Goal: Task Accomplishment & Management: Manage account settings

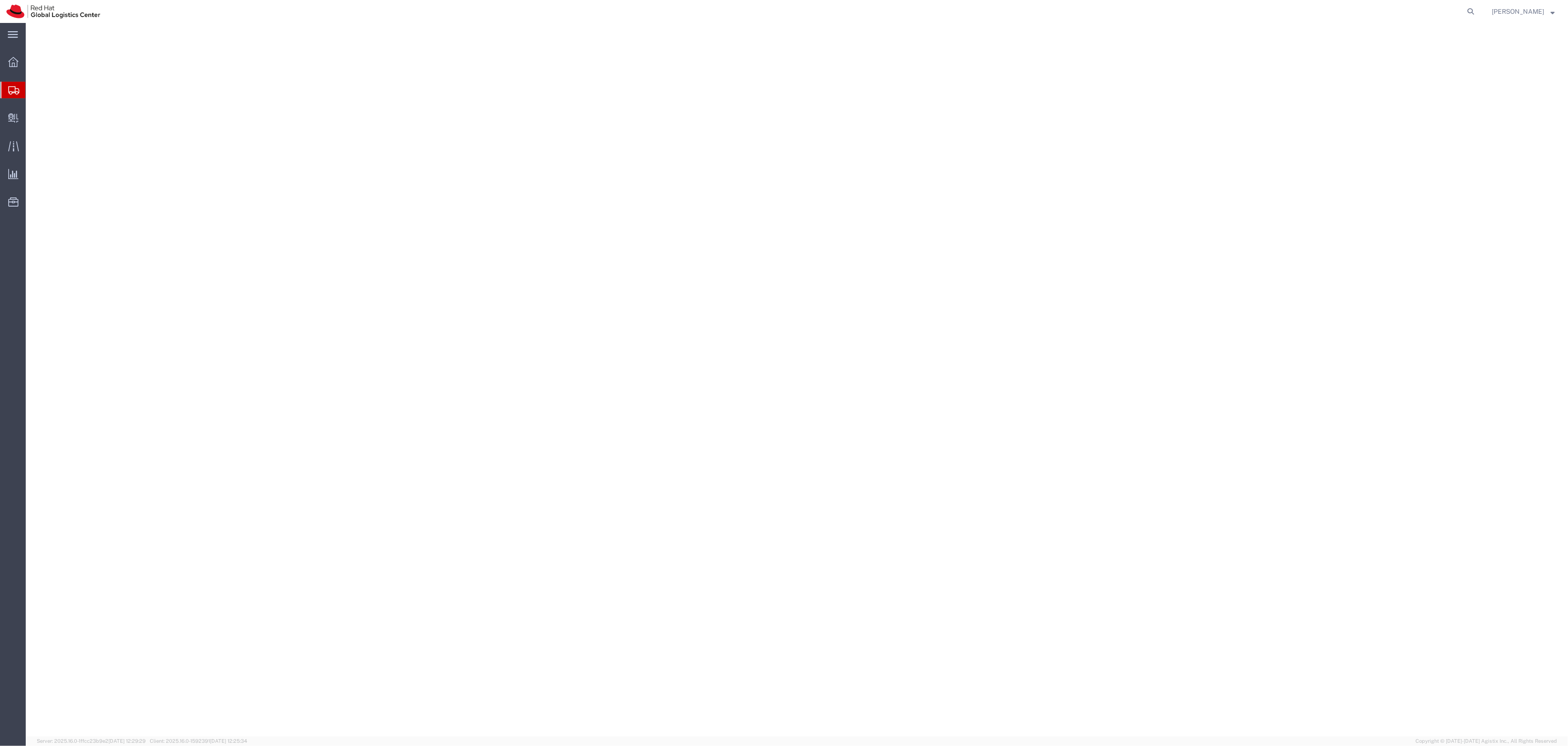
select select "SKID"
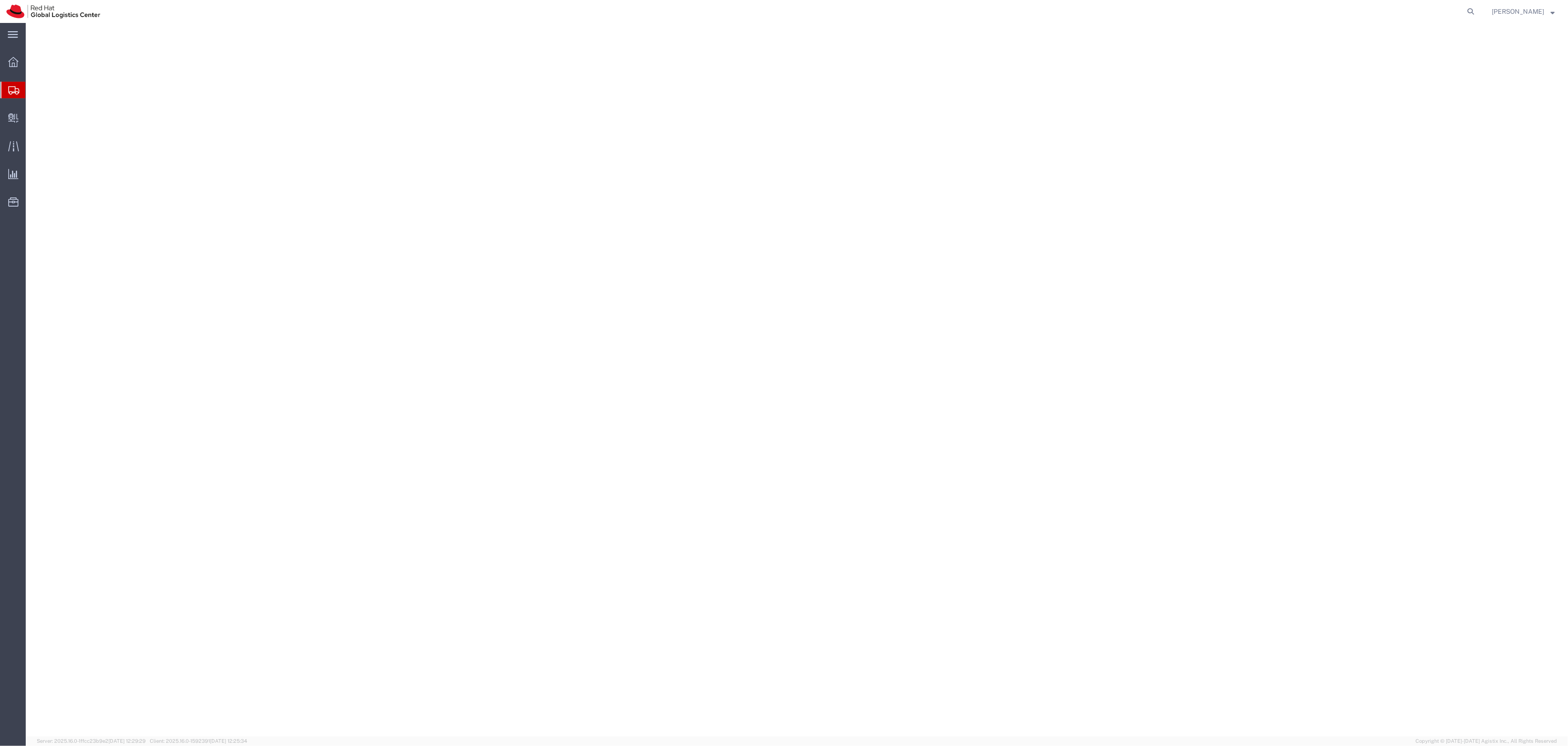
select select "SKID"
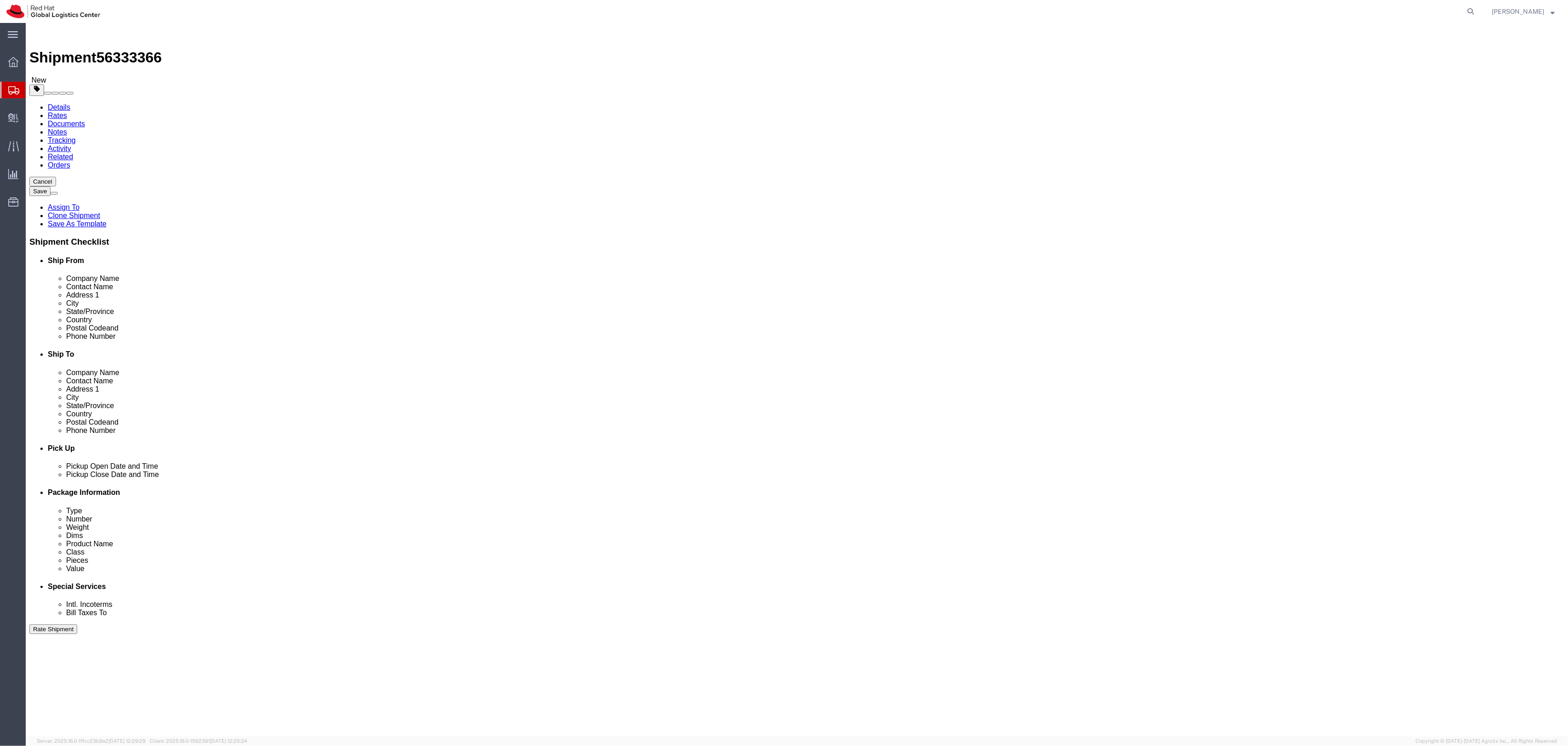
drag, startPoint x: 207, startPoint y: 60, endPoint x: 514, endPoint y: 113, distance: 311.5
click icon
drag, startPoint x: 824, startPoint y: 209, endPoint x: 782, endPoint y: 215, distance: 42.4
click textarea "Will Call Carrier Check in Orders at Security Door 19, Docks 75-79 Dock hours a…"
click link "Package Information"
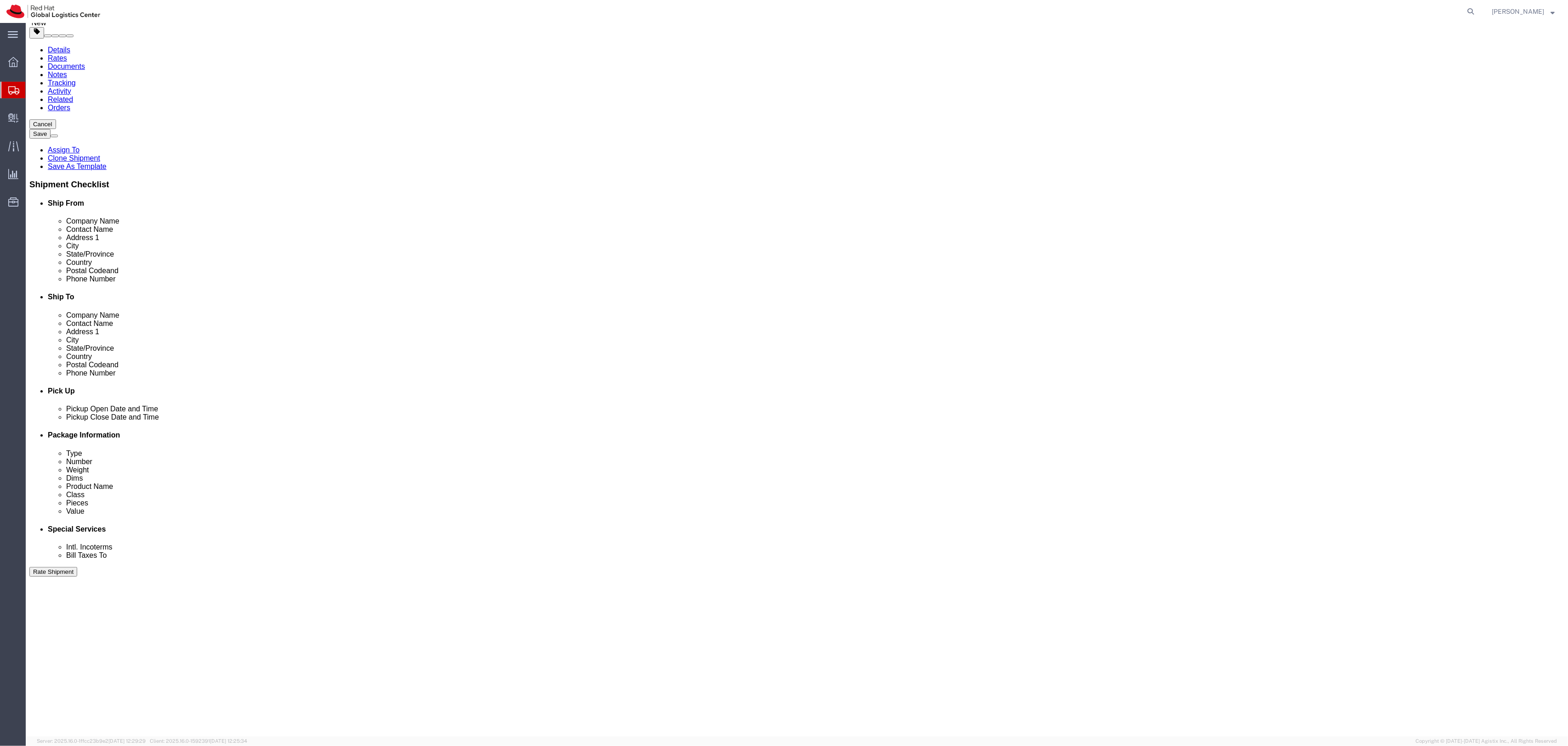
scroll to position [27, 0]
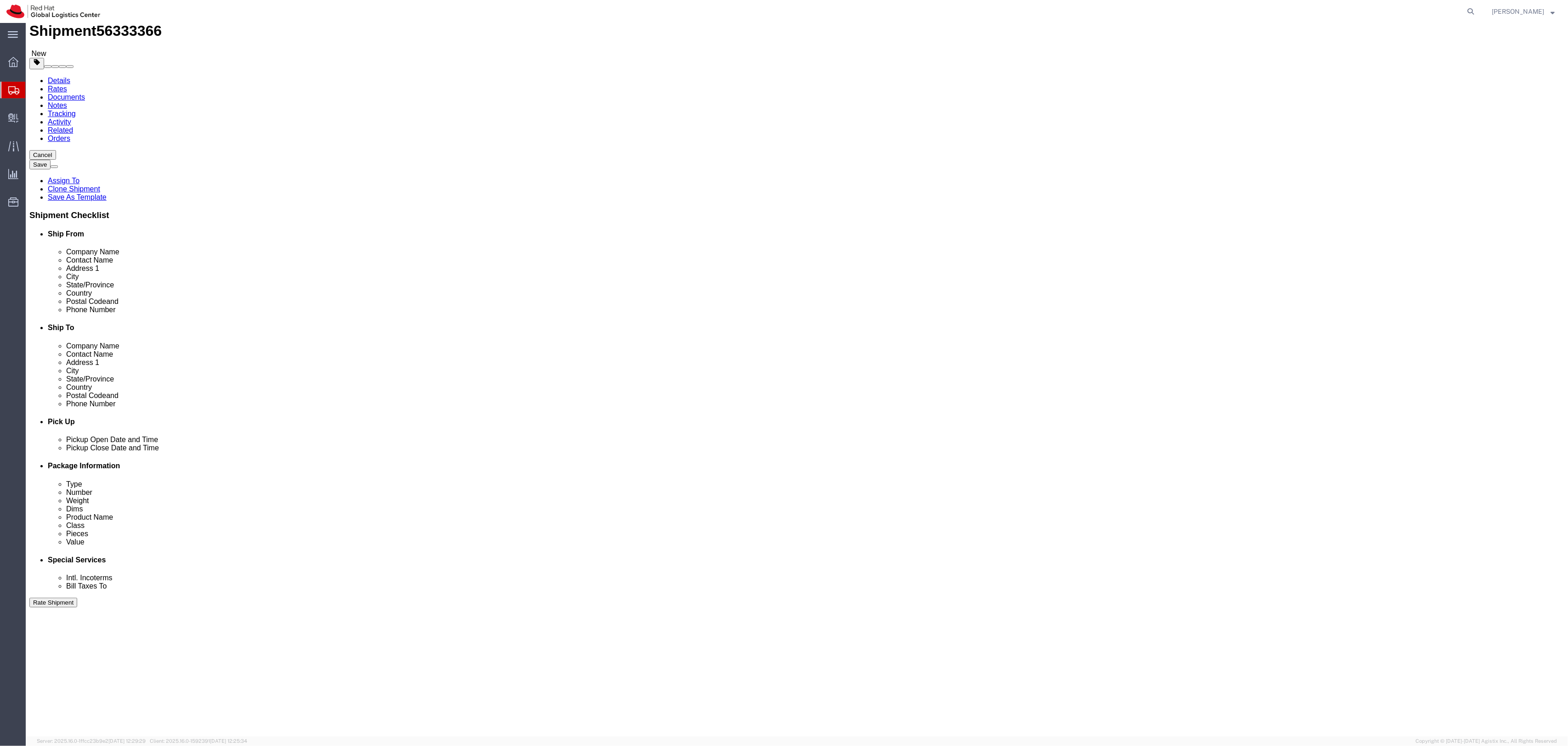
click div "Pieces: 355.00 Each Total value:"
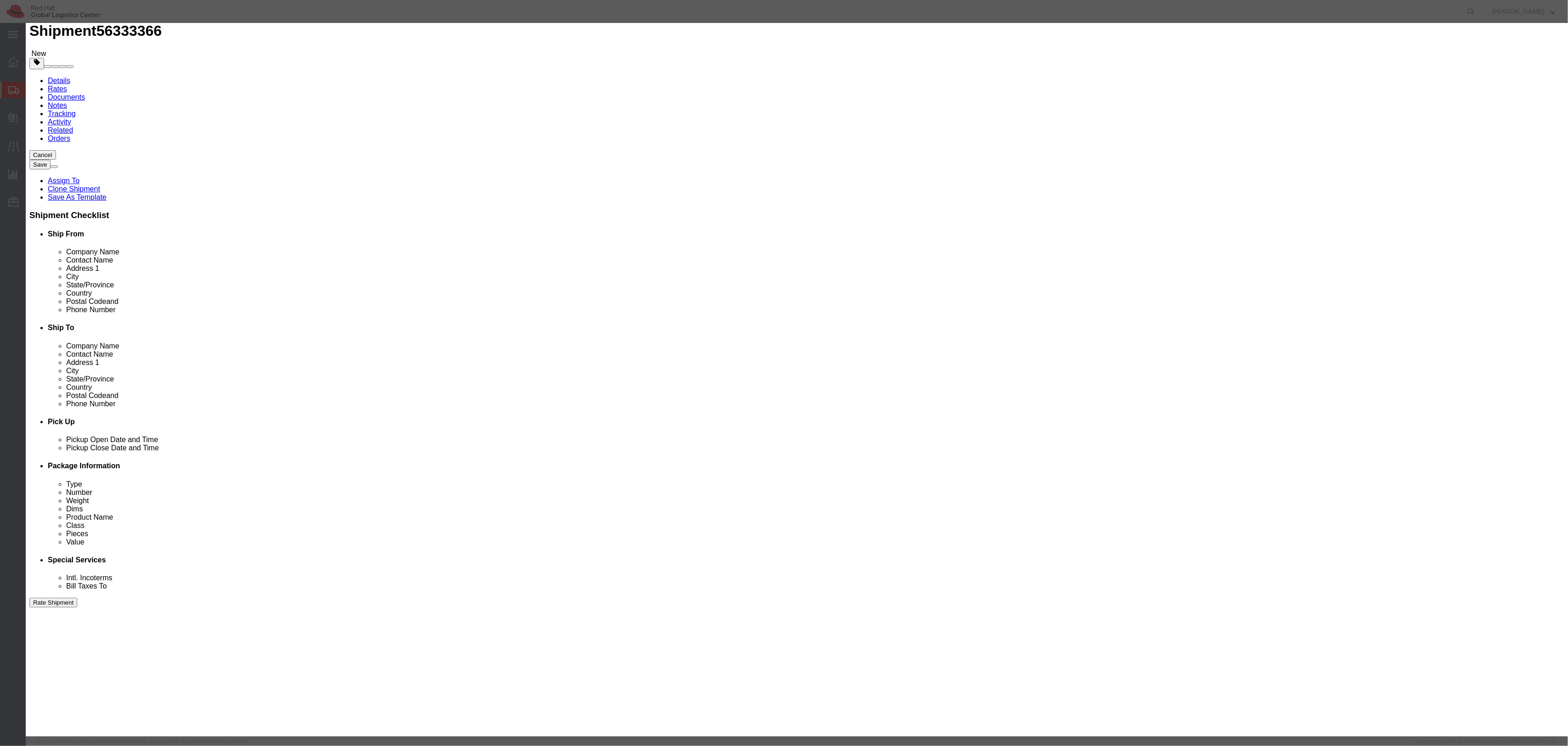
click select "Select 50 55 60 65 70 85 92.5 100 125 175 250 300 400"
click button "Close"
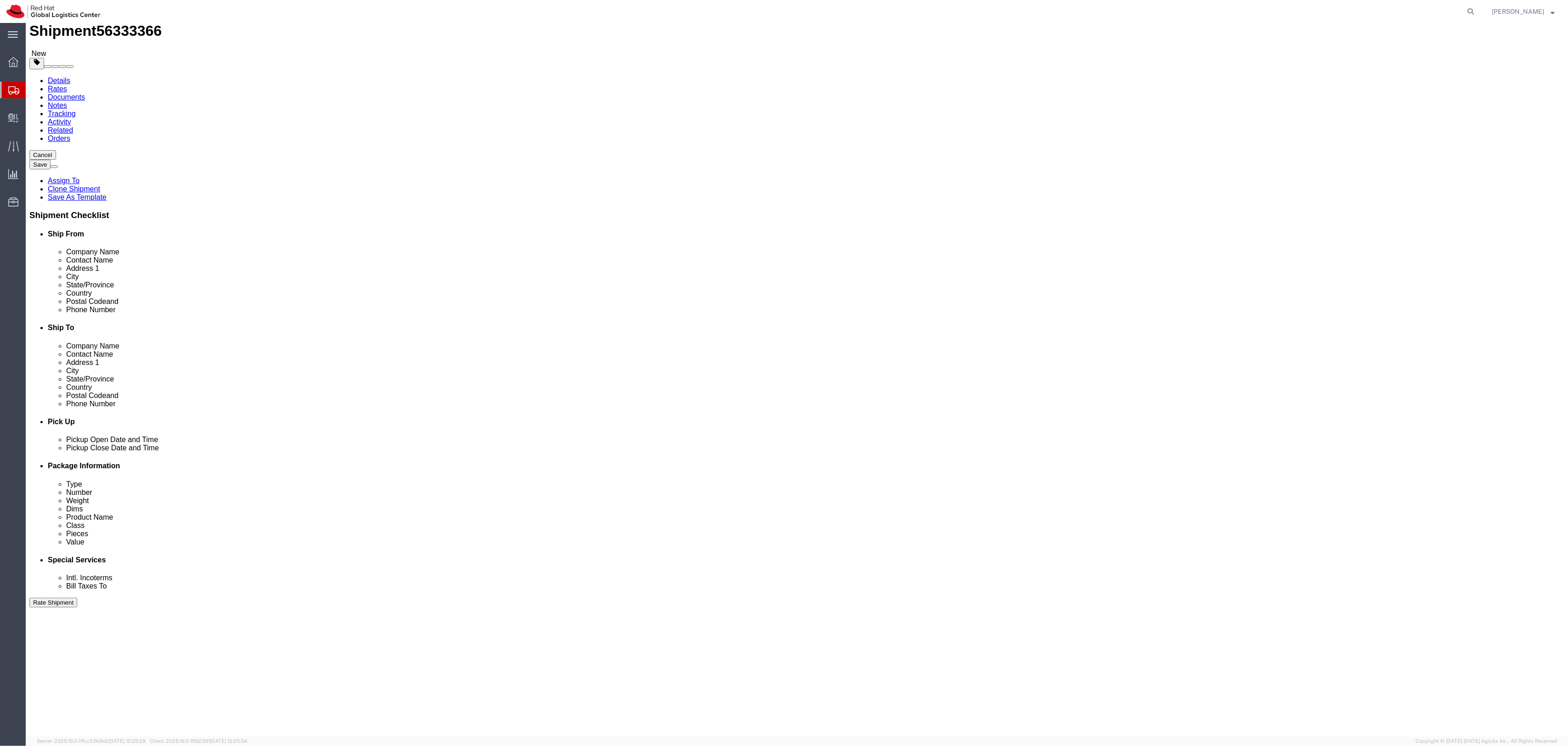
click dd "200.00 Each"
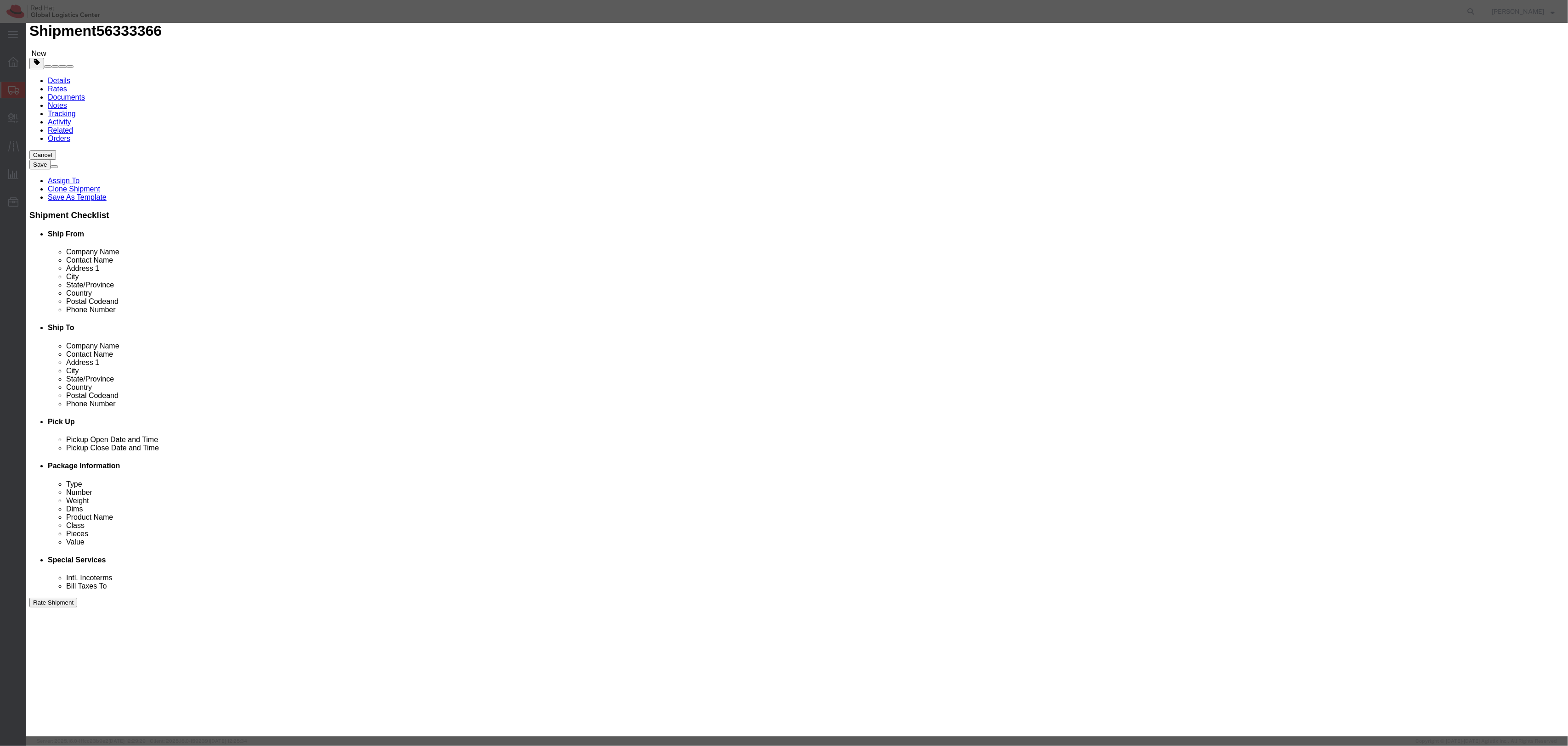
click select "Select 50 55 60 65 70 85 92.5 100 125 175 250 300 400"
click button "Close"
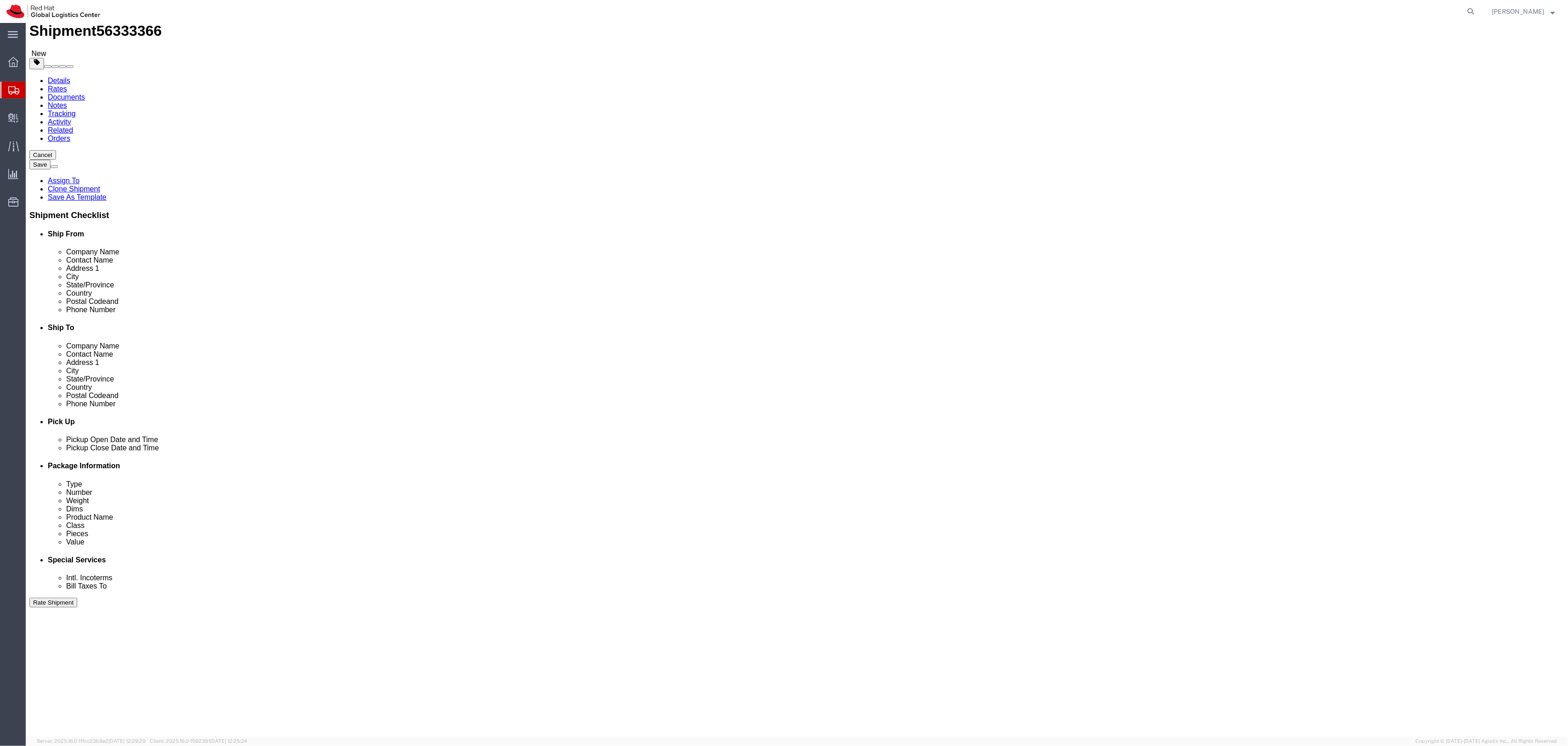
click at [0, 0] on span "Shipment Manager" at bounding box center [0, 0] width 0 height 0
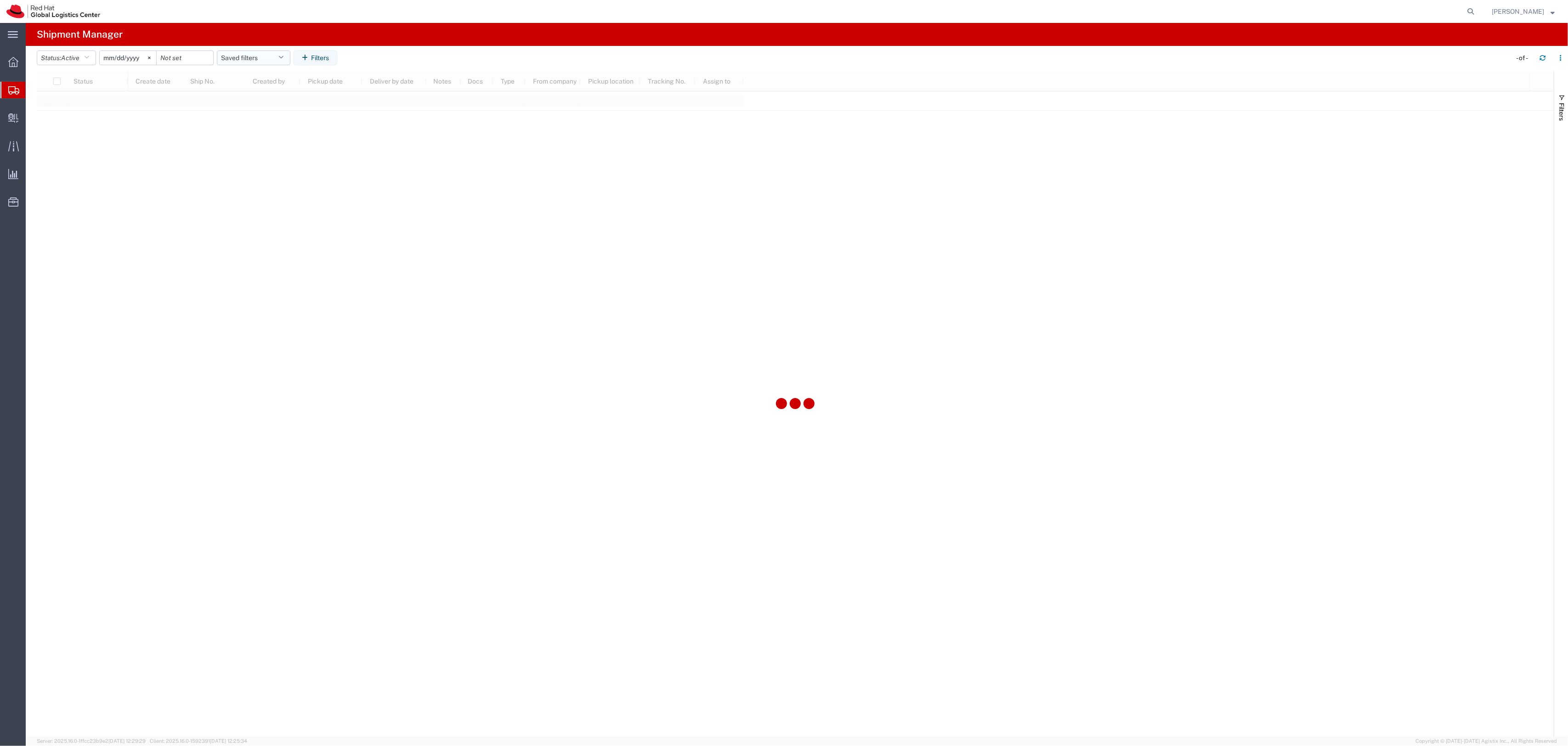
click at [248, 61] on button "Saved filters" at bounding box center [253, 58] width 74 height 15
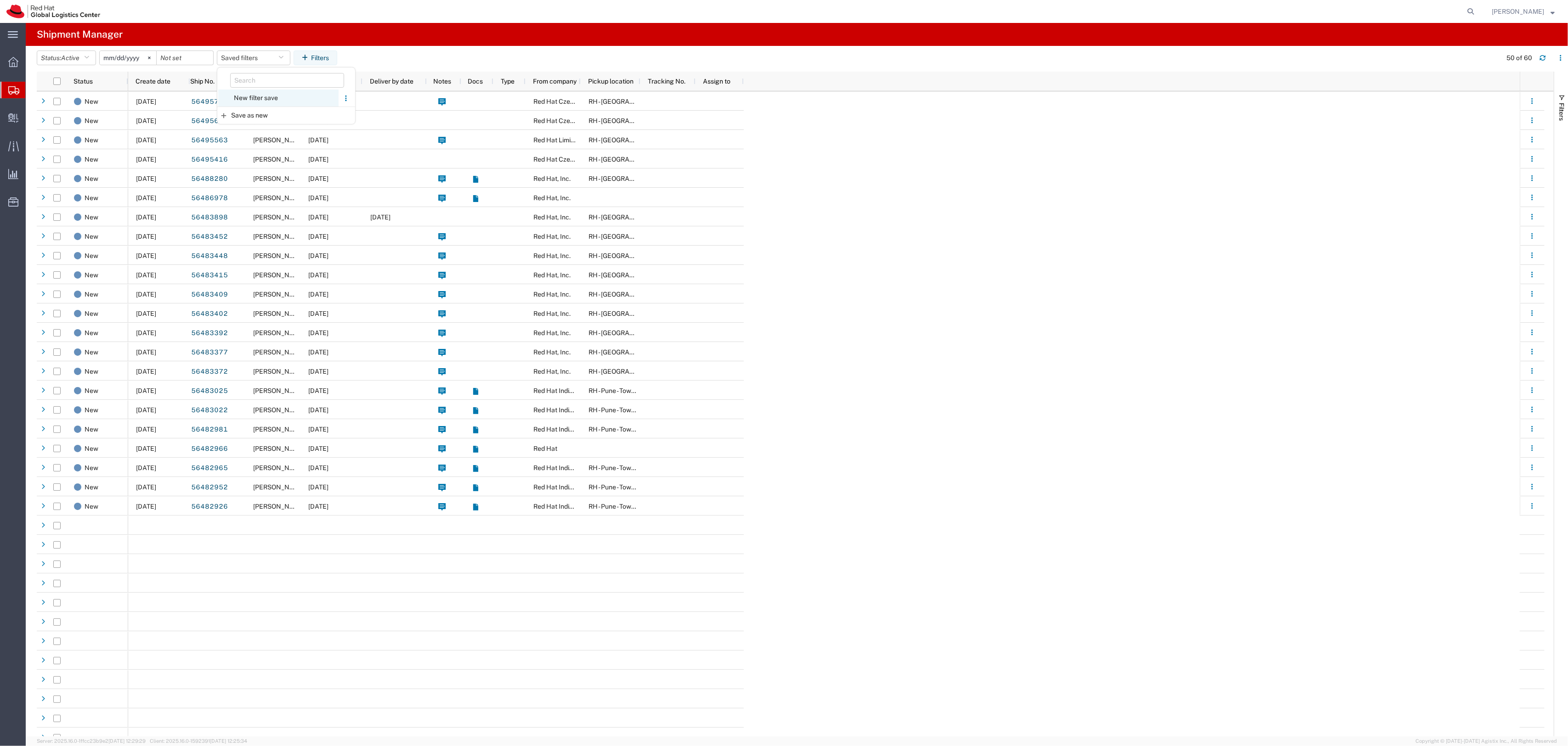
click at [251, 92] on span "New filter save" at bounding box center [279, 98] width 121 height 17
type input "[DATE]"
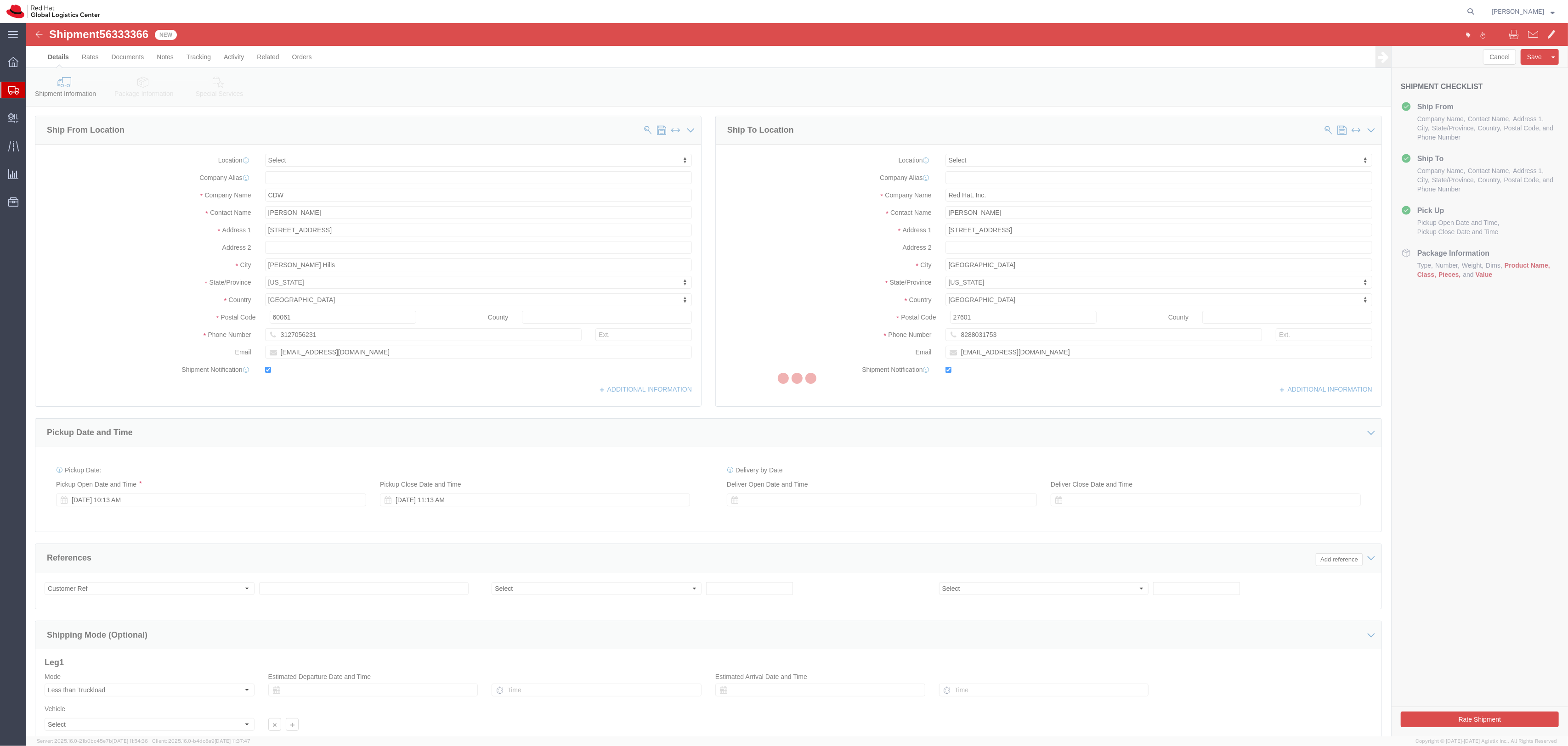
select select
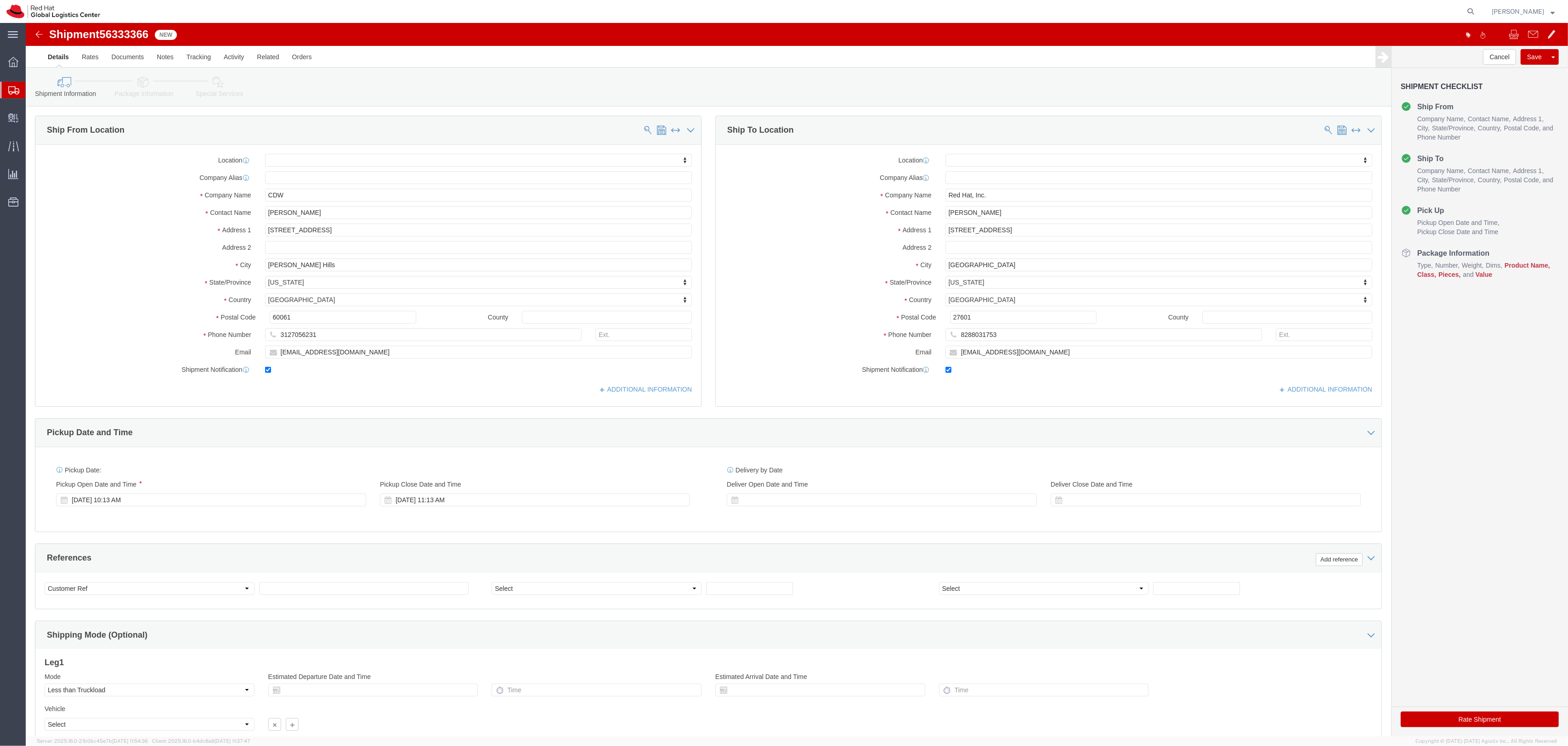
click icon
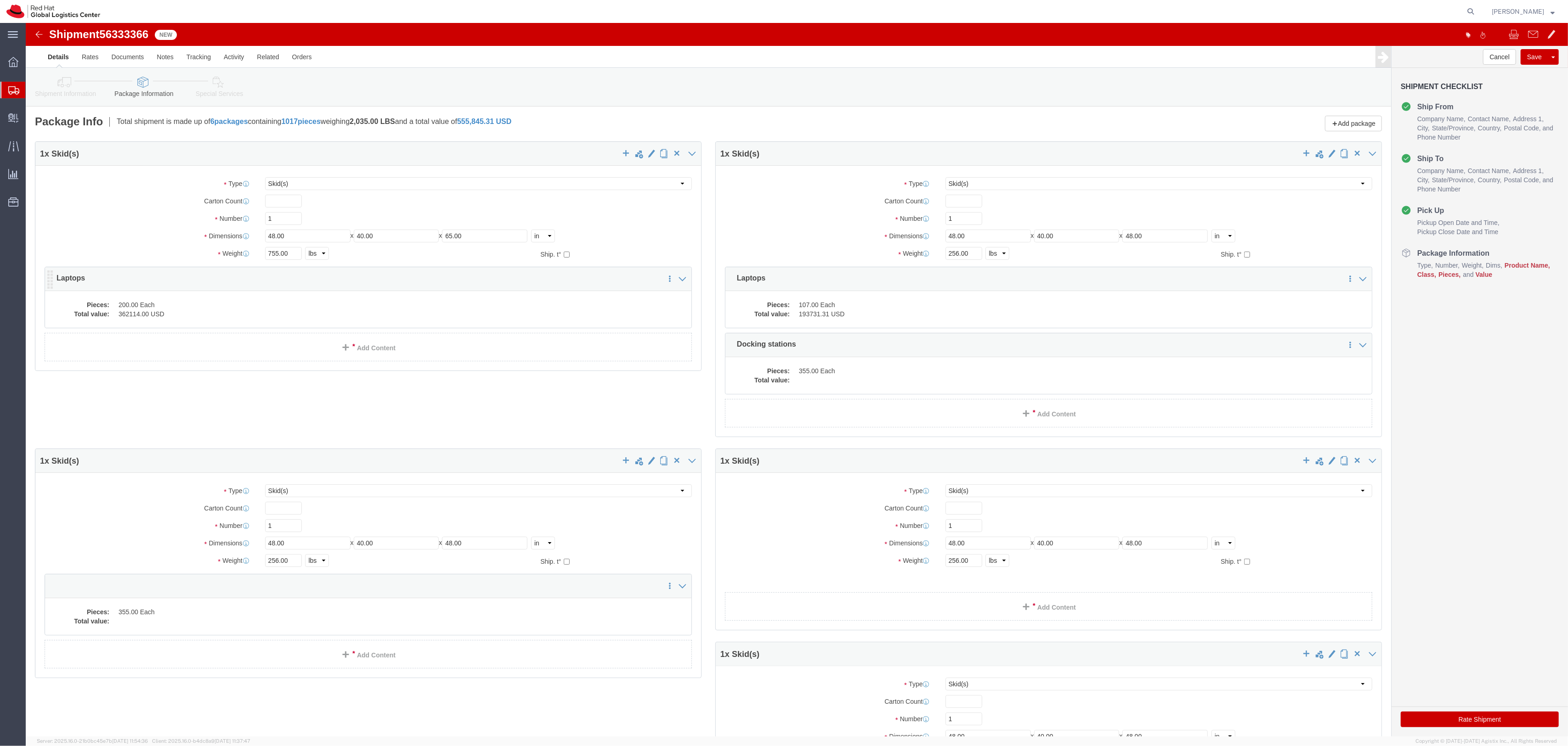
click dd "362114.00 USD"
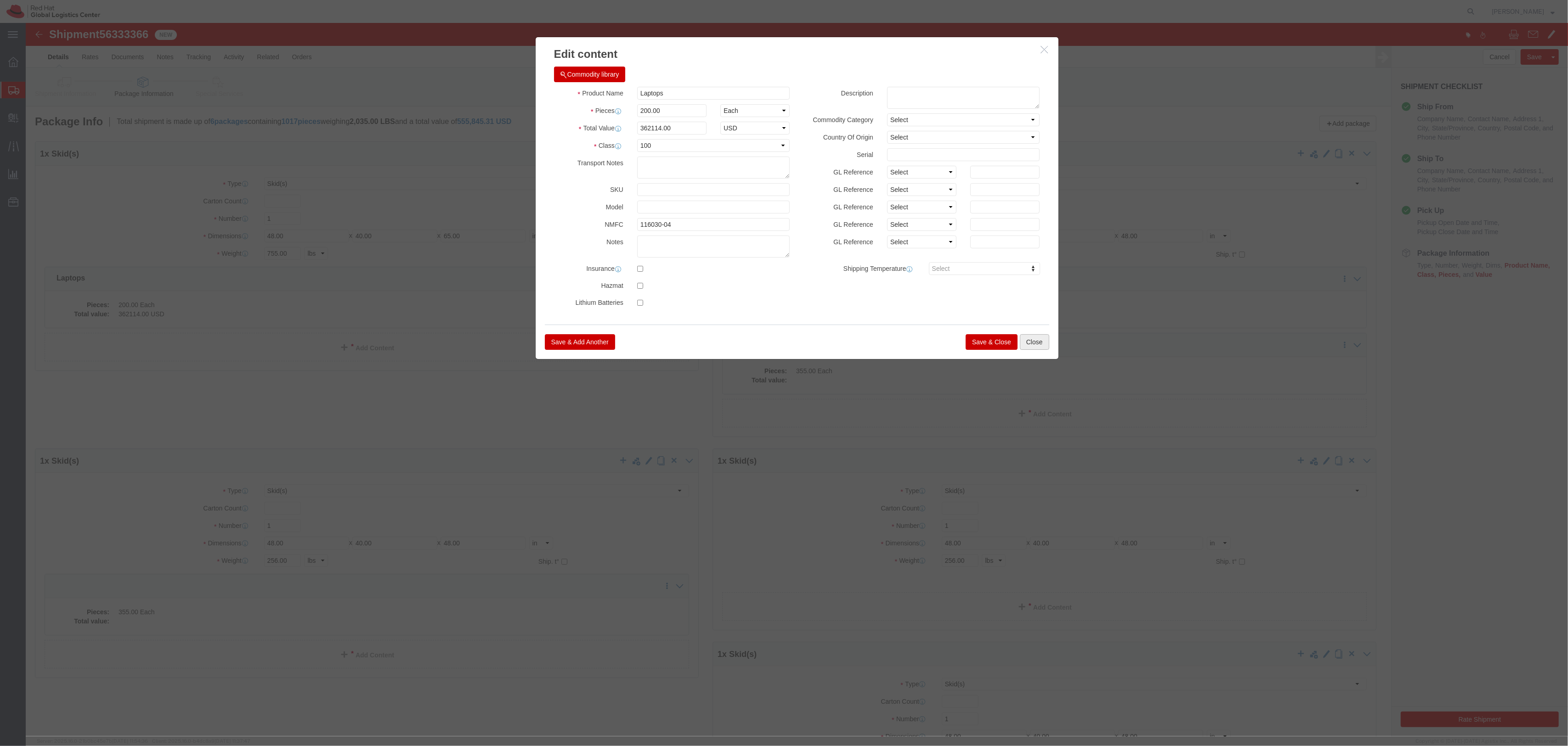
click button "Close"
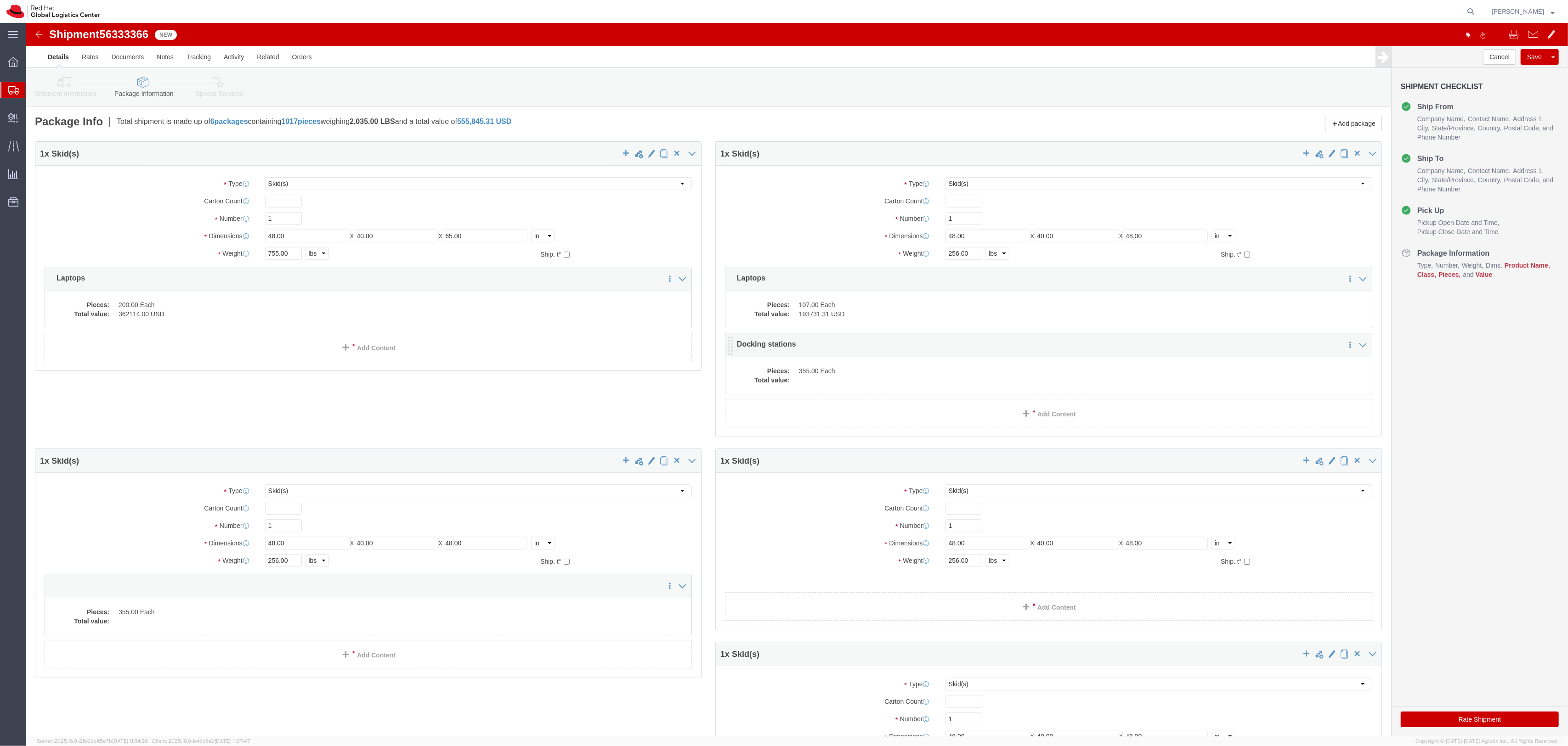
click dd
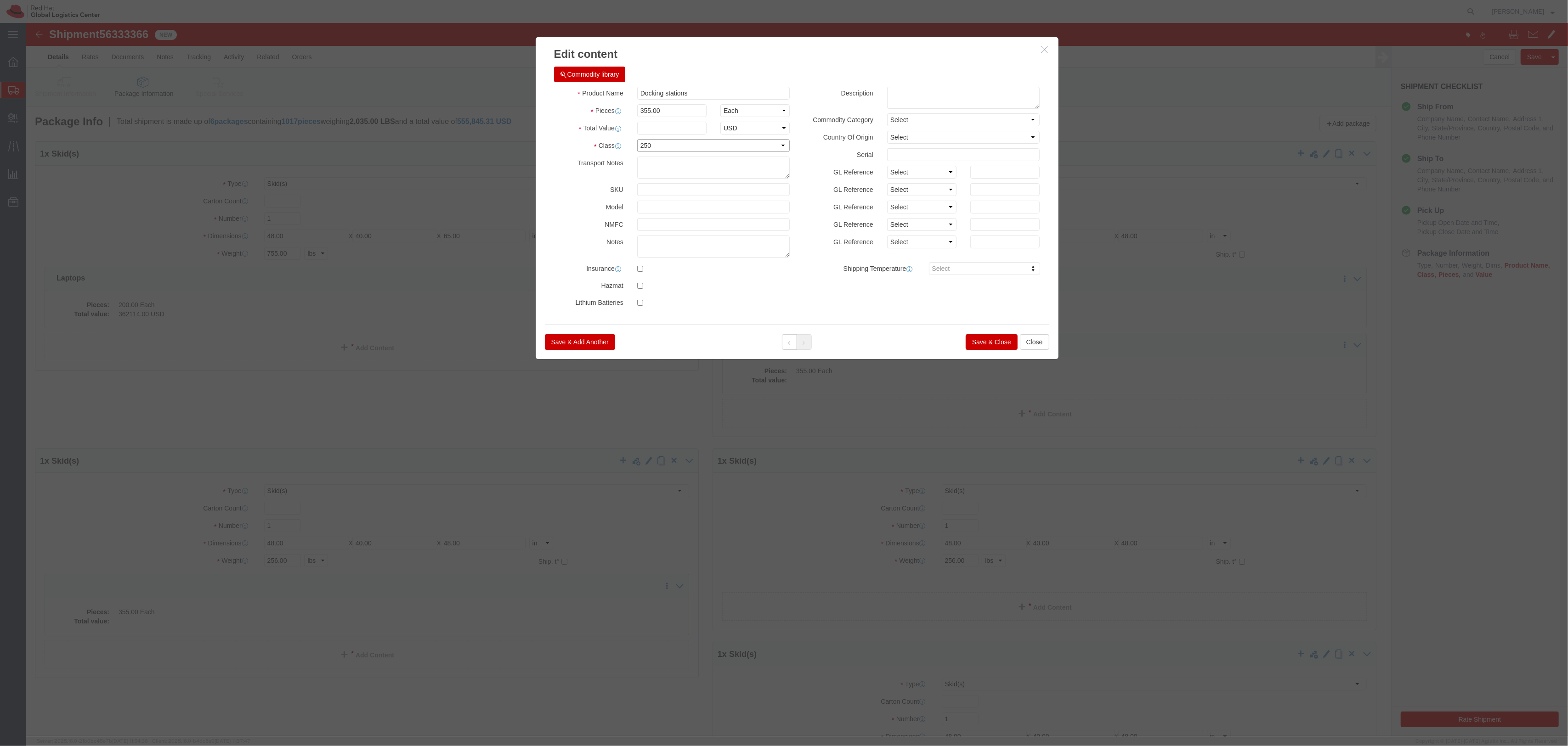
click select "Select 50 55 60 65 70 85 92.5 100 125 175 250 300 400"
click button "Close"
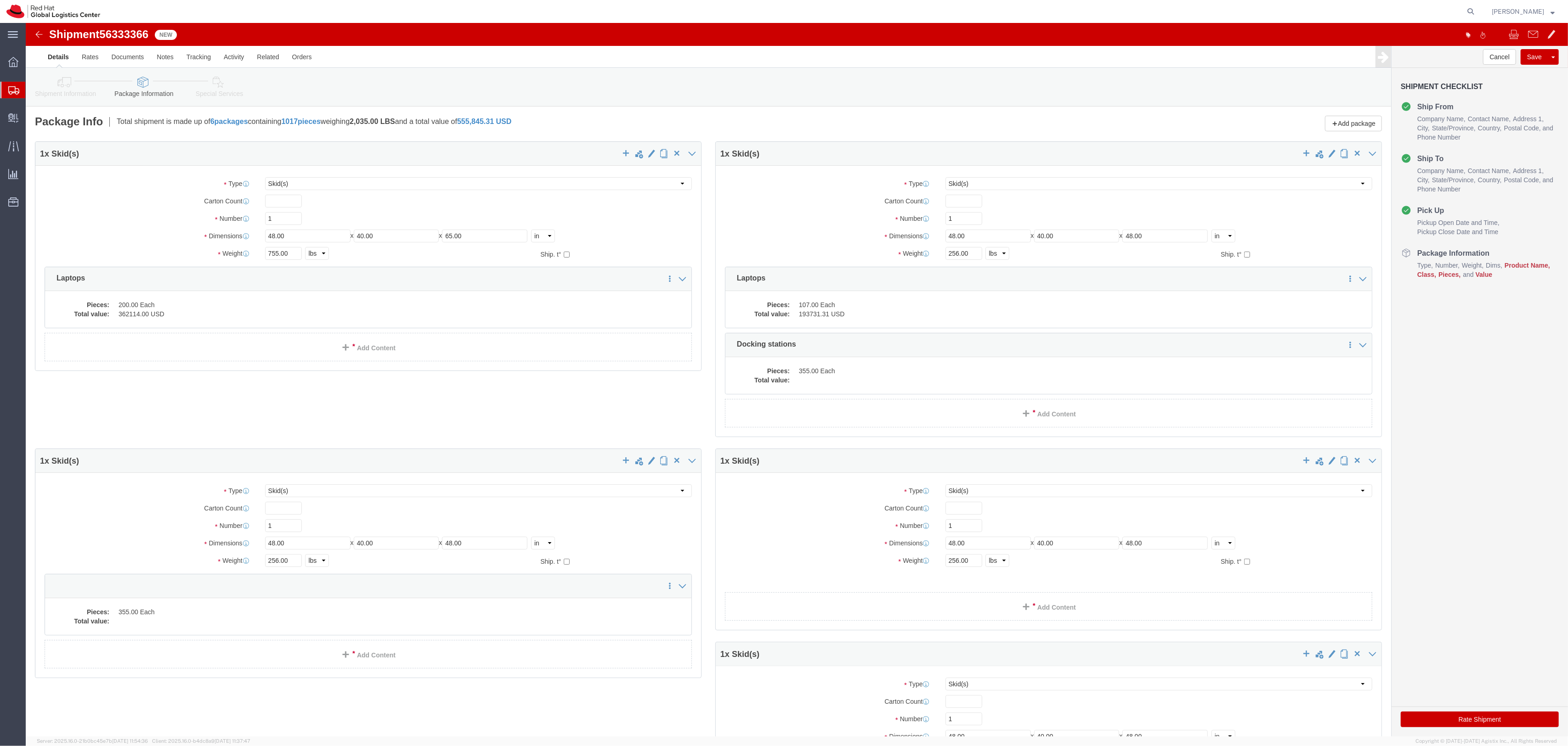
click img
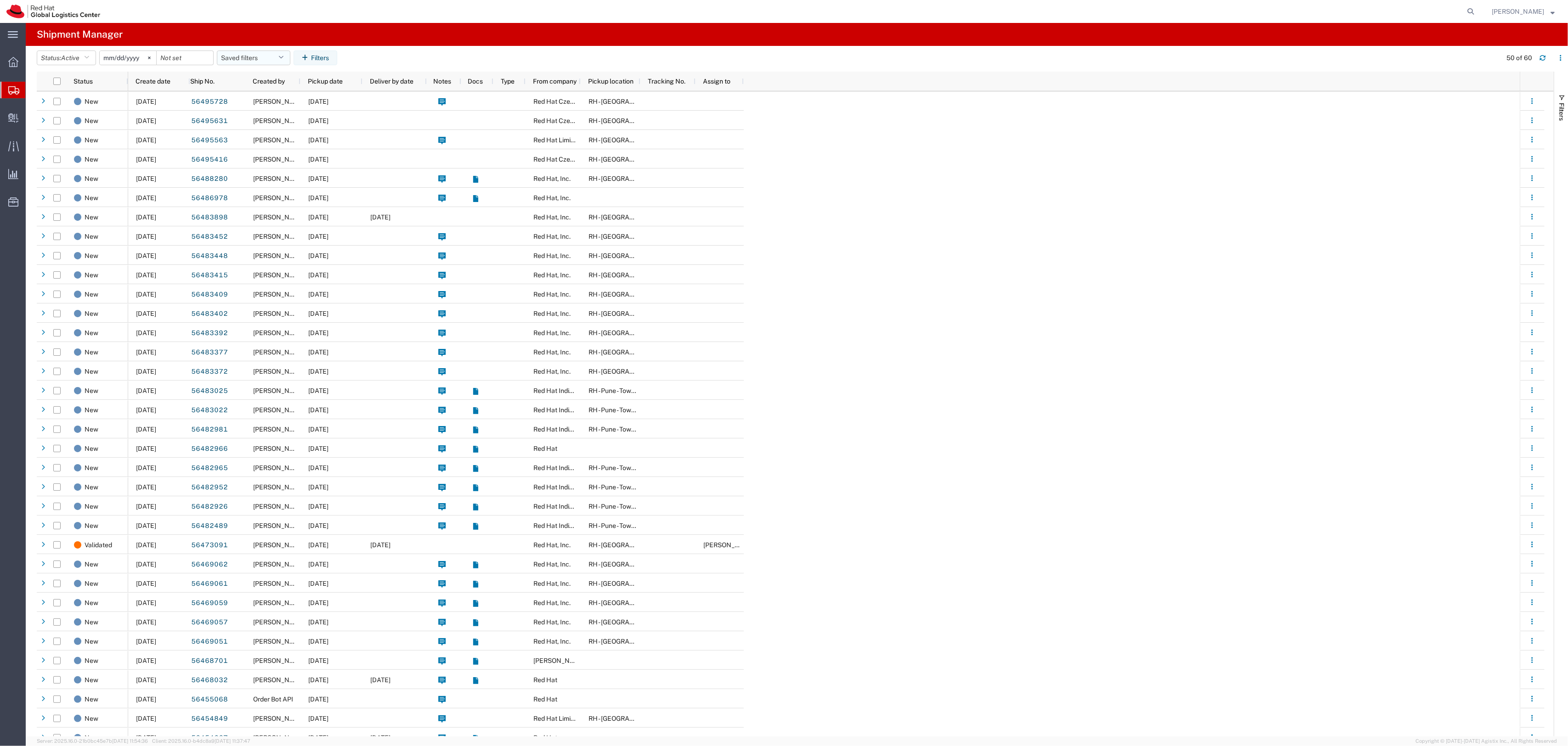
click at [239, 58] on button "Saved filters" at bounding box center [253, 58] width 74 height 15
click at [259, 91] on span "New filter save" at bounding box center [279, 98] width 121 height 17
type input "[DATE]"
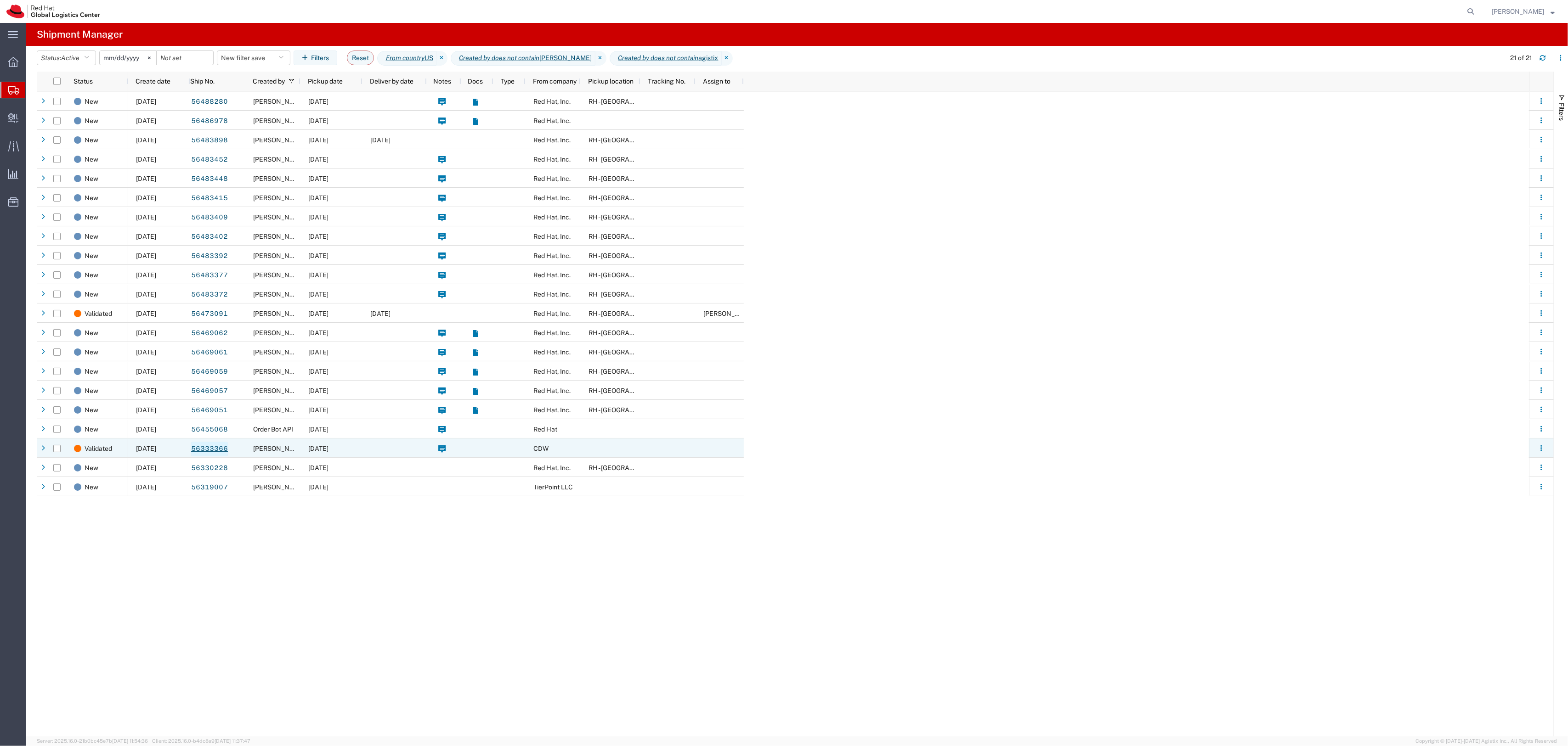
click at [213, 447] on link "56333366" at bounding box center [209, 449] width 38 height 15
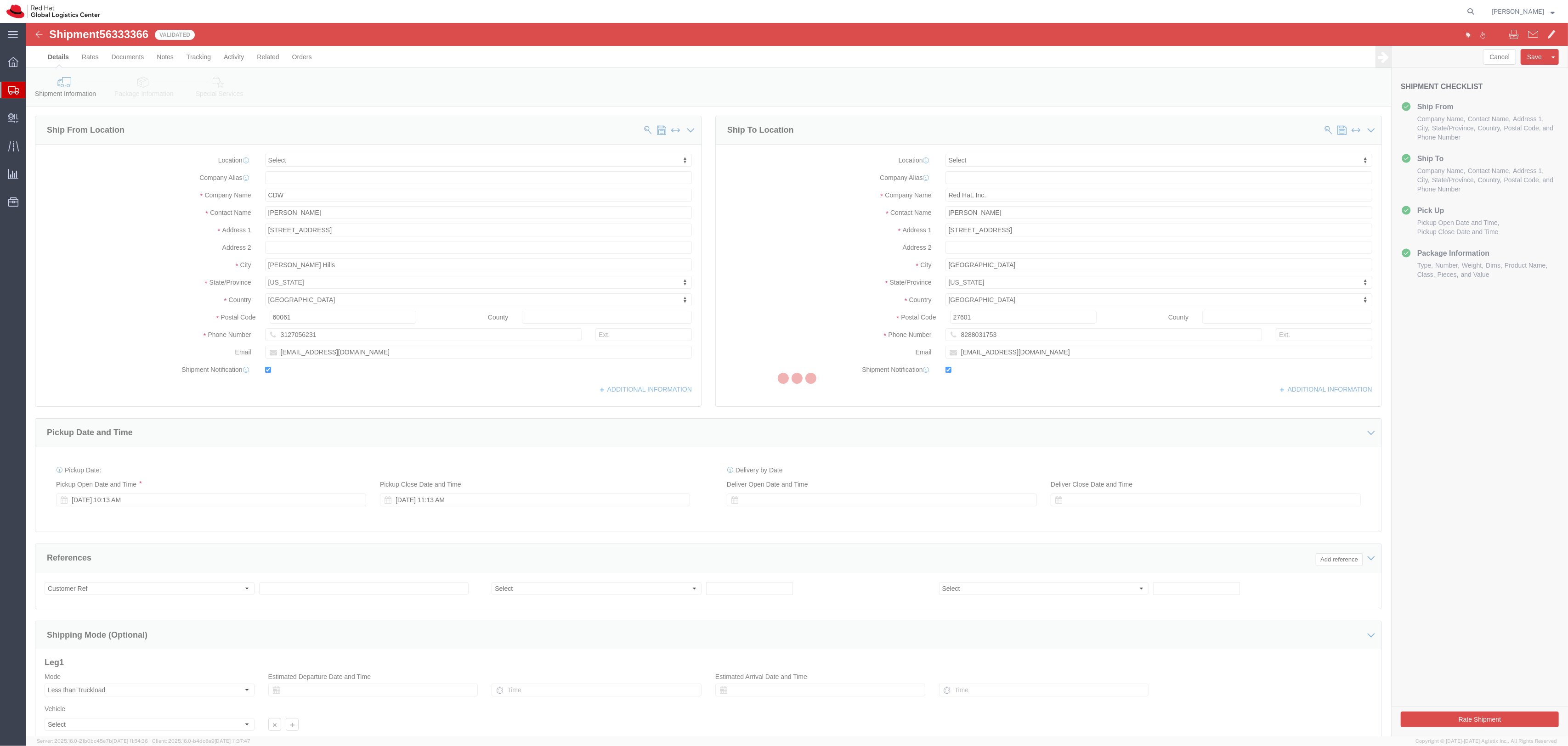
select select
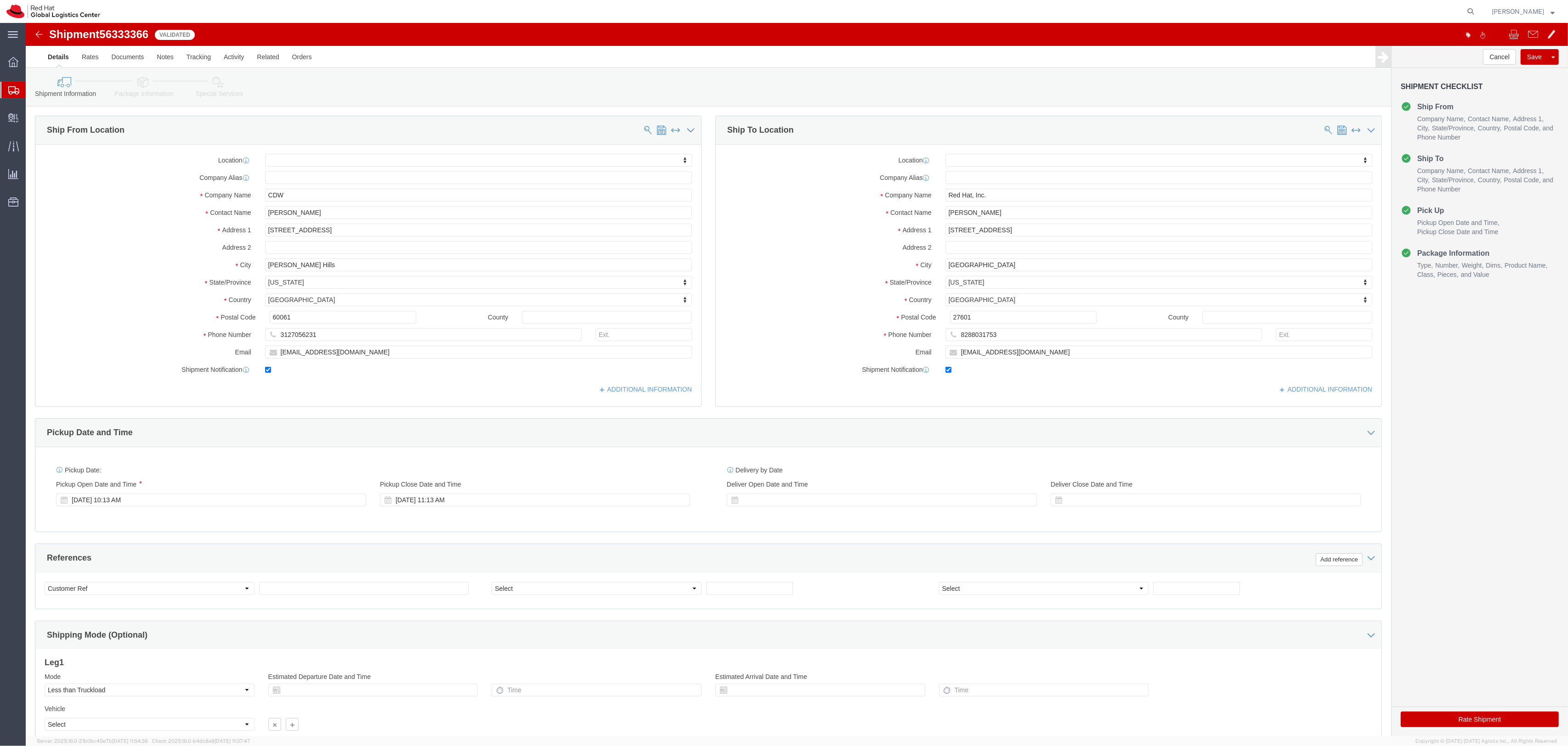
drag, startPoint x: 105, startPoint y: 64, endPoint x: 808, endPoint y: 139, distance: 707.0
click link "Package Information"
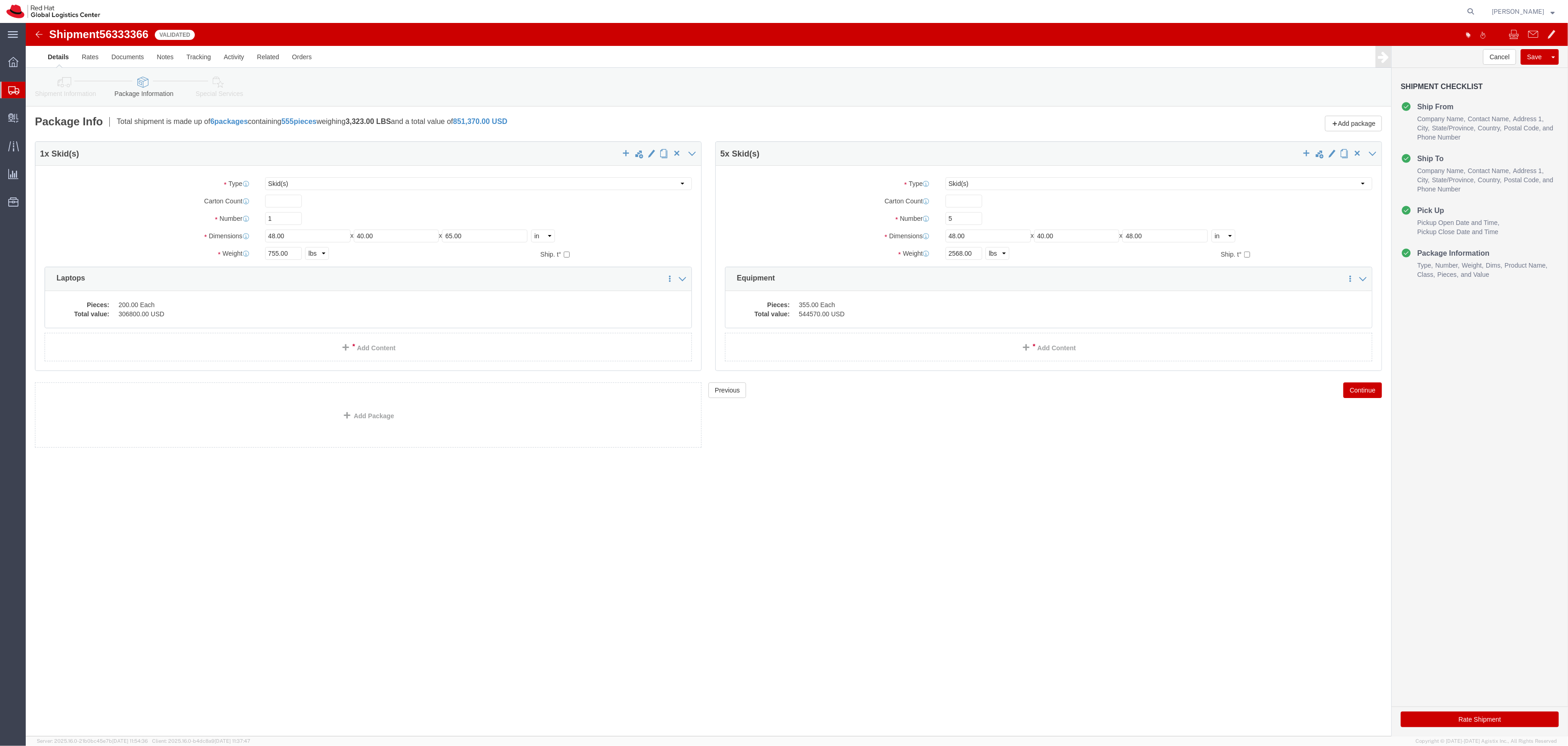
click button "Rate Shipment"
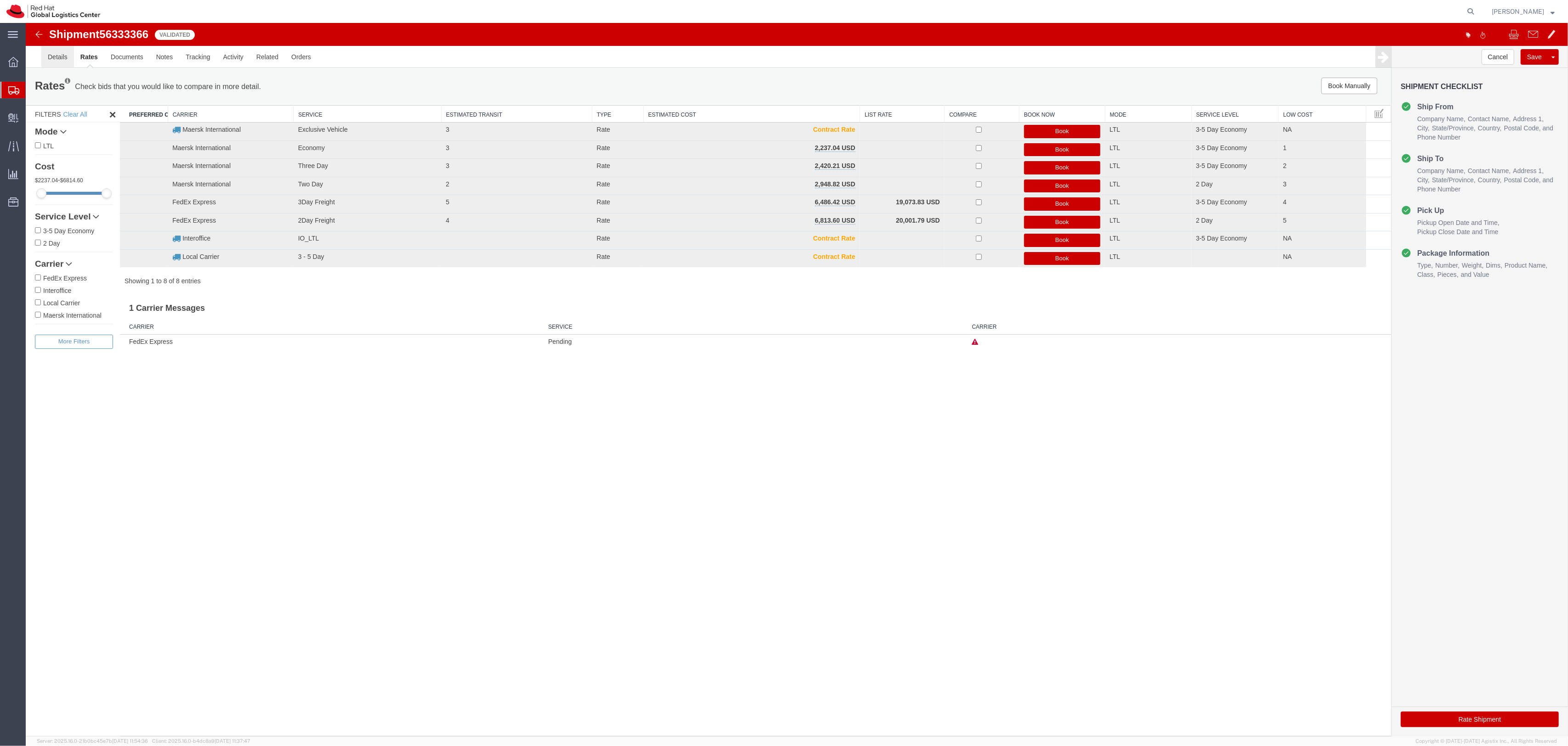
click at [50, 63] on link "Details" at bounding box center [58, 57] width 33 height 22
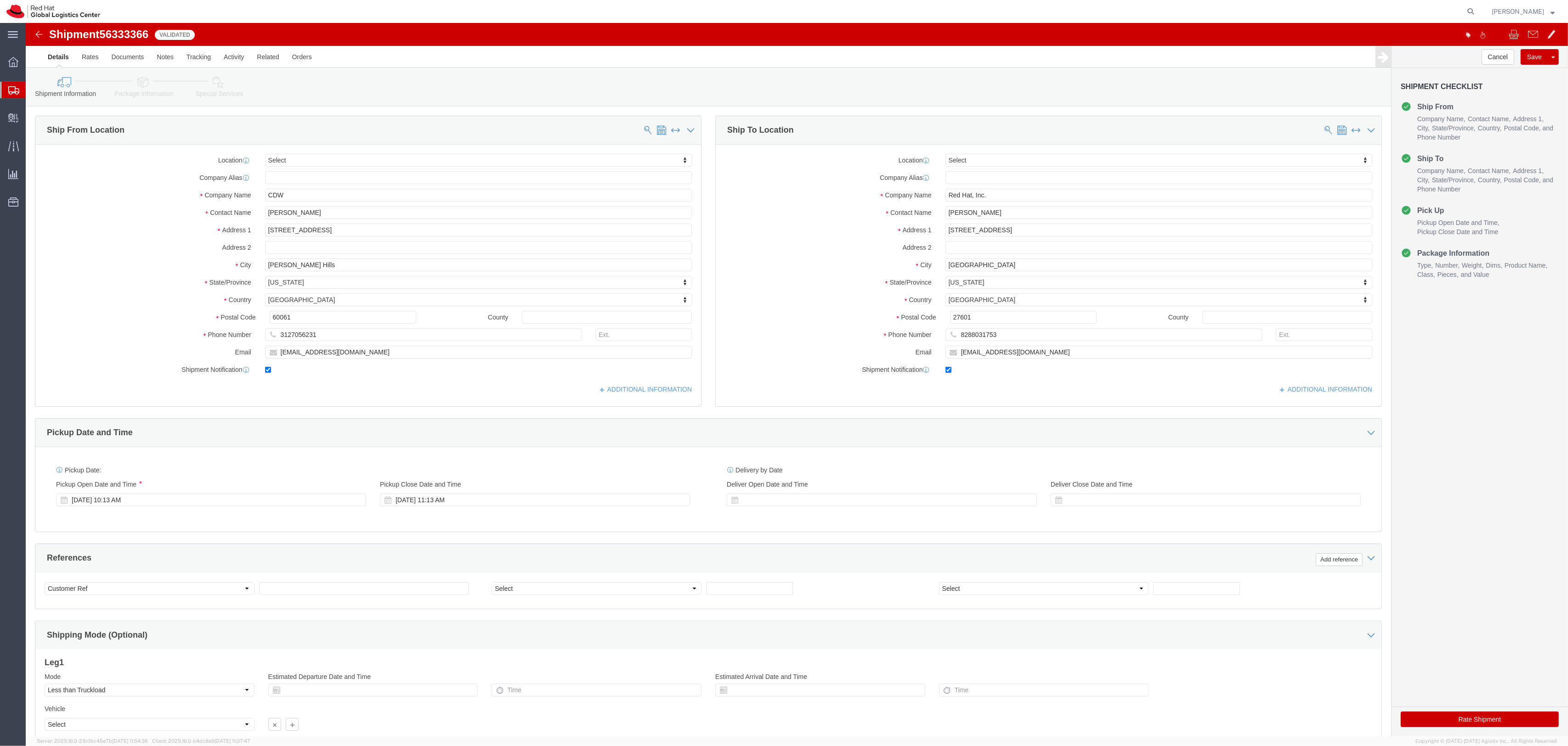
click div "Shipment Information Package Information Special Services"
click link "Special Services"
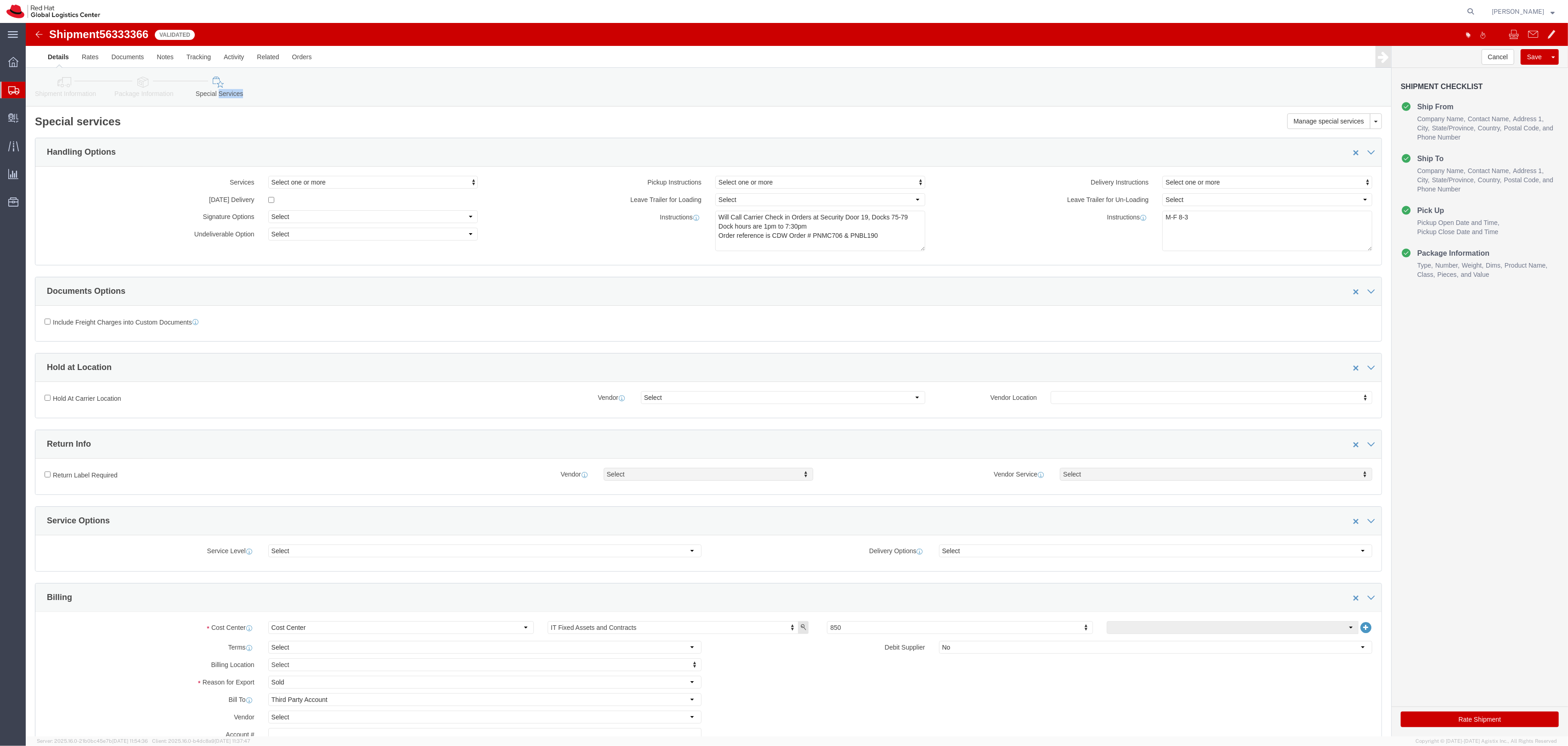
click button "Rate Shipment"
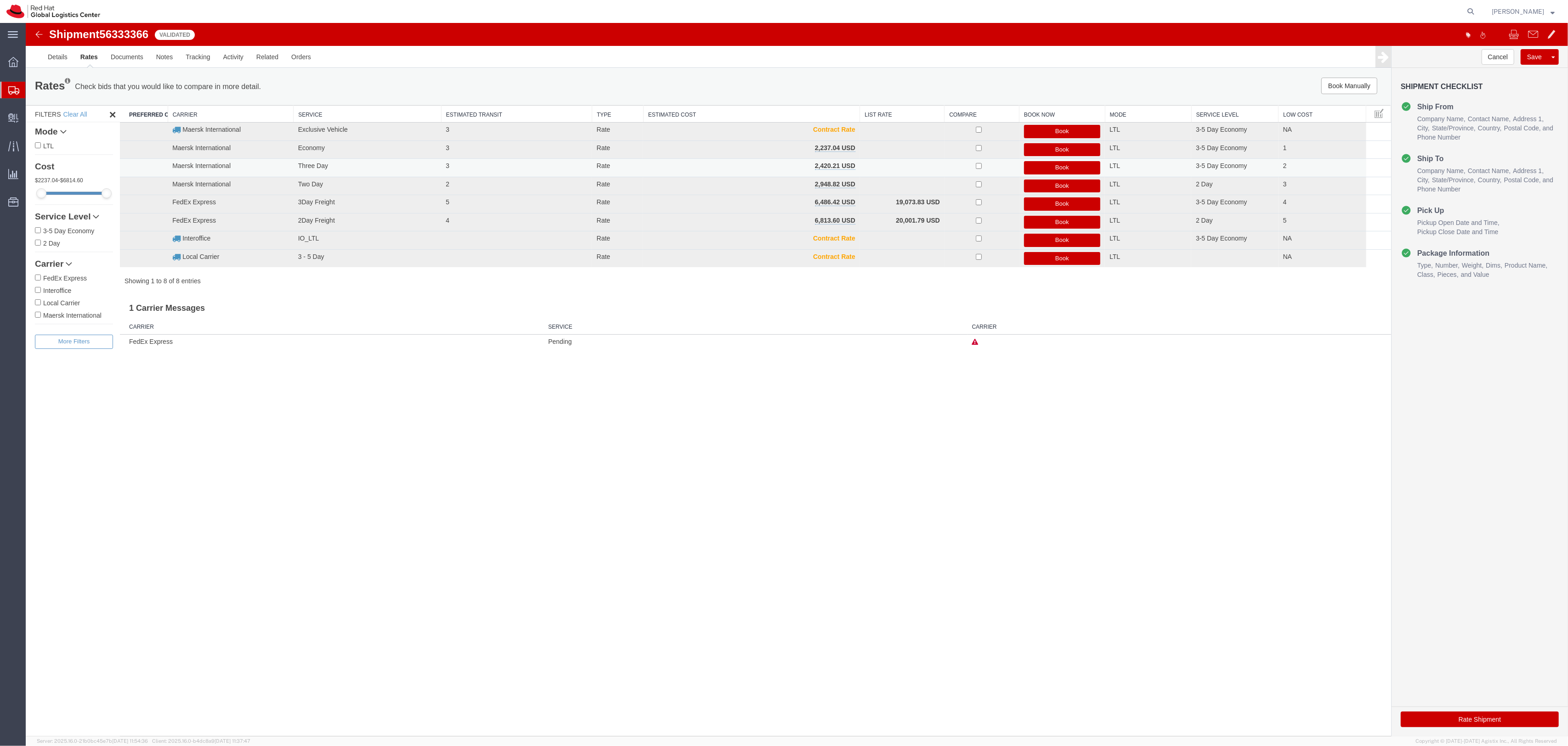
click at [1045, 167] on button "Book" at bounding box center [1062, 168] width 77 height 13
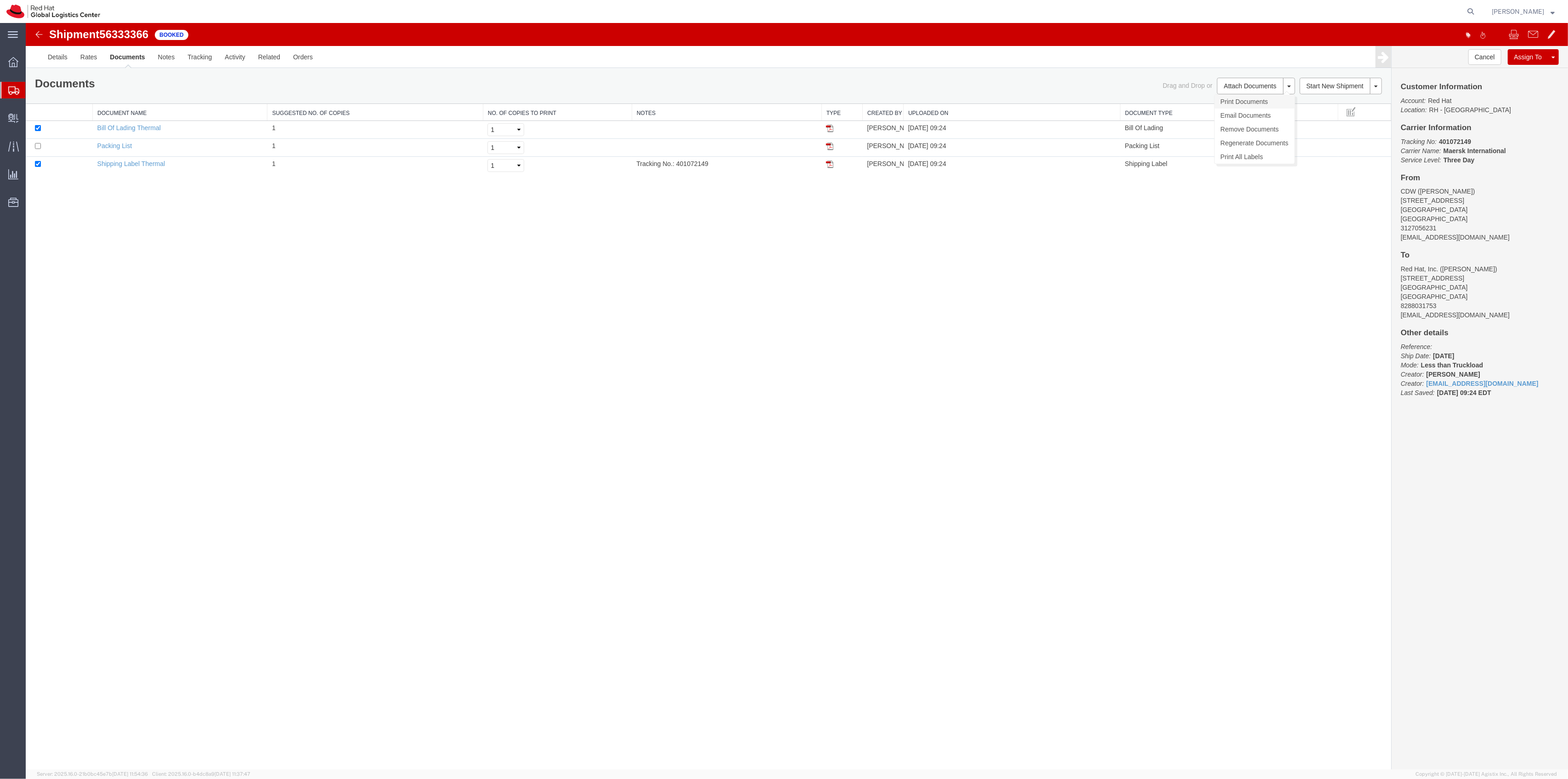
click at [1248, 99] on link "Print Documents" at bounding box center [1255, 101] width 80 height 14
click at [54, 59] on link "Details" at bounding box center [58, 57] width 33 height 22
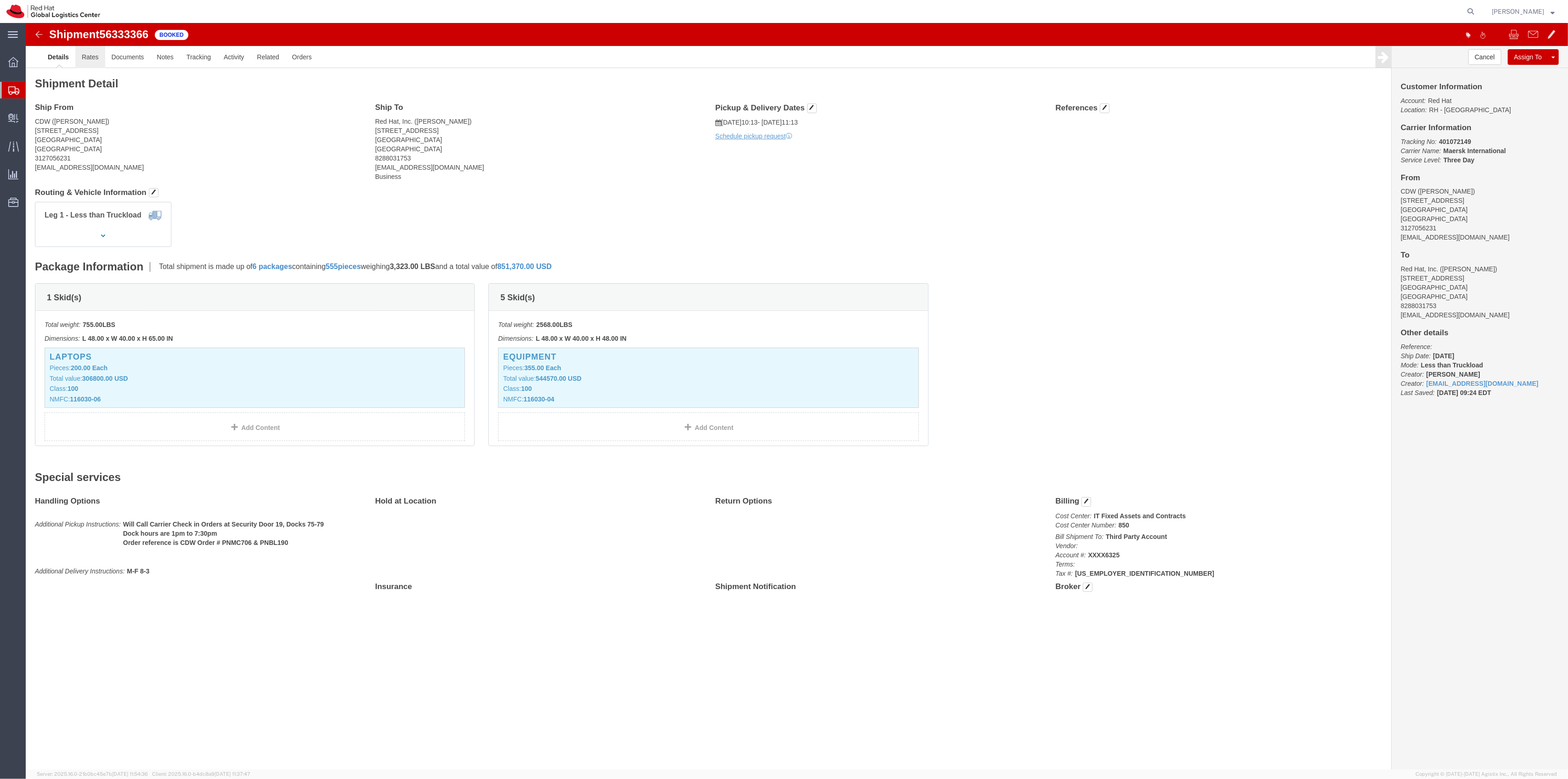
drag, startPoint x: 57, startPoint y: 36, endPoint x: 68, endPoint y: 38, distance: 11.2
click link "Rates"
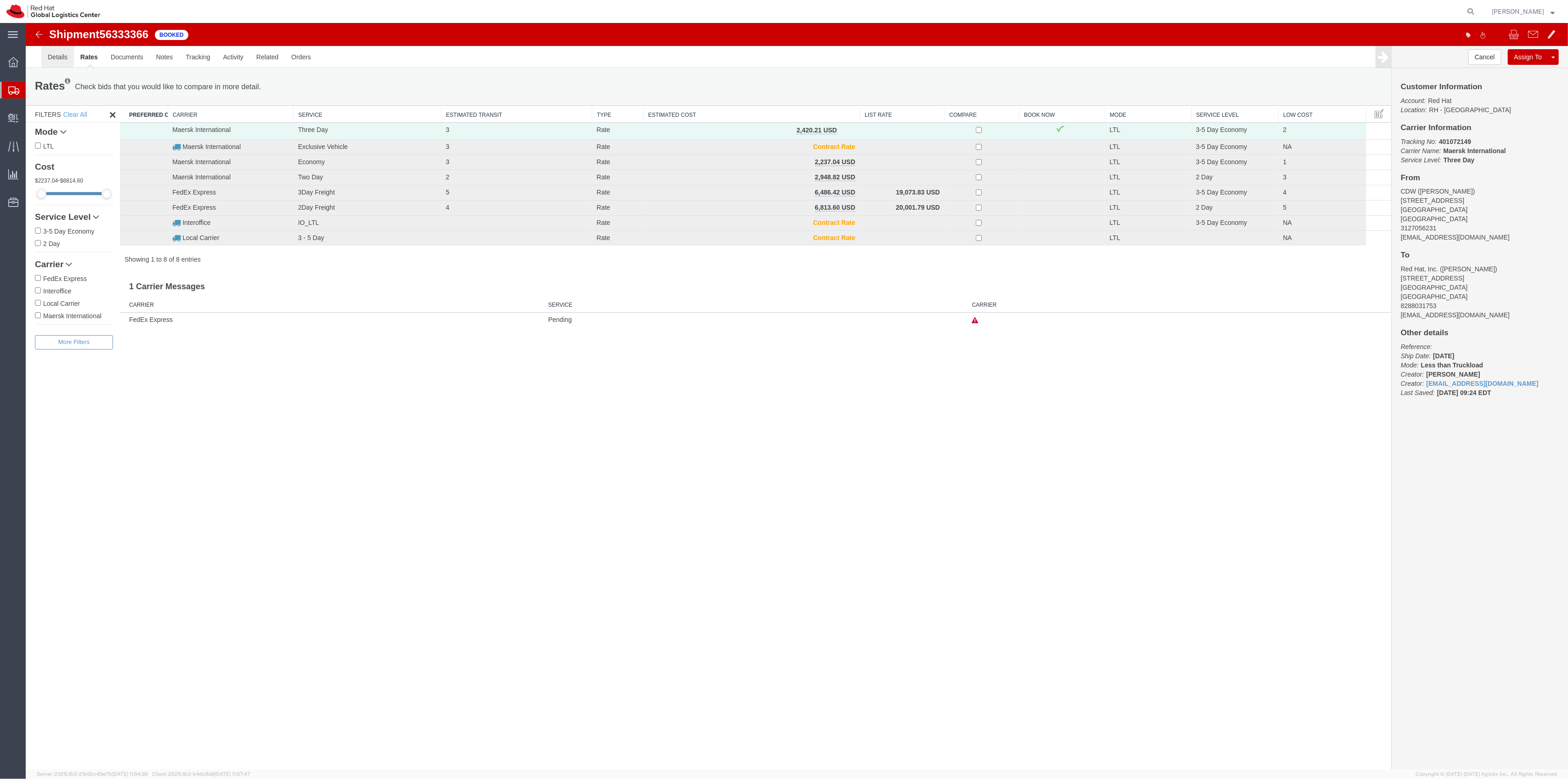
click at [61, 54] on link "Details" at bounding box center [58, 57] width 33 height 22
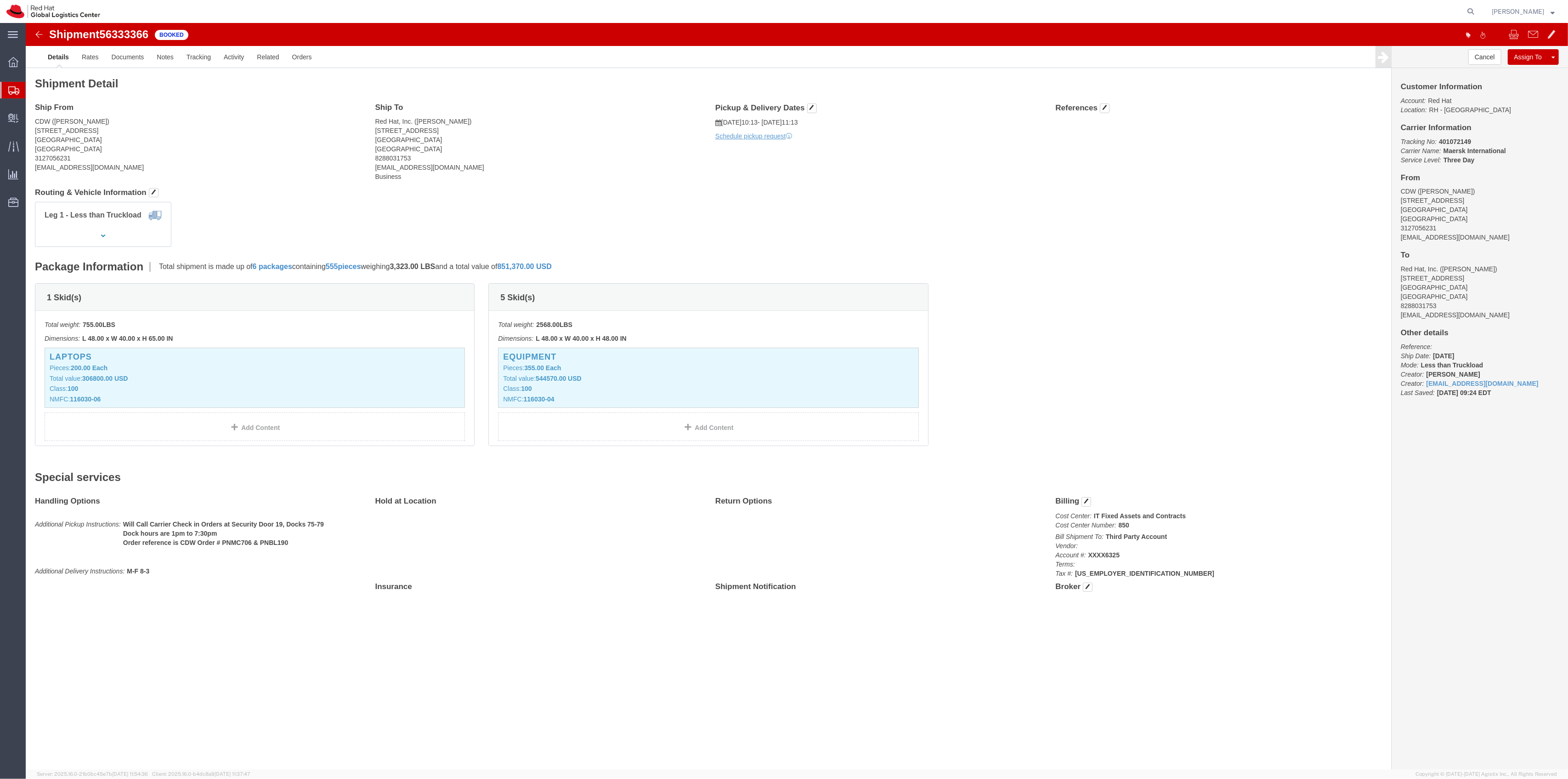
click at [0, 0] on span "Create Shipment" at bounding box center [0, 0] width 0 height 0
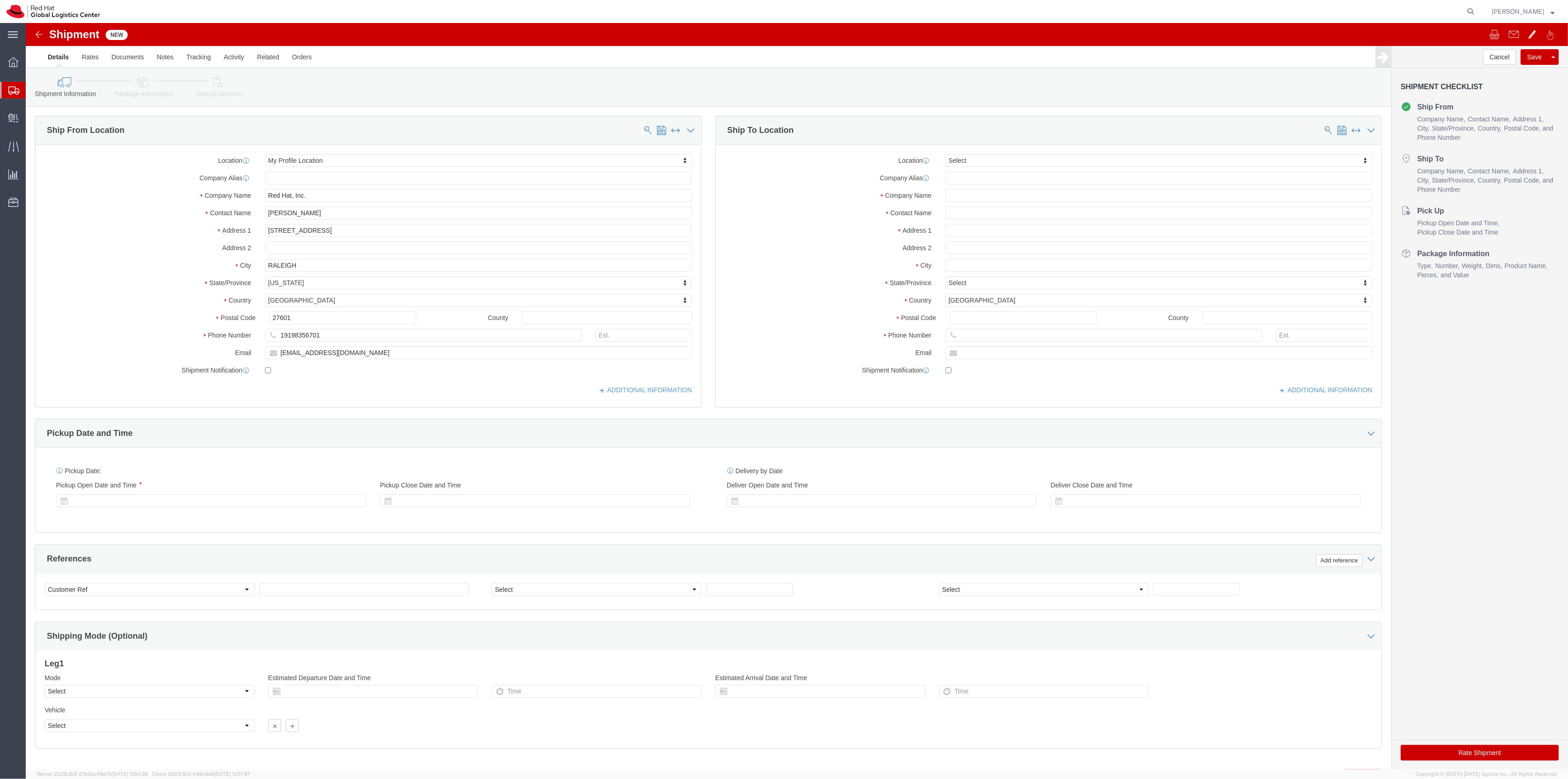
select select "MYPROFILE"
click at [1474, 10] on icon at bounding box center [1470, 11] width 13 height 13
paste input "55793984"
type input "55793984"
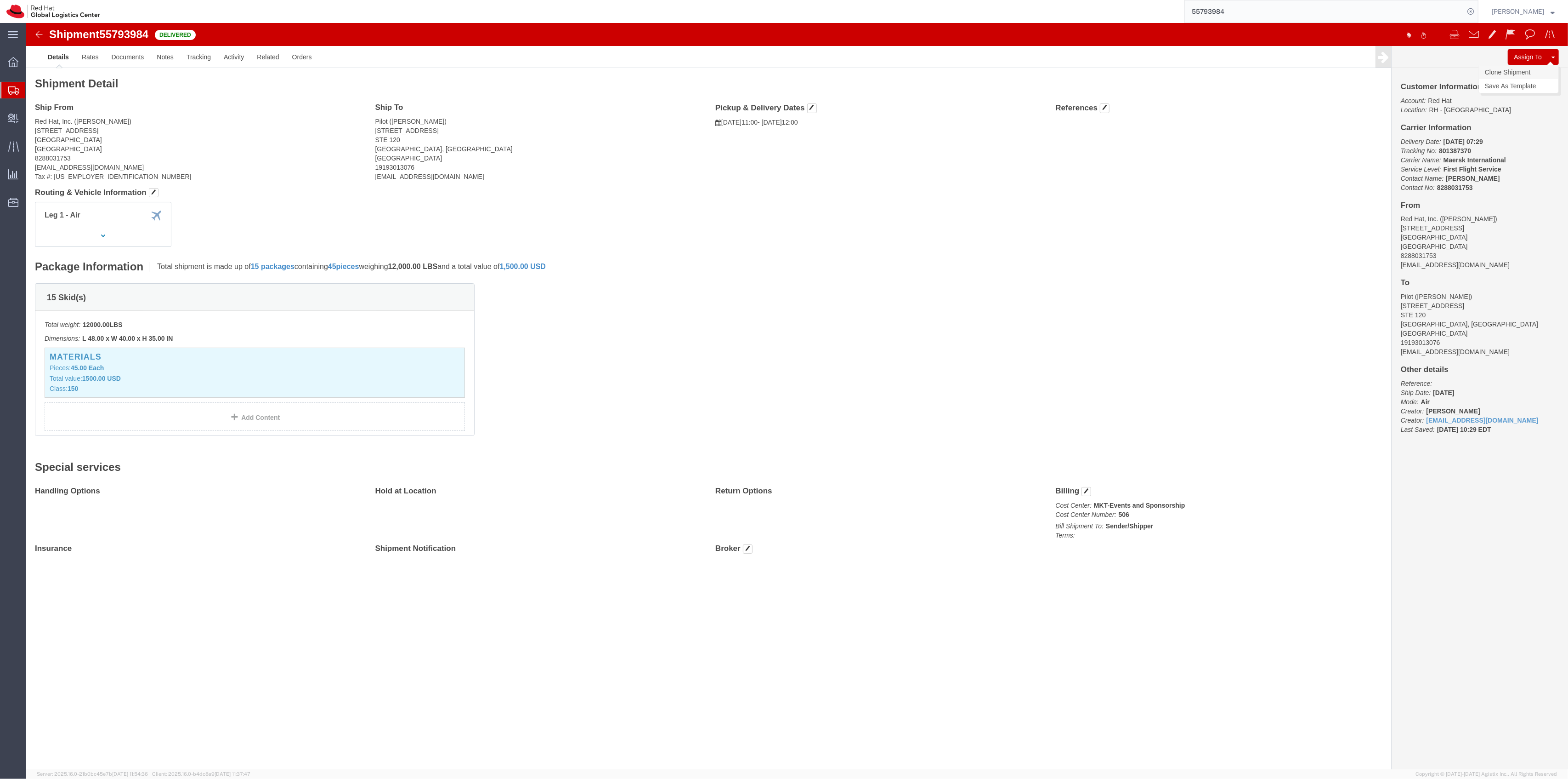
click link "Clone Shipment"
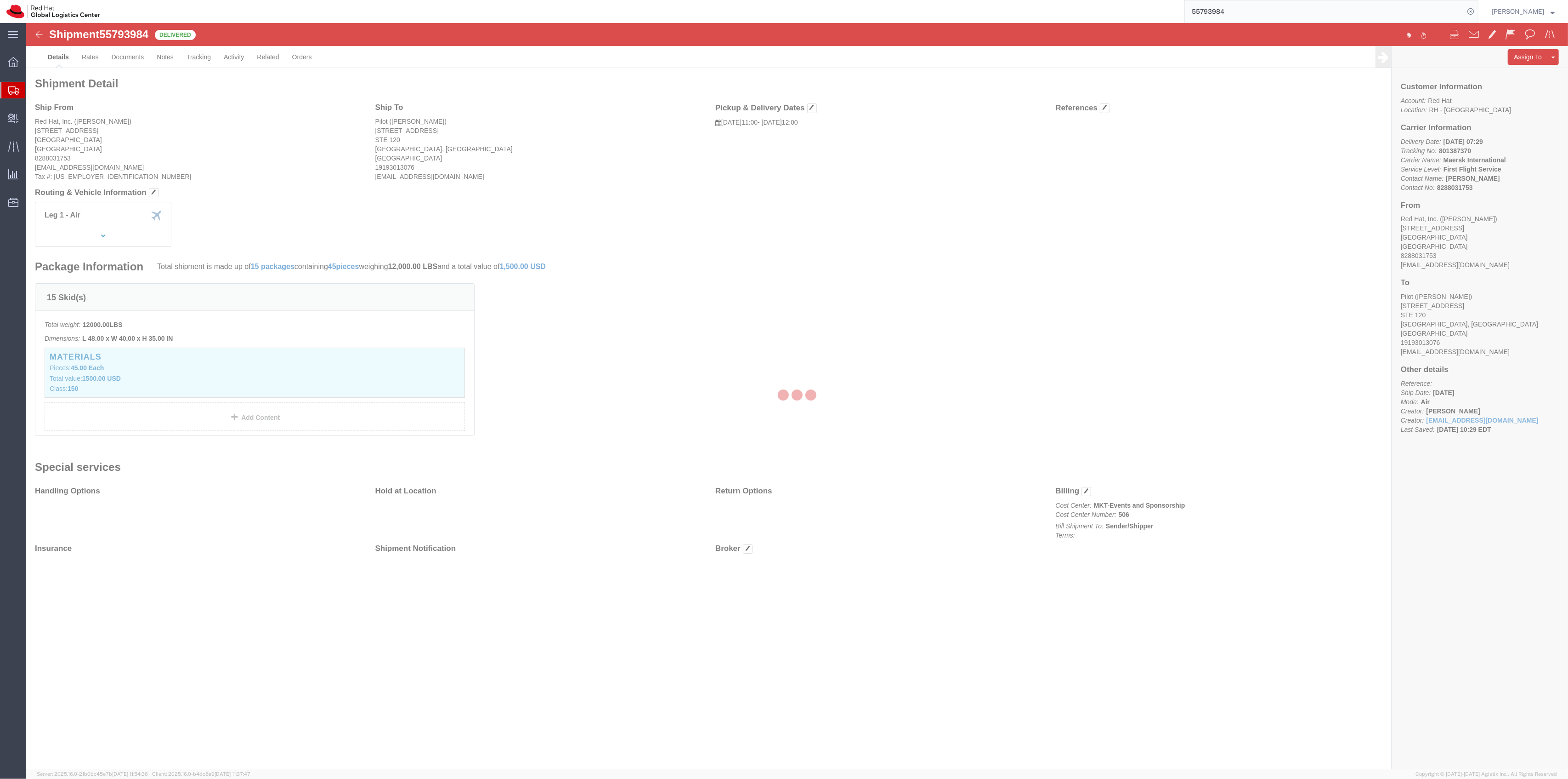
select select "38014"
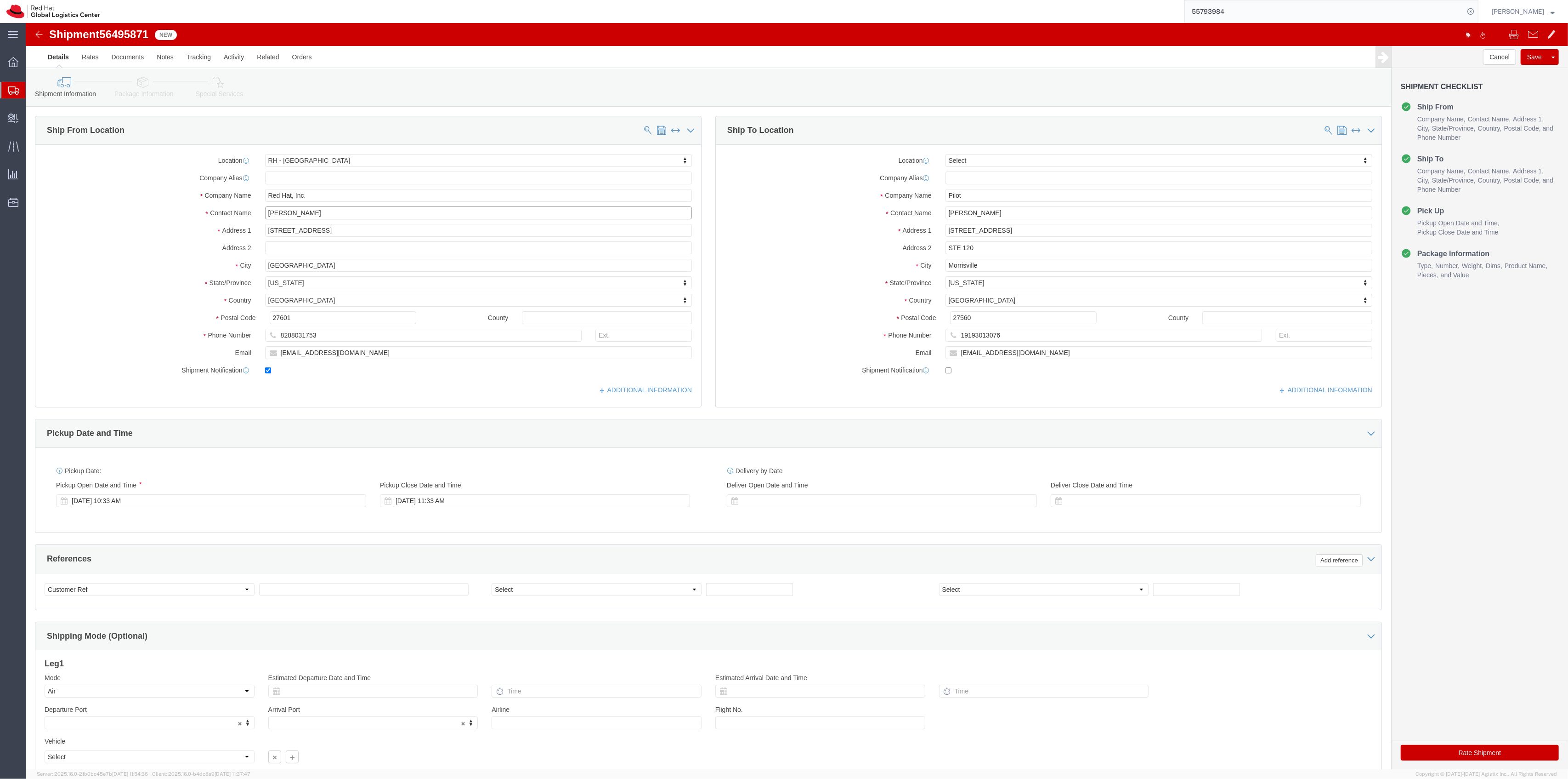
drag, startPoint x: 308, startPoint y: 190, endPoint x: 180, endPoint y: 164, distance: 130.6
click div "Location RH - Raleigh Select My Profile Location RH - Amsterdam - MSO RH - Amst…"
click span
select select
type input "Pilot"
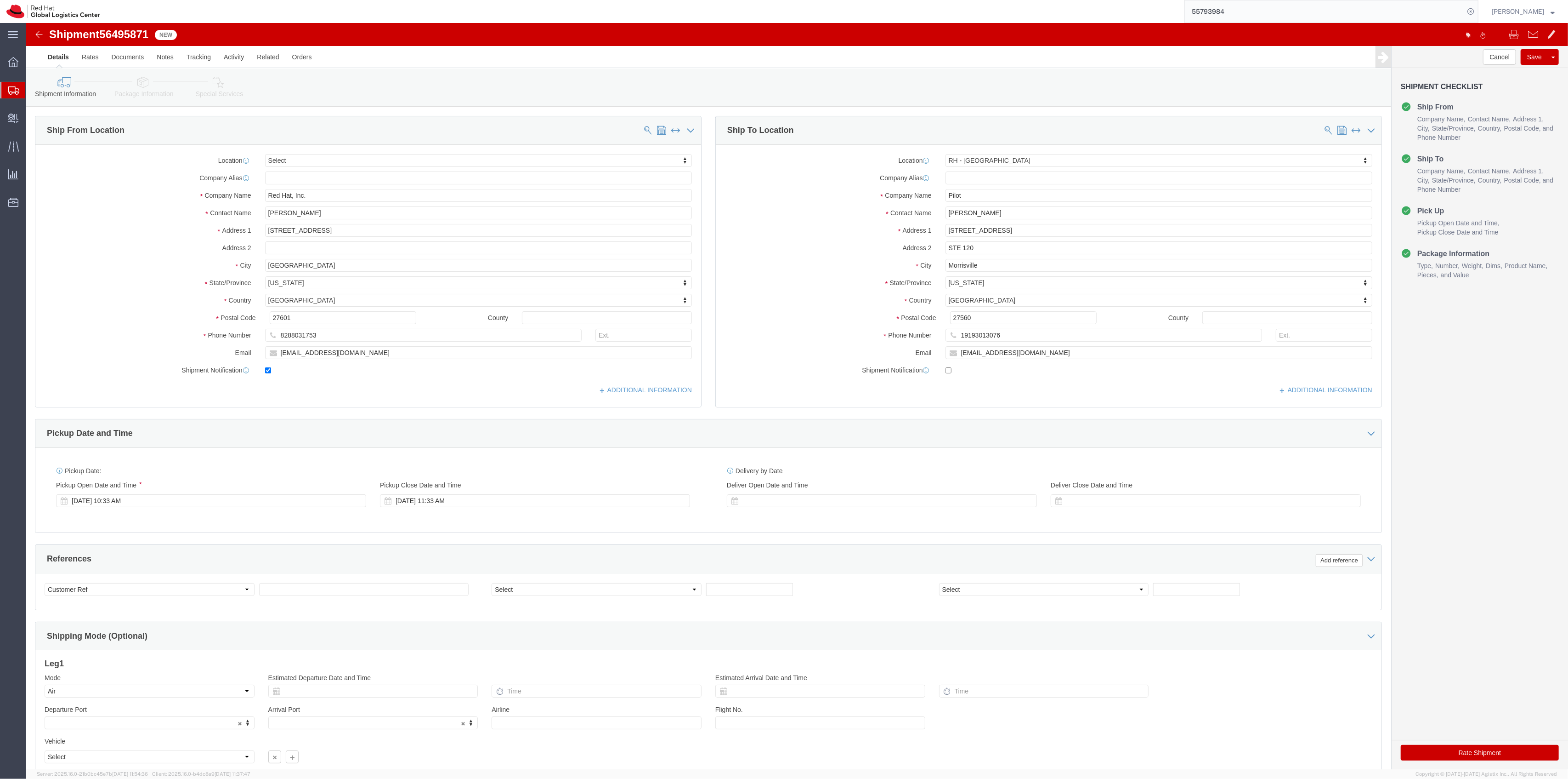
type input "Terrill Milton"
type input "9221 Globe Center Dr"
type input "STE 120"
type input "Morrisville"
type input "27560"
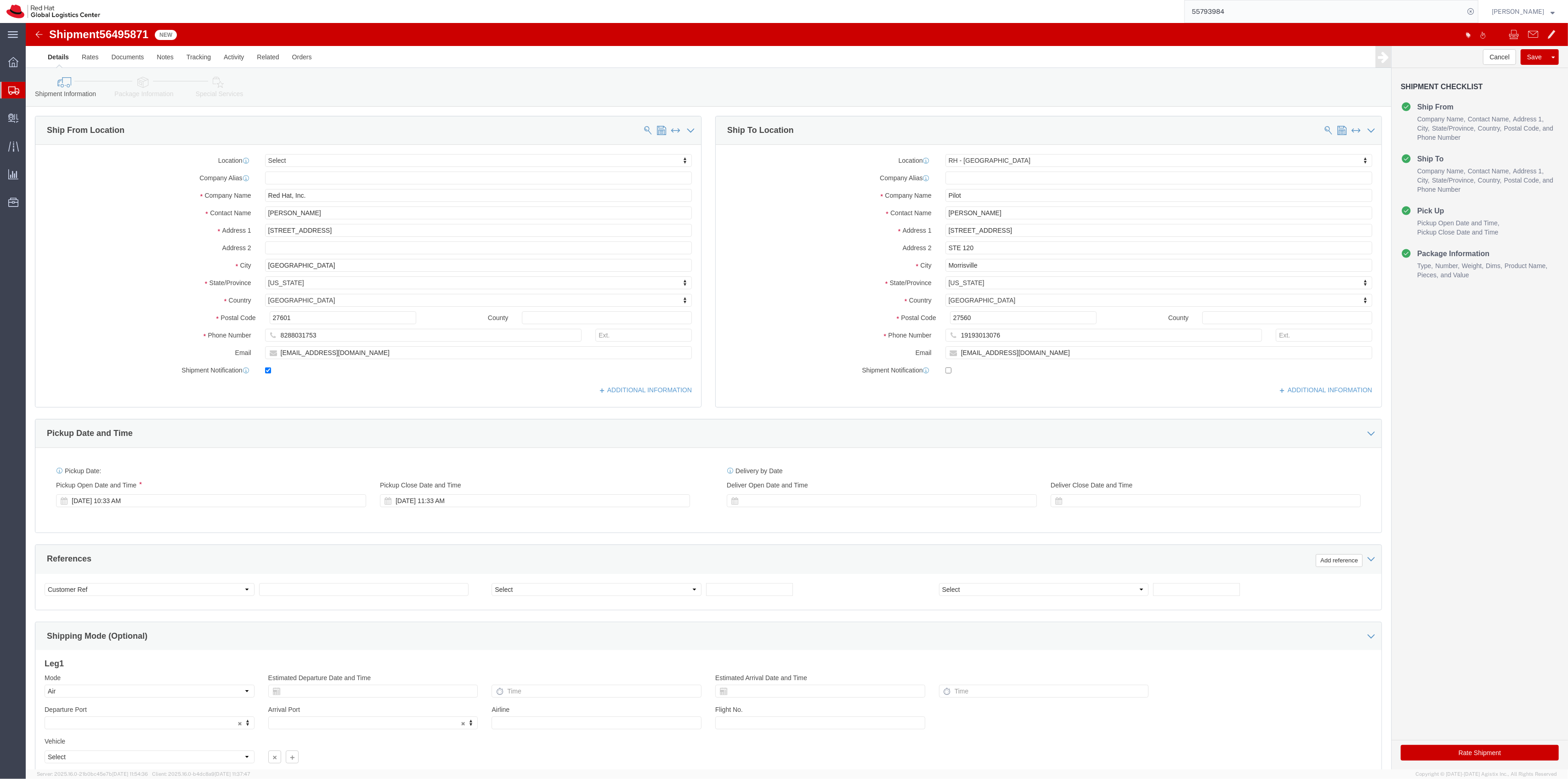
type input "19193013076"
select select "38014"
type input "Red Hat, Inc."
type input "[PERSON_NAME]"
type input "100 East Davie Street"
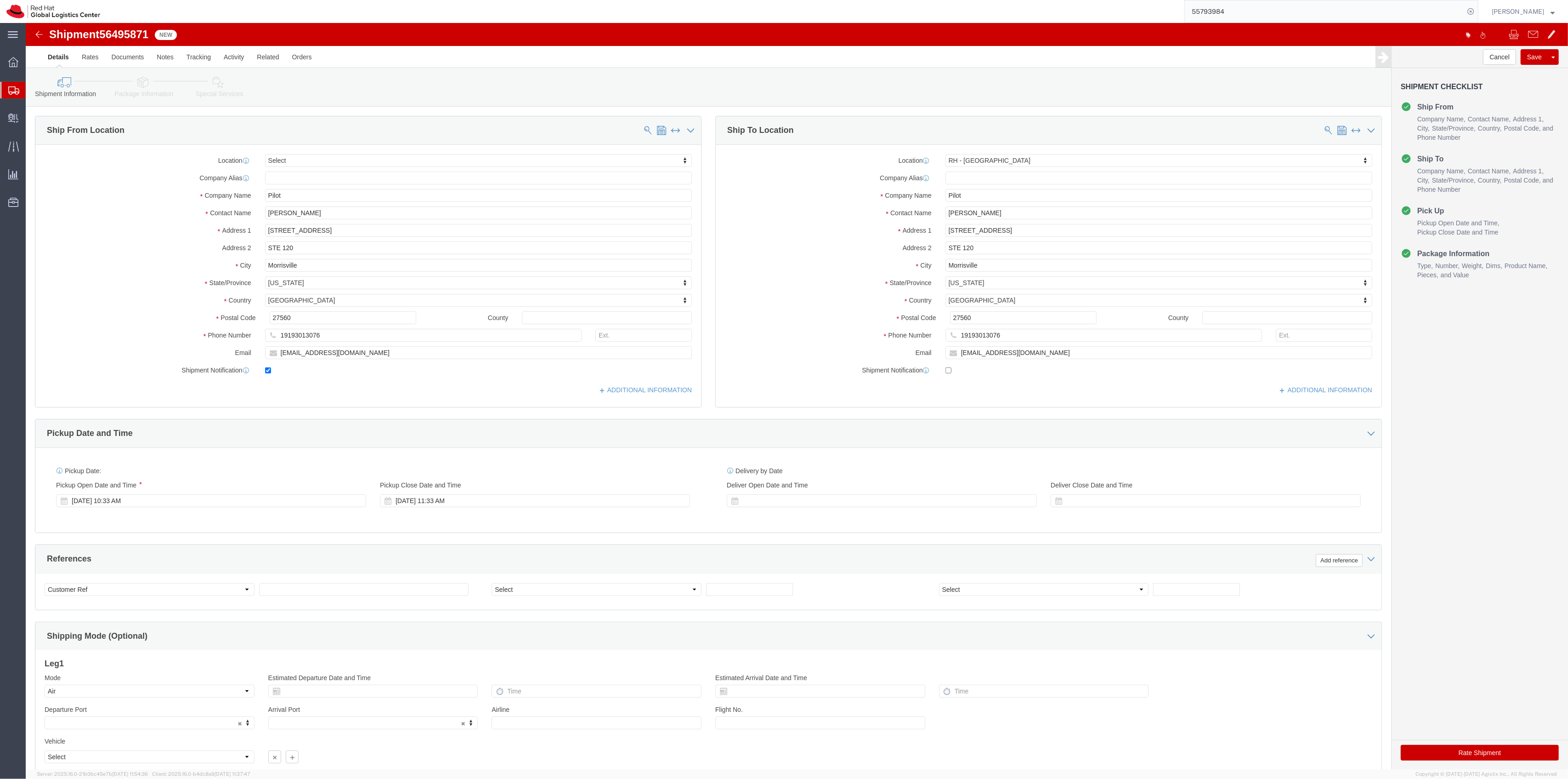
type input "Raleigh"
type input "27601"
type input "8288031753"
checkbox input "false"
drag, startPoint x: 966, startPoint y: 185, endPoint x: 841, endPoint y: 191, distance: 125.1
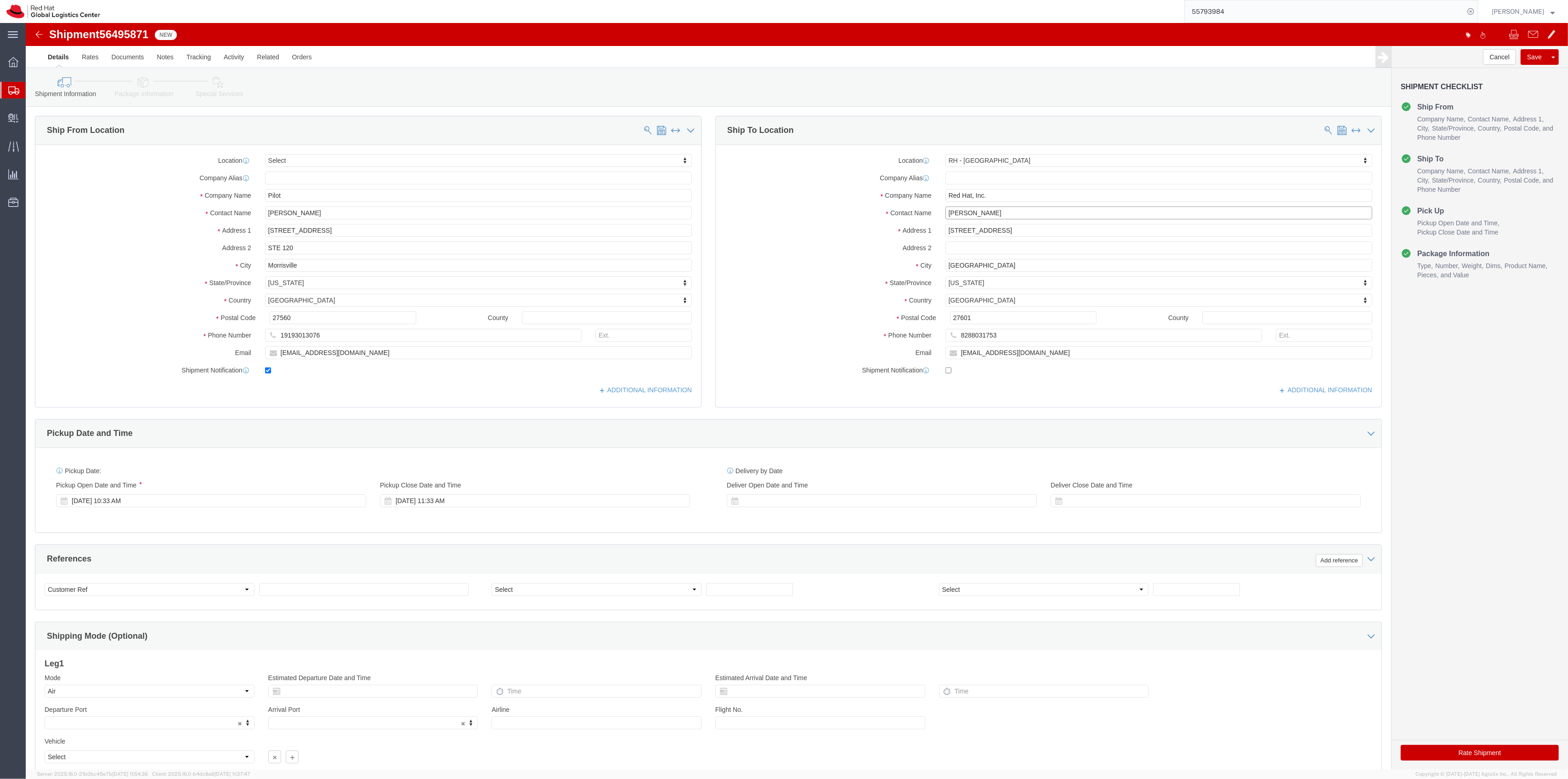
click div "Contact Name Tyler Radford"
type input "[PERSON_NAME]"
drag, startPoint x: 995, startPoint y: 334, endPoint x: 821, endPoint y: 328, distance: 174.1
click div "Email tradford@redhat.com"
type input "[EMAIL_ADDRESS][DOMAIN_NAME]"
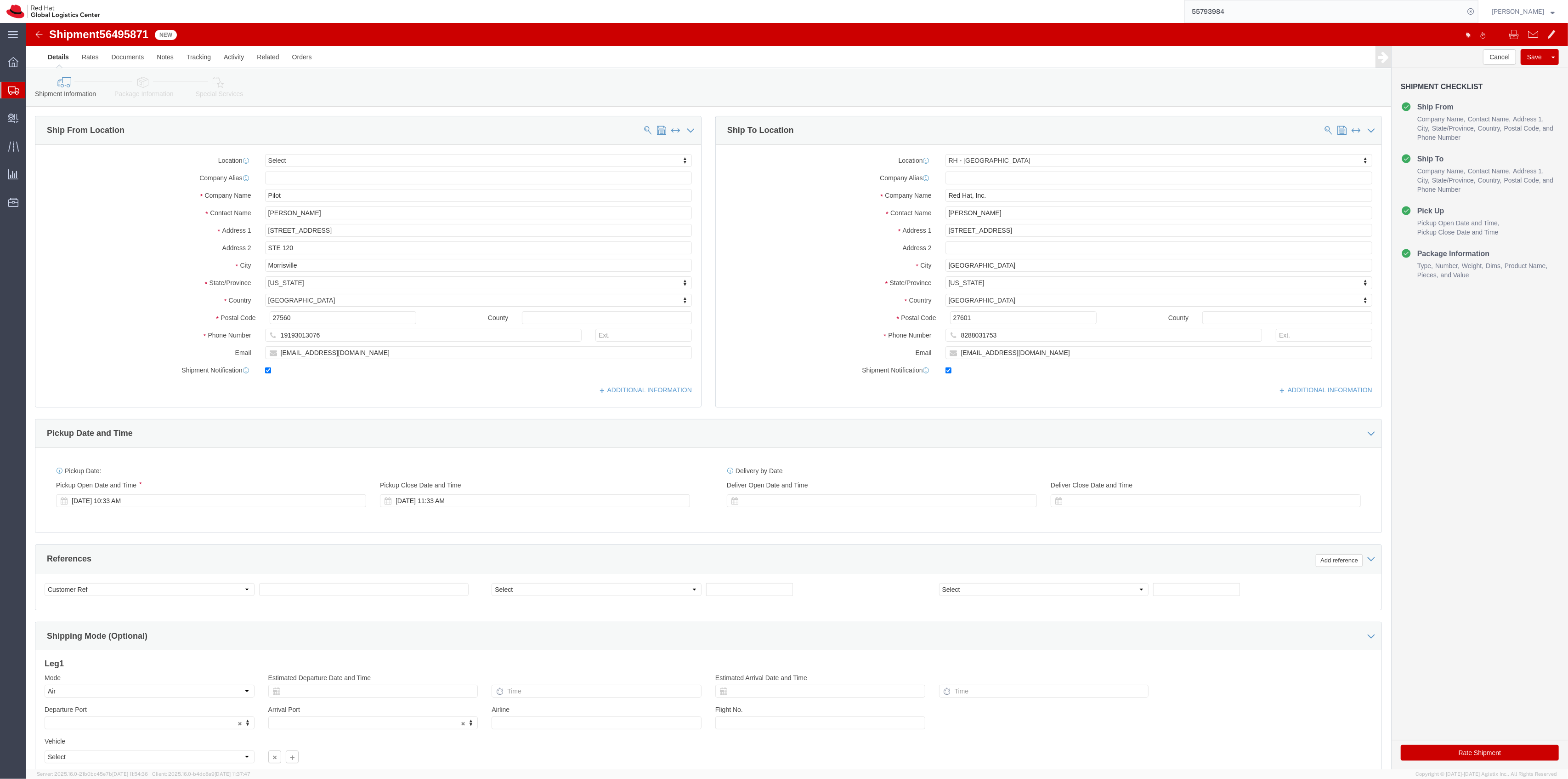
checkbox input "true"
click link "Package Information"
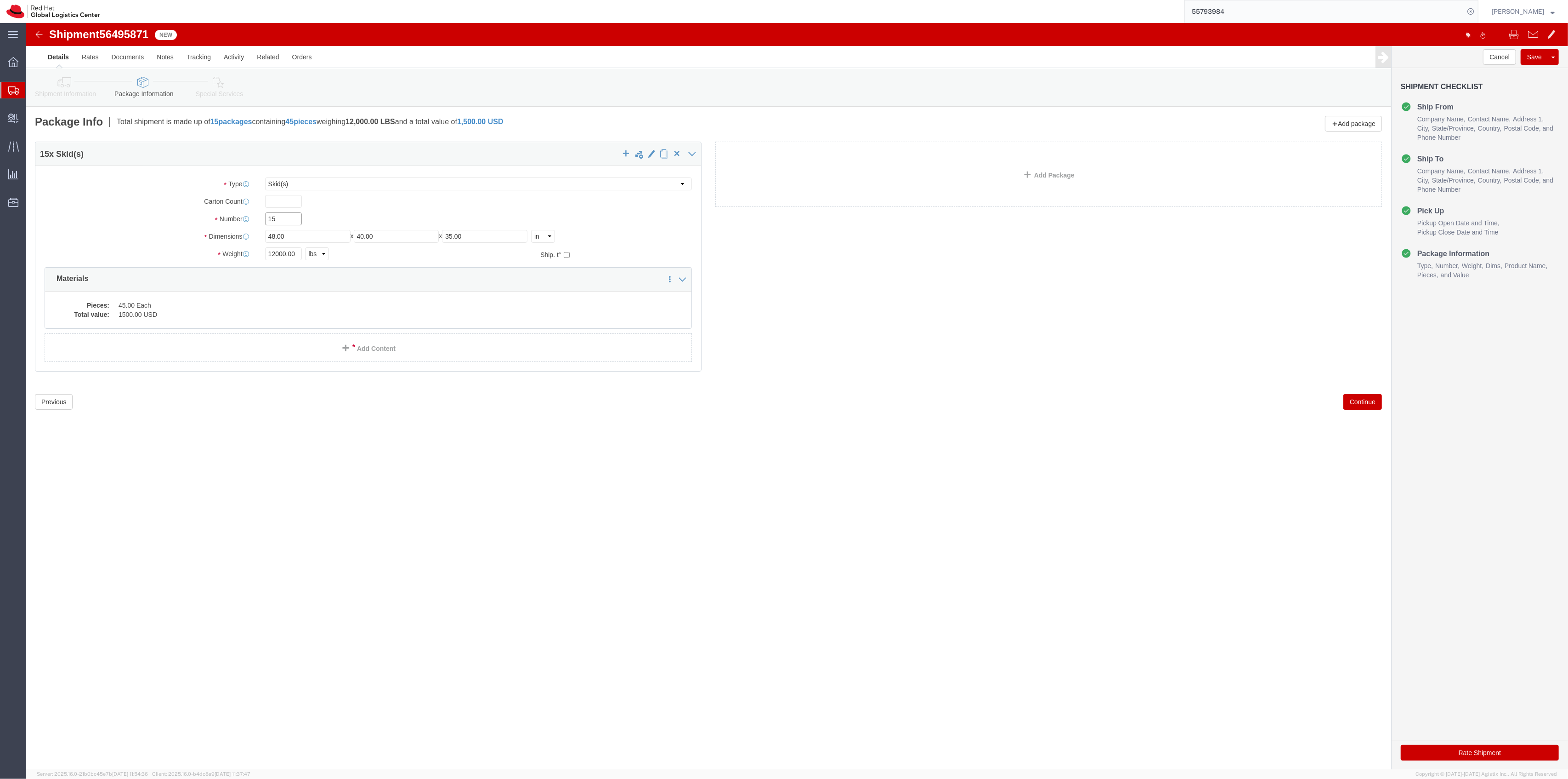
drag, startPoint x: 257, startPoint y: 200, endPoint x: 205, endPoint y: 197, distance: 52.1
click div "Number Number of packages of specified package type and dimensions 15"
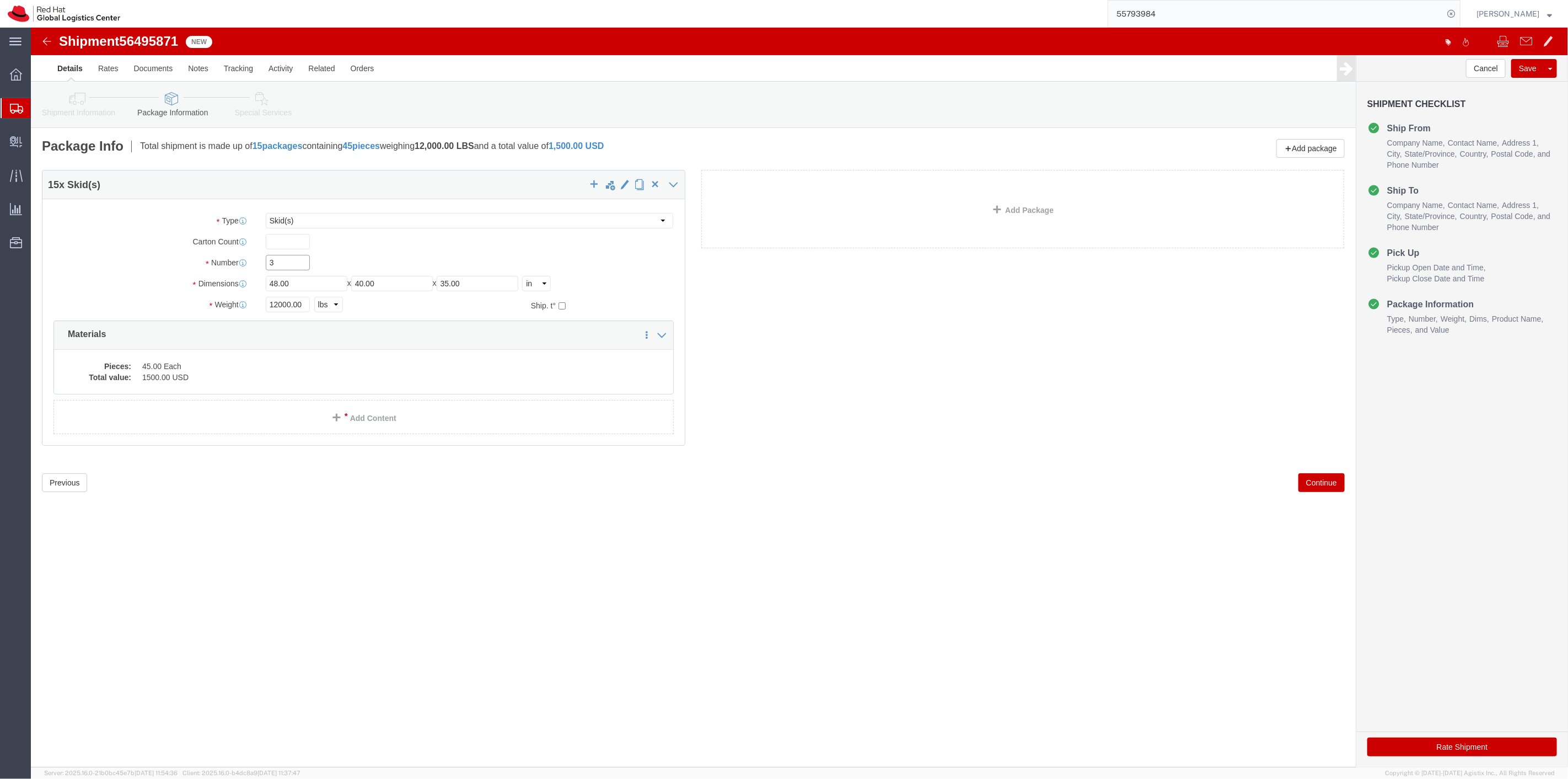
type input "3"
drag, startPoint x: 235, startPoint y: 272, endPoint x: 195, endPoint y: 267, distance: 40.3
click div "Package Type Select Case(s) Crate(s) Large Box Medium Box PAK Skid(s) Small Box…"
type input "1050"
click div "Pieces: 45.00 Each Total value: 1500.00 USD"
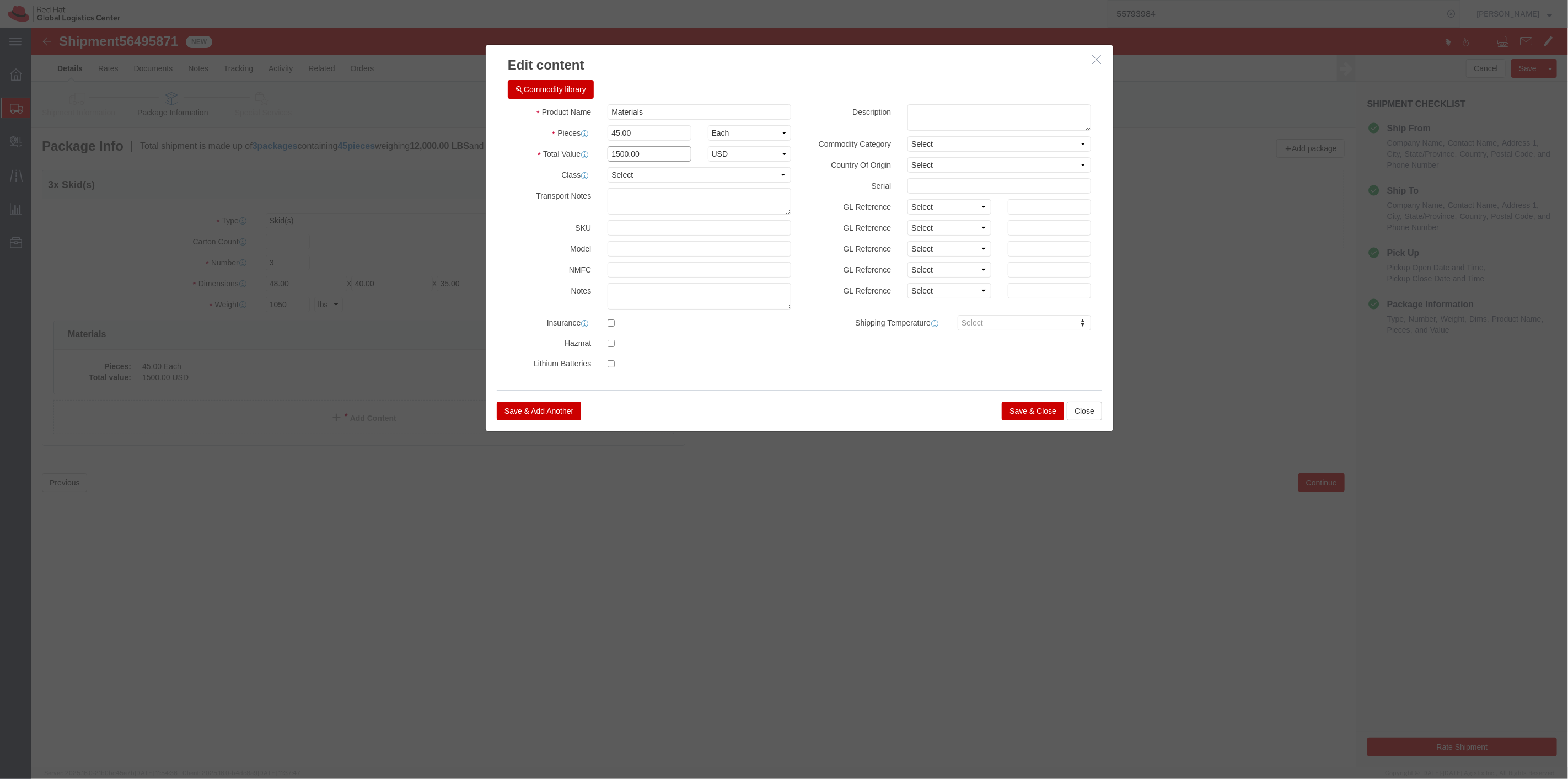
drag, startPoint x: 632, startPoint y: 129, endPoint x: 529, endPoint y: 121, distance: 103.3
click div "Total Value 1500.00 Select ADP AED AFN ALL AMD AOA ARS ATS AUD AWG AZN BAM BBD …"
type input "2"
type input "180000"
drag, startPoint x: 570, startPoint y: 100, endPoint x: 554, endPoint y: 98, distance: 16.1
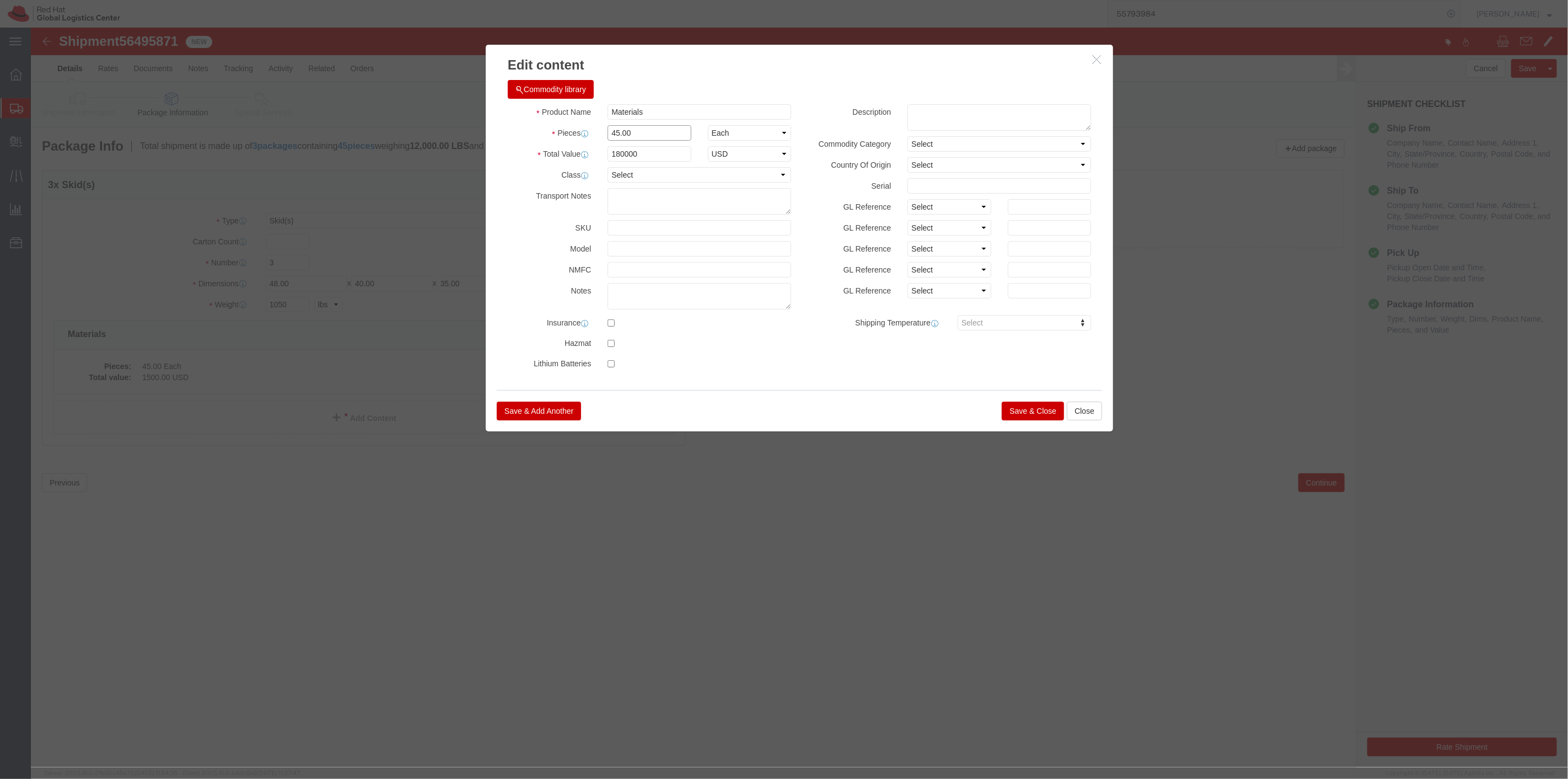
click div "Pieces 45.00 Select Bag Barrels 100Board Feet Bottle Box Blister Pack Carats Ca…"
click select "Select 50 55 60 65 70 85 92.5 100 125 175 250 300 400"
select select "70"
click select "Select 50 55 60 65 70 85 92.5 100 125 175 250 300 400"
drag, startPoint x: 649, startPoint y: 83, endPoint x: 532, endPoint y: 91, distance: 117.3
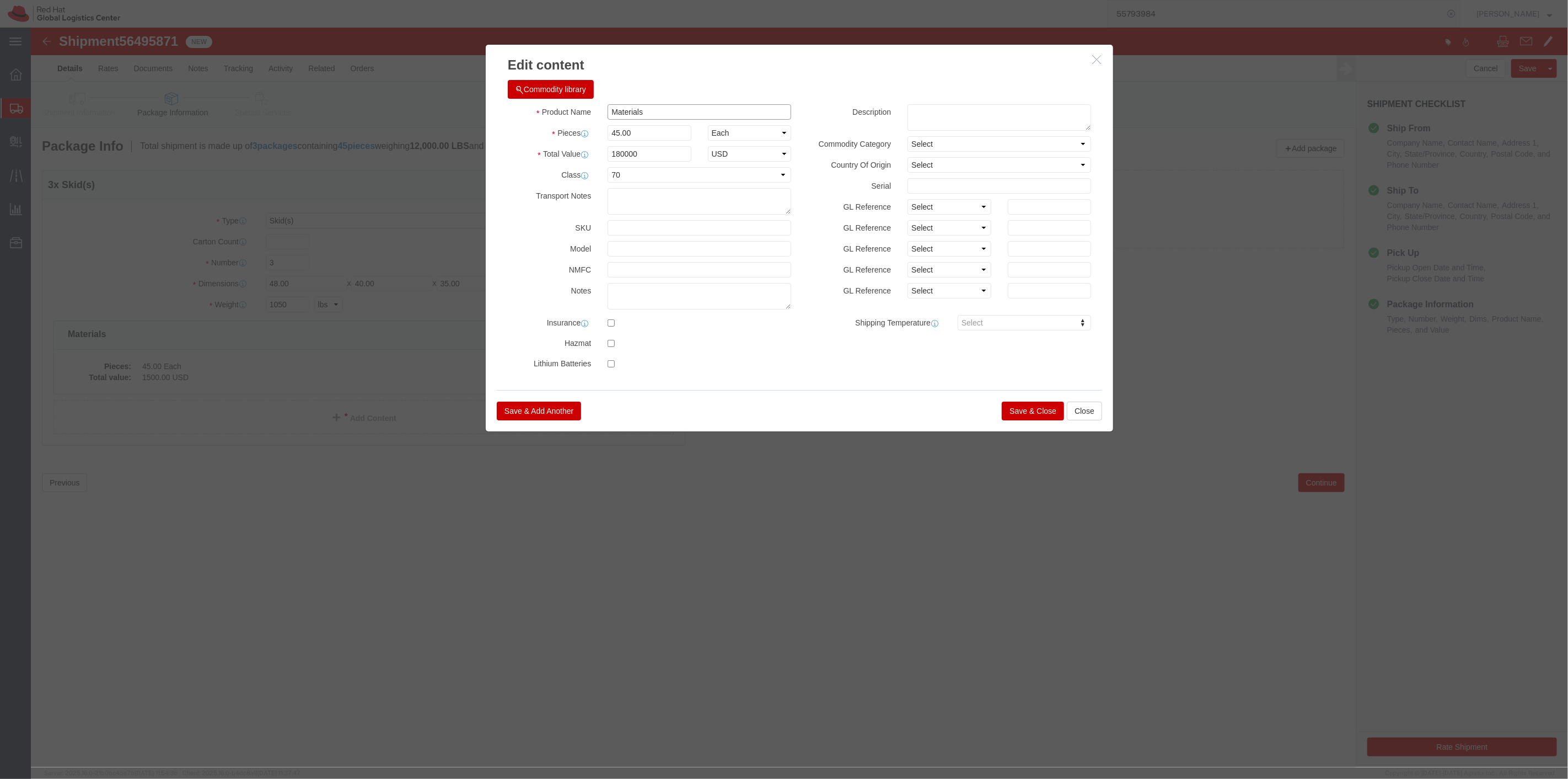
click div "Product Name Materials"
type input "Swag"
click button "Save & Close"
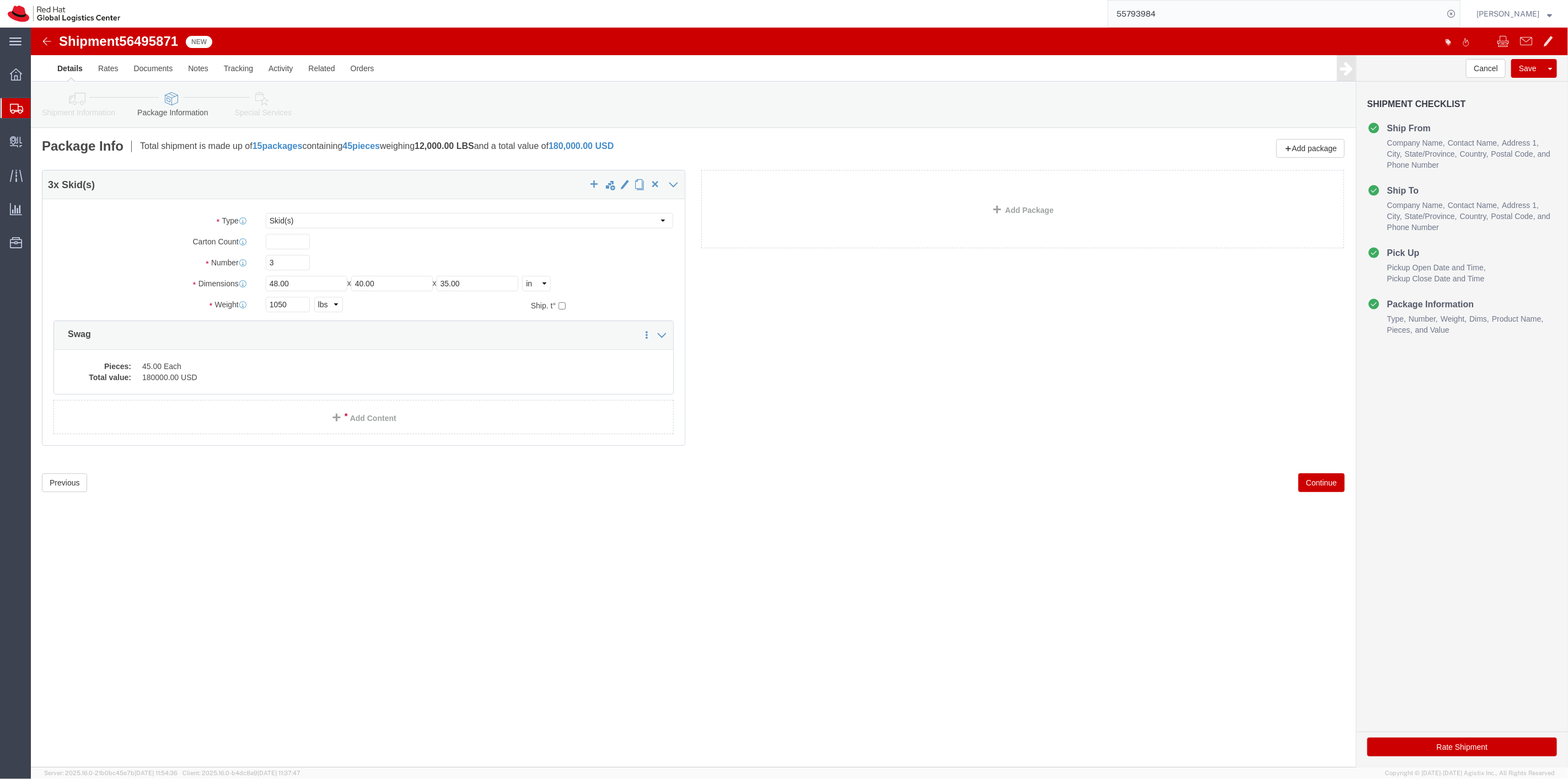
click icon
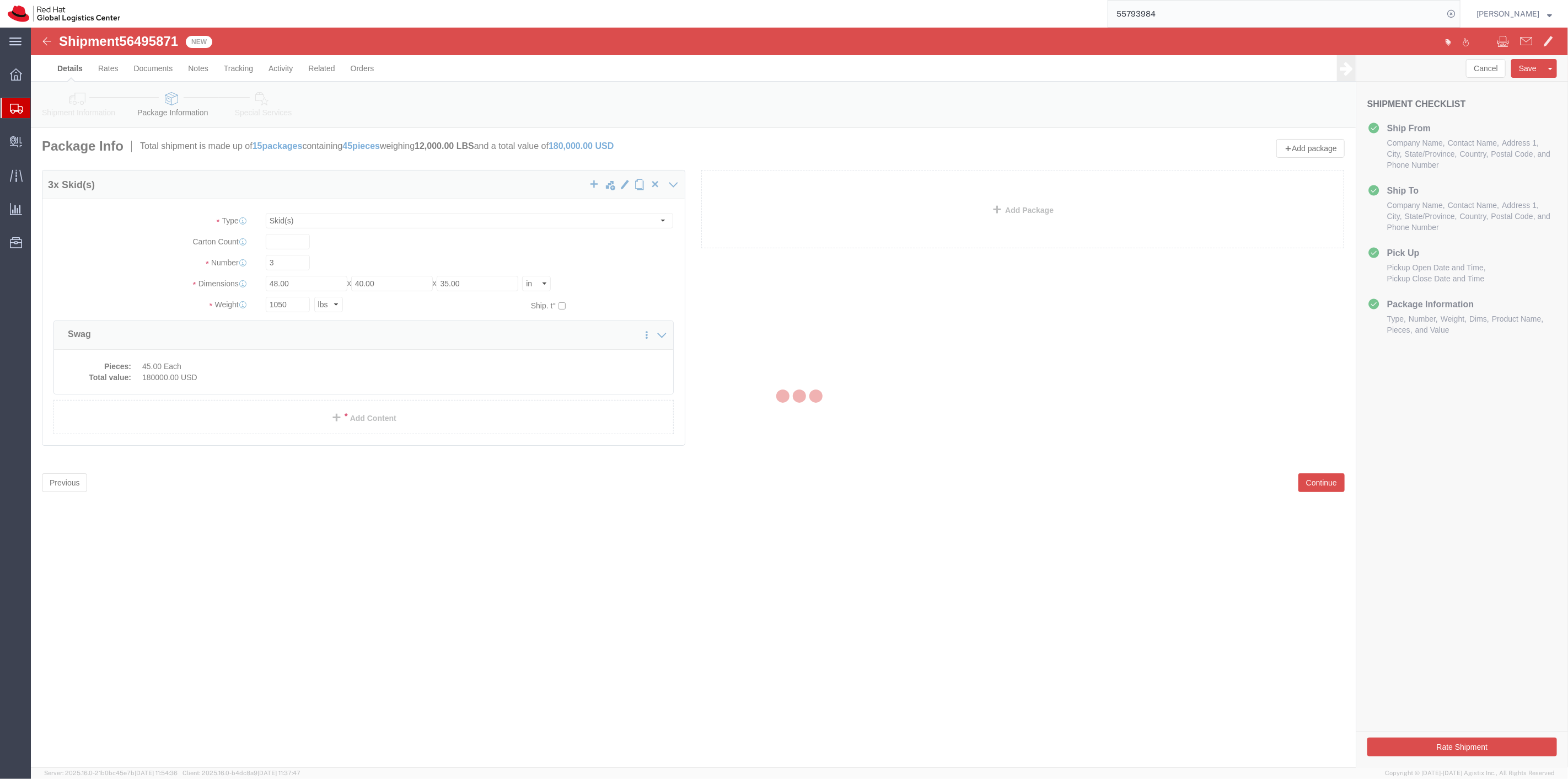
select select
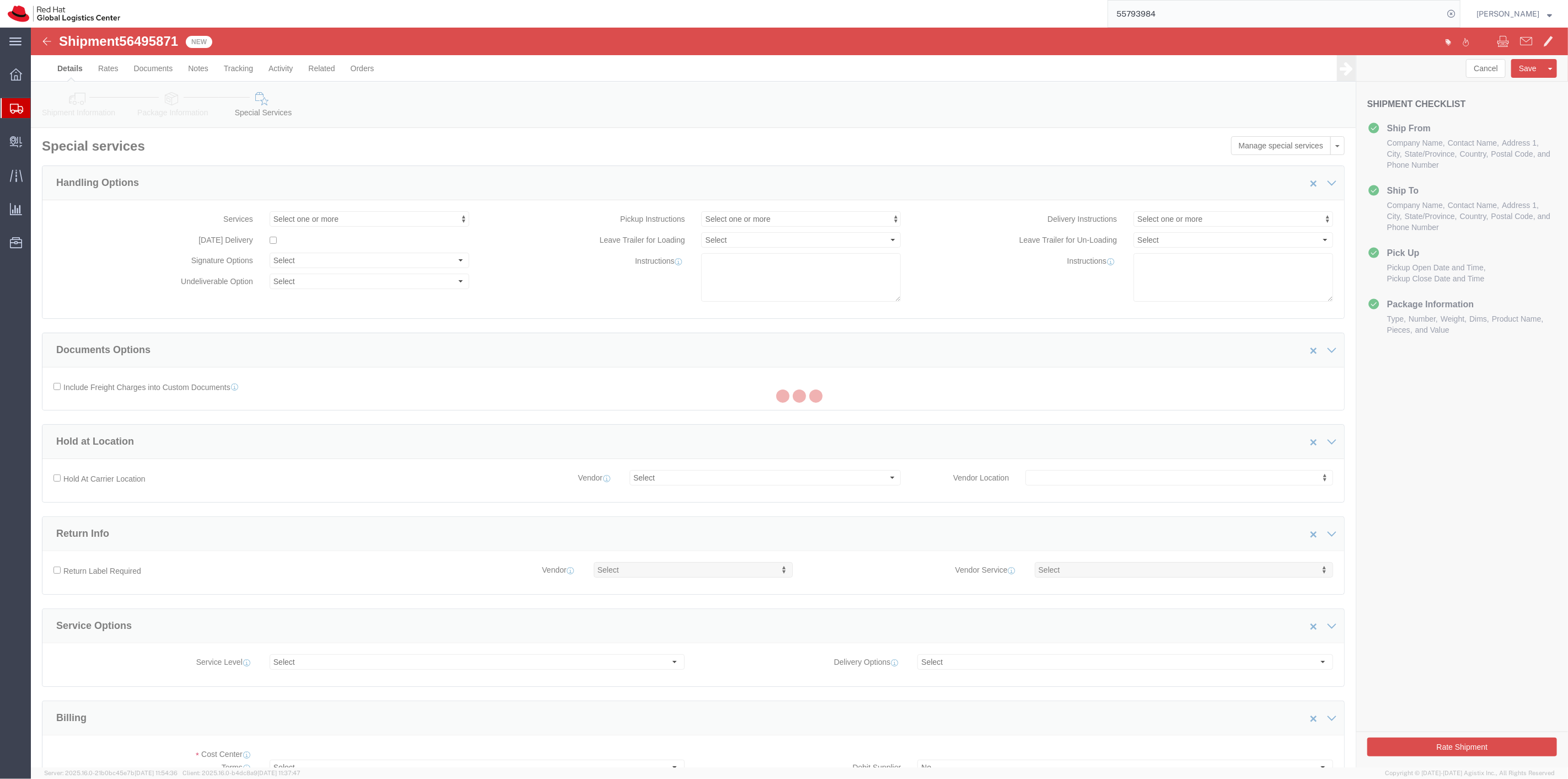
select select "COSTCENTER"
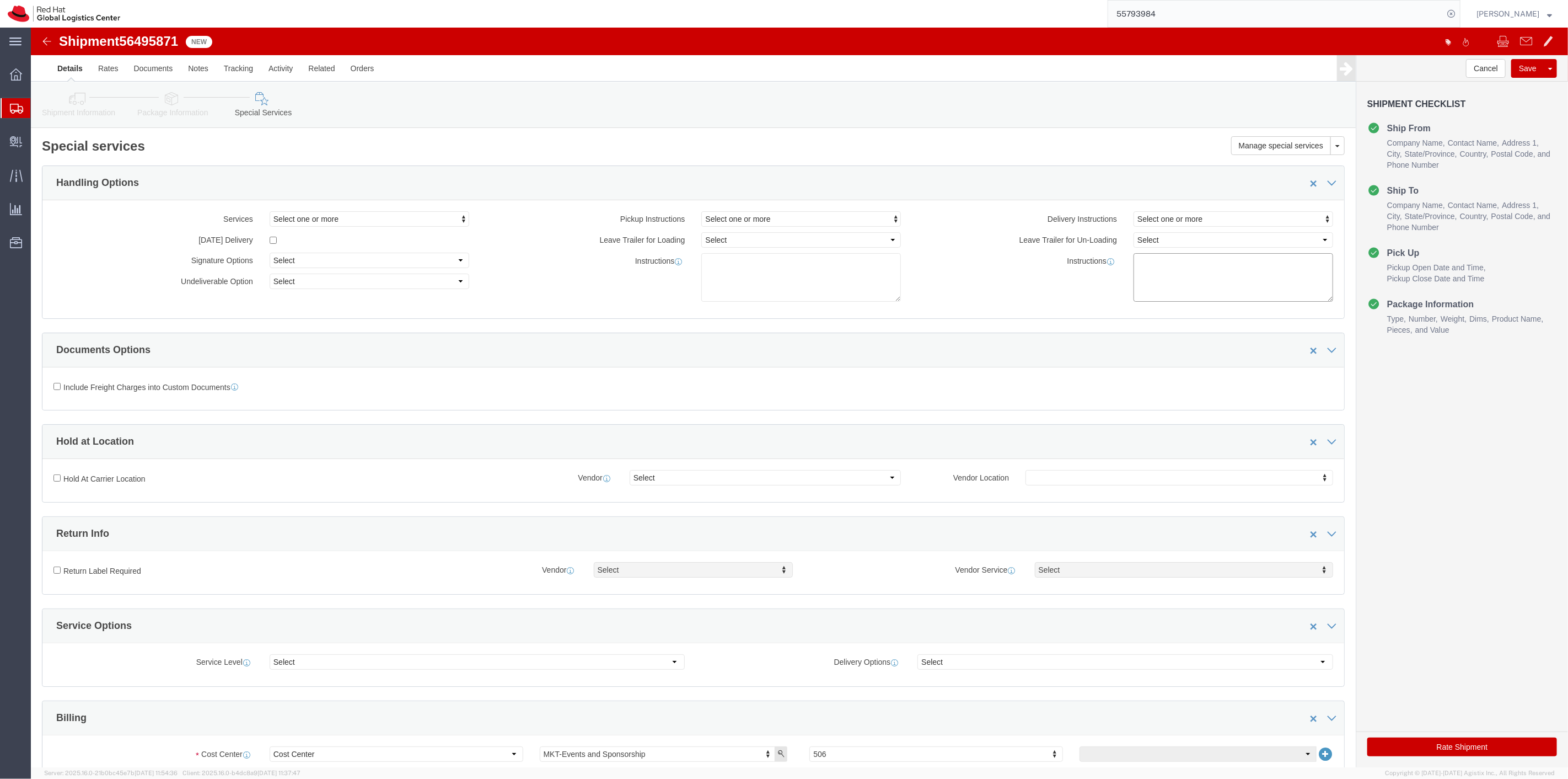
click textarea
click textarea "M-F 8-3PM"
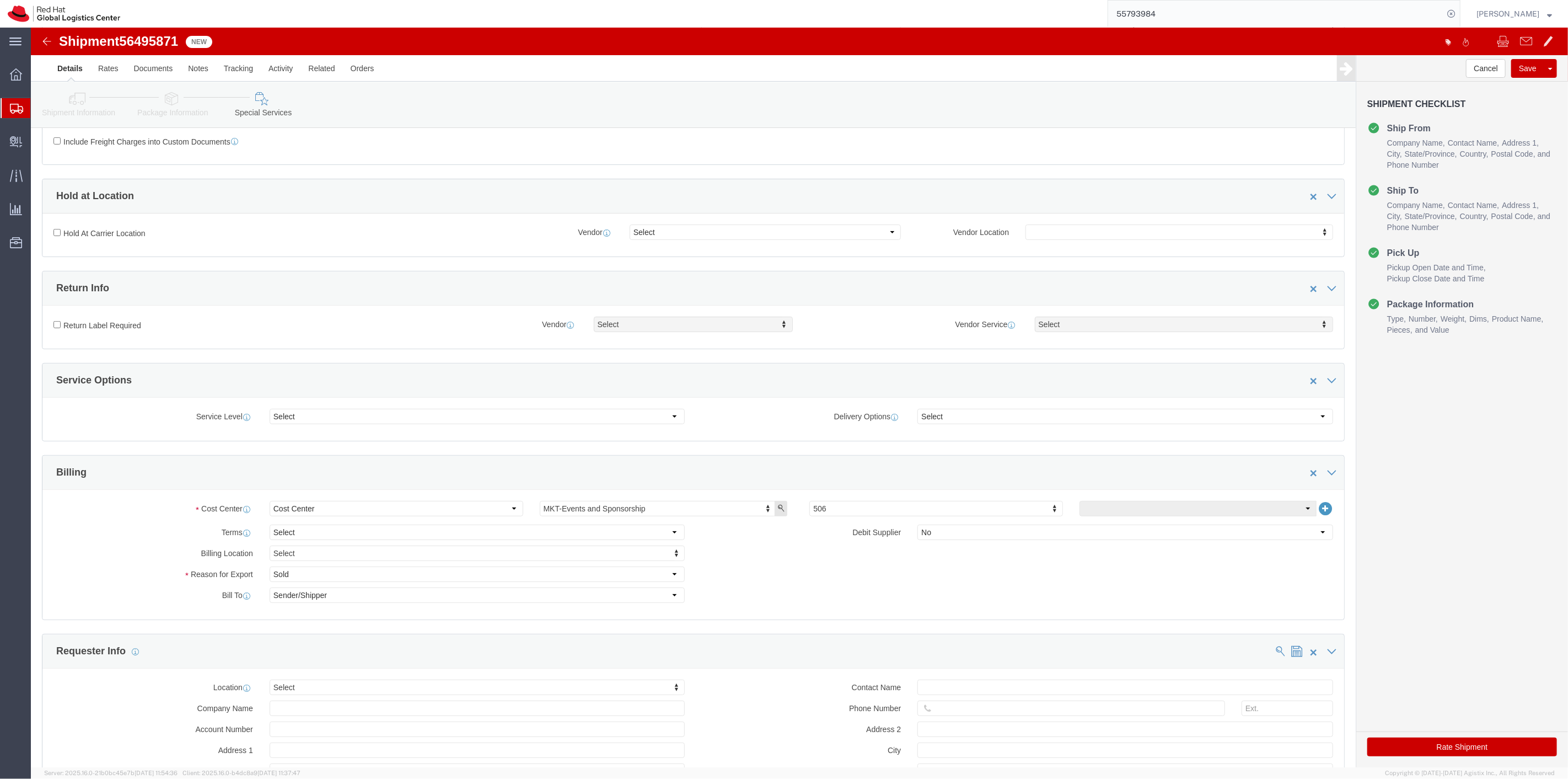
scroll to position [428, 0]
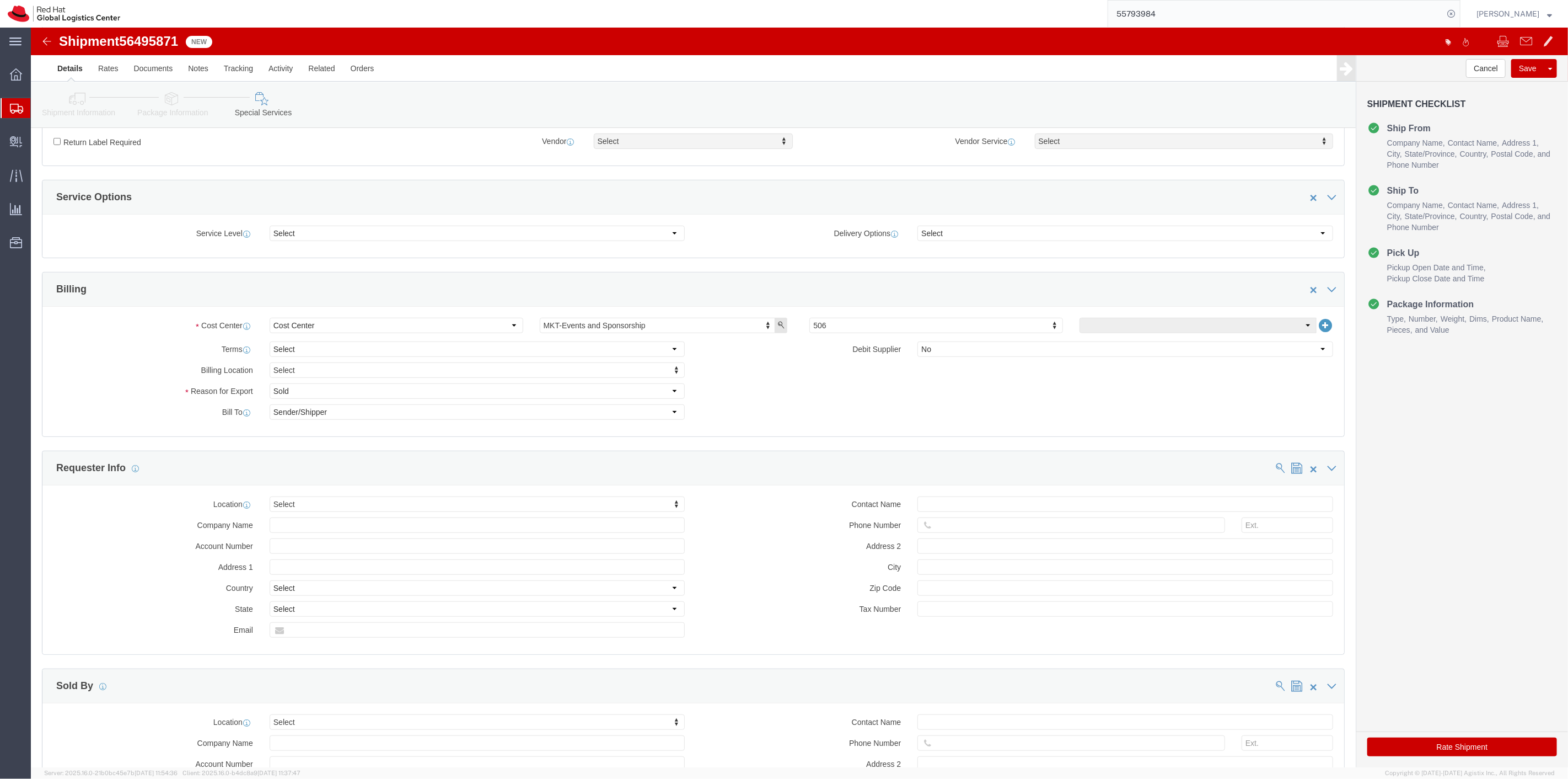
type textarea "M-F 8Am-3PM"
type input "512"
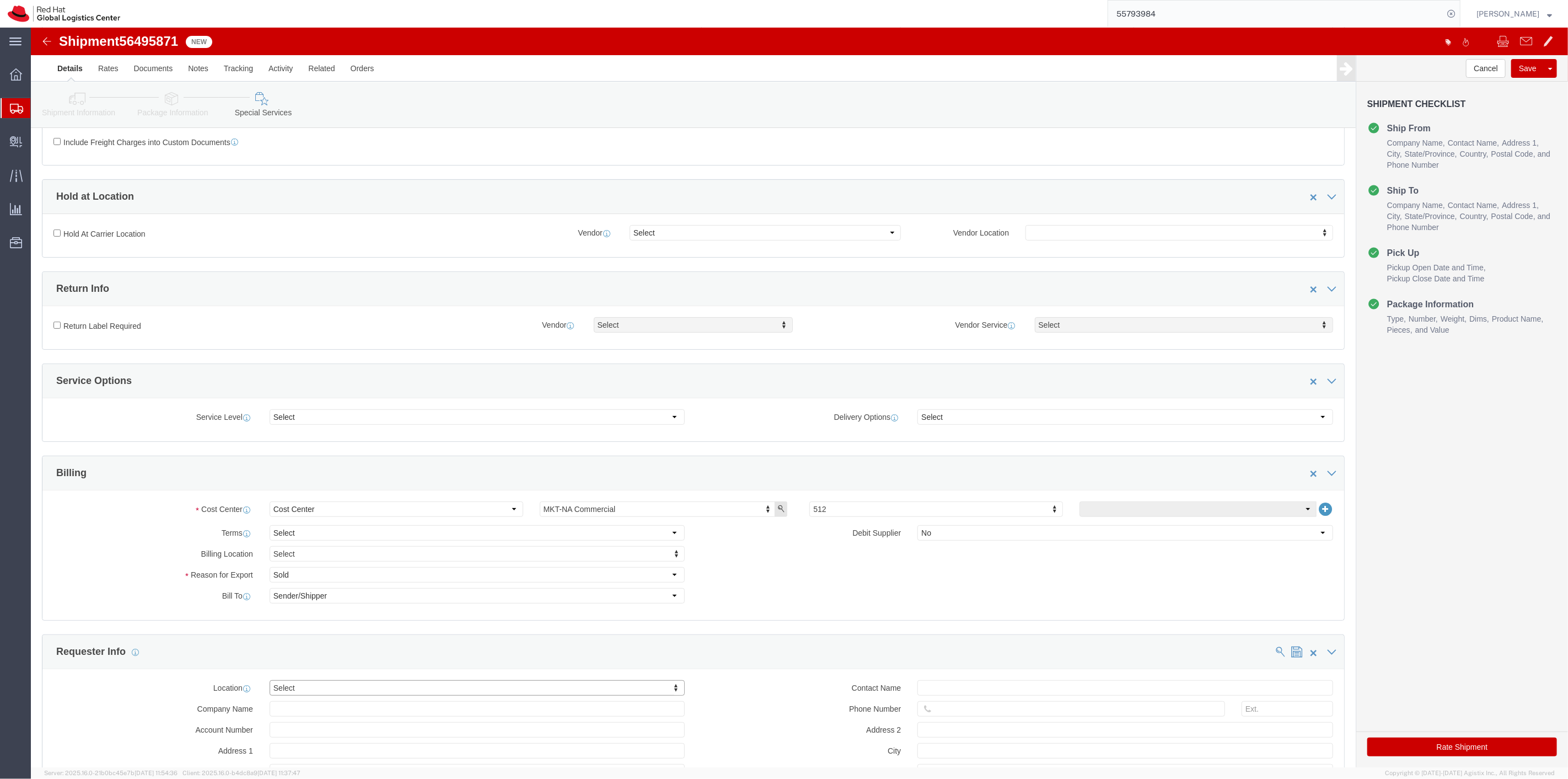
scroll to position [0, 0]
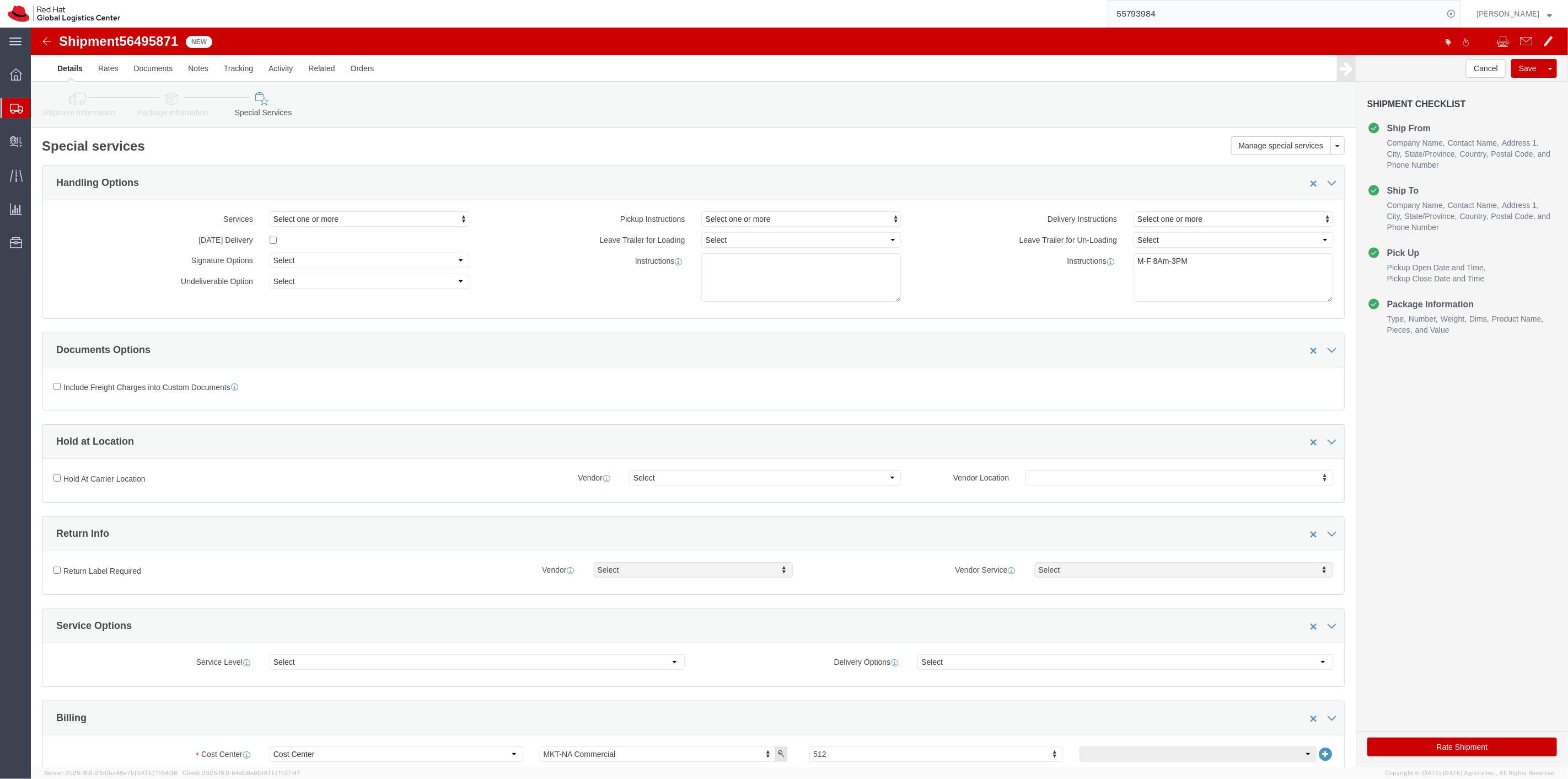
click link "Package Information"
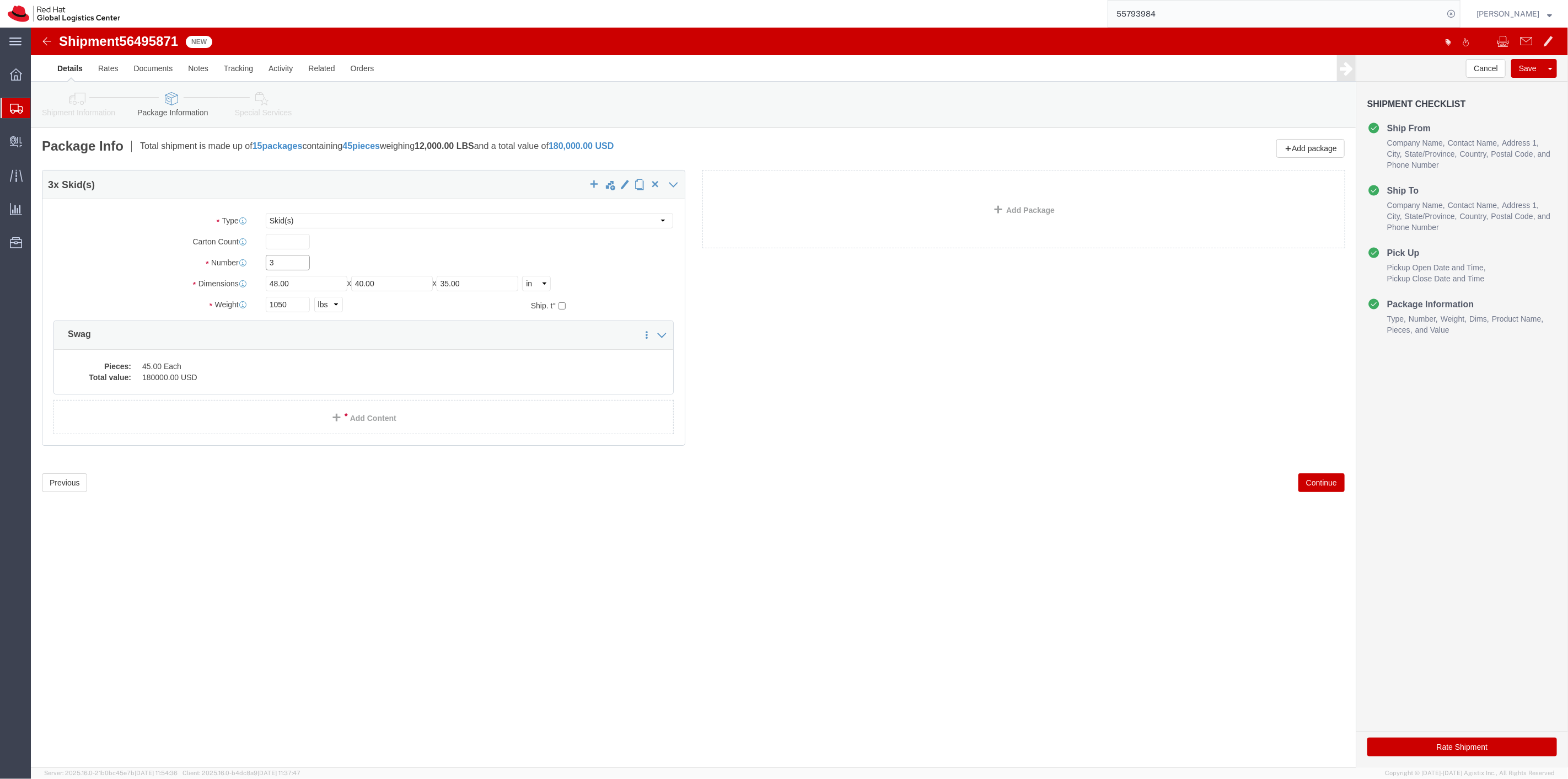
click input "3"
click div "3"
click div "Shipment Information Package Information Special Services"
click link "Shipment Information"
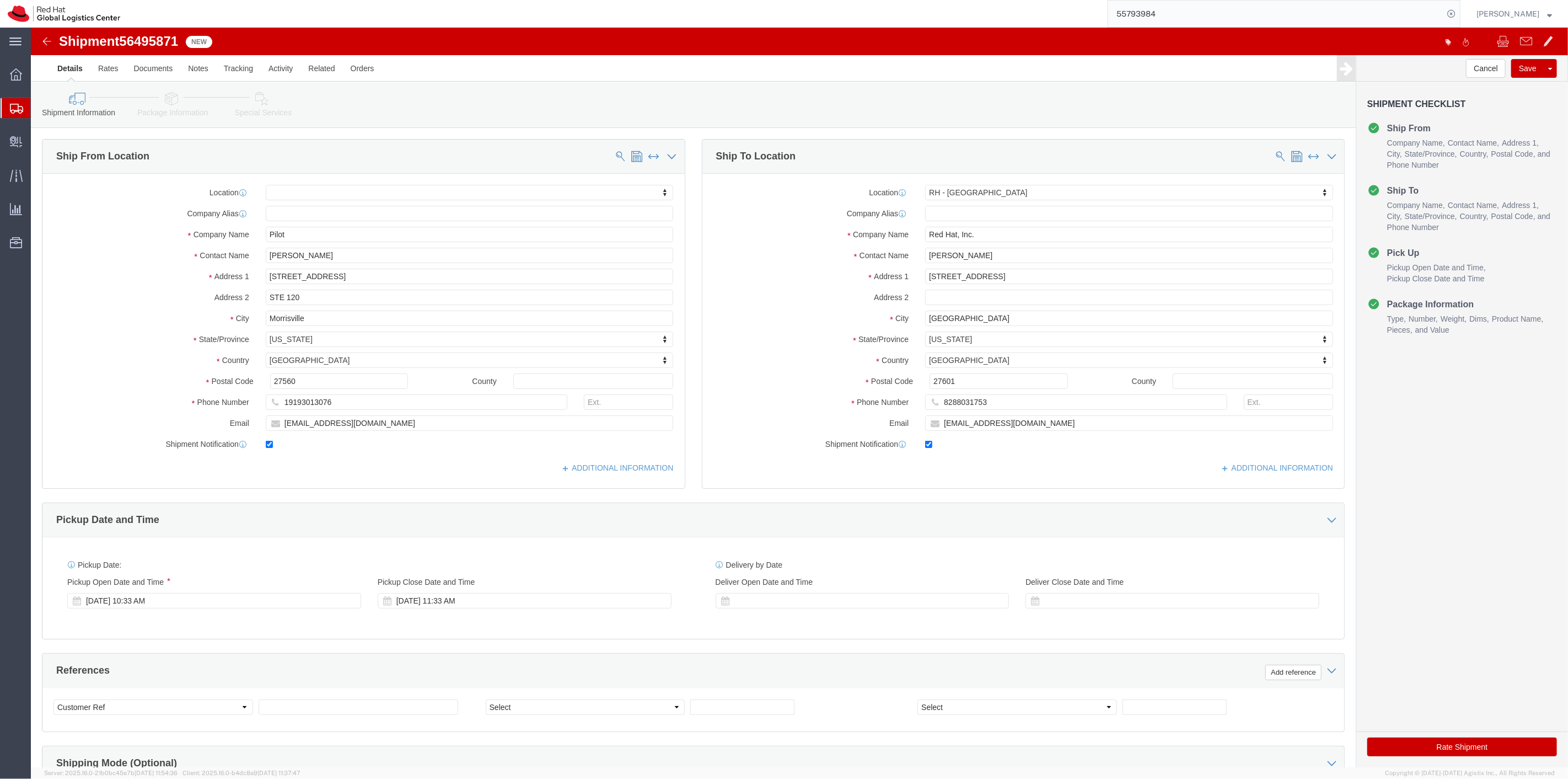
click link "Package Information"
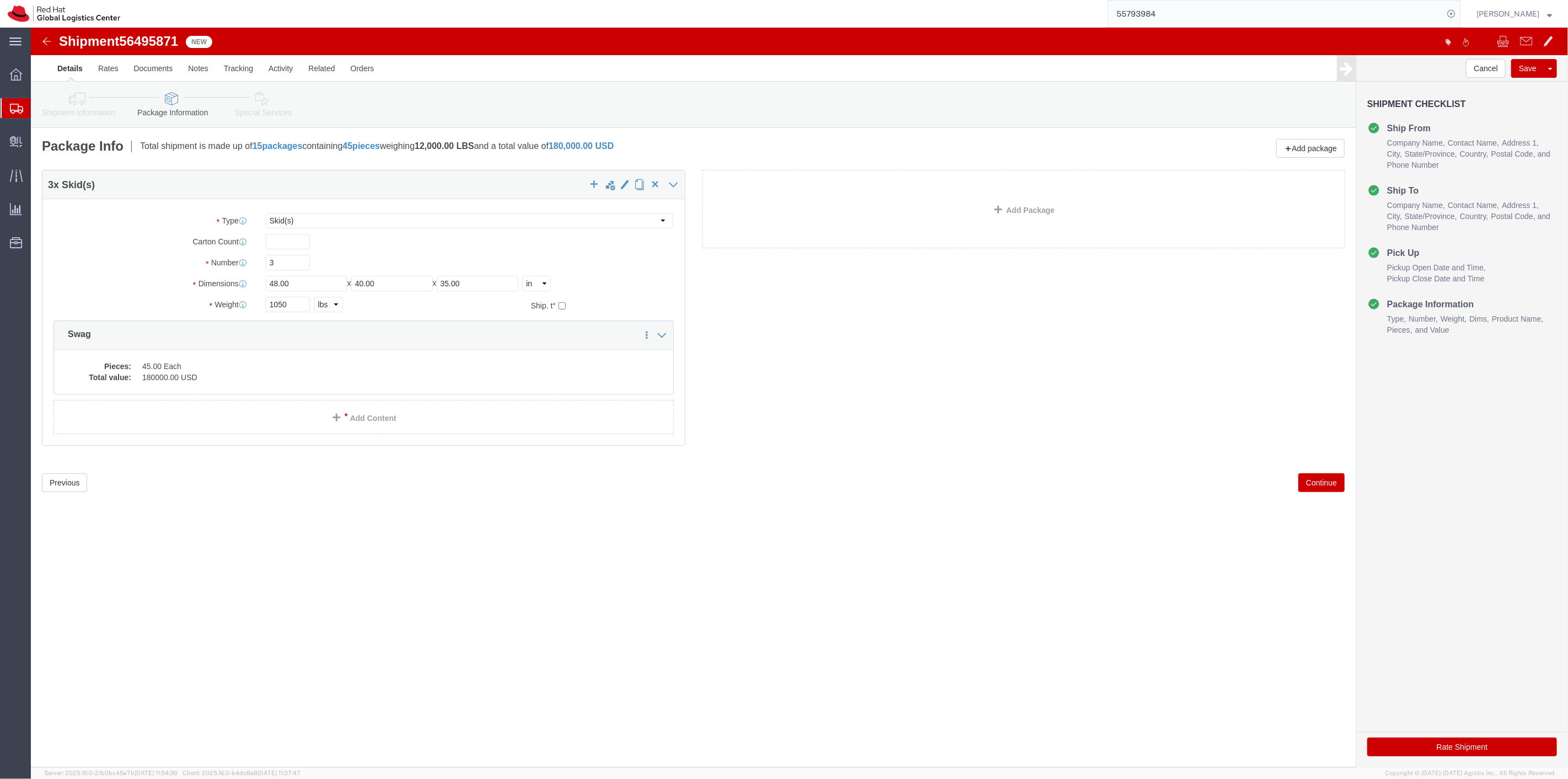
click link "Special Services"
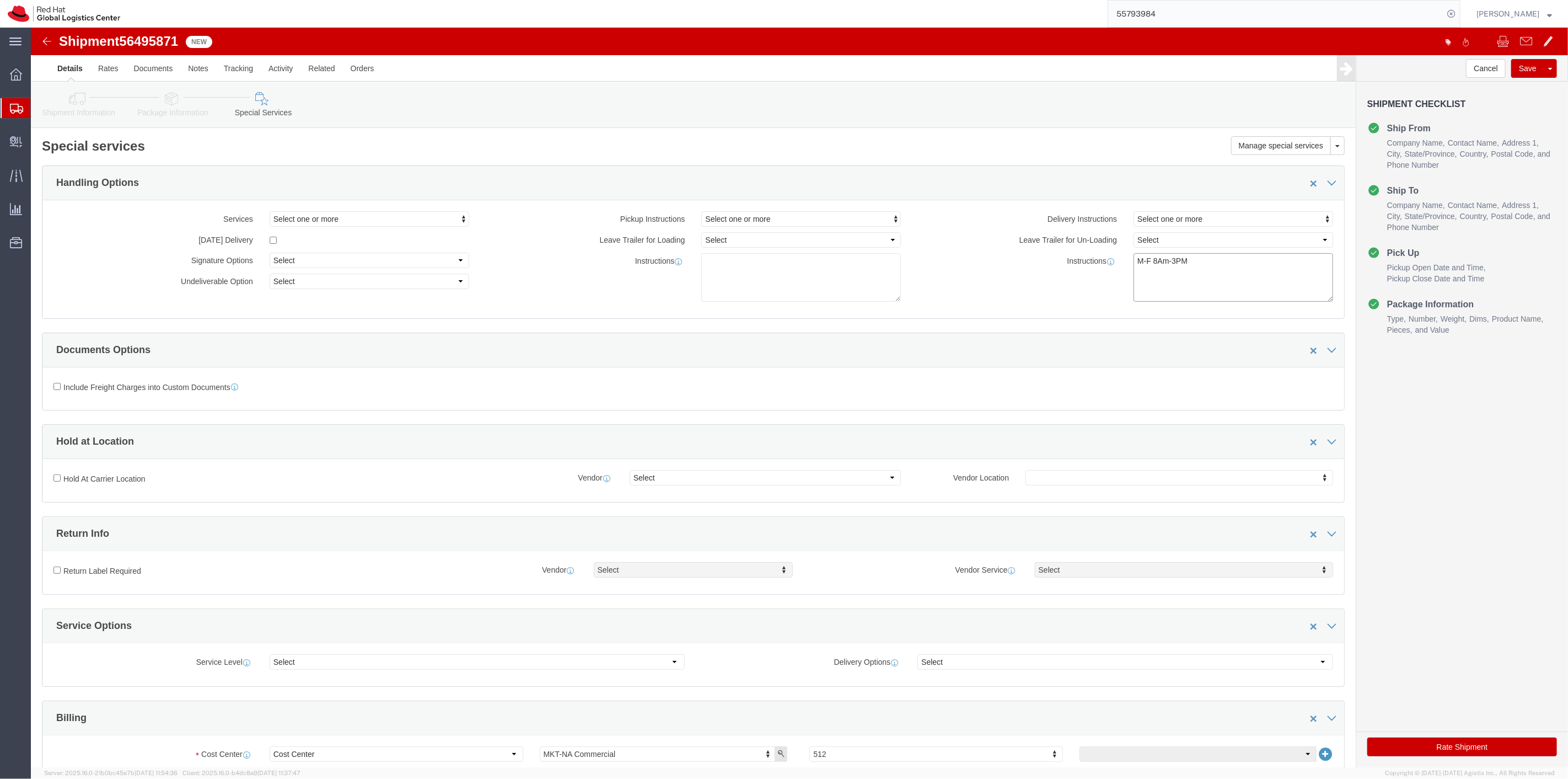
click textarea "M-F 8Am-3PM"
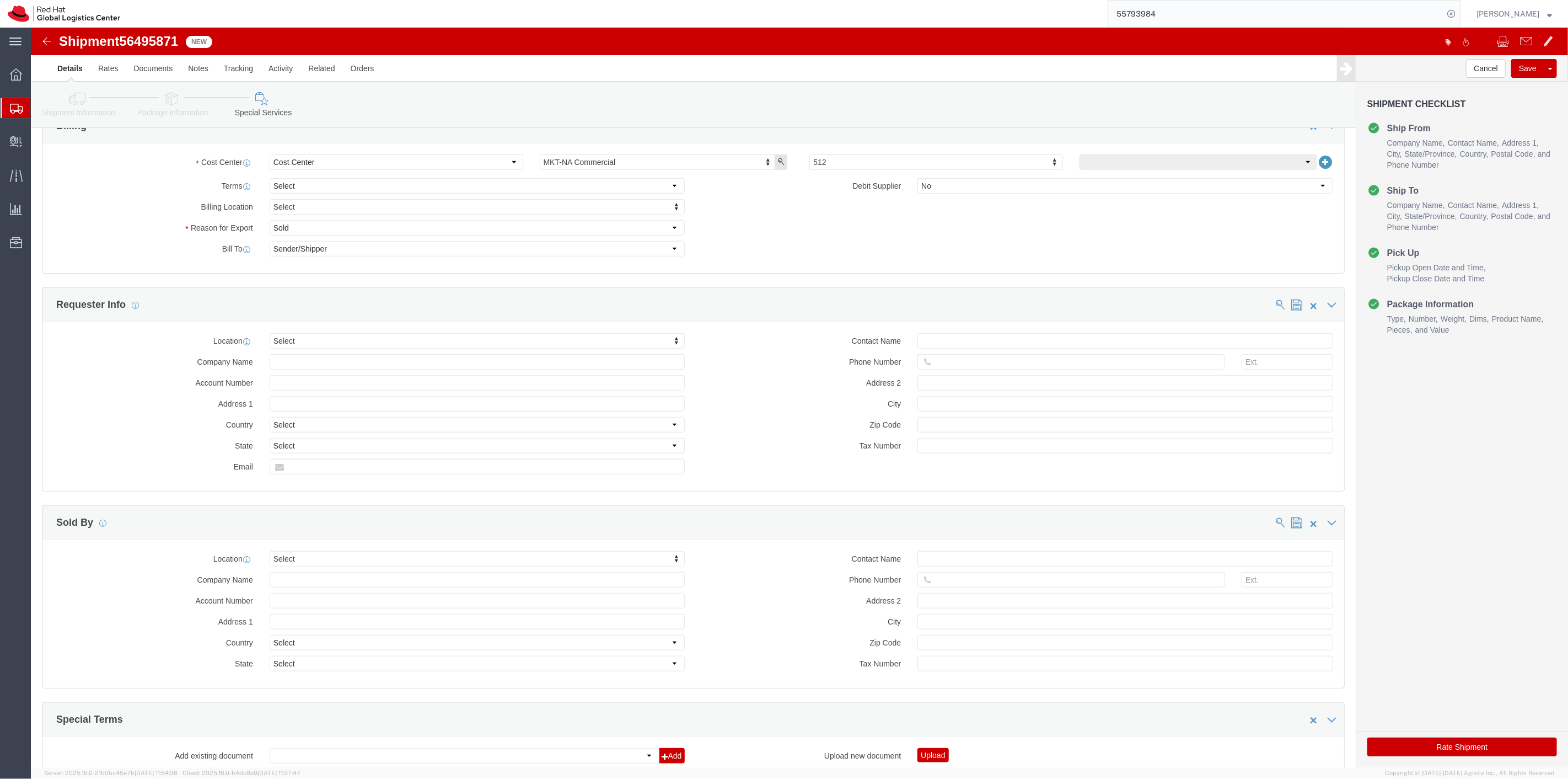
scroll to position [613, 0]
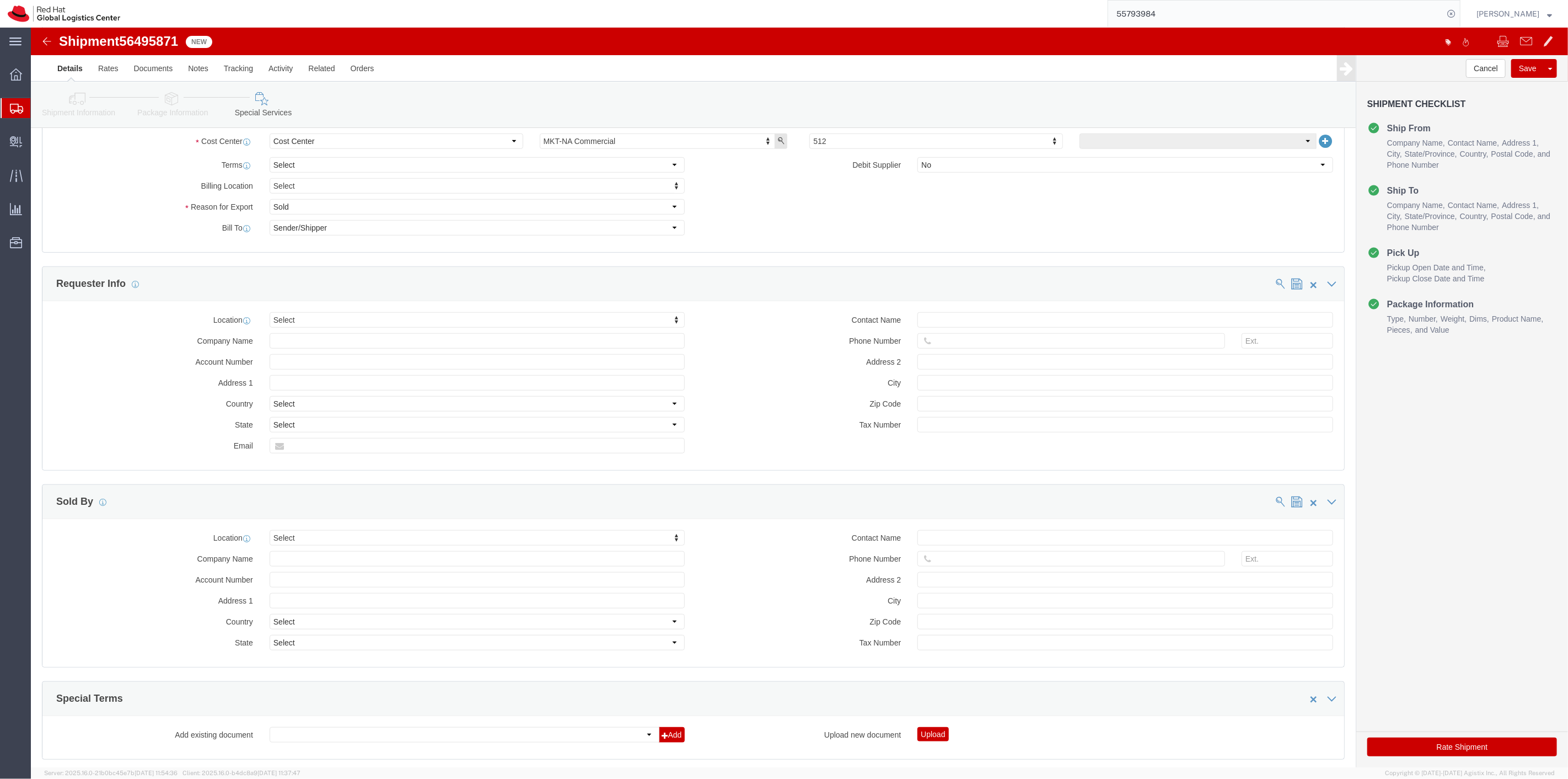
click div "Requester Info"
click span
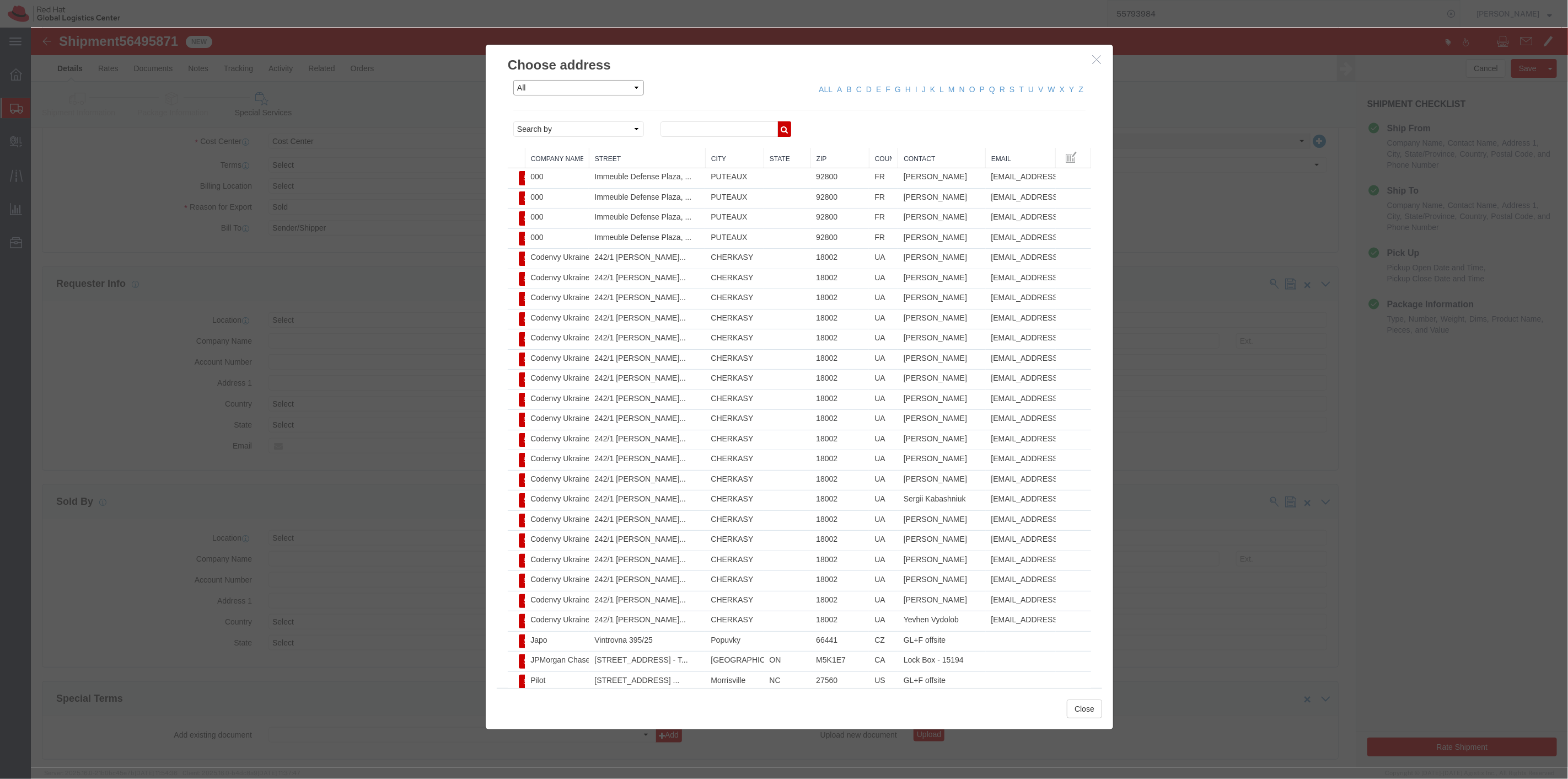
click select "All Company Location Other Personal Shared"
click div "All Company Location Other Personal Shared ALL A B C D E F G H I J K L M N O P …"
click select "Search by Address Book Name City Company Name Contact Name Country CustomerAlia…"
select select "contactName"
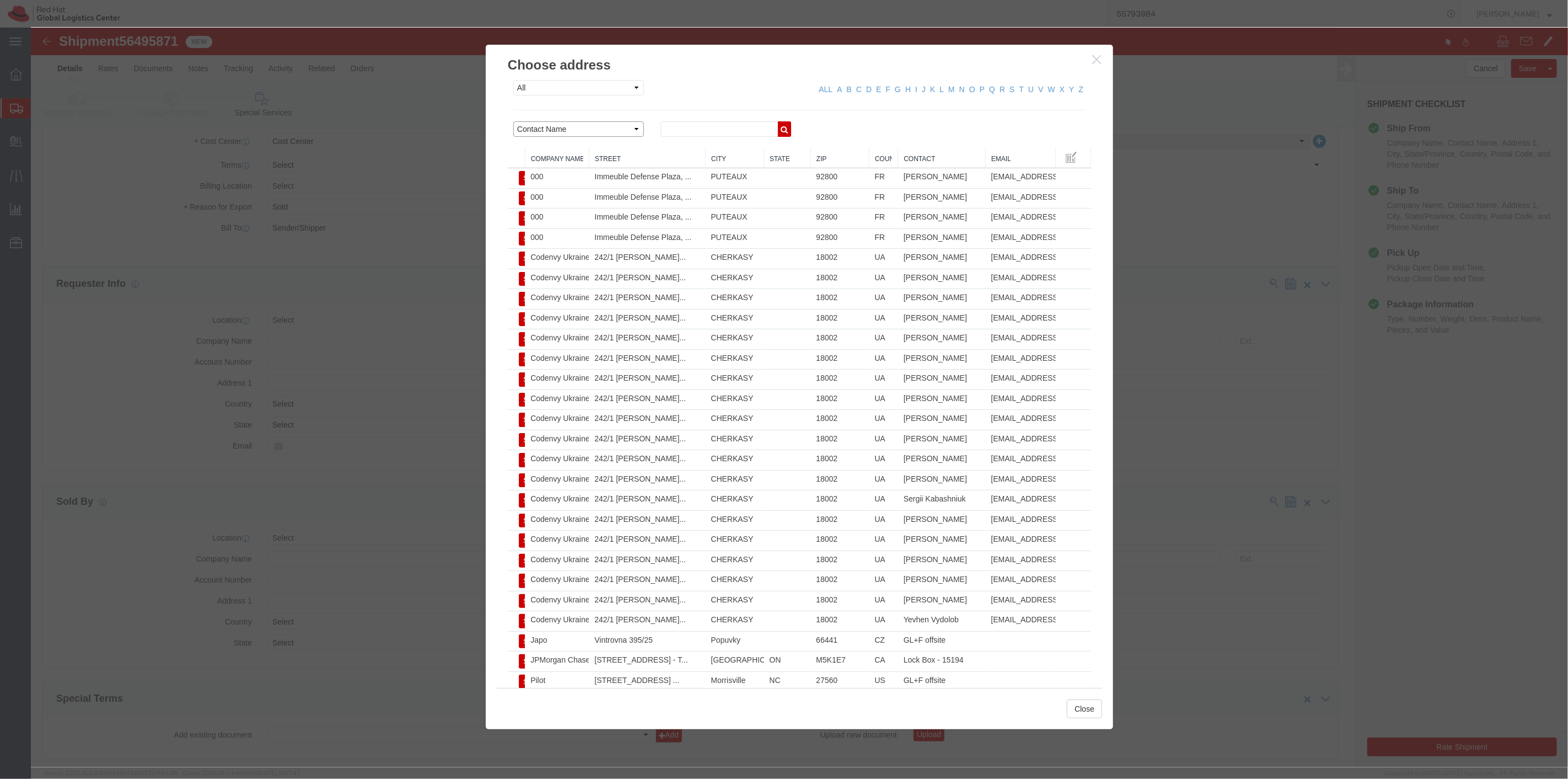
click select "Search by Address Book Name City Company Name Contact Name Country CustomerAlia…"
click input "text"
type input "lomax"
click icon "button"
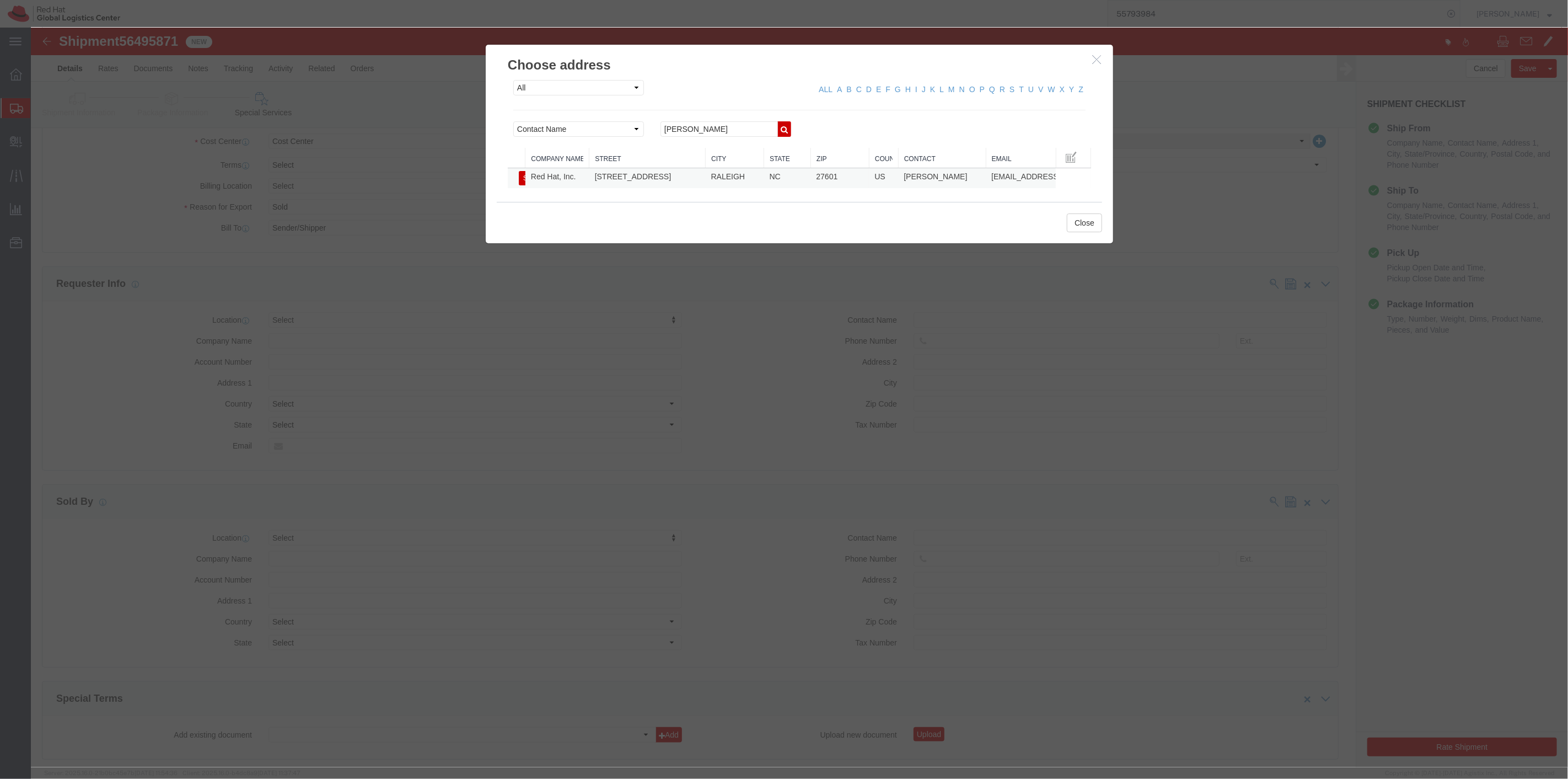
click button "Select"
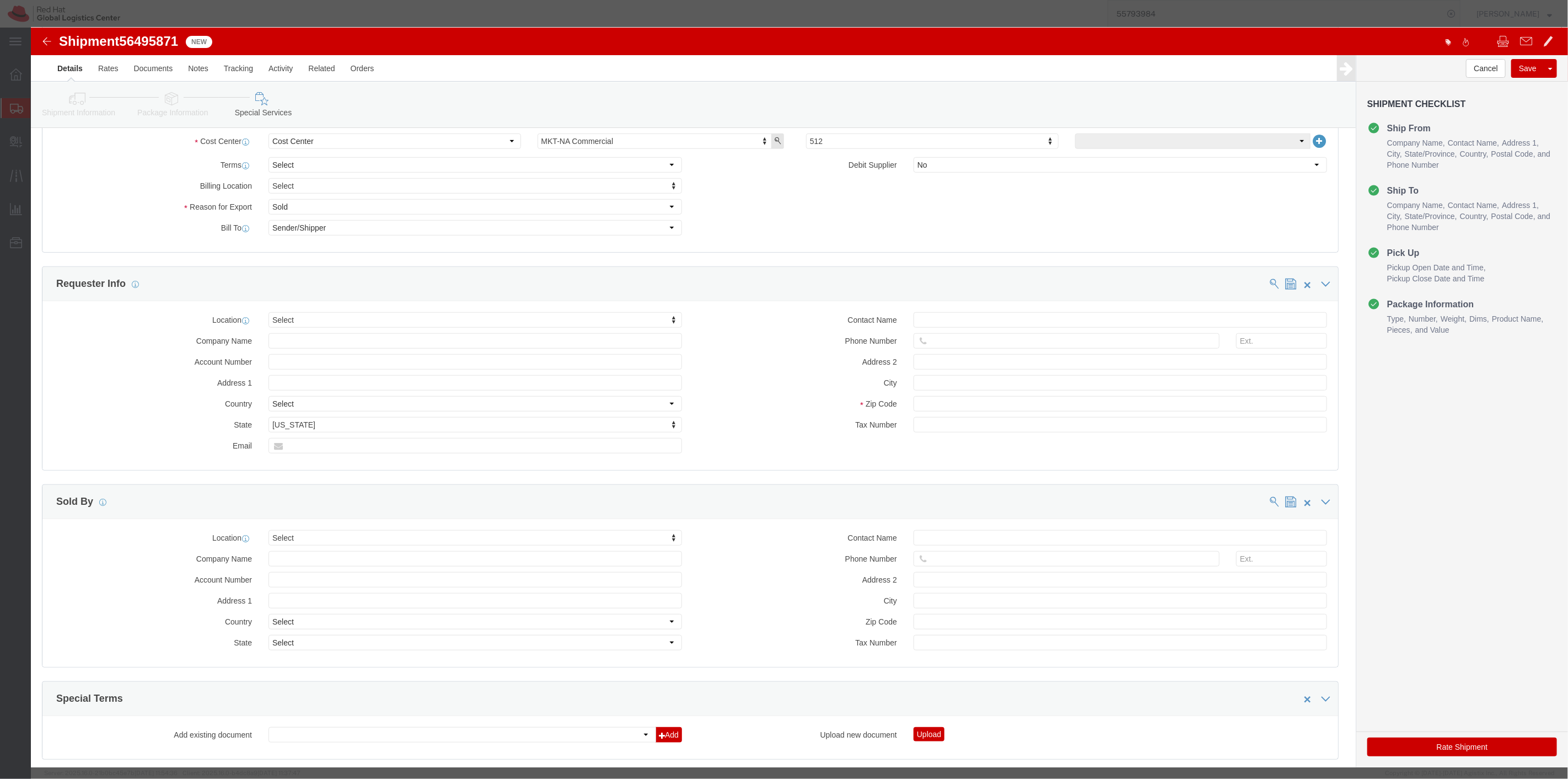
type input "Red Hat, Inc."
type input "100 East Davie Street"
select select "US"
select select "NC"
type input "[PERSON_NAME]"
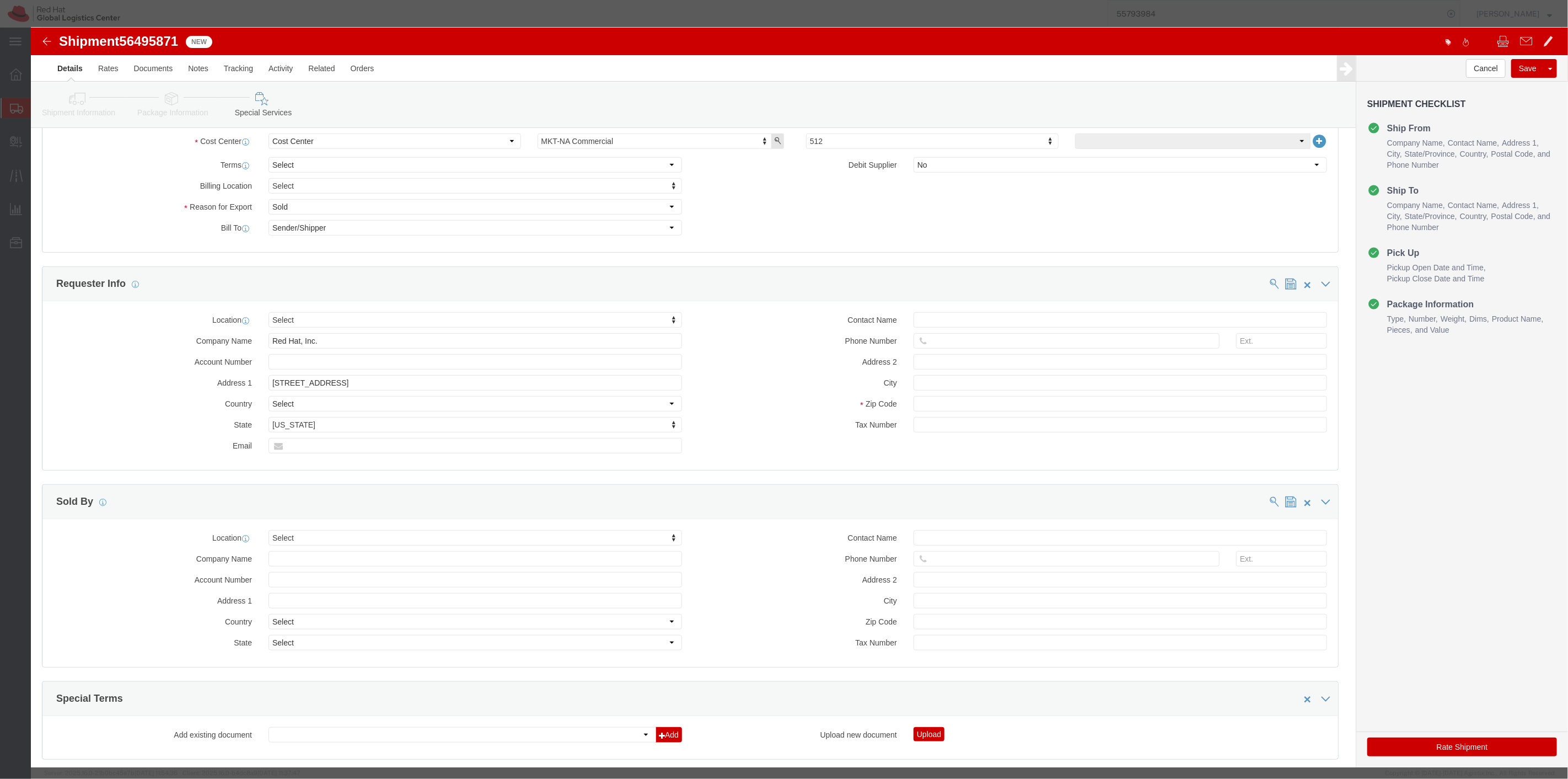
type input "RALEIGH"
type input "27601"
type input "06-1364380"
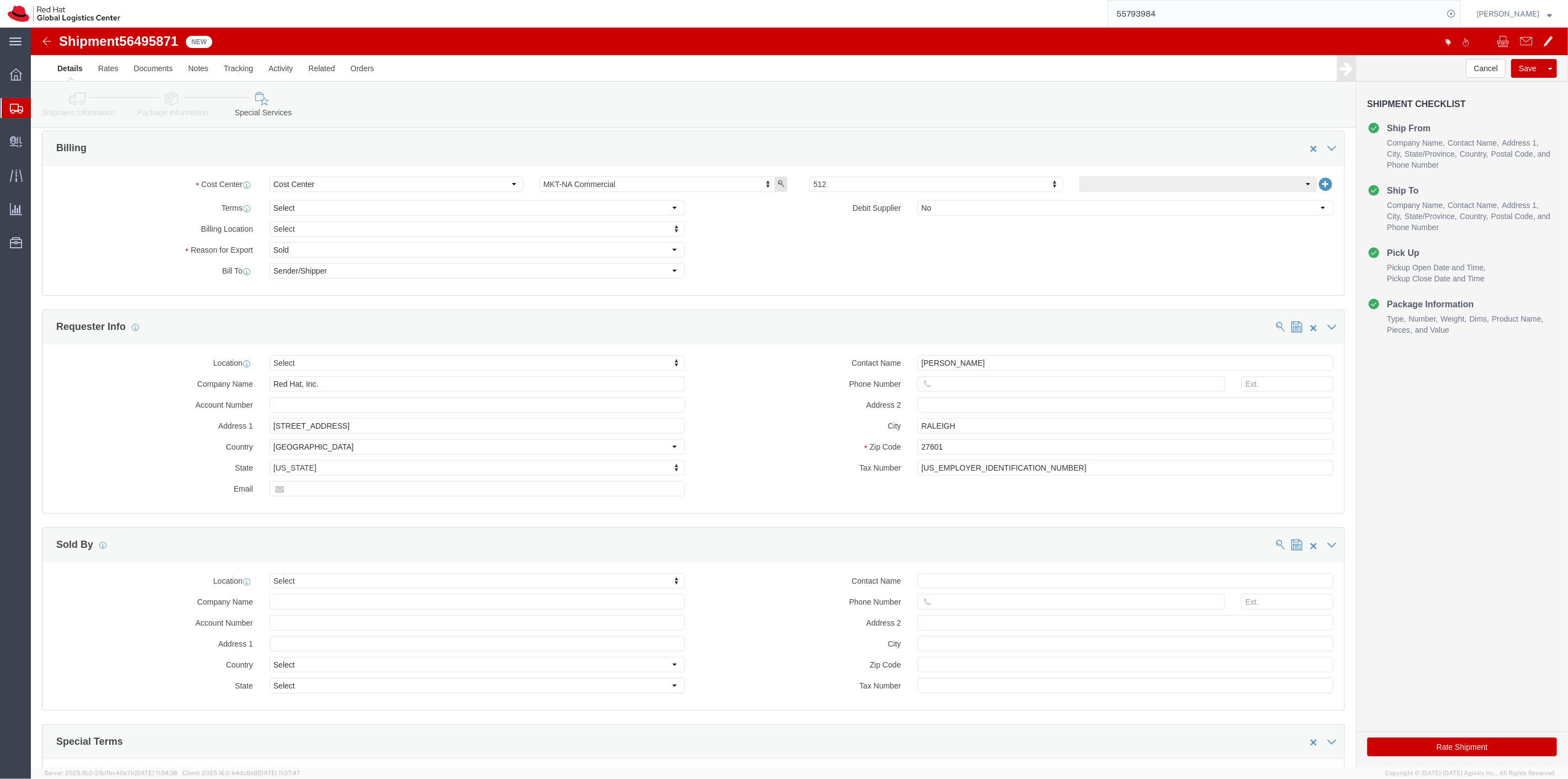
scroll to position [552, 0]
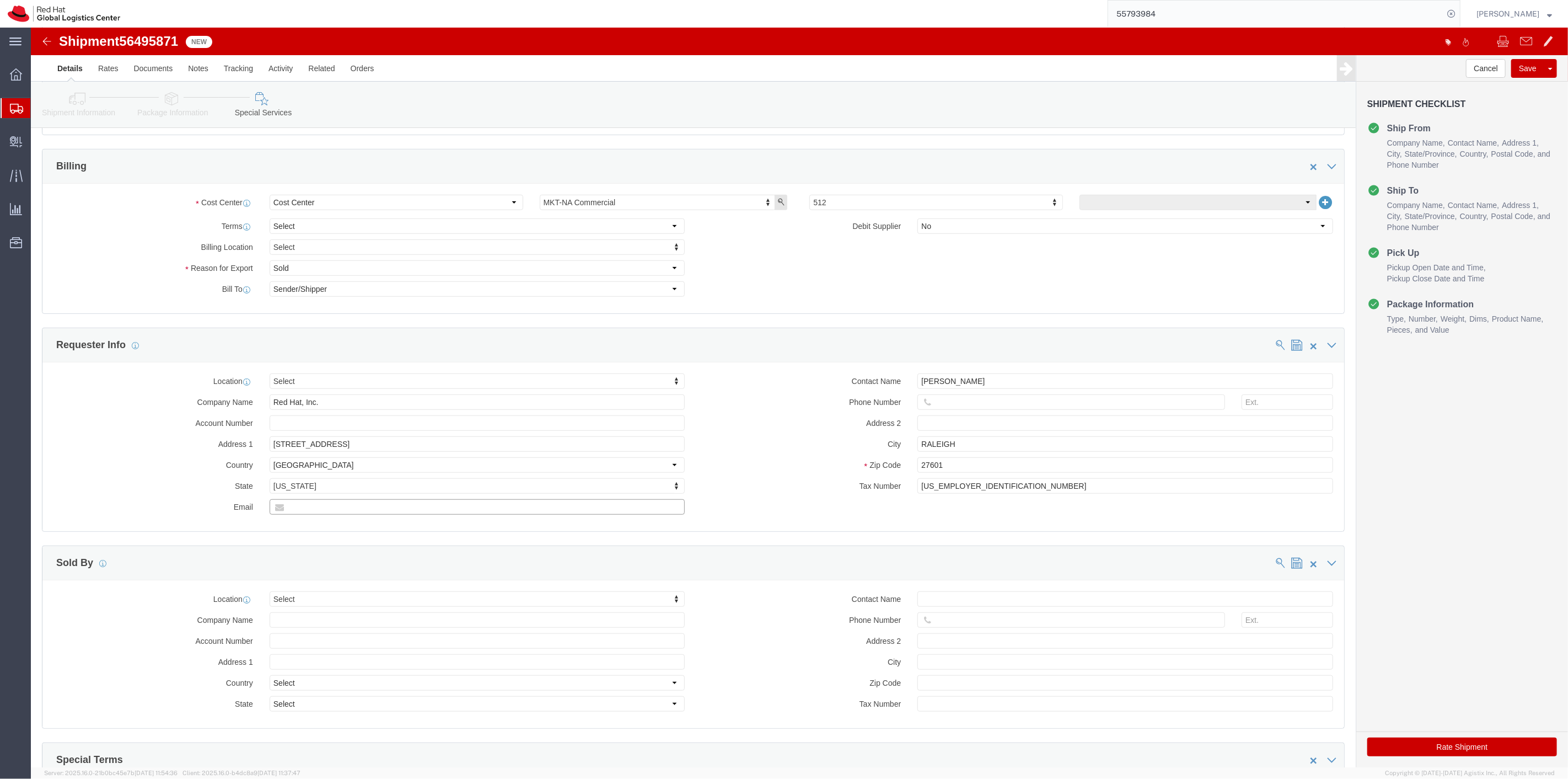
click input "text"
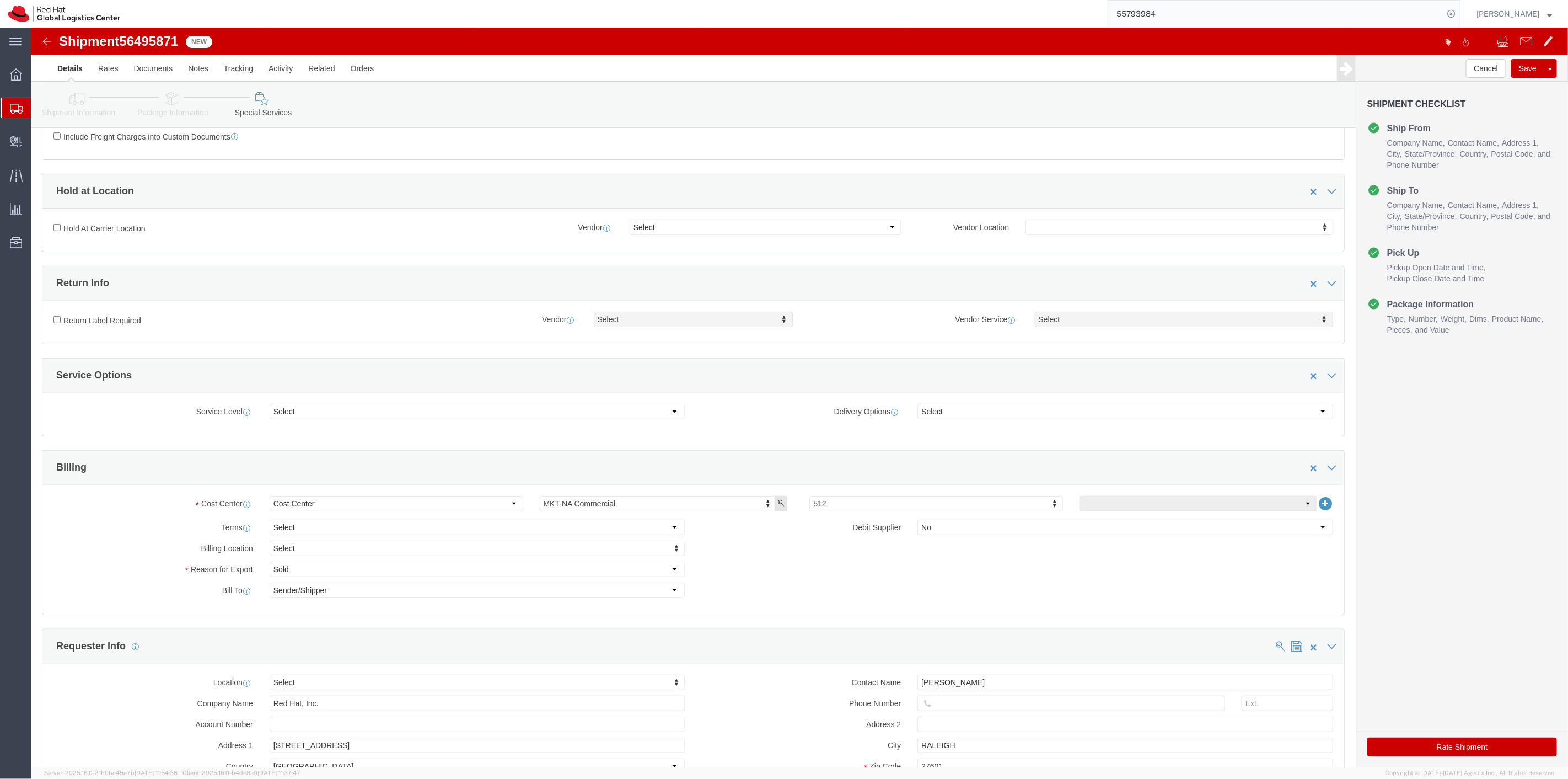
scroll to position [0, 0]
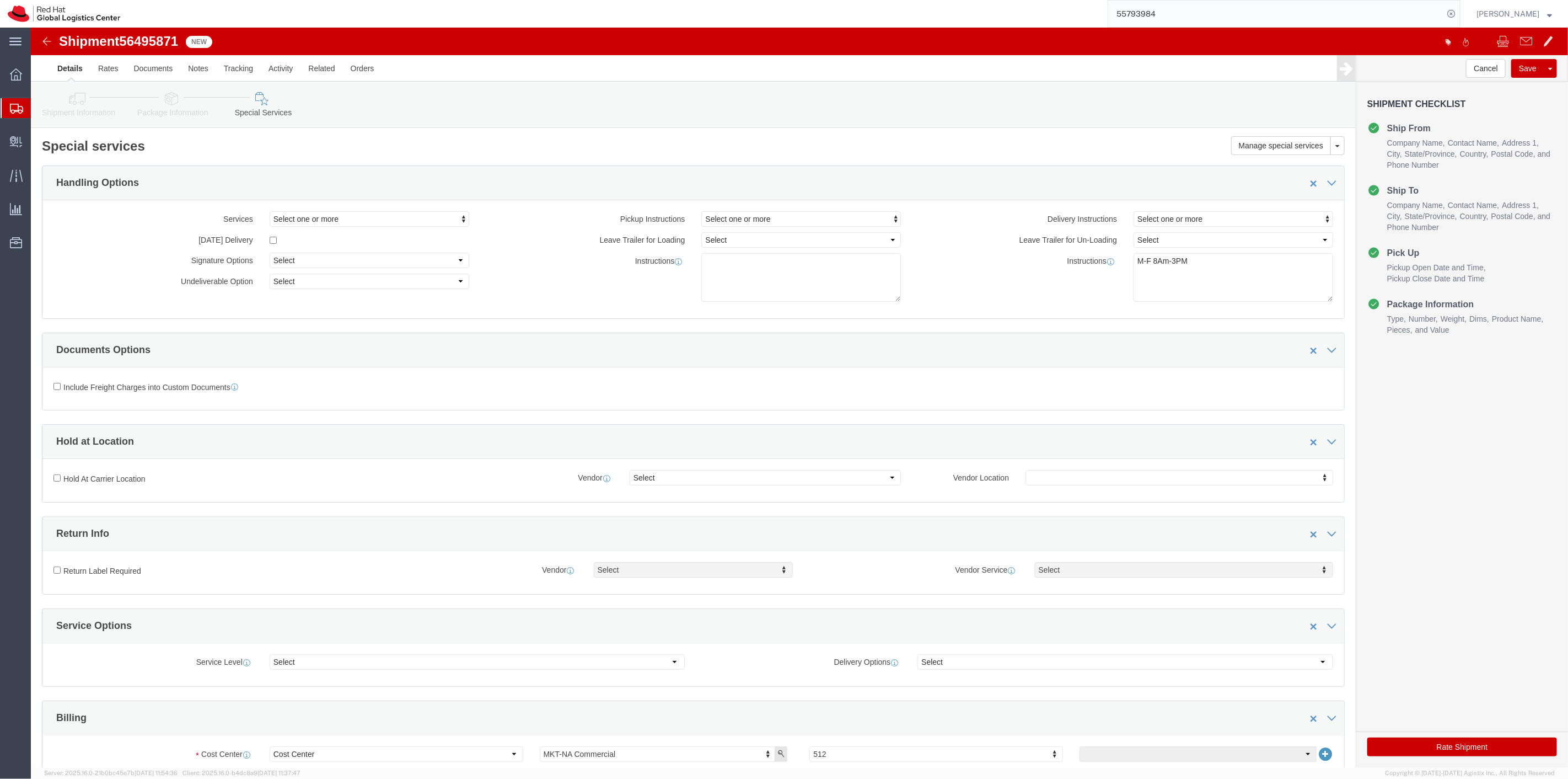
type input "[EMAIL_ADDRESS][DOMAIN_NAME]"
click icon
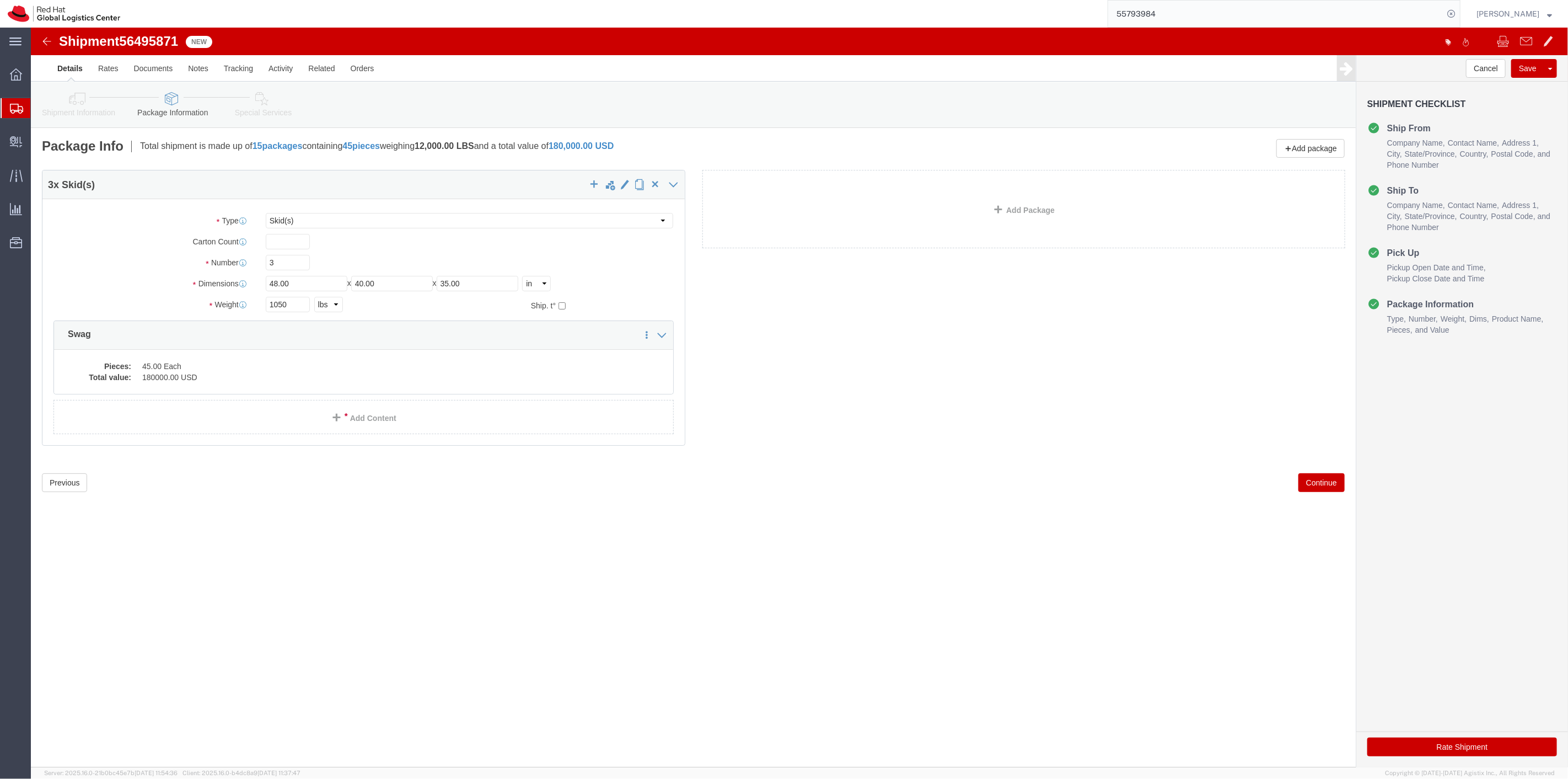
click link "Special Services"
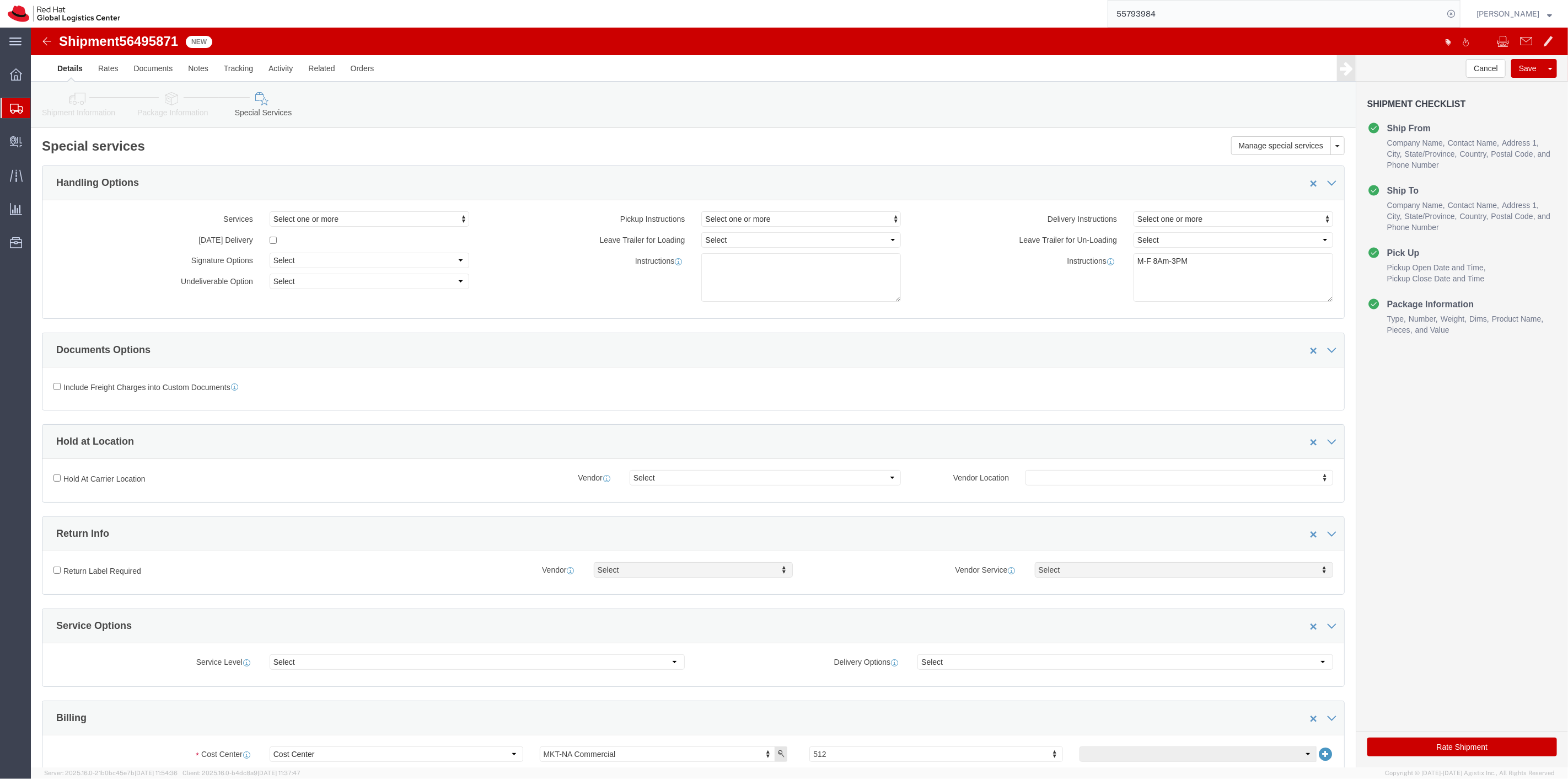
click link "Package Information"
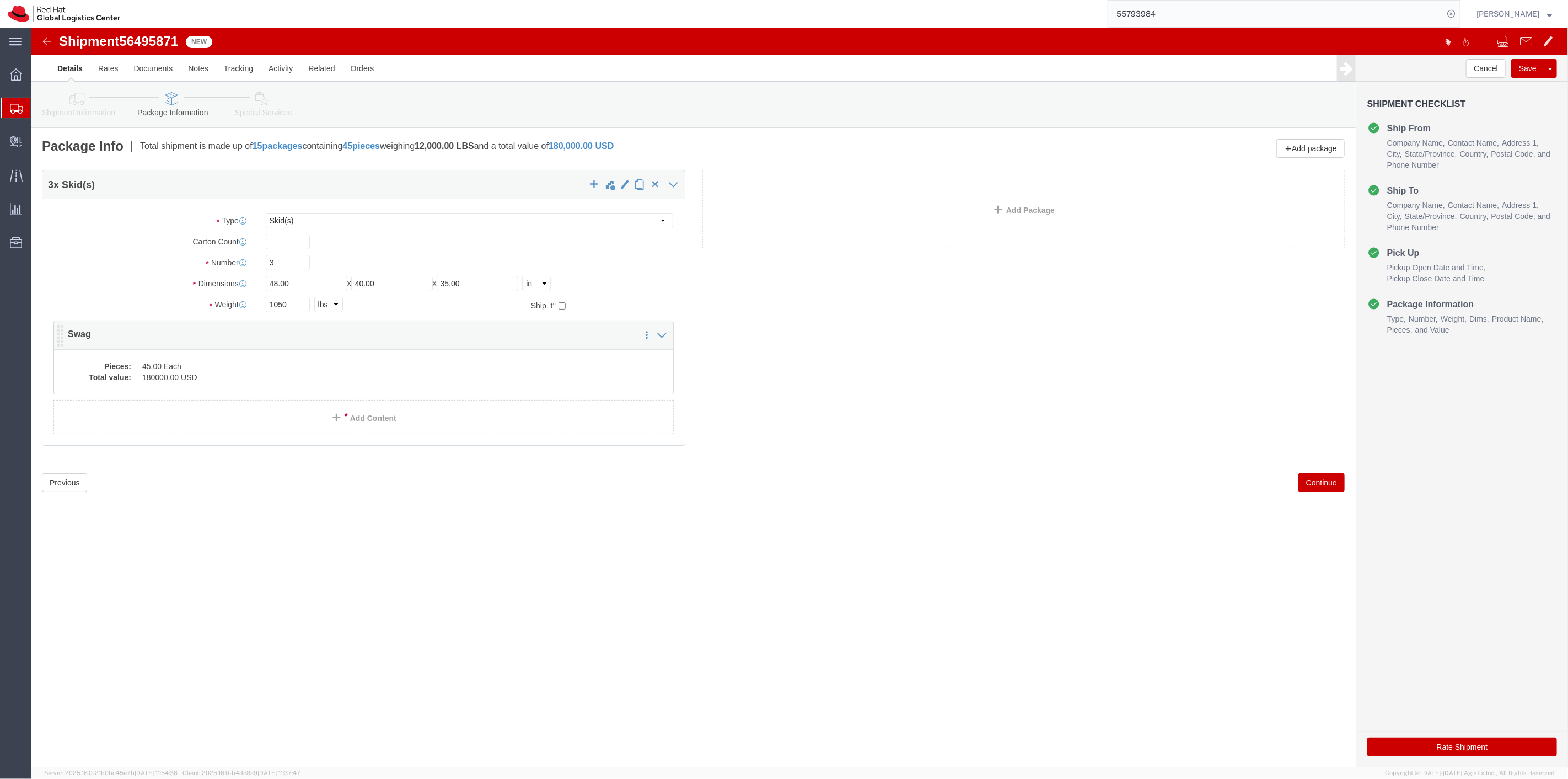
click dd "180000.00 USD"
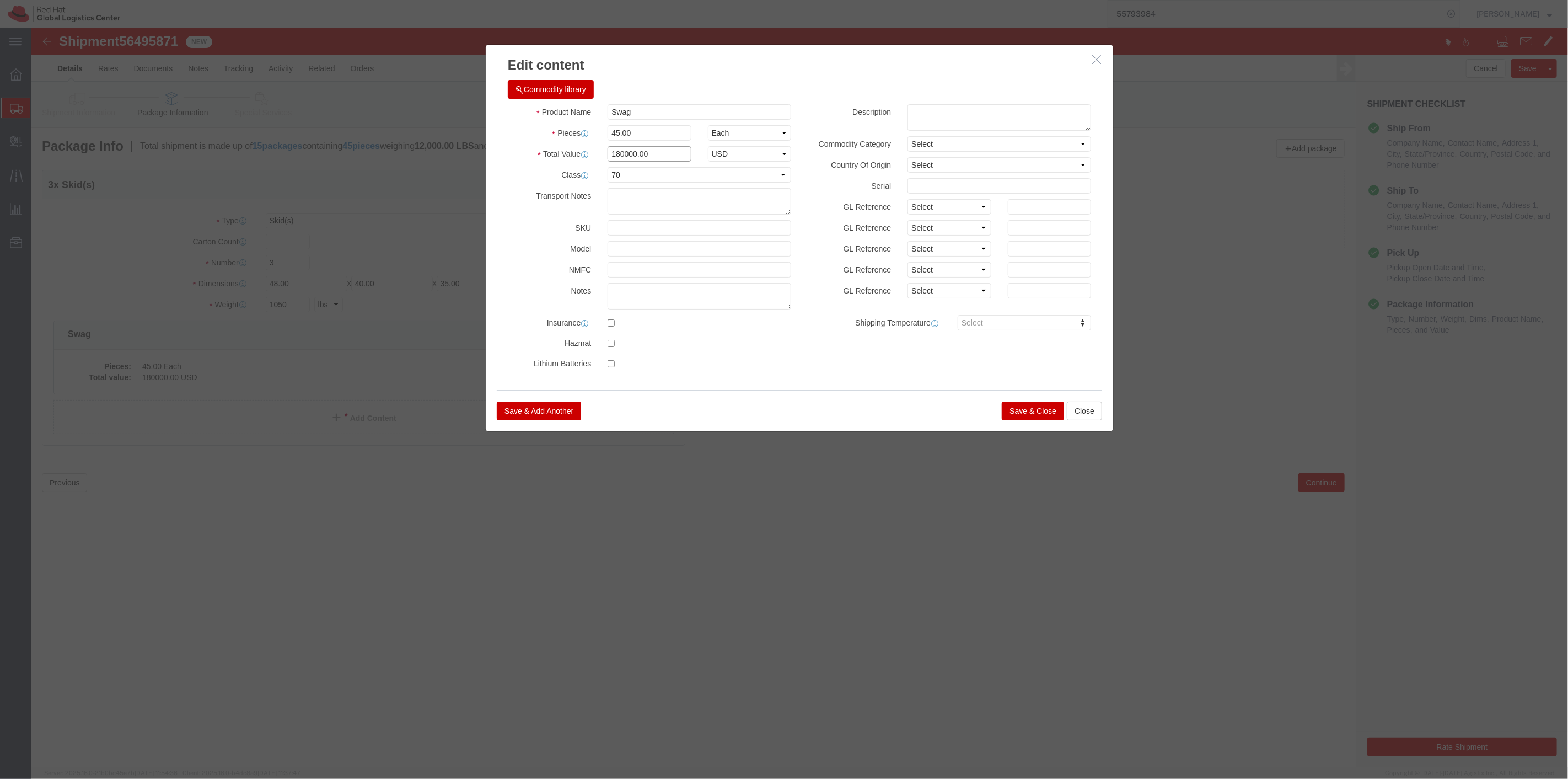
click input "180000.00"
type input "18000.00"
click button "Save & Close"
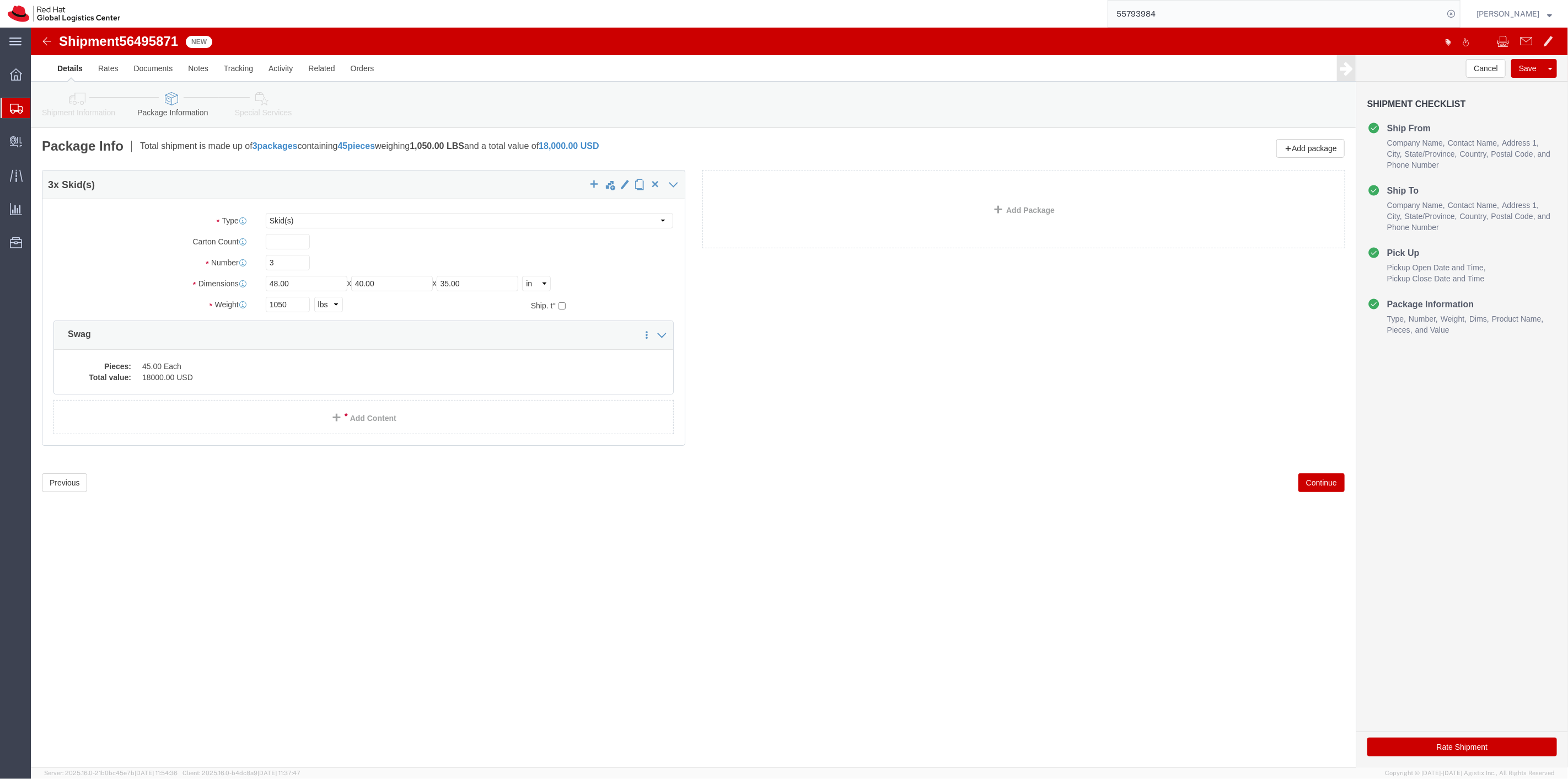
click button "Rate Shipment"
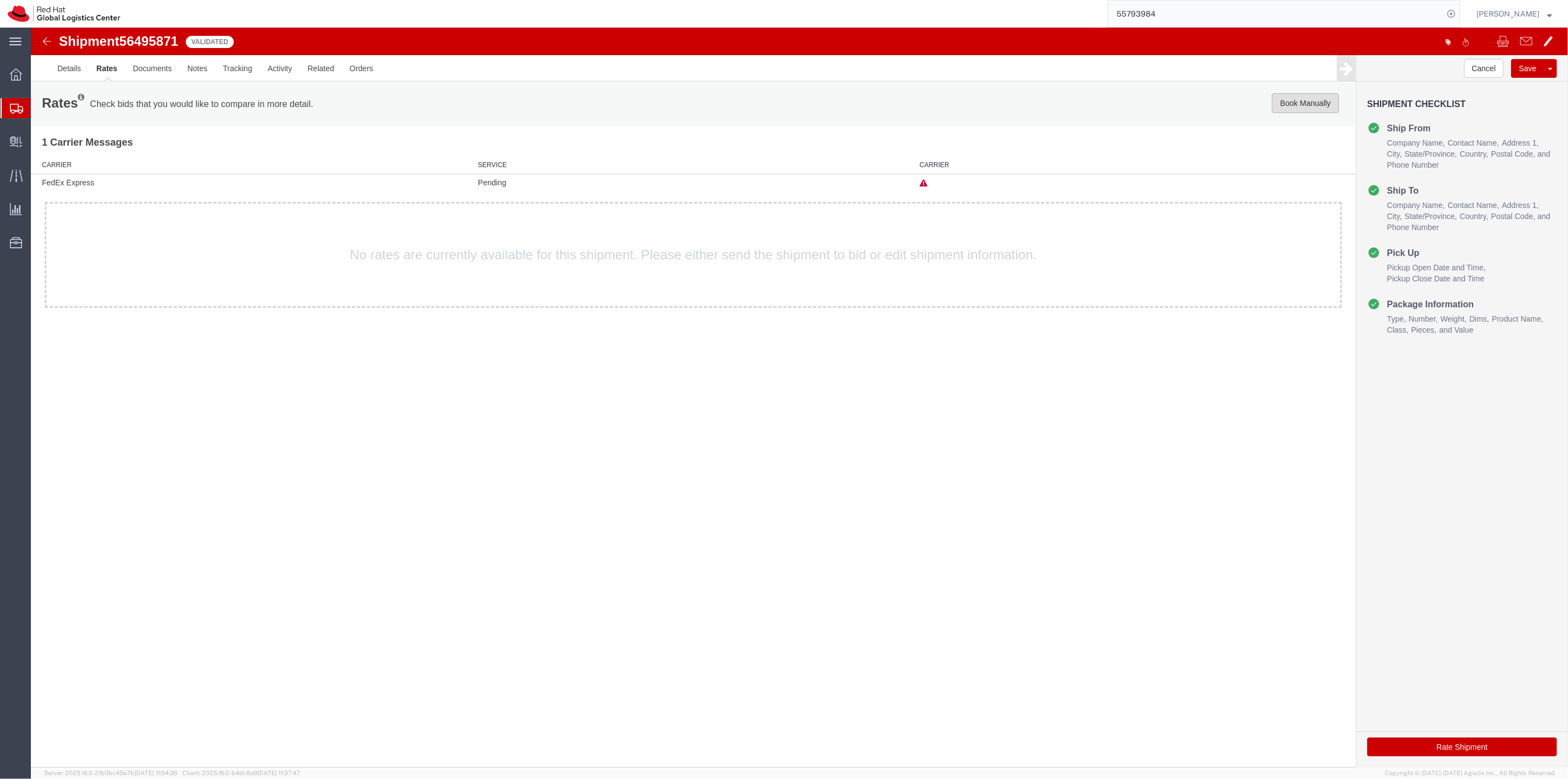
click at [1290, 107] on button "Book Manually" at bounding box center [1304, 103] width 67 height 20
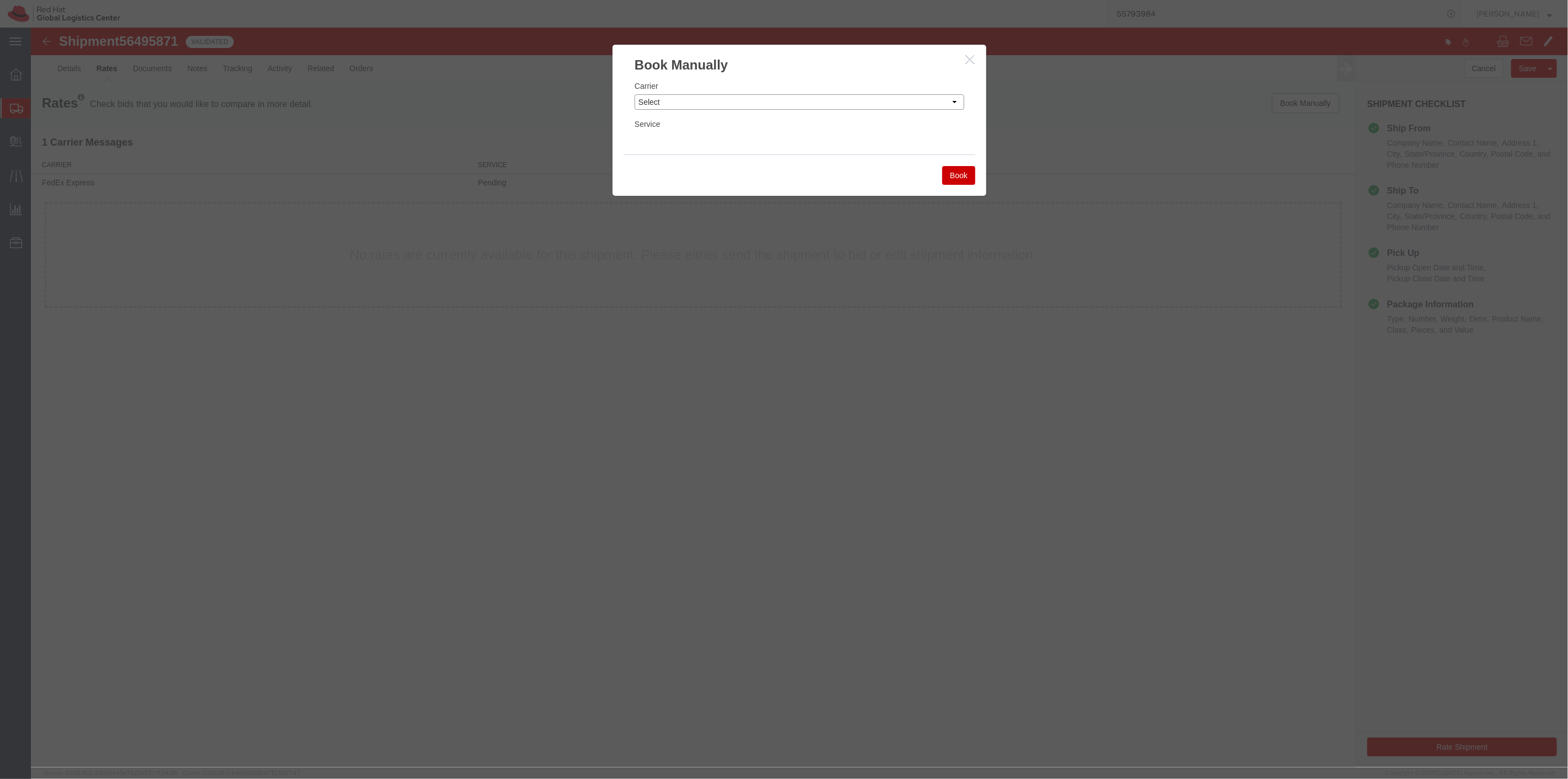
click at [789, 106] on select "Select Add New Carrier (and default service) Amazon Logistics DHL FedEx Express…" at bounding box center [798, 102] width 329 height 15
select select "4231"
click at [634, 94] on select "Select Add New Carrier (and default service) Amazon Logistics DHL FedEx Express…" at bounding box center [798, 102] width 329 height 15
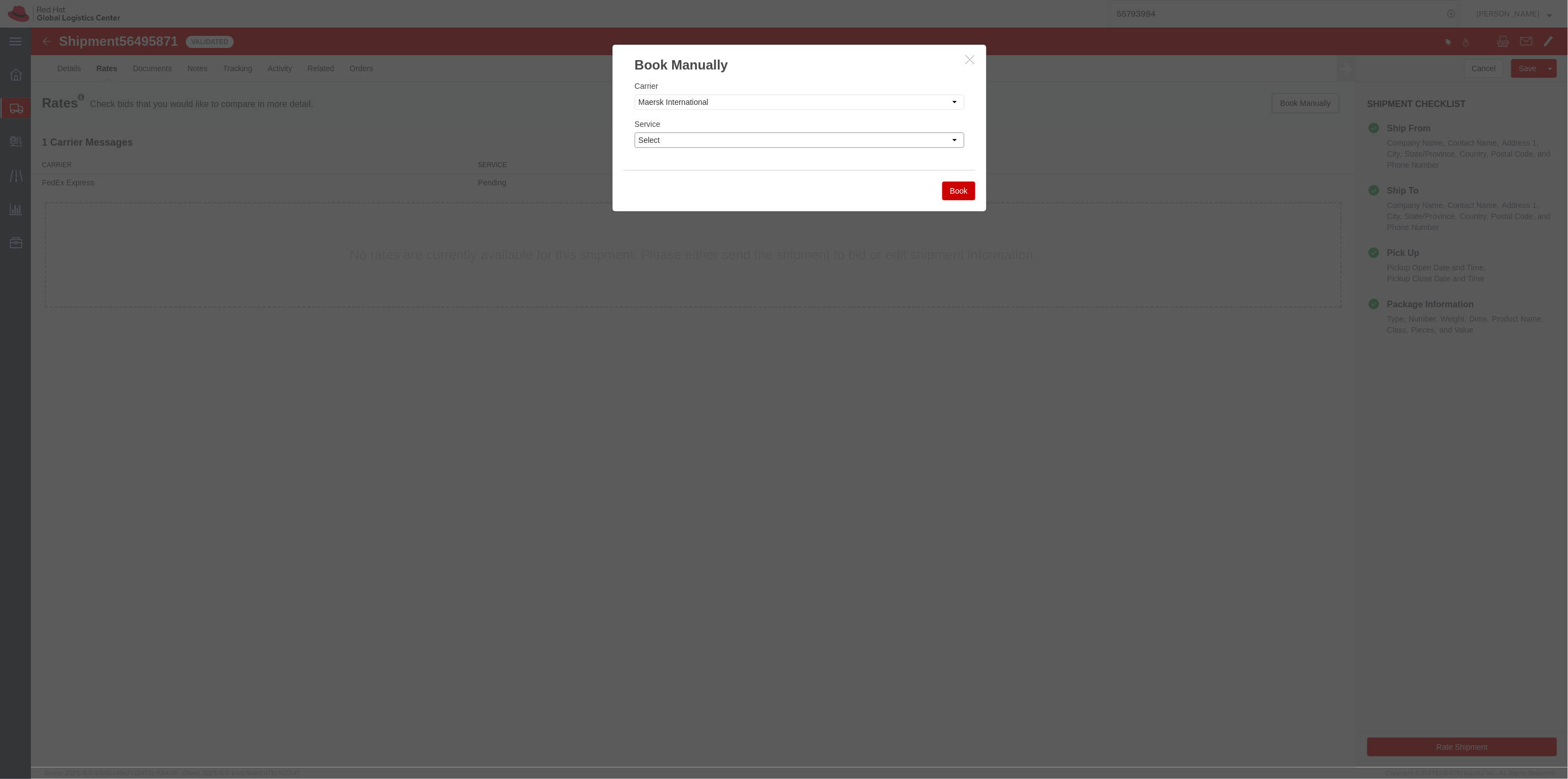
click at [733, 145] on select "Select Air Freight EV Economy Exclusive Vehicle First Flight Service Ground NEX…" at bounding box center [798, 140] width 329 height 15
select select "17783"
click at [634, 132] on select "Select Air Freight EV Economy Exclusive Vehicle First Flight Service Ground NEX…" at bounding box center [798, 140] width 329 height 15
click at [952, 184] on button "Book" at bounding box center [957, 191] width 33 height 19
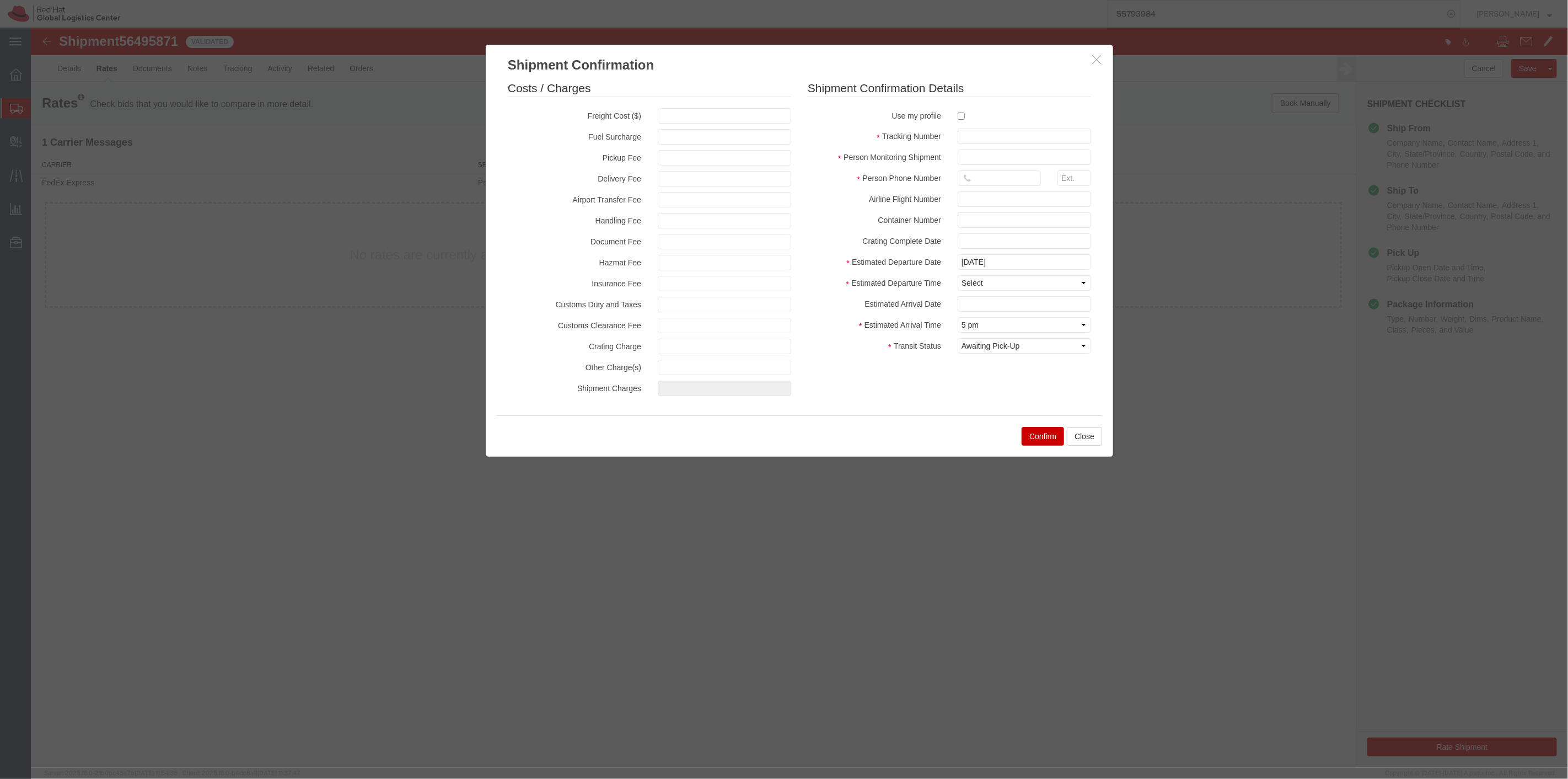
click at [960, 121] on label at bounding box center [1023, 115] width 134 height 15
click at [960, 120] on input "checkbox" at bounding box center [960, 116] width 7 height 7
checkbox input "true"
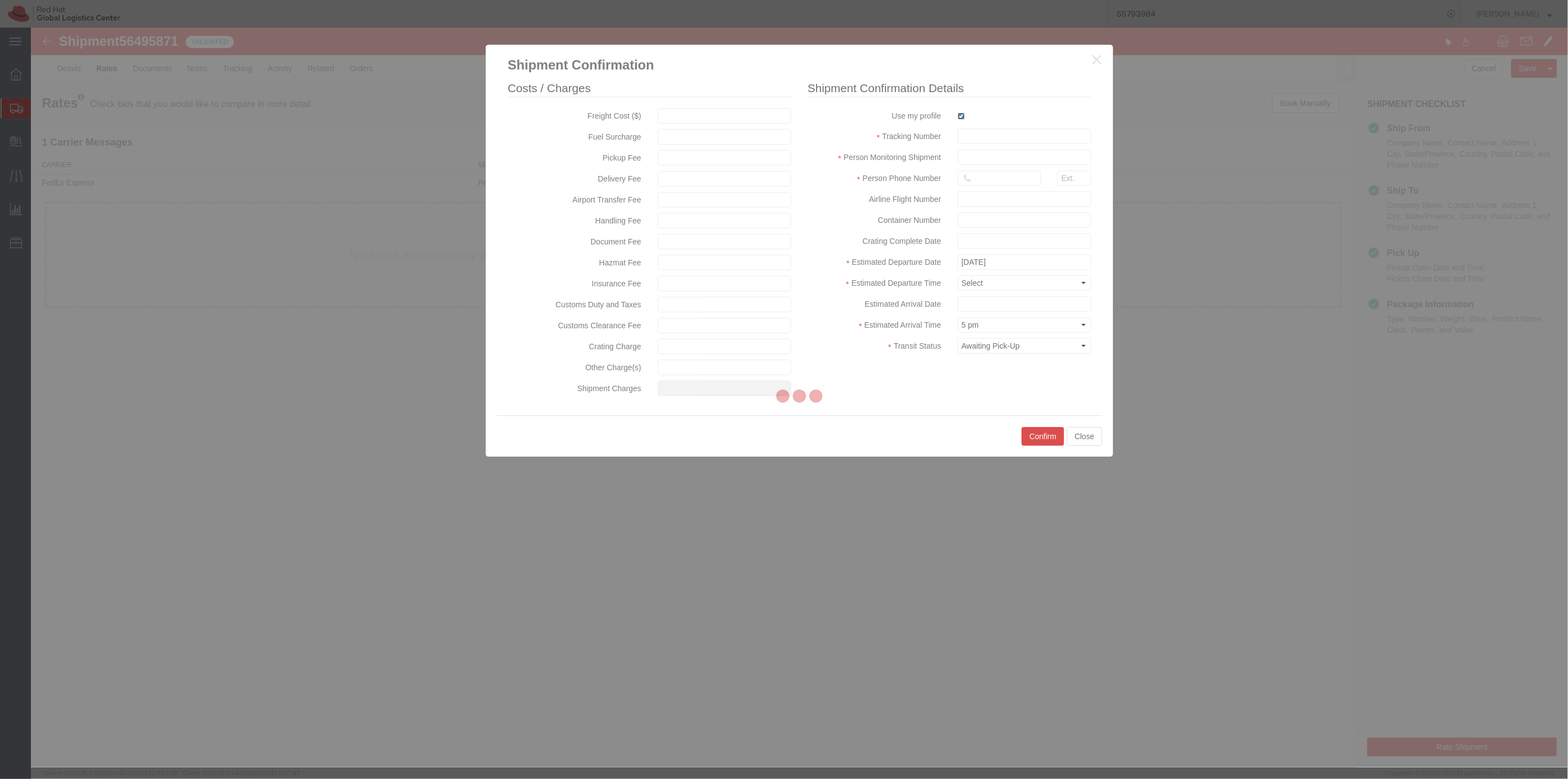
type input "[PERSON_NAME]"
type input "19198356701"
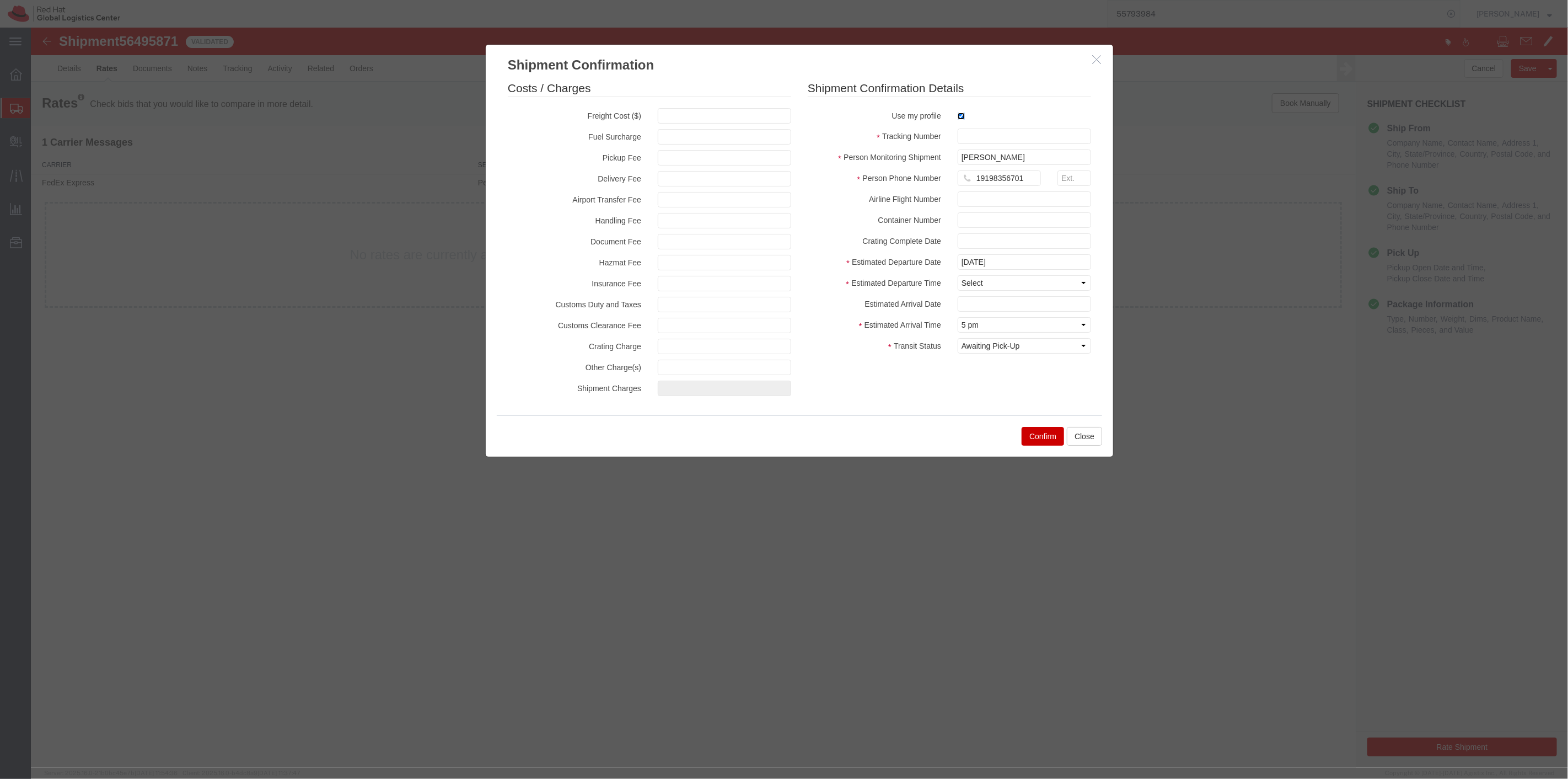
click at [960, 118] on input "checkbox" at bounding box center [960, 116] width 7 height 7
checkbox input "false"
click at [960, 118] on input "checkbox" at bounding box center [960, 116] width 7 height 7
checkbox input "true"
type input "[PERSON_NAME]"
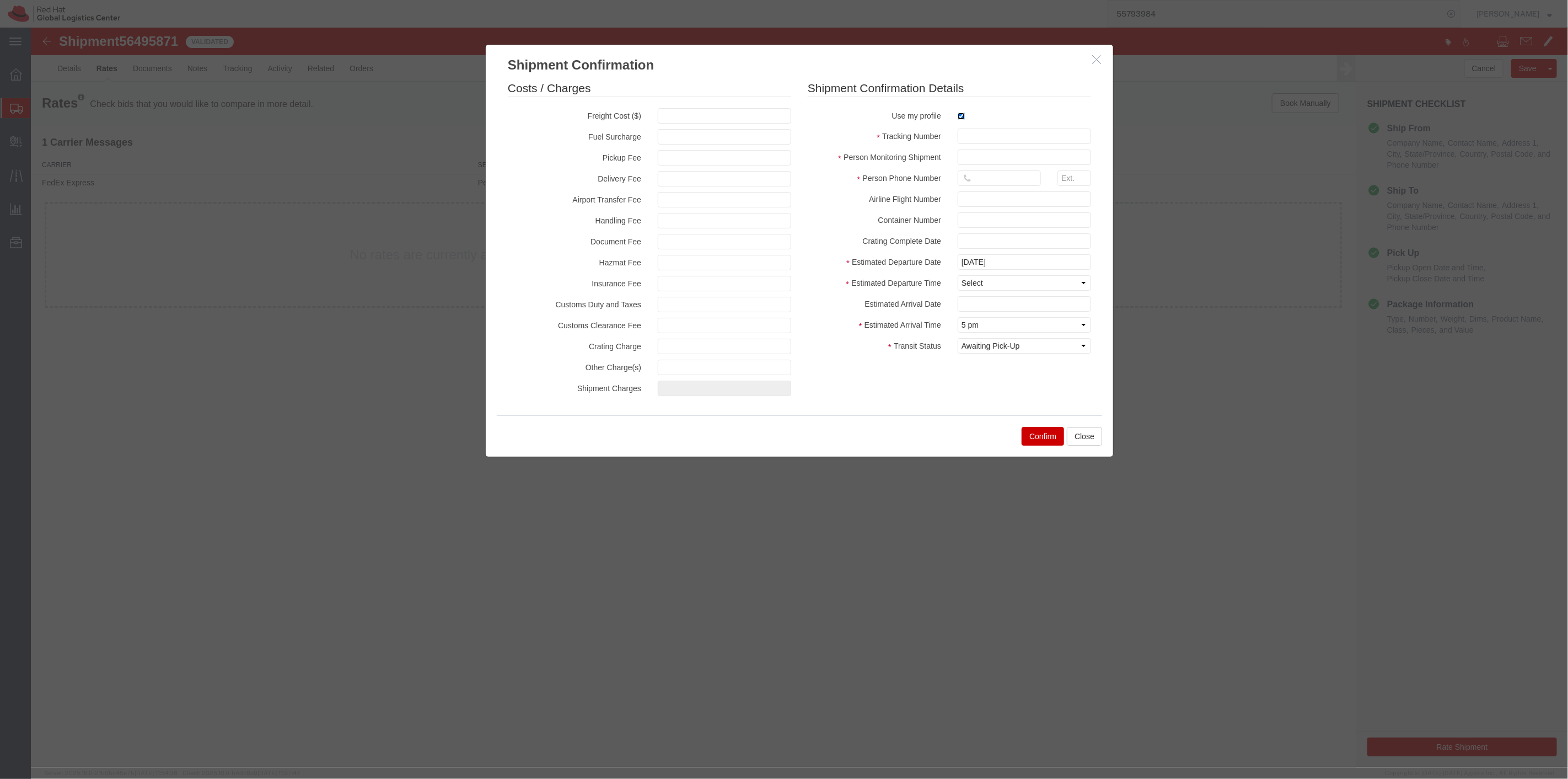
type input "19198356701"
click at [993, 134] on input "text" at bounding box center [1023, 136] width 134 height 15
paste input "801387756"
type input "801387756"
click at [1044, 438] on button "Confirm" at bounding box center [1042, 436] width 42 height 19
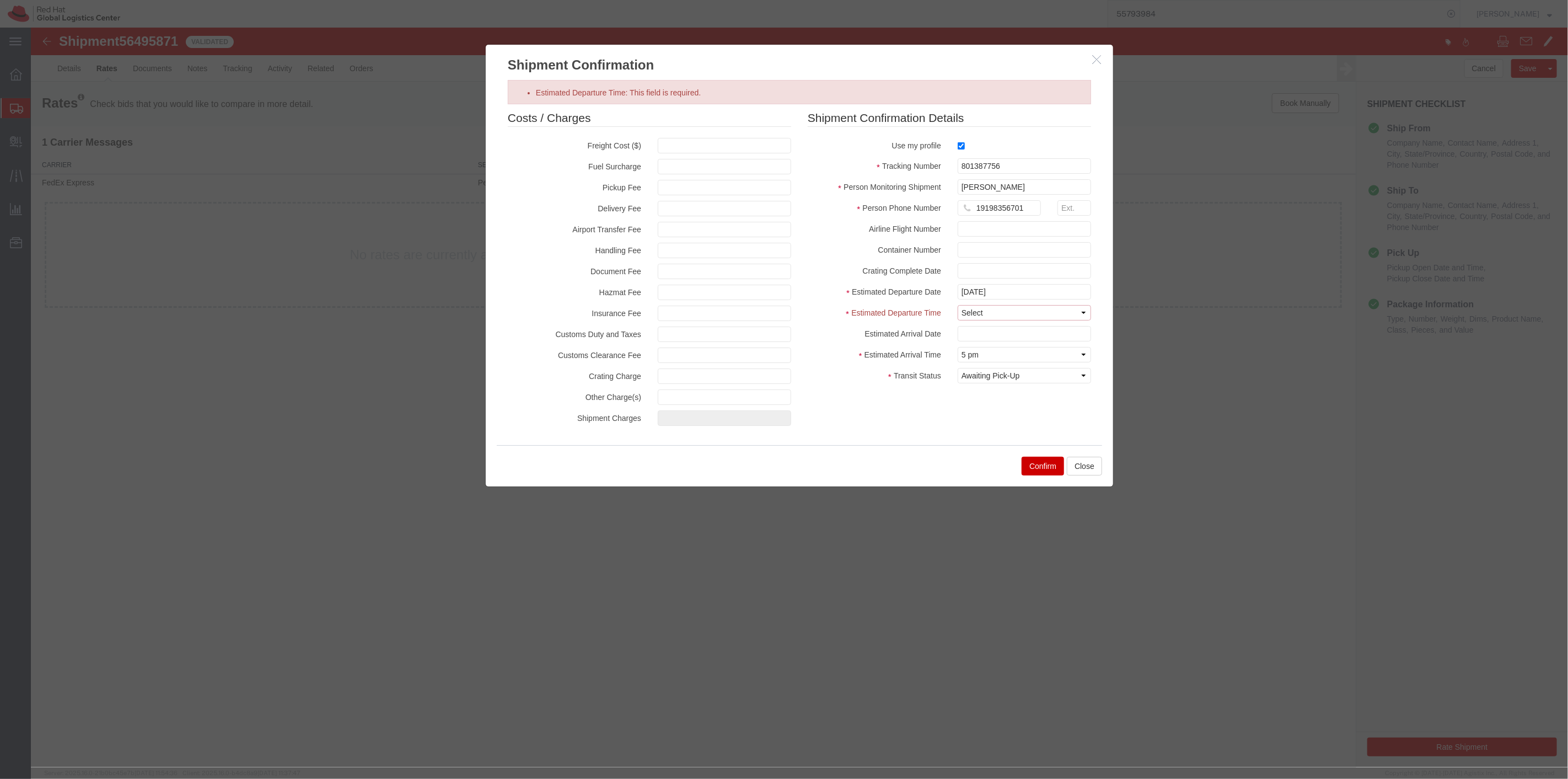
click at [995, 316] on select "Select Midnight 1 am 2 am 3 am 4 am 5 am 6 am 7 am 8 am 9 am 10 am 11 am 12 Noo…" at bounding box center [1023, 312] width 134 height 15
select select "1000"
click at [957, 305] on select "Select Midnight 1 am 2 am 3 am 4 am 5 am 6 am 7 am 8 am 9 am 10 am 11 am 12 Noo…" at bounding box center [1023, 312] width 134 height 15
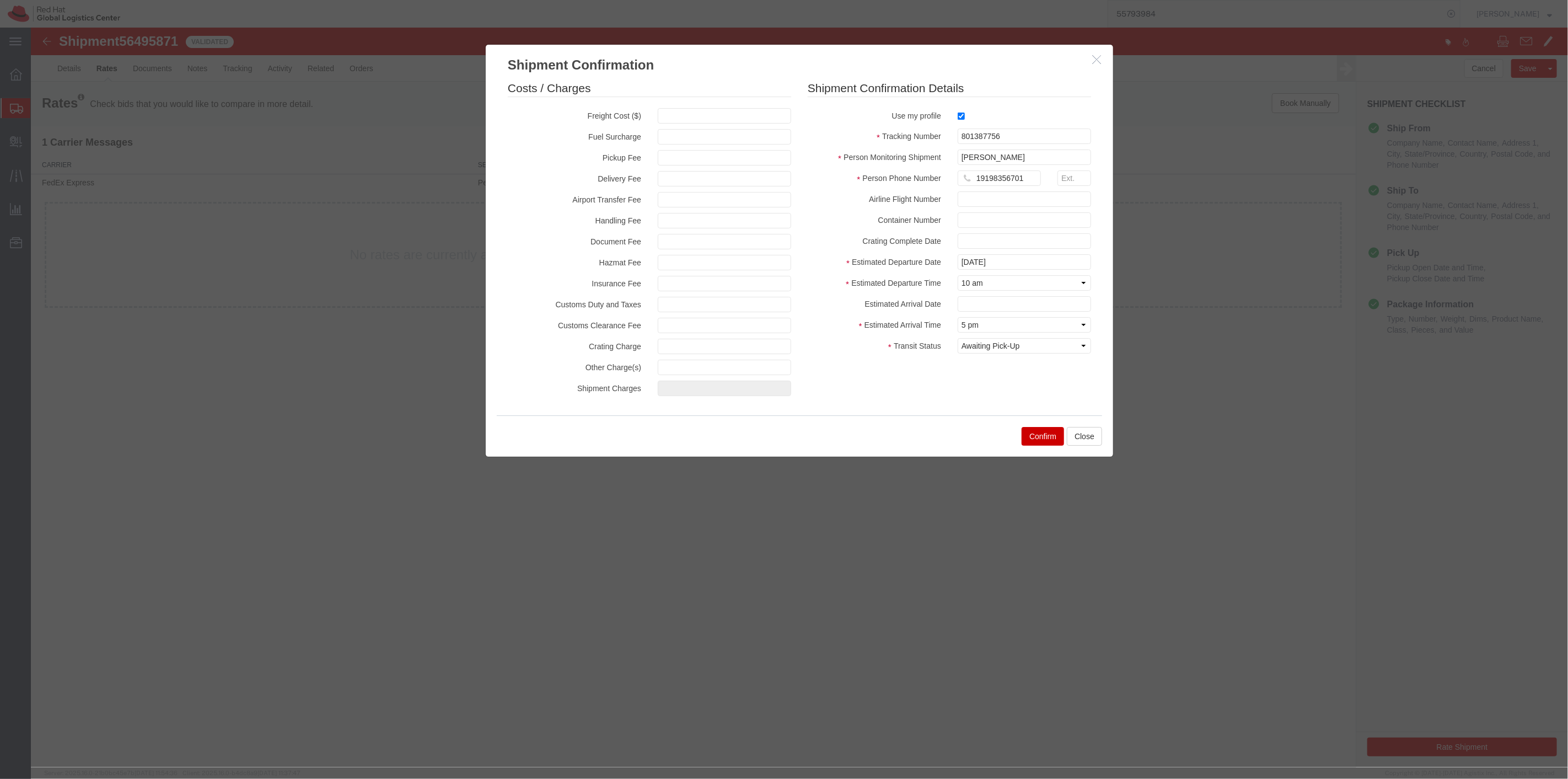
click at [1039, 433] on button "Confirm" at bounding box center [1042, 436] width 42 height 19
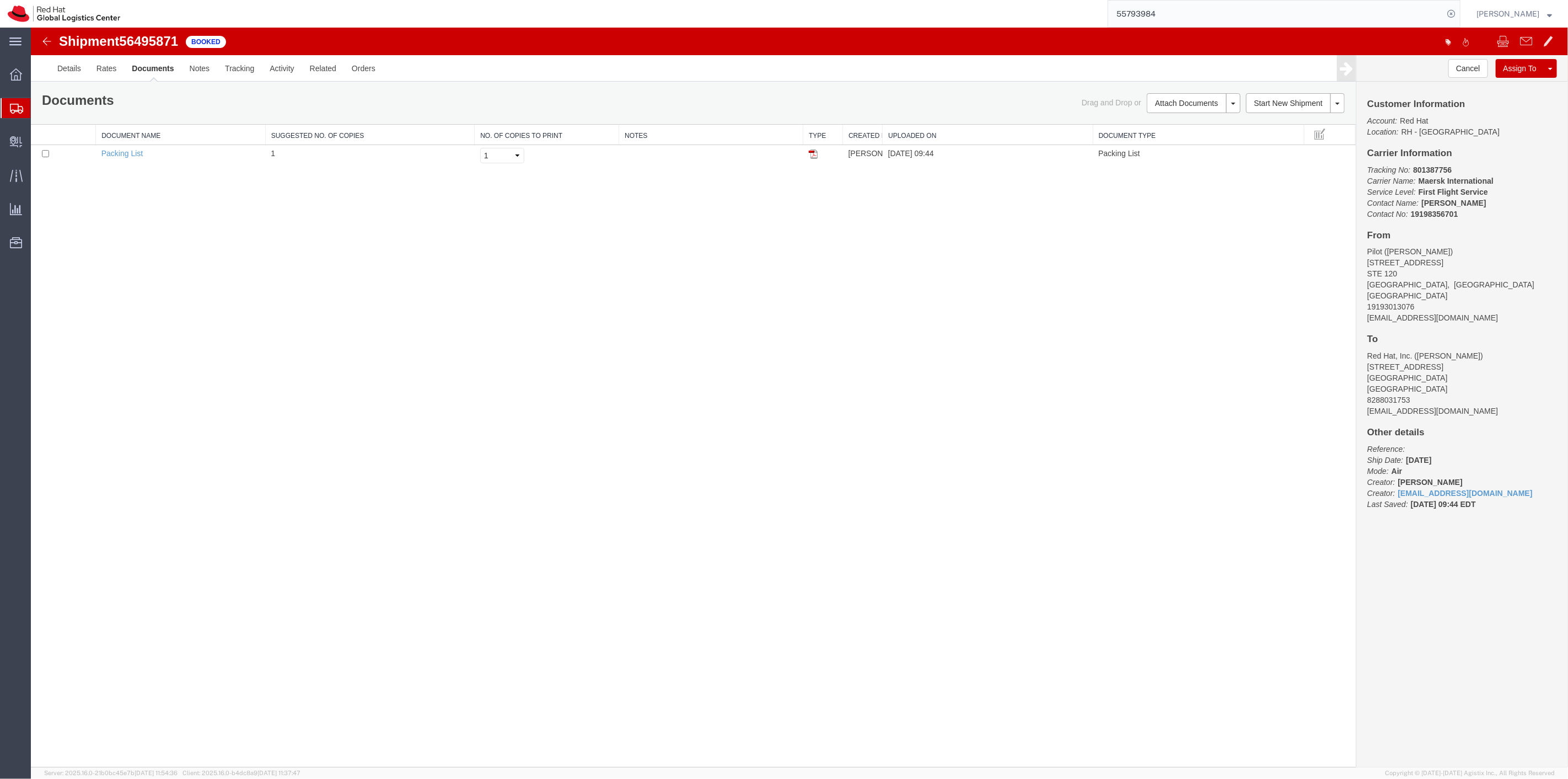
click at [432, 332] on div "Shipment 56495871 1 of 1 Booked Details Rates Documents Notes Tracking Activity…" at bounding box center [799, 398] width 1537 height 740
click at [1499, 83] on link "Clone Shipment" at bounding box center [1507, 86] width 96 height 17
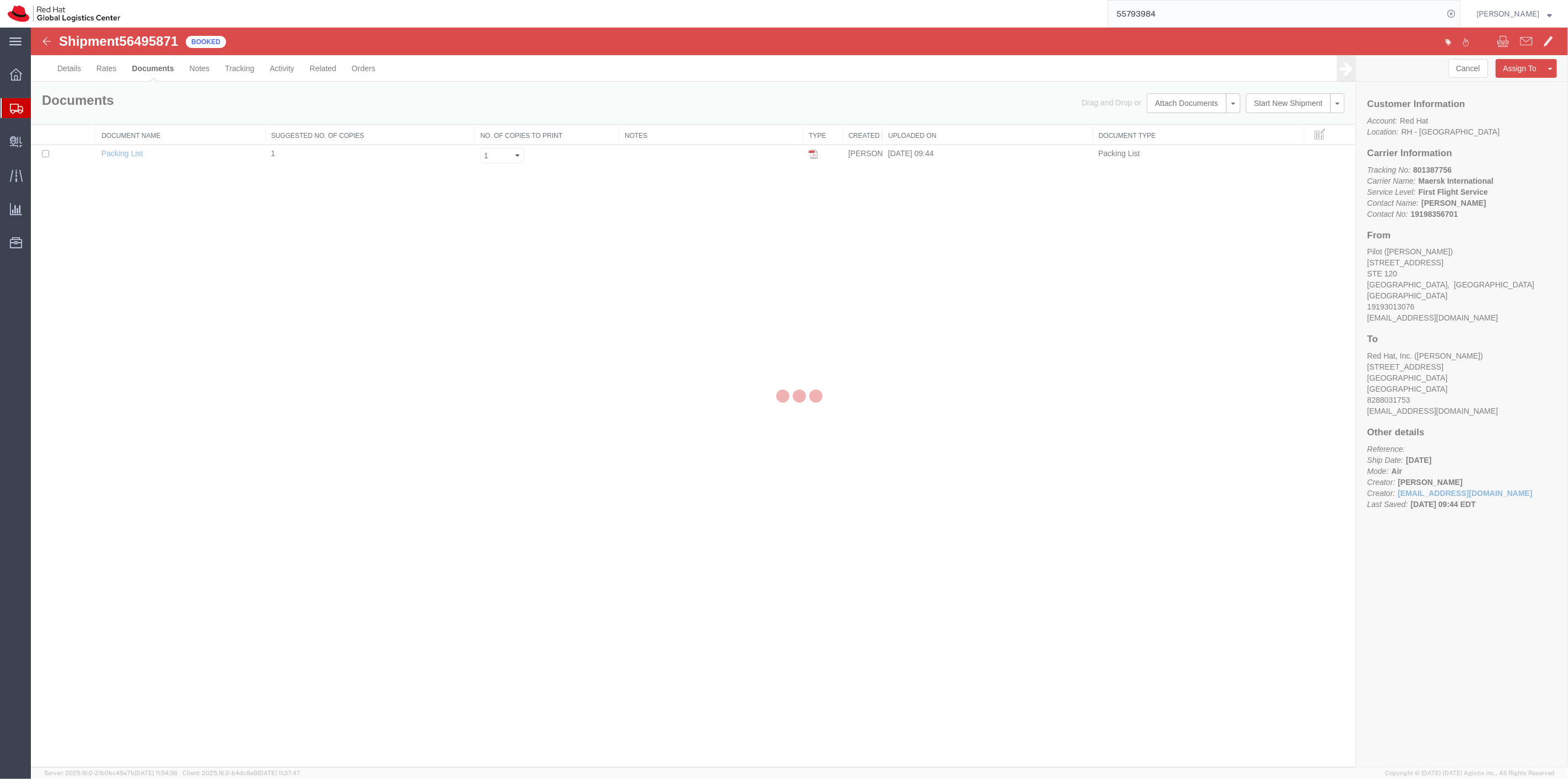
select select "38014"
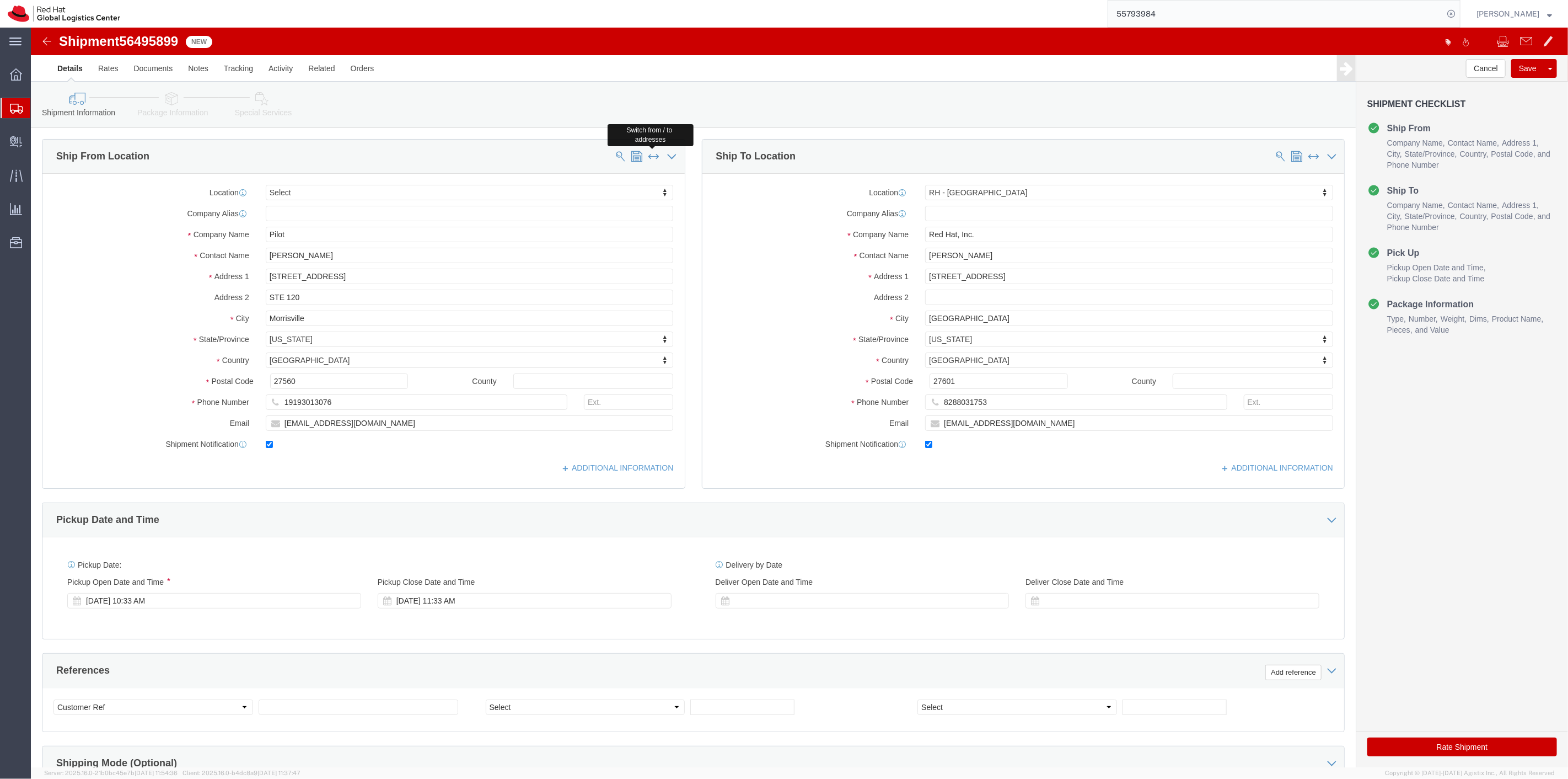
click span
select select "38014"
type input "Red Hat, Inc."
type input "[PERSON_NAME]"
type input "100 East Davie Street"
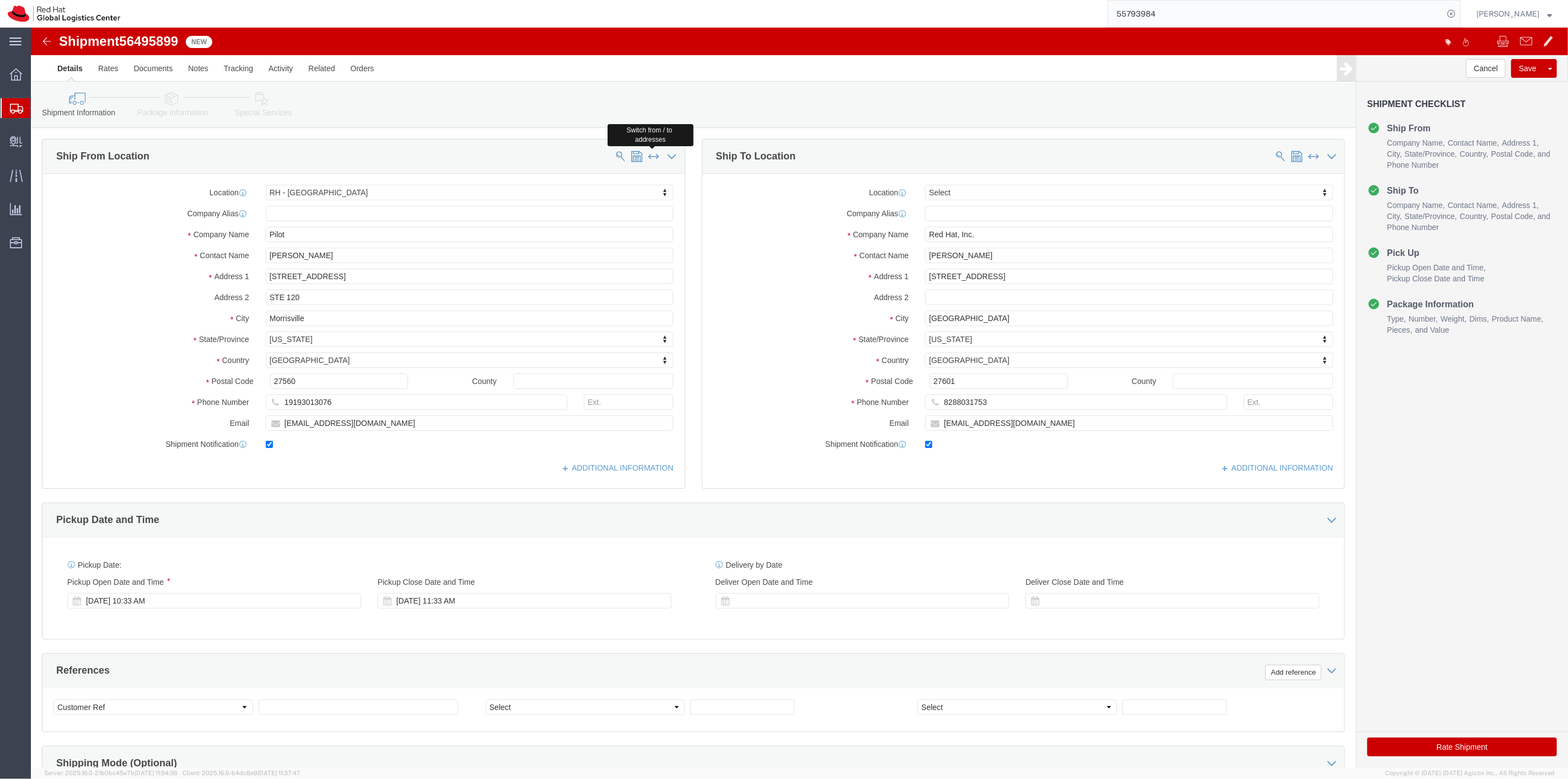
type input "Raleigh"
type input "27601"
type input "8288031753"
type input "[EMAIL_ADDRESS][DOMAIN_NAME]"
select select
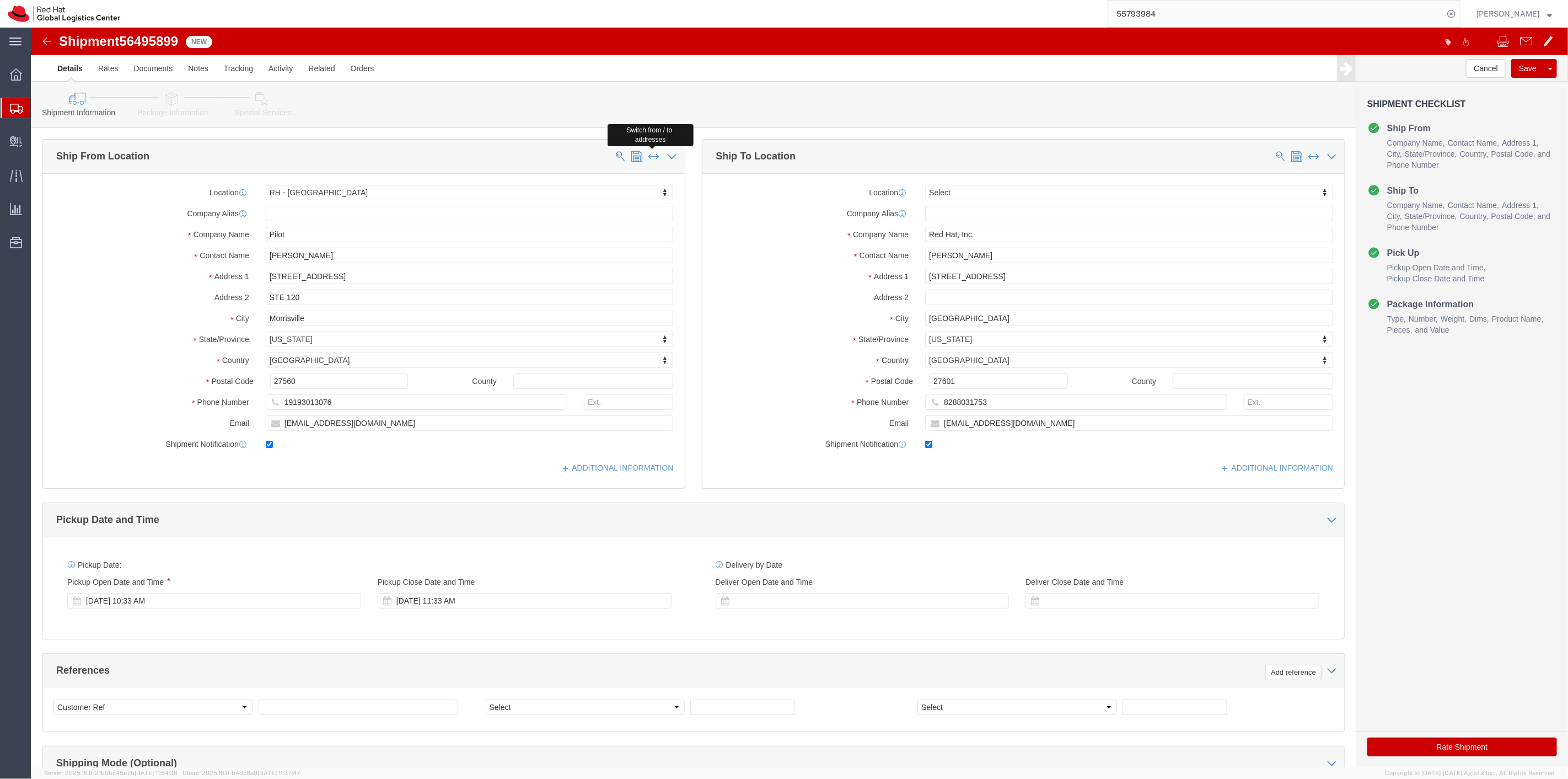
type input "Pilot"
type input "Terrill Milton"
type input "9221 Globe Center Dr"
type input "STE 120"
type input "Morrisville"
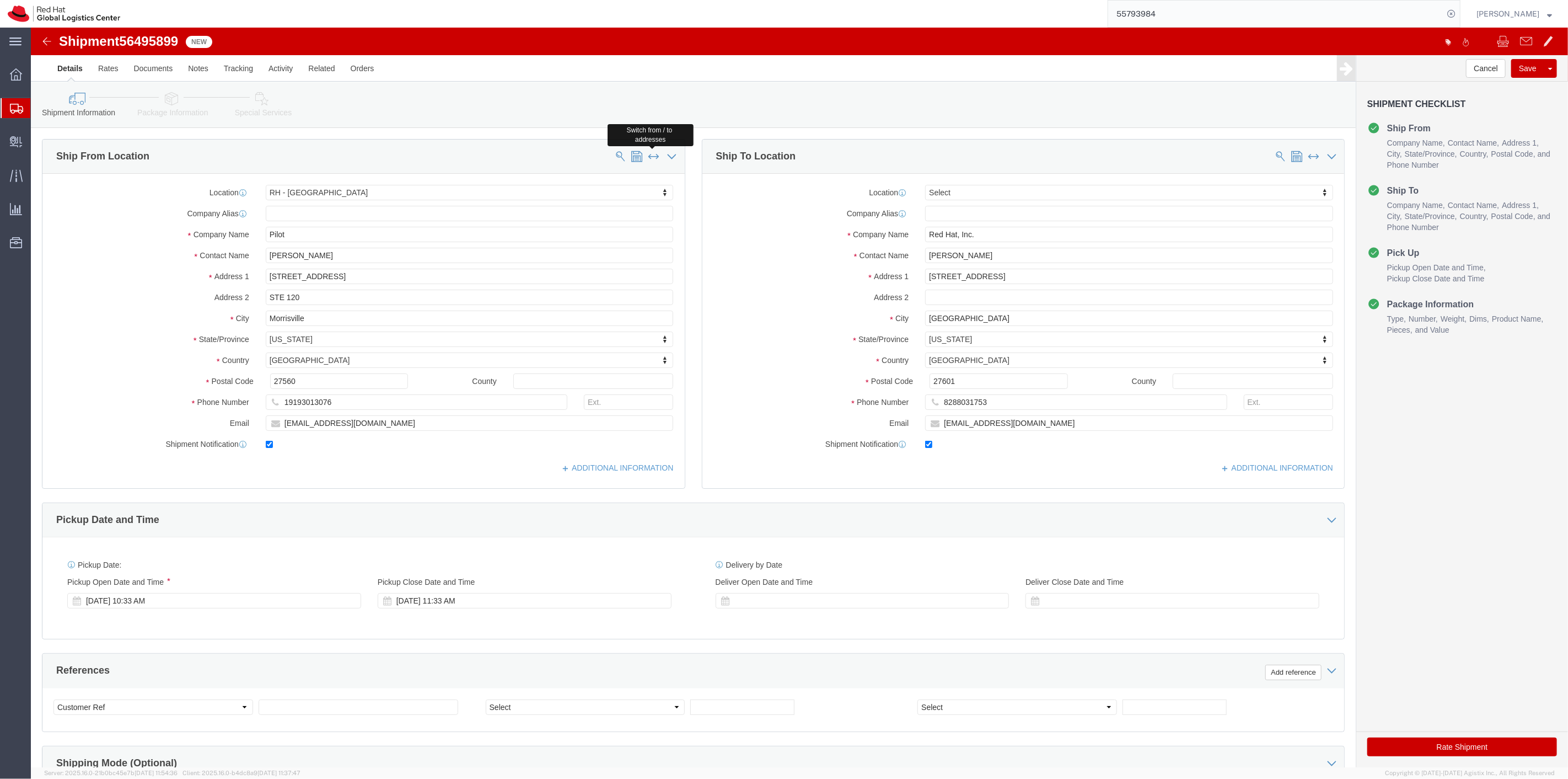
type input "27560"
type input "19193013076"
type input "tradford@redhat.com"
click link "Package Information"
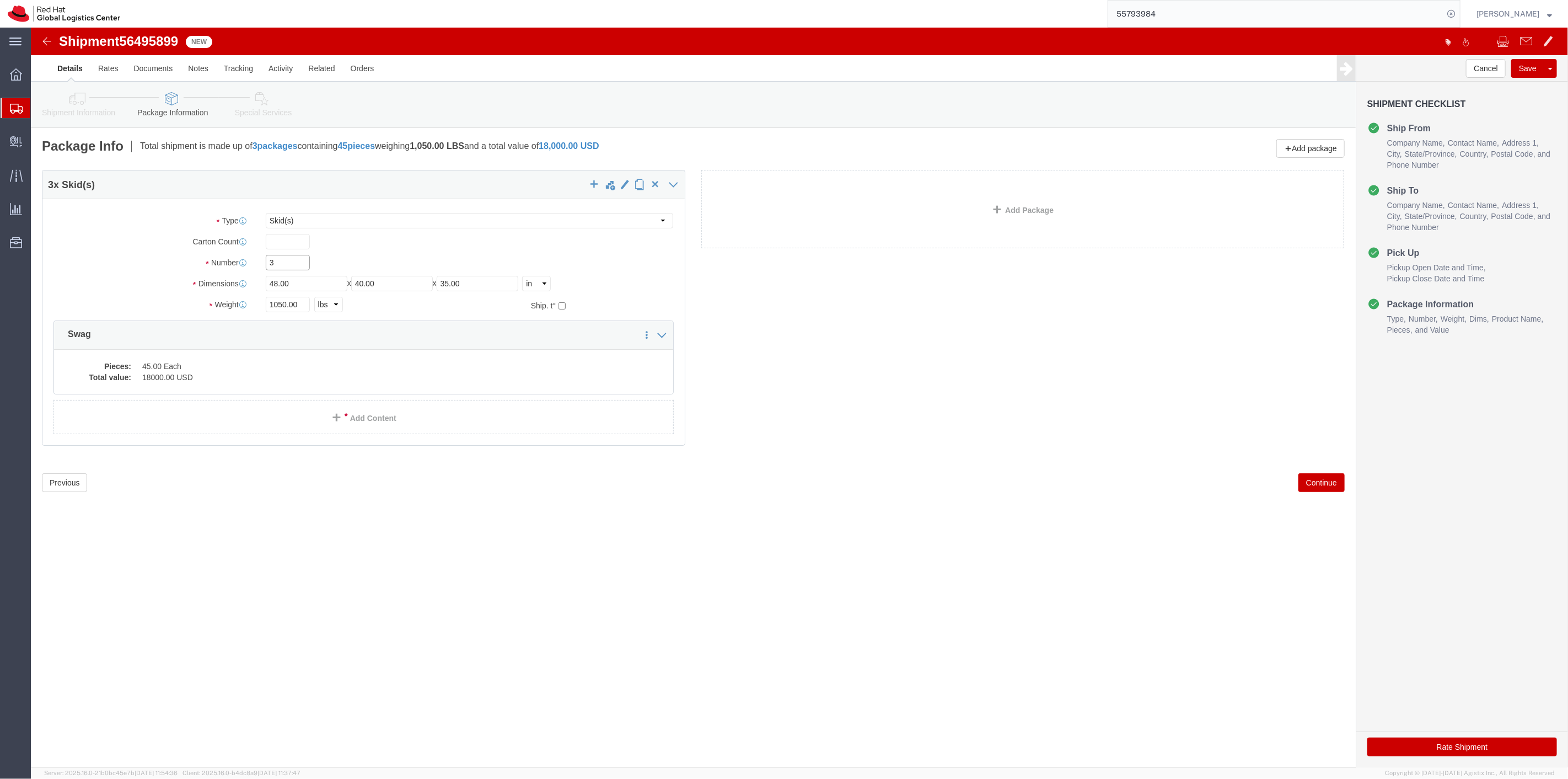
drag, startPoint x: 242, startPoint y: 238, endPoint x: 210, endPoint y: 227, distance: 33.8
click div "Package Type Select Case(s) Crate(s) Large Box Medium Box PAK Skid(s) Small Box…"
type input "2"
drag, startPoint x: 267, startPoint y: 273, endPoint x: 219, endPoint y: 278, distance: 48.3
click div "Weight 1050.00 Select kgs lbs Ship. t°"
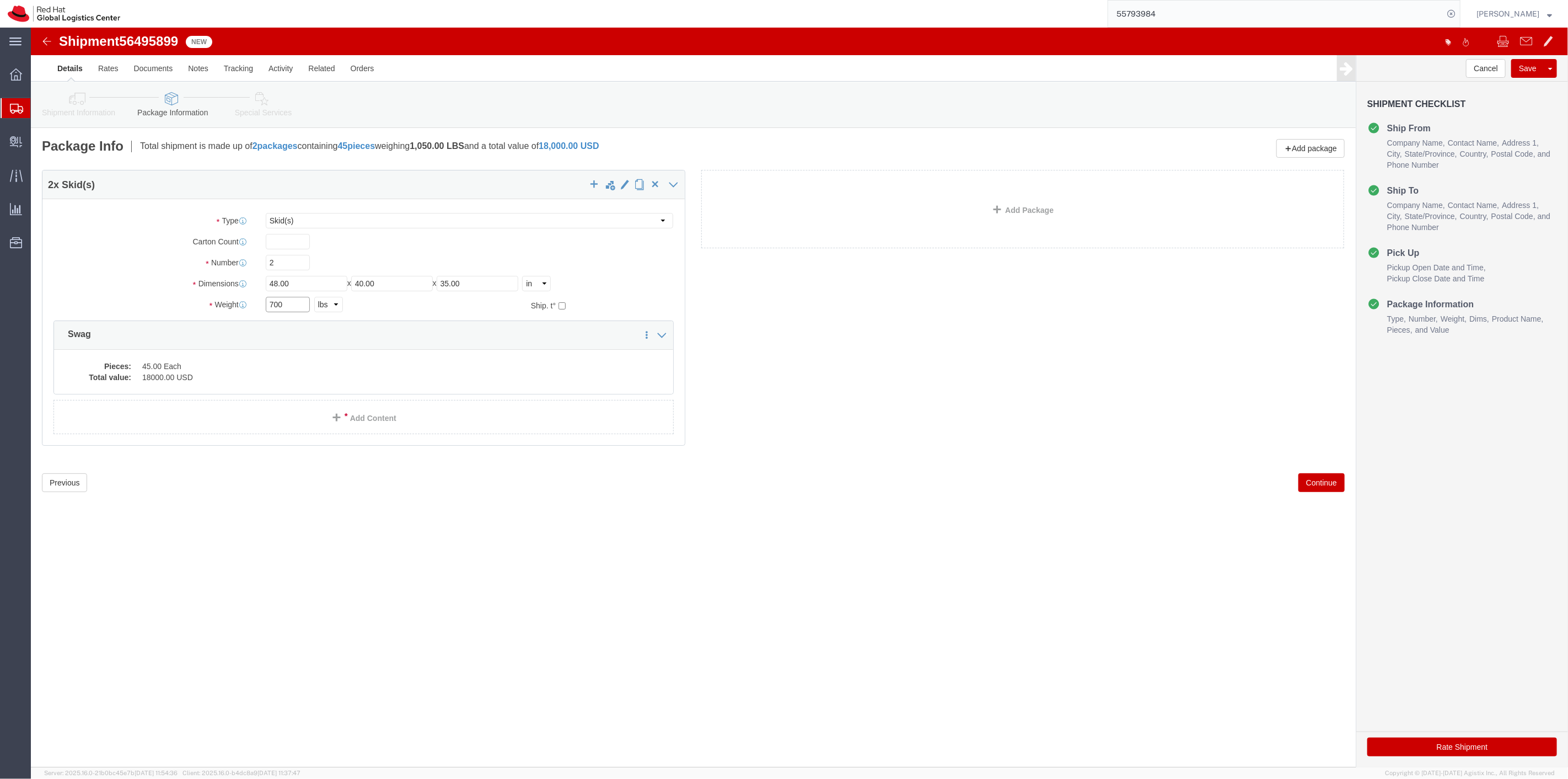
drag, startPoint x: 259, startPoint y: 278, endPoint x: 175, endPoint y: 267, distance: 84.7
click div "Package Type Select Case(s) Crate(s) Large Box Medium Box PAK Skid(s) Small Box…"
type input "450"
drag, startPoint x: 234, startPoint y: 350, endPoint x: 314, endPoint y: 278, distance: 107.6
click dd "18000.00 USD"
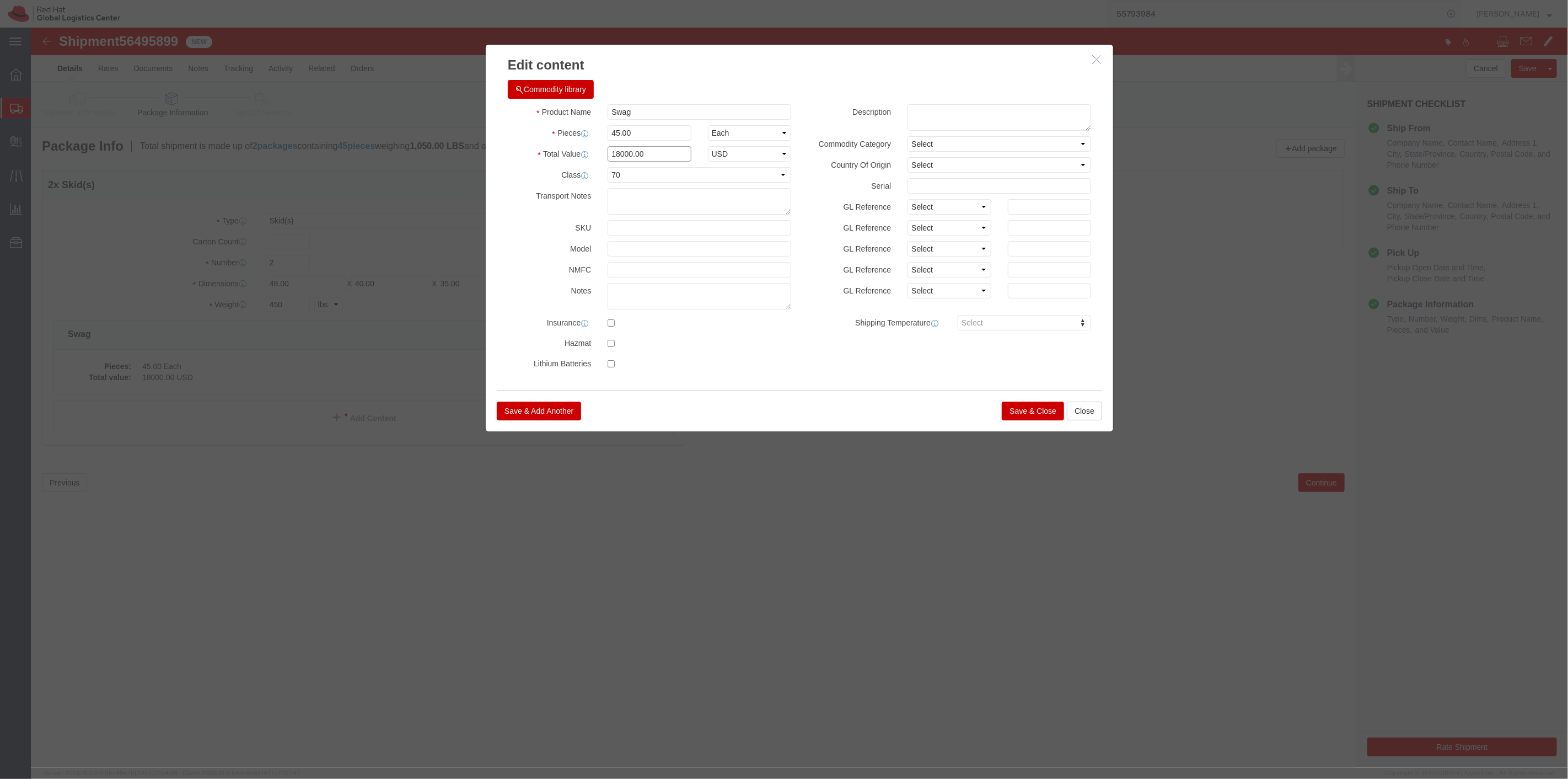
drag, startPoint x: 624, startPoint y: 123, endPoint x: 538, endPoint y: 125, distance: 86.0
click div "Total Value 18000.00 Select ADP AED AFN ALL AMD AOA ARS ATS AUD AWG AZN BAM BBD…"
type input "2000"
click select "Select 50 55 60 65 70 85 92.5 100 125 175 250 300 400"
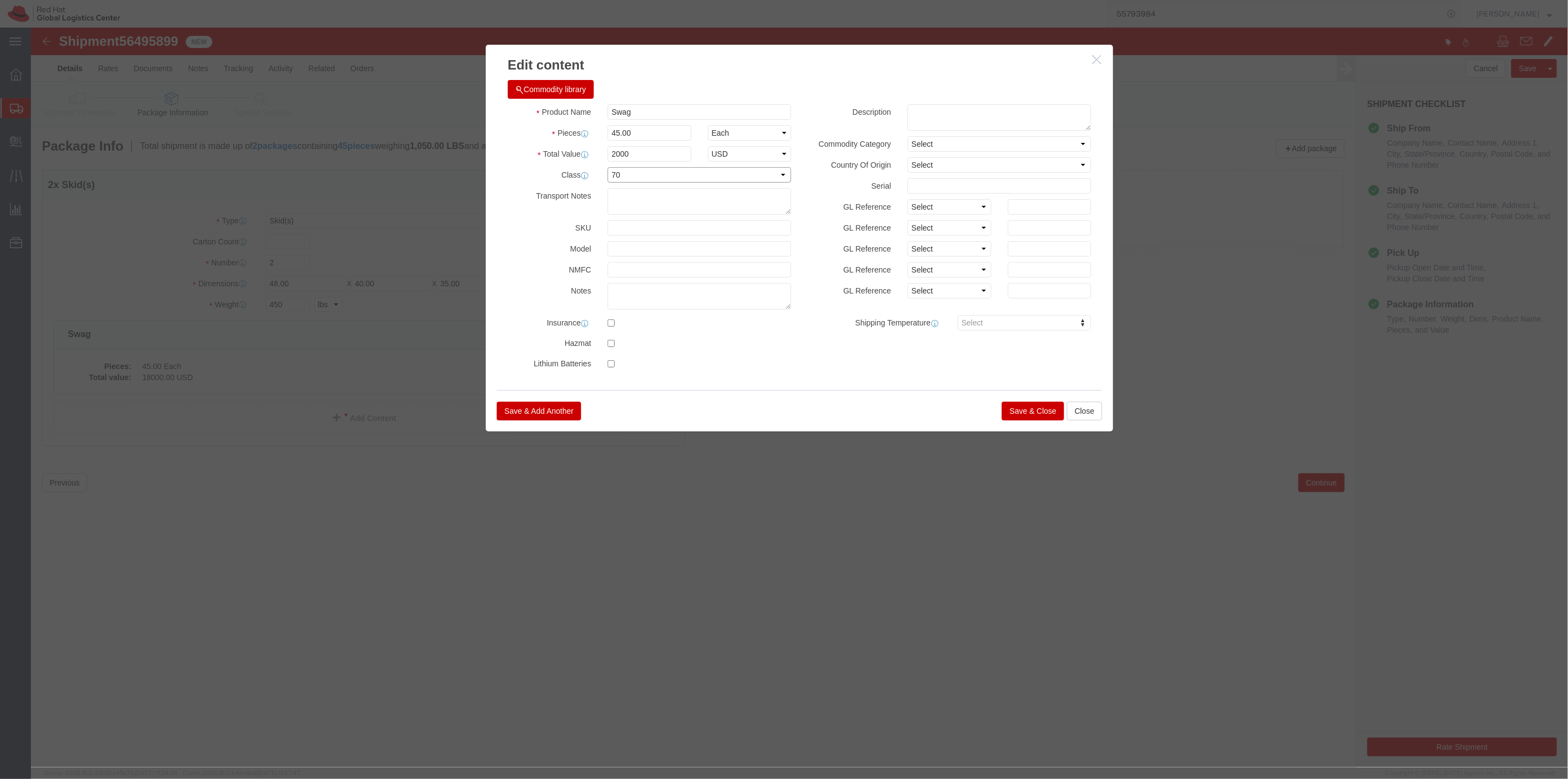
click select "Select 50 55 60 65 70 85 92.5 100 125 175 250 300 400"
select select
click select "Select 50 55 60 65 70 85 92.5 100 125 175 250 300 400"
click button "Save & Close"
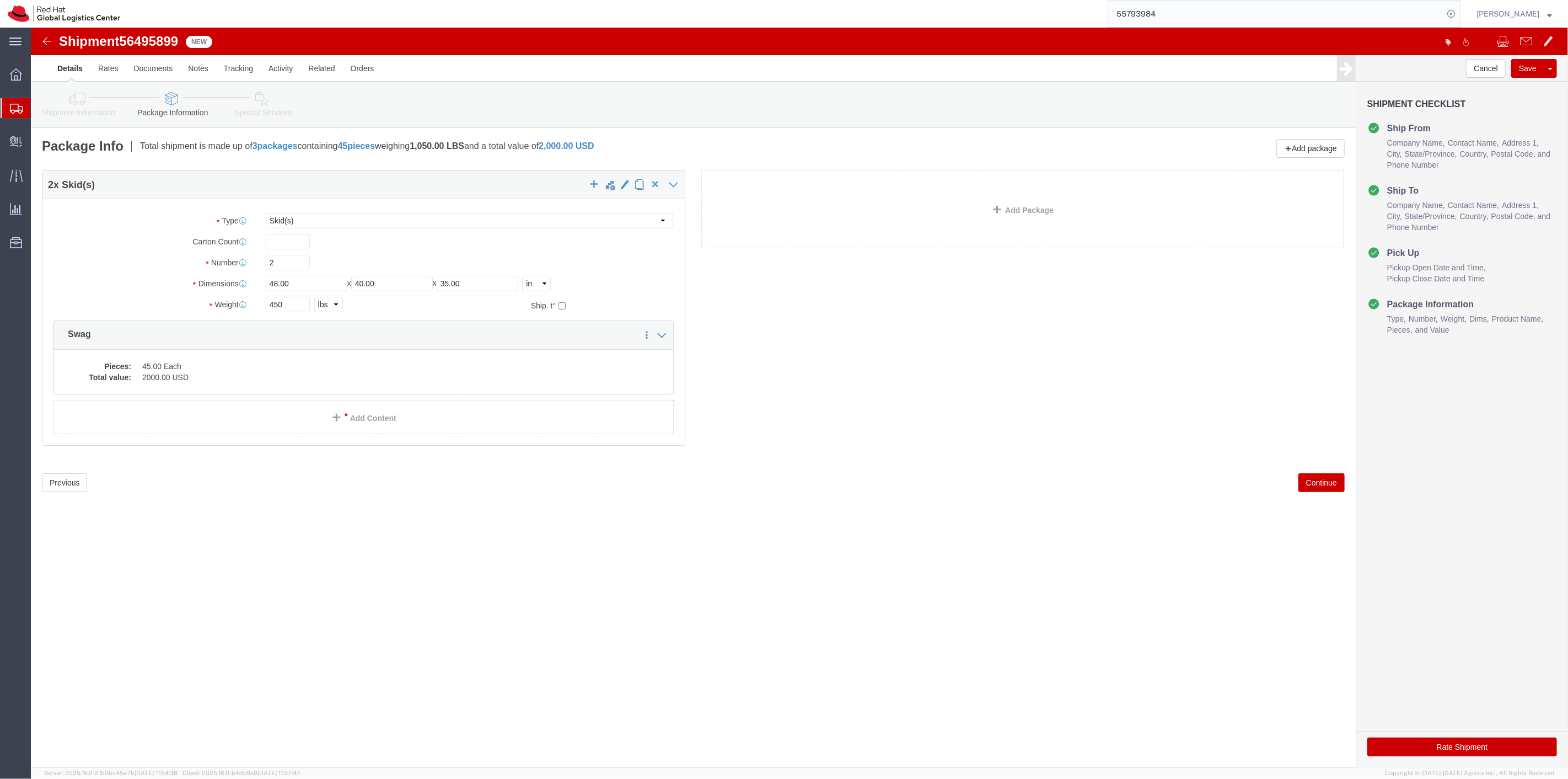
click icon
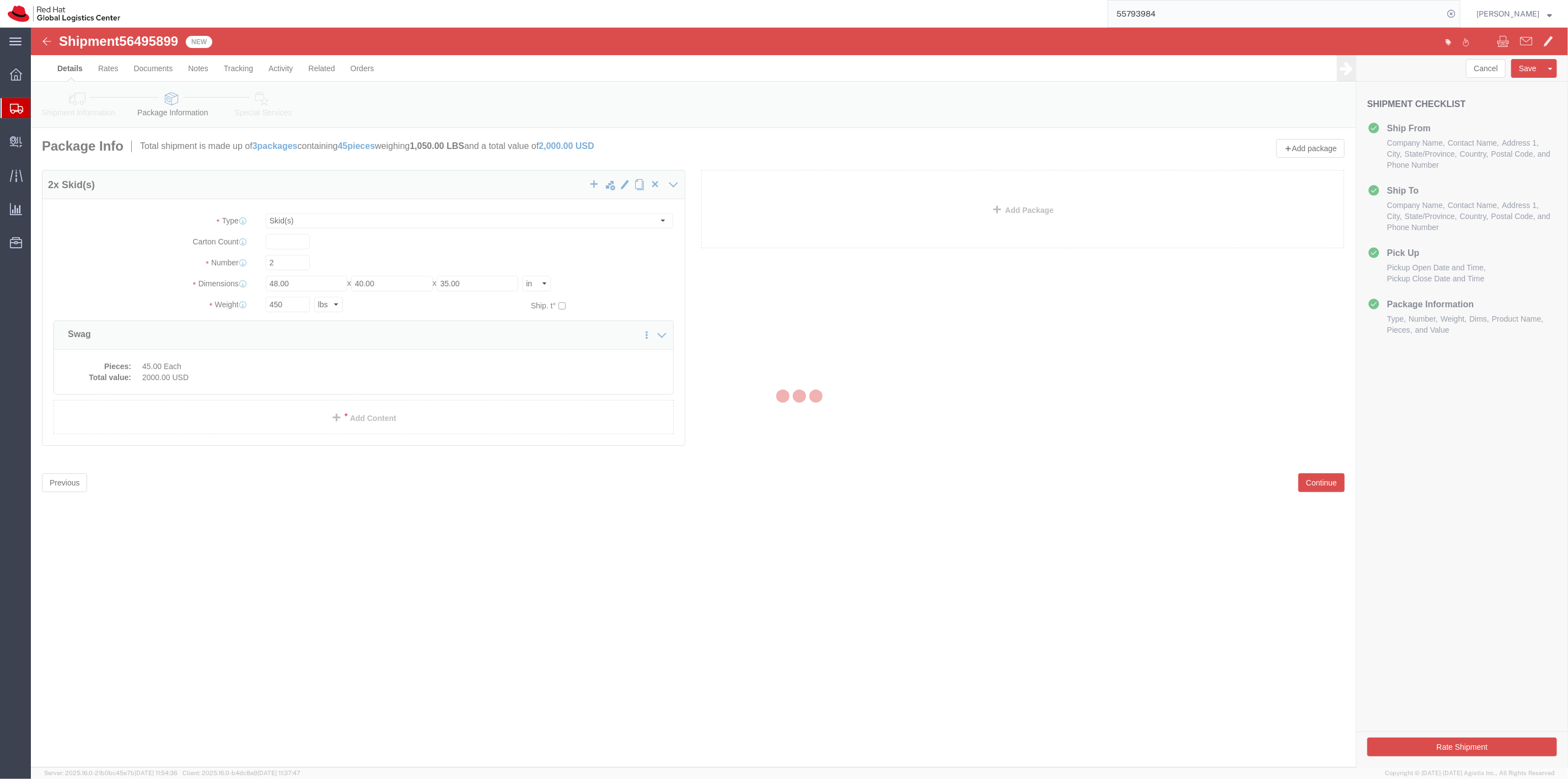
select select
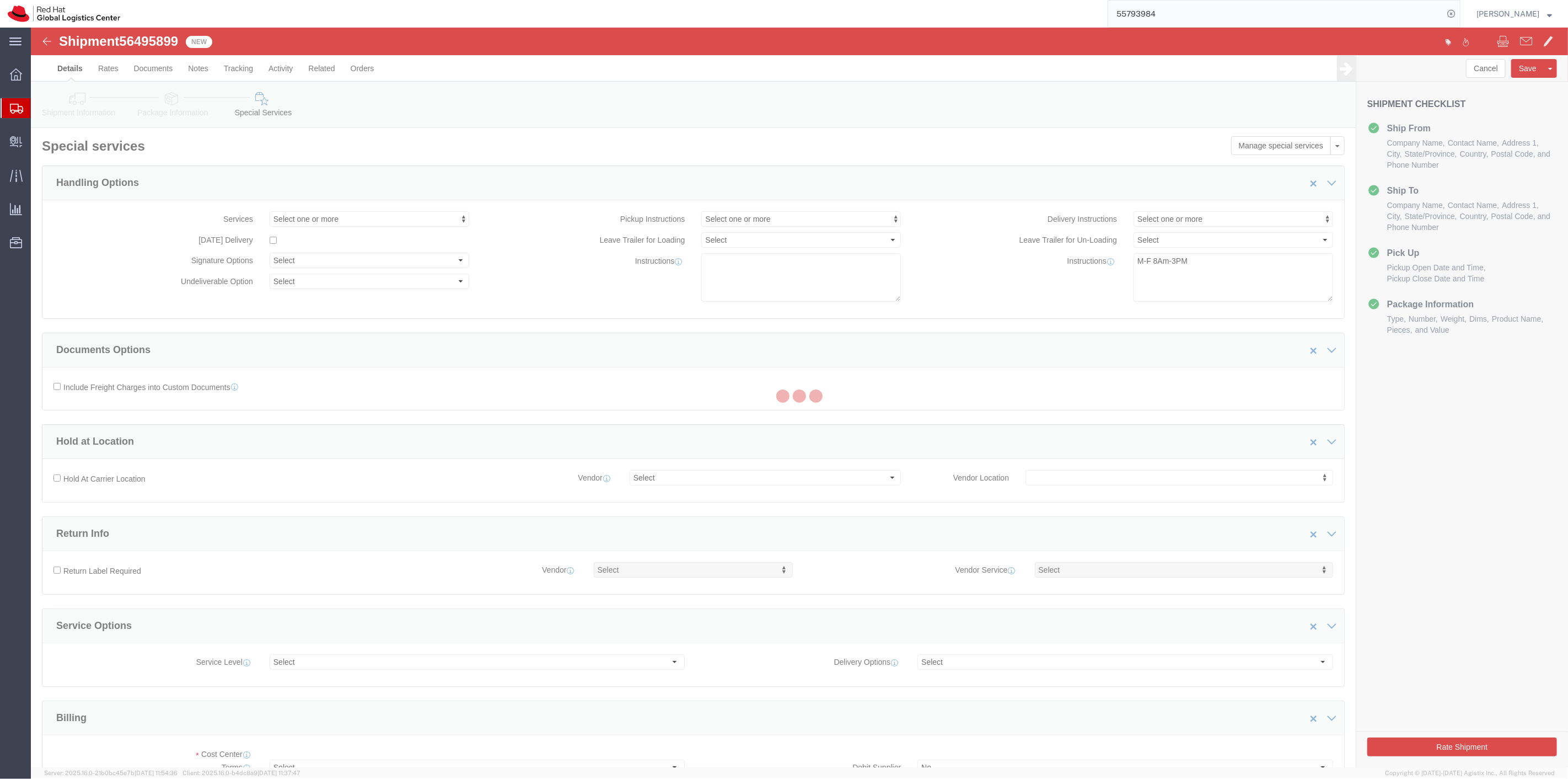
select select "COSTCENTER"
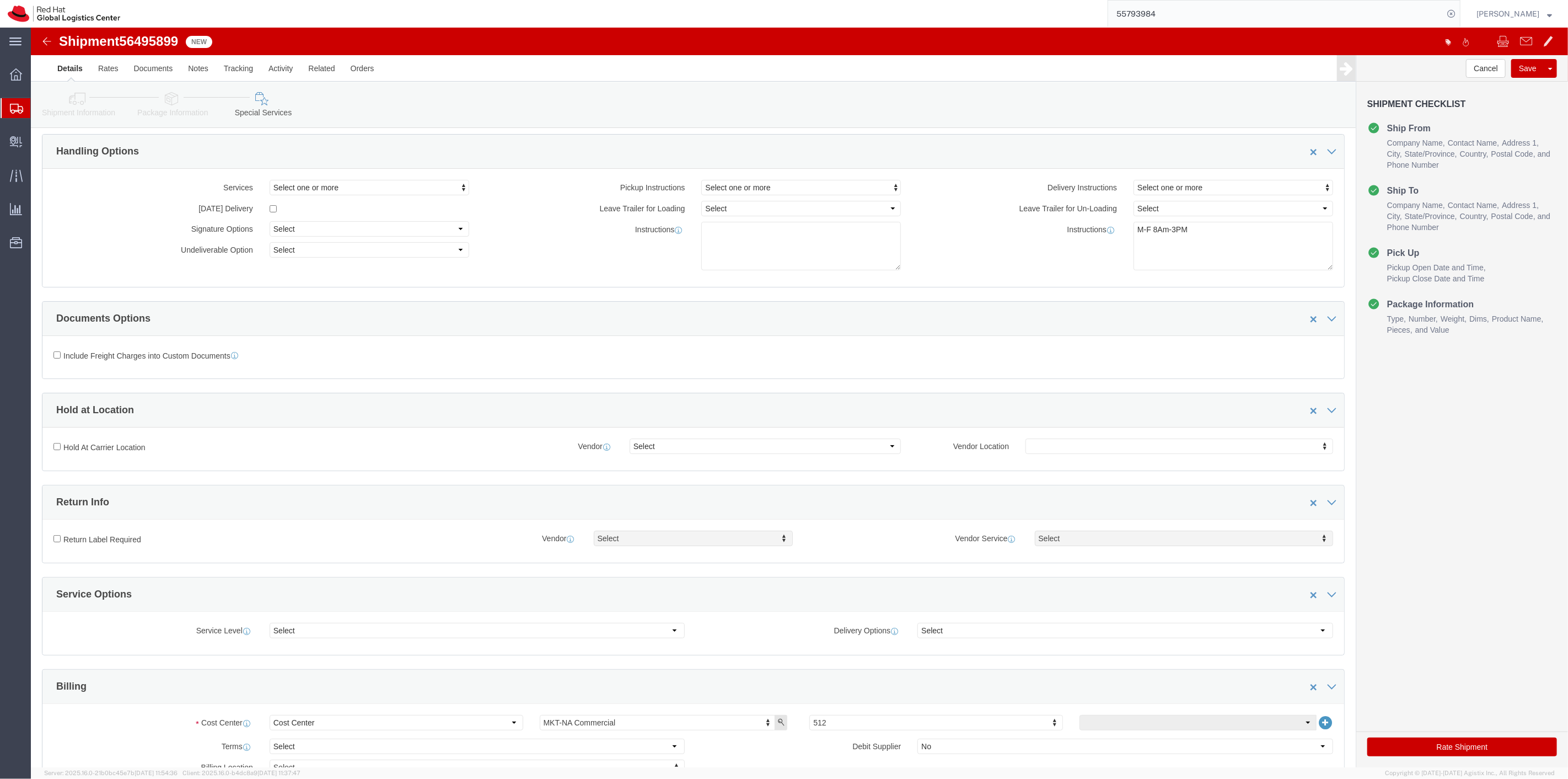
scroll to position [123, 0]
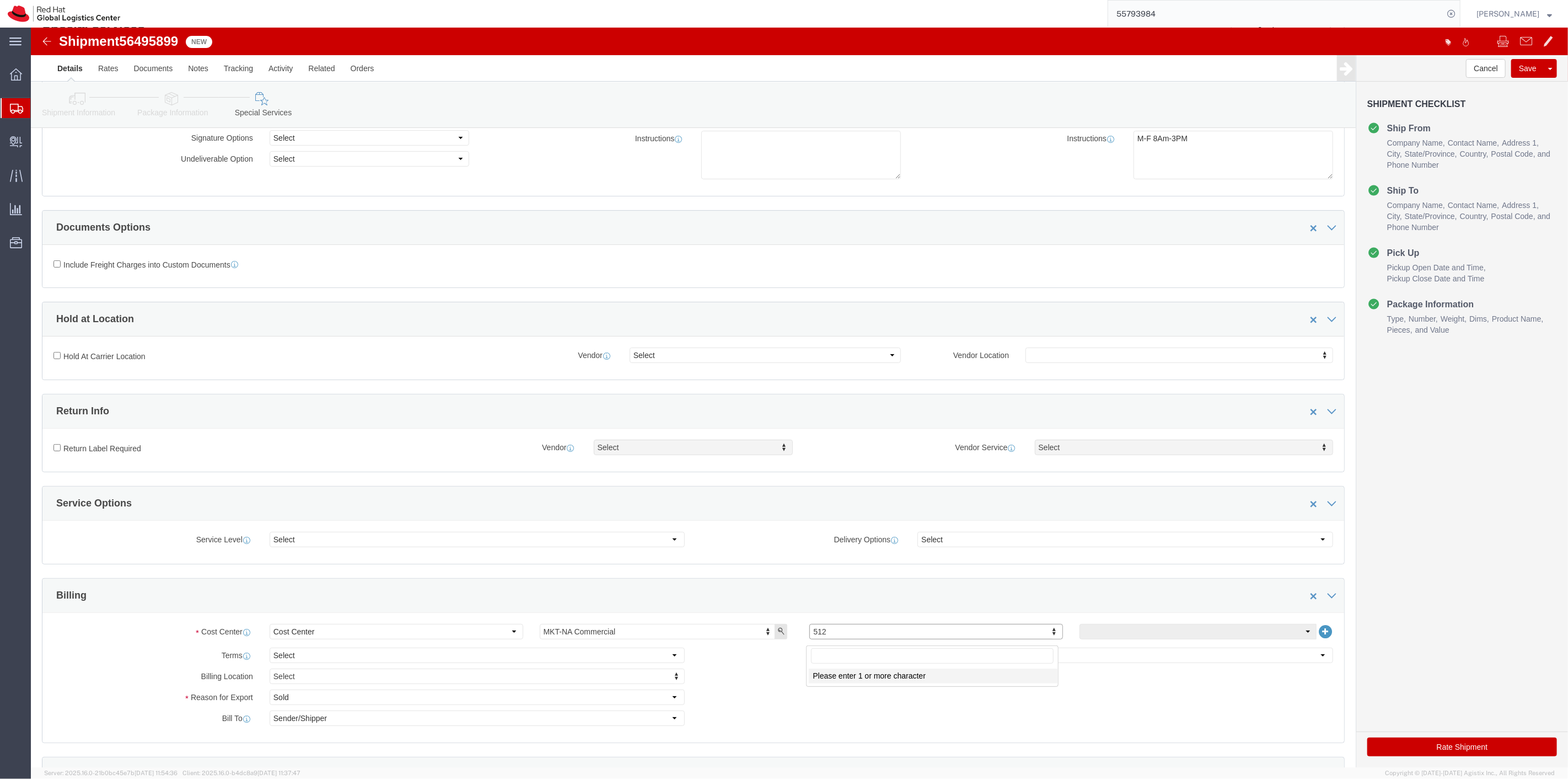
drag, startPoint x: 789, startPoint y: 609, endPoint x: 770, endPoint y: 604, distance: 19.6
click input "text"
type input "999"
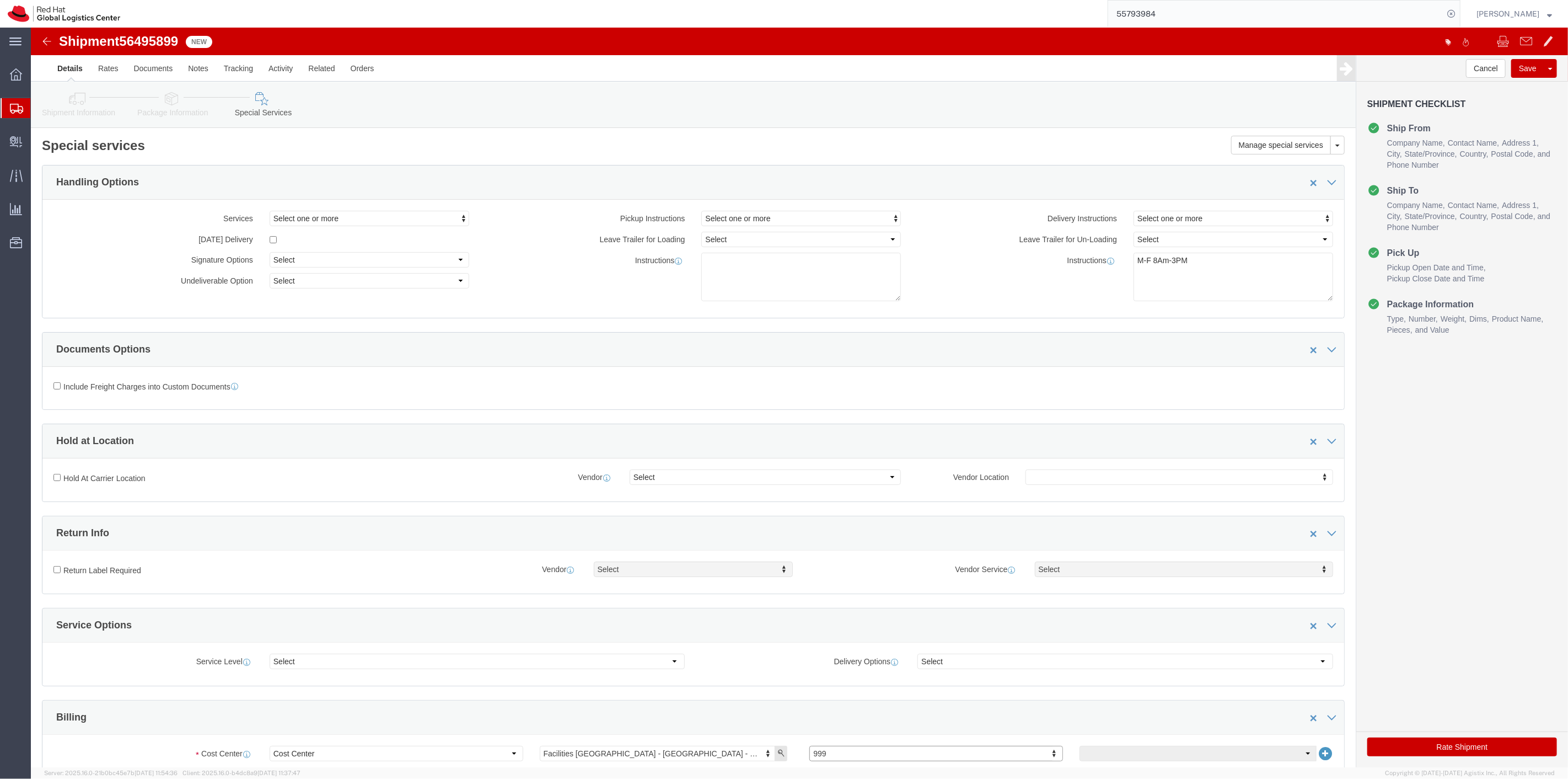
scroll to position [0, 0]
click button "Rate Shipment"
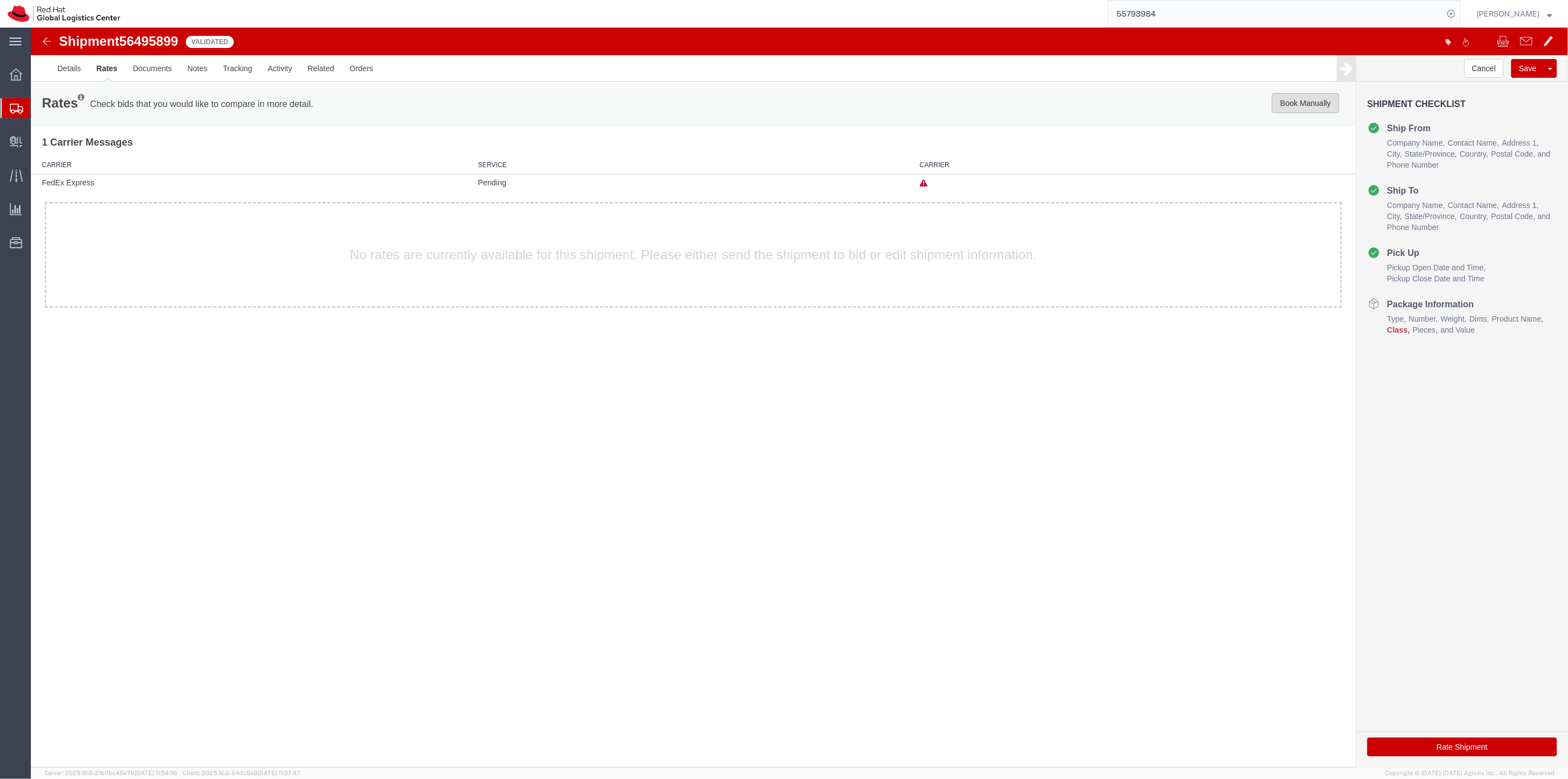
click at [1317, 102] on button "Book Manually" at bounding box center [1304, 103] width 67 height 20
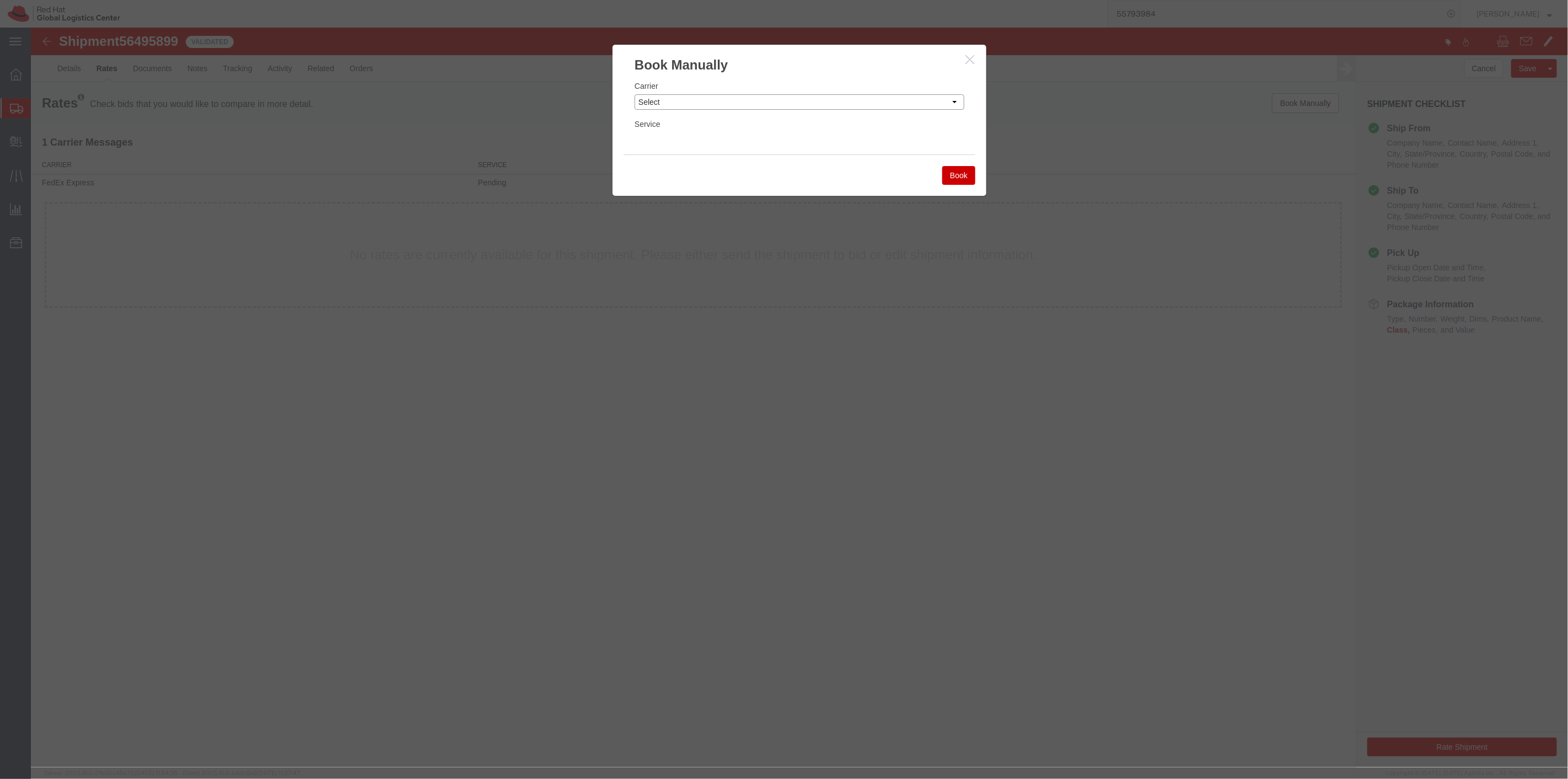
drag, startPoint x: 835, startPoint y: 104, endPoint x: 824, endPoint y: 109, distance: 12.1
click at [835, 104] on select "Select Add New Carrier (and default service) Amazon Logistics DHL FedEx Express…" at bounding box center [798, 102] width 329 height 15
select select "4231"
click at [634, 94] on select "Select Add New Carrier (and default service) Amazon Logistics DHL FedEx Express…" at bounding box center [798, 102] width 329 height 15
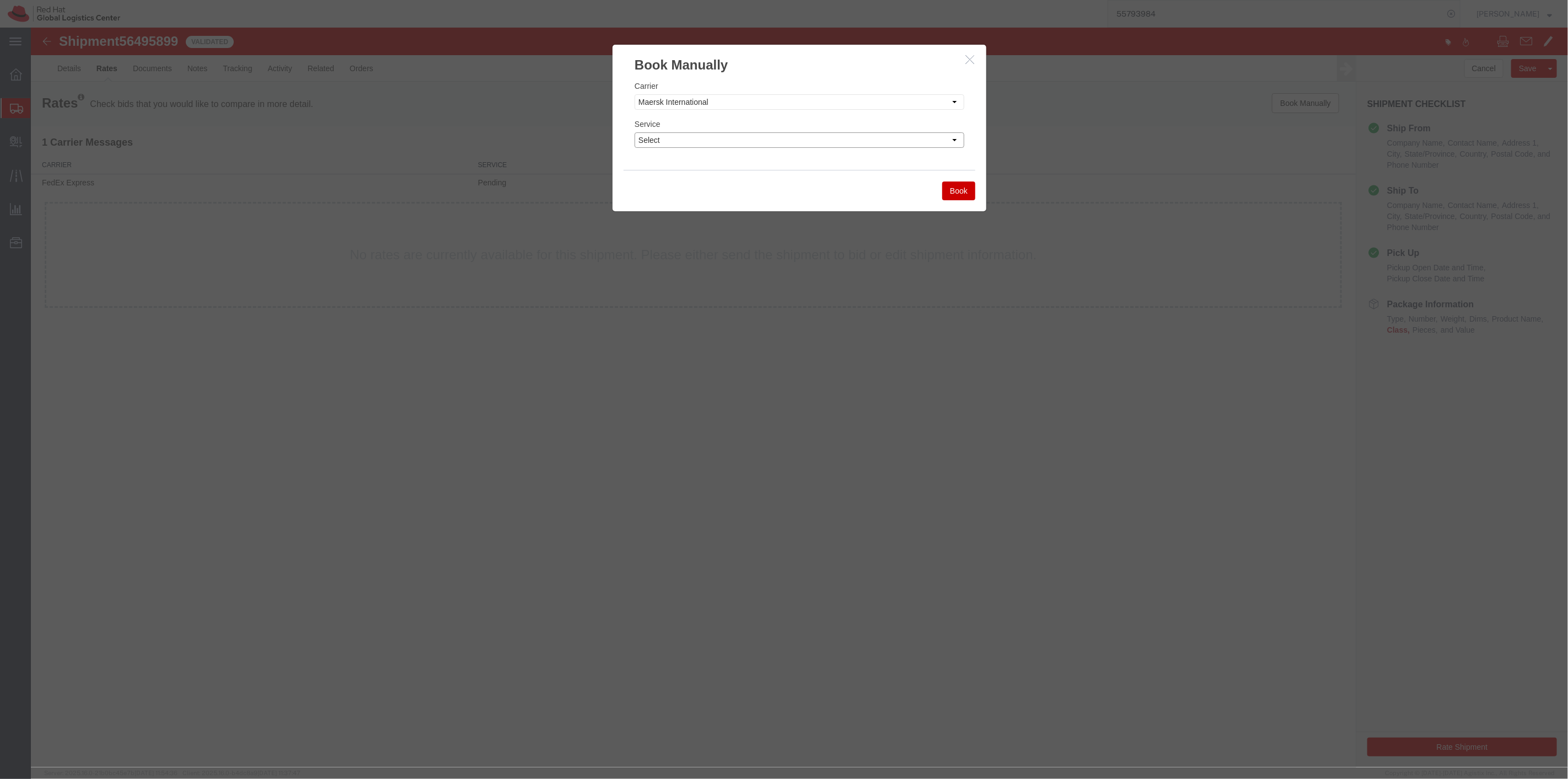
click at [700, 140] on select "Select Air Freight EV Economy Exclusive Vehicle First Flight Service Ground NEX…" at bounding box center [798, 140] width 329 height 15
select select "17783"
click at [634, 132] on select "Select Air Freight EV Economy Exclusive Vehicle First Flight Service Ground NEX…" at bounding box center [798, 140] width 329 height 15
click at [957, 191] on button "Book" at bounding box center [957, 191] width 33 height 19
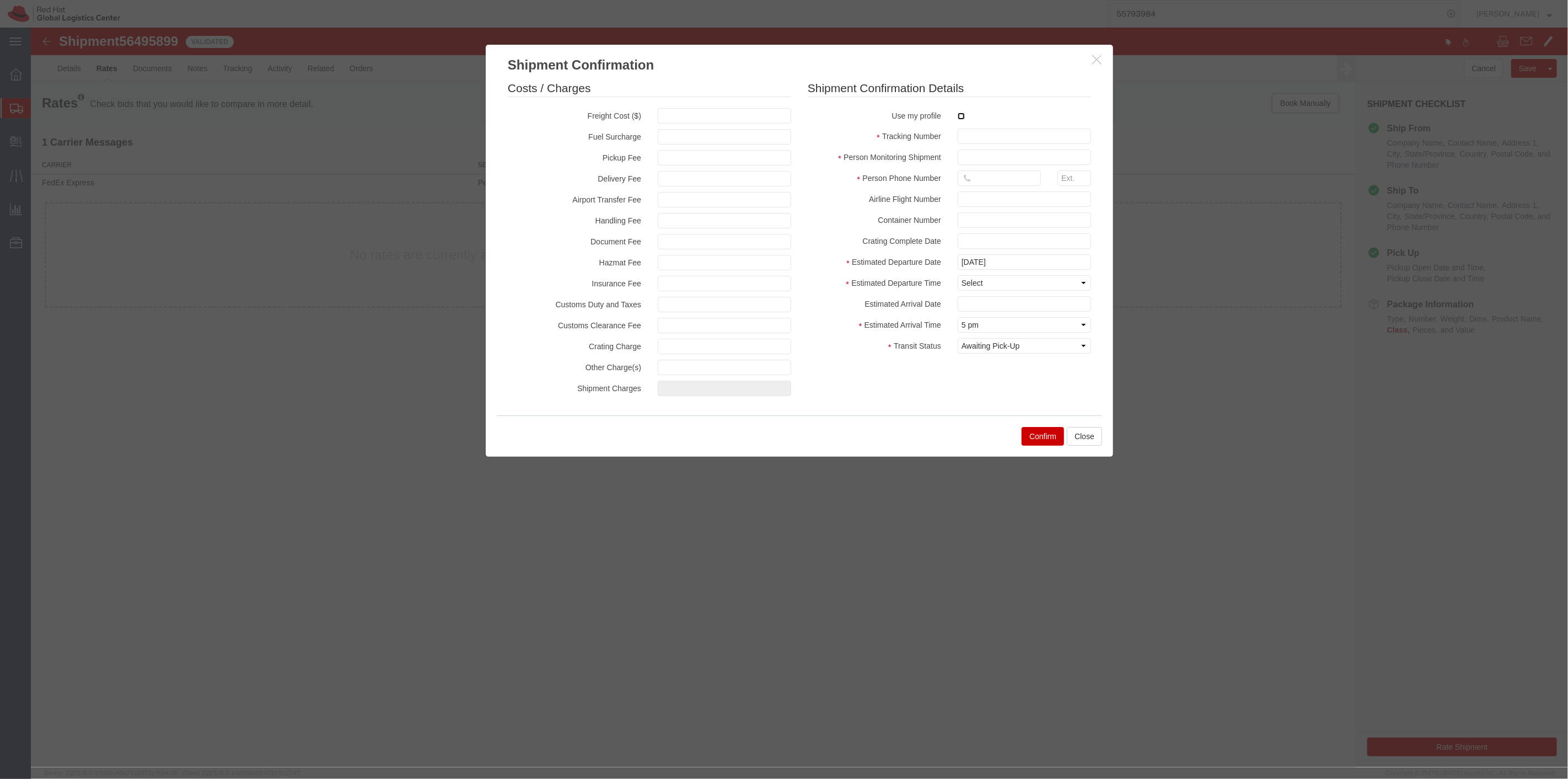
click at [959, 116] on input "checkbox" at bounding box center [960, 116] width 7 height 7
checkbox input "true"
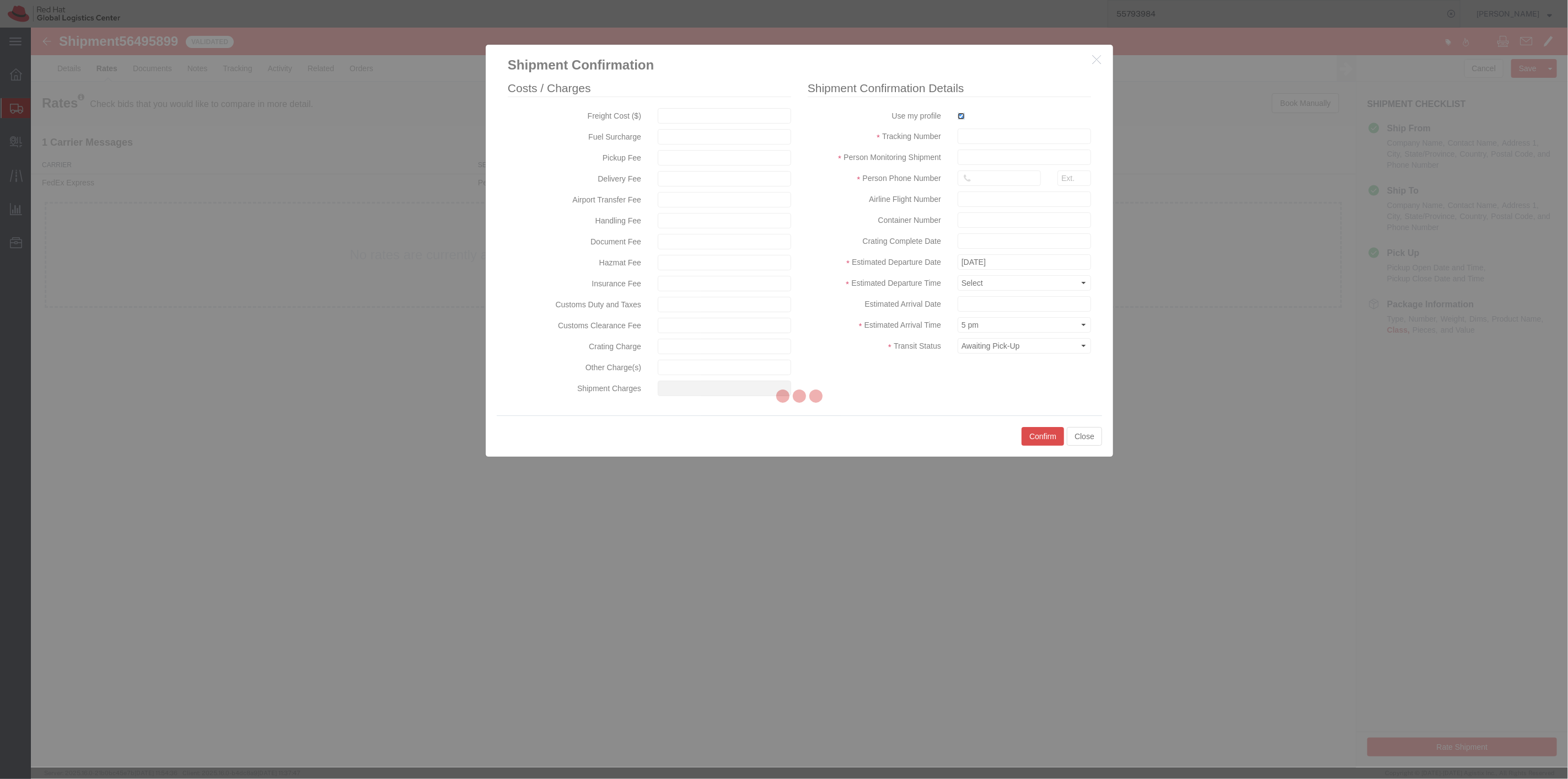
type input "[PERSON_NAME]"
type input "19198356701"
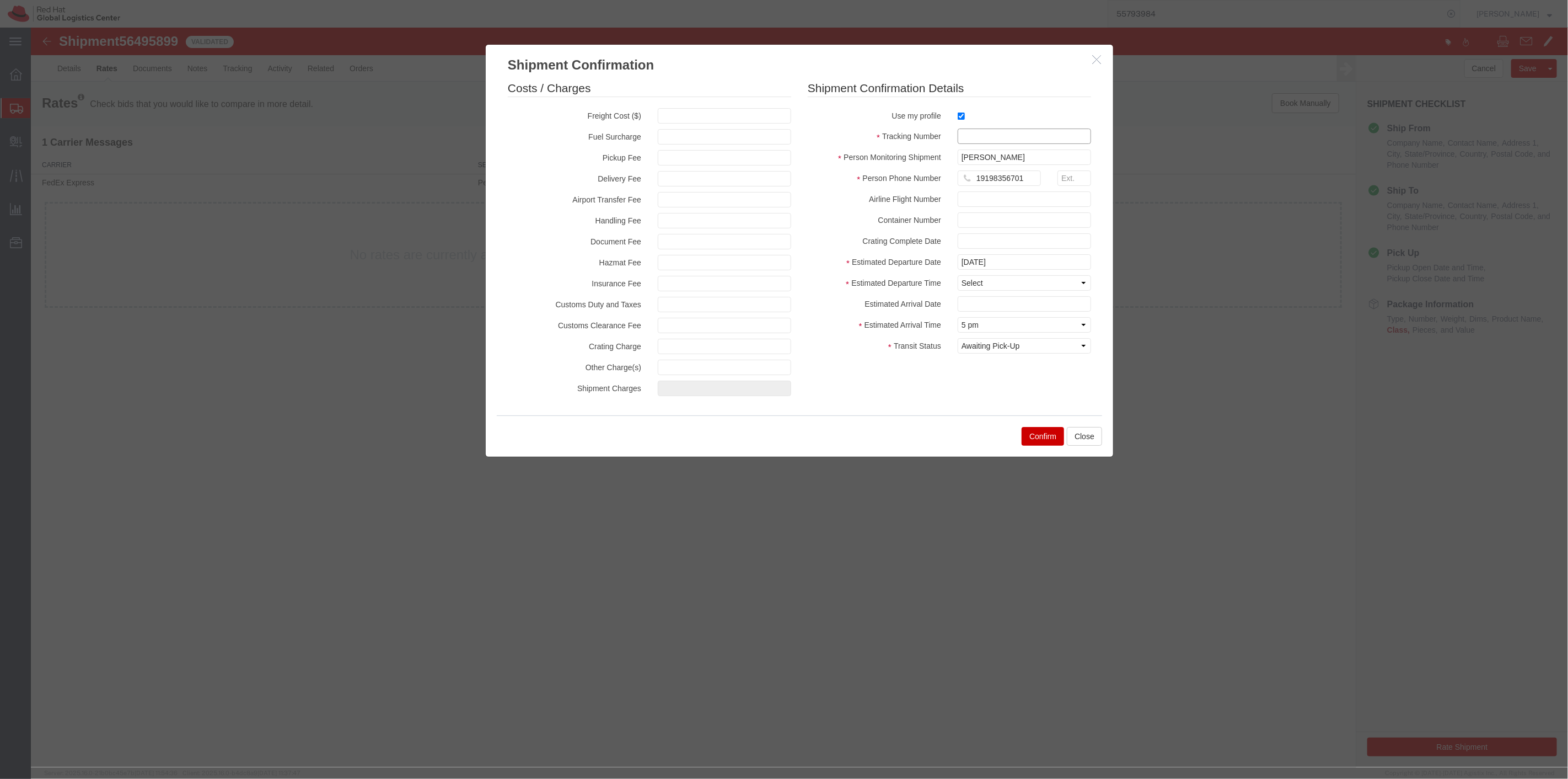
click at [976, 139] on input "text" at bounding box center [1023, 136] width 134 height 15
paste input "801387755"
type input "801387755"
click at [988, 284] on select "Select Midnight 1 am 2 am 3 am 4 am 5 am 6 am 7 am 8 am 9 am 10 am 11 am 12 Noo…" at bounding box center [1023, 283] width 134 height 15
select select "1000"
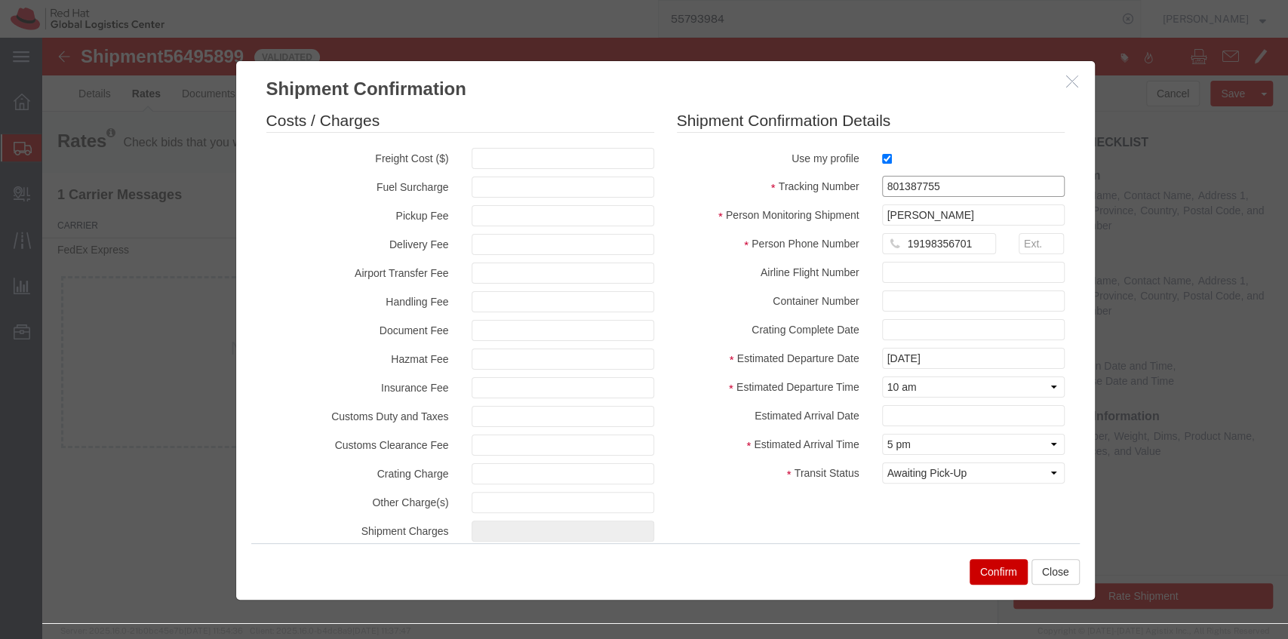
click at [959, 192] on input "801387755" at bounding box center [973, 186] width 183 height 21
click at [990, 479] on select "Select Arrival Notice Available Arrival Notice Imported Arrive at Delivery Loca…" at bounding box center [973, 473] width 183 height 21
select select "DELIVRED"
click at [882, 463] on select "Select Arrival Notice Available Arrival Notice Imported Arrive at Delivery Loca…" at bounding box center [973, 473] width 183 height 21
click at [986, 569] on button "Confirm" at bounding box center [999, 572] width 58 height 26
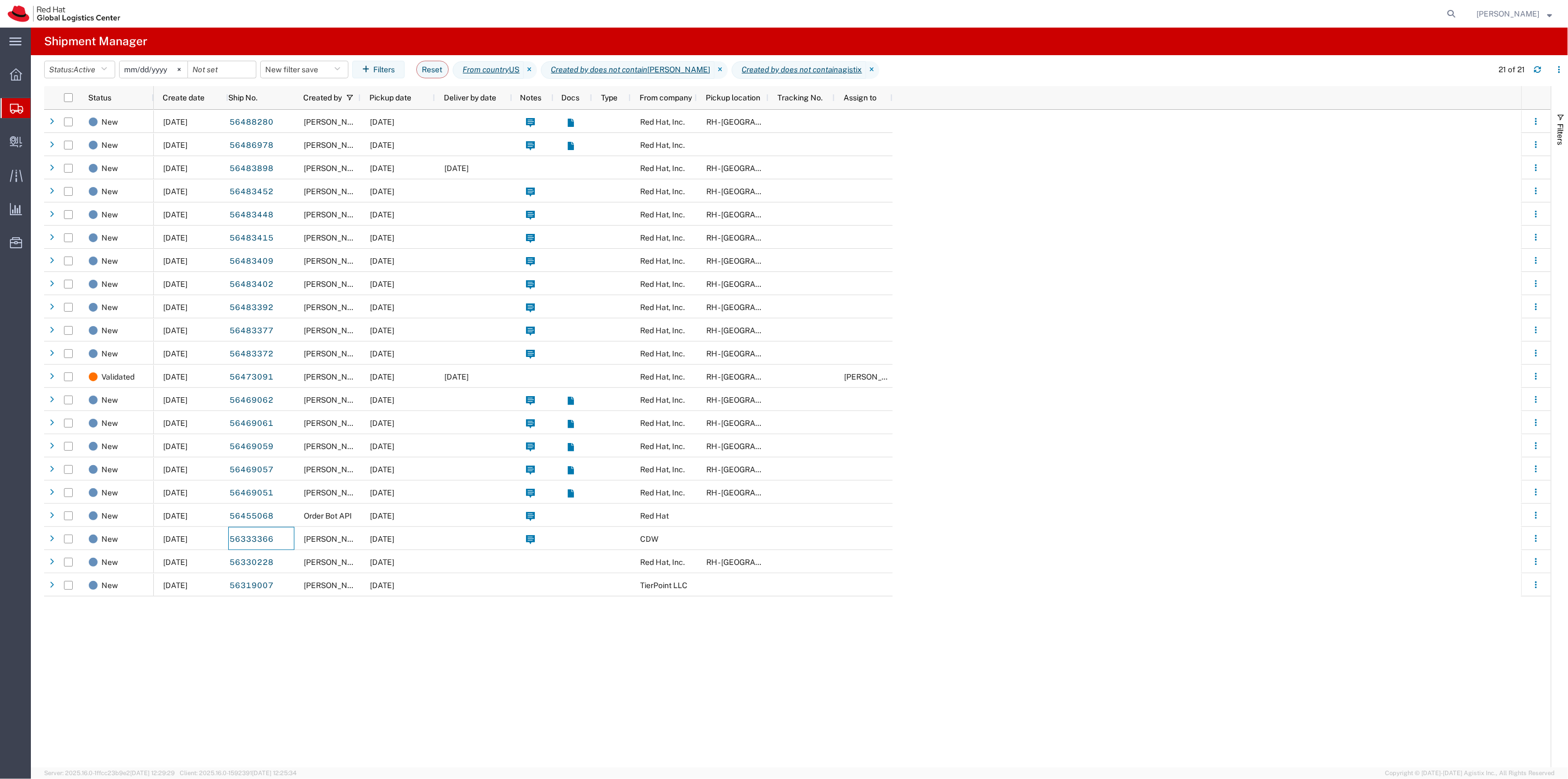
click at [113, 61] on agx-table-filter "Status: Active Active All Approved Booked Canceled Delivered Denied New On Hold…" at bounding box center [226, 69] width 364 height 18
drag, startPoint x: 1466, startPoint y: 15, endPoint x: 1454, endPoint y: 13, distance: 12.2
click at [1458, 15] on icon at bounding box center [1450, 13] width 15 height 15
click at [1358, 17] on input "search" at bounding box center [1275, 14] width 335 height 26
paste input "401072149"
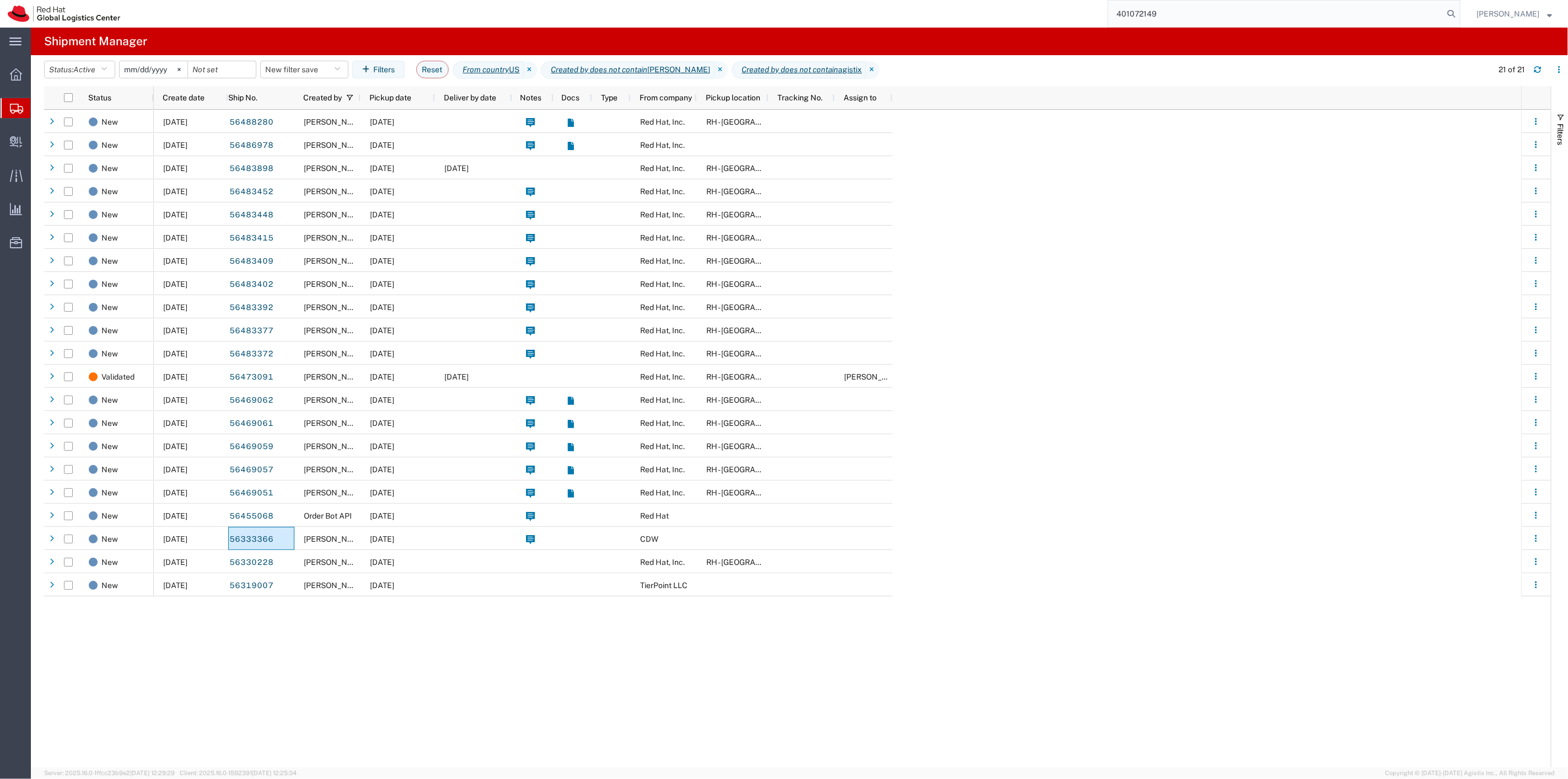
type input "401072149"
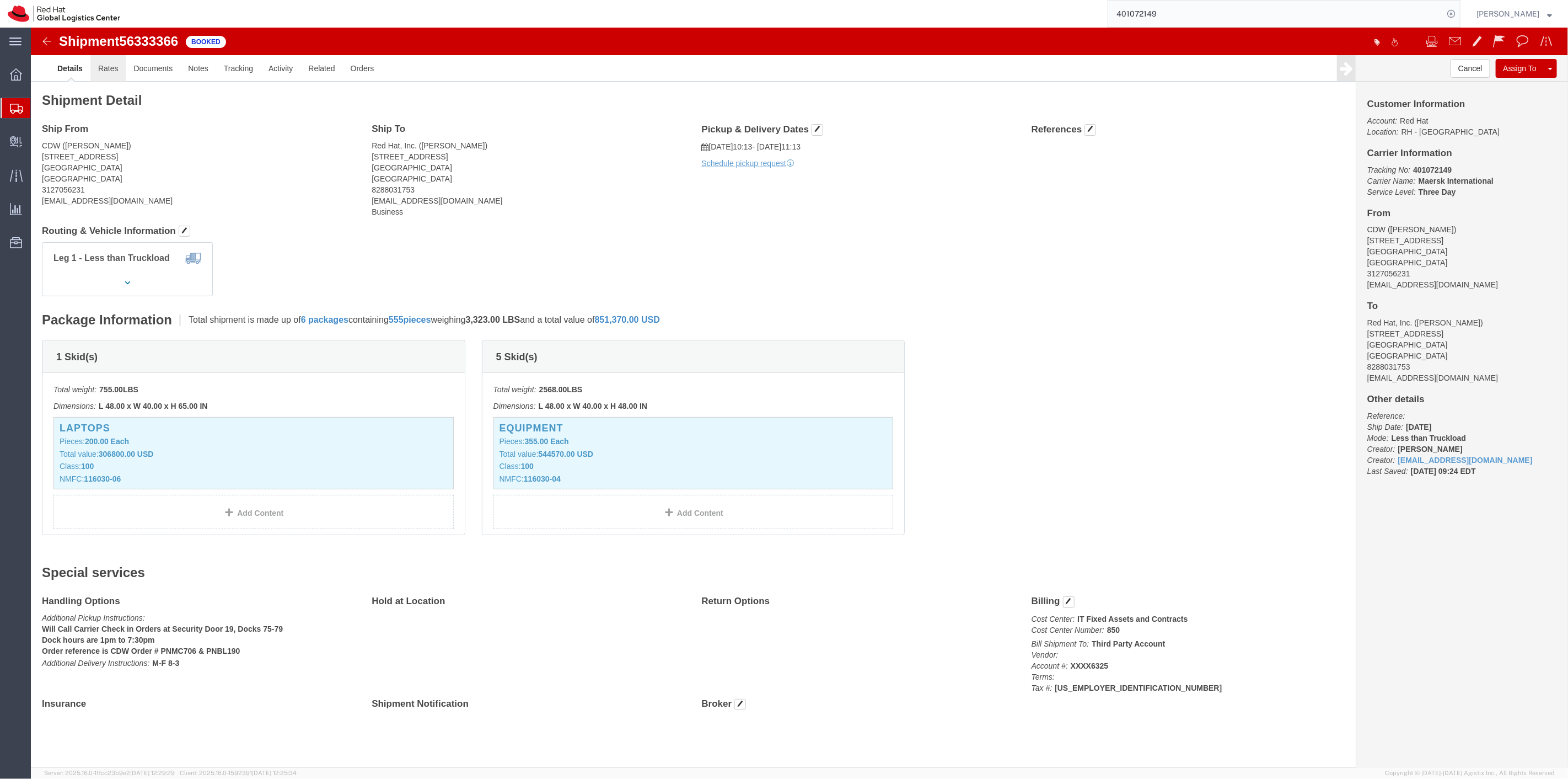
click link "Rates"
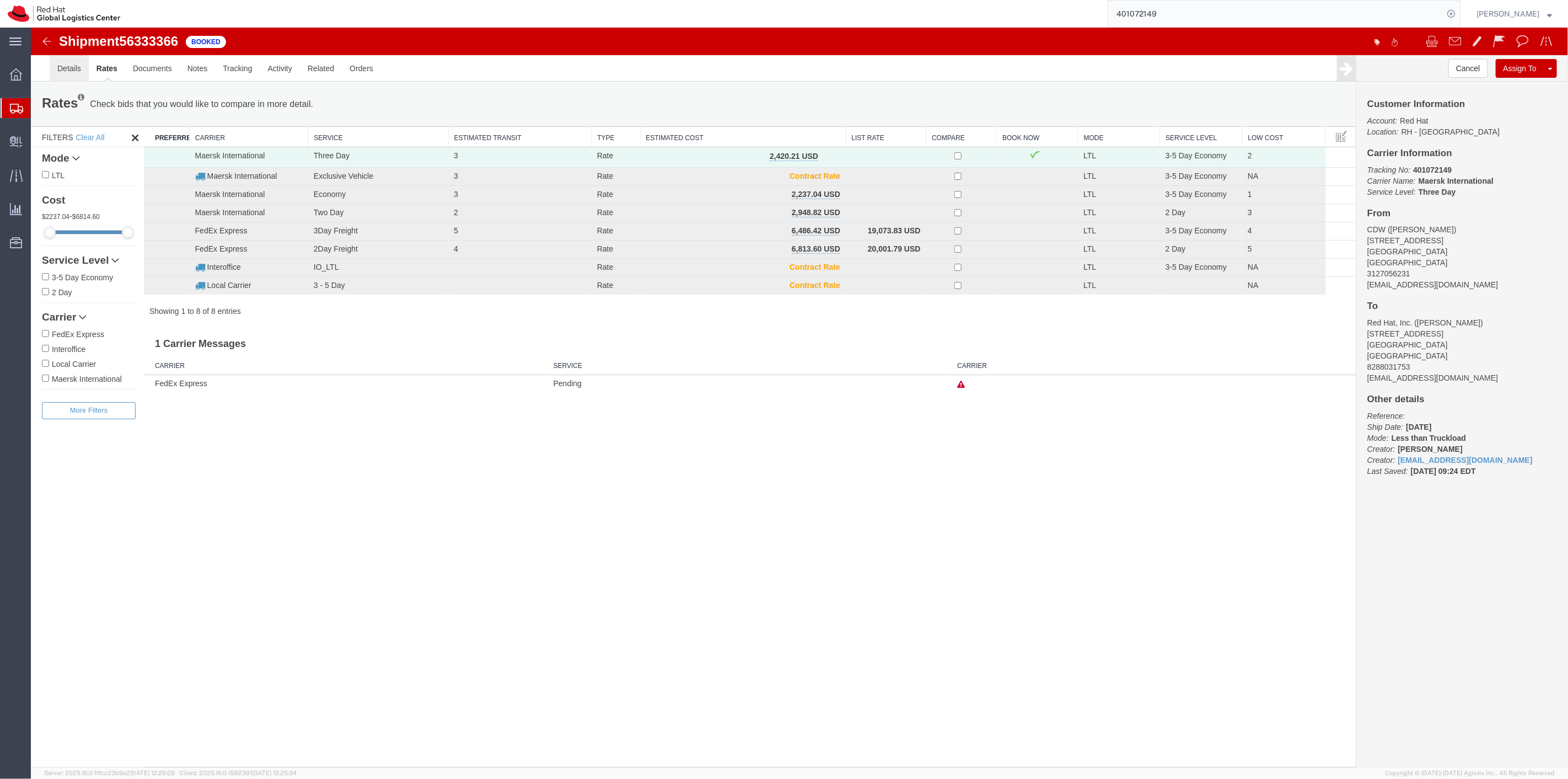
click at [53, 69] on link "Details" at bounding box center [69, 68] width 39 height 26
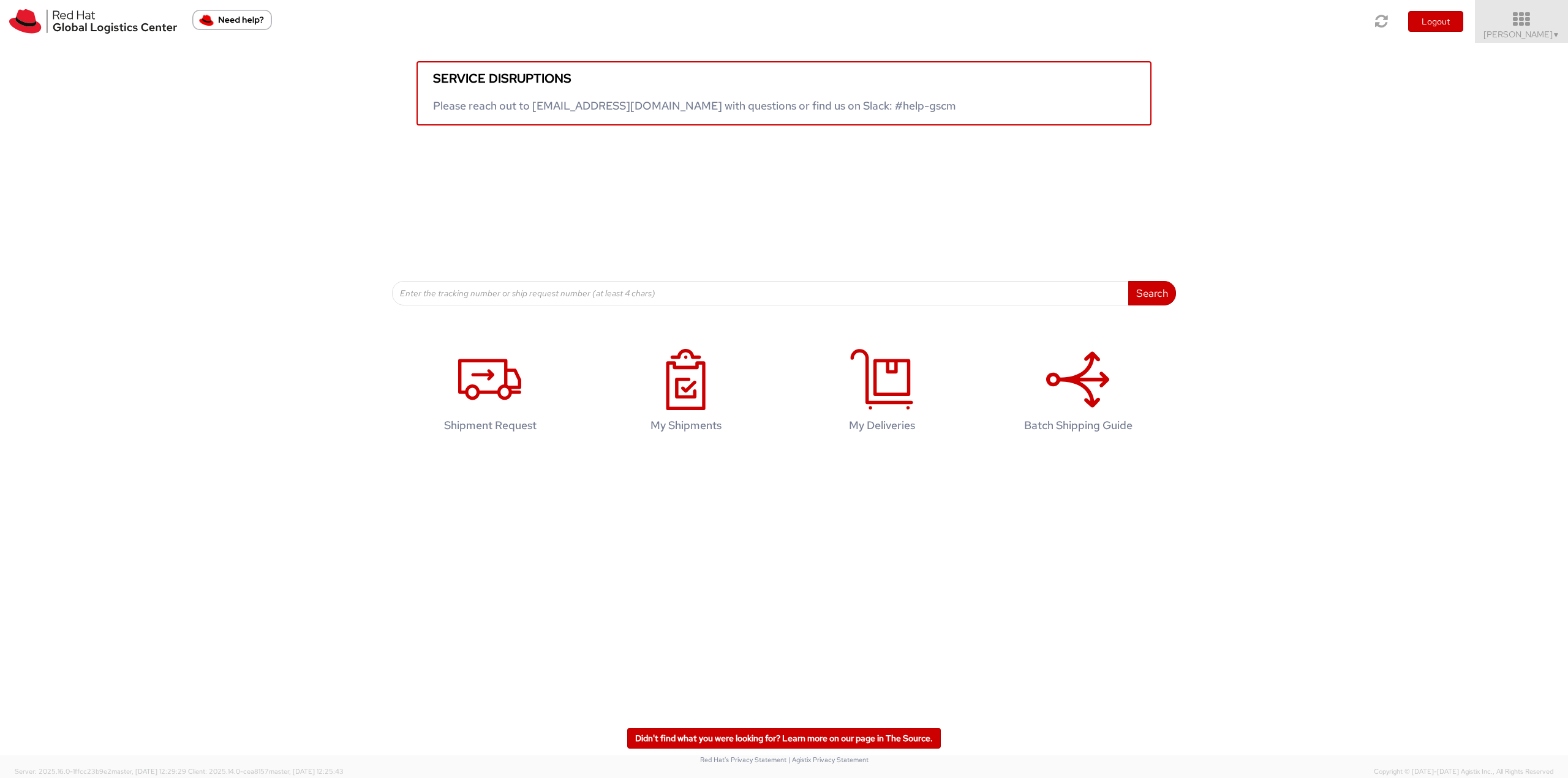
click at [1510, 28] on span "Robert Lomax ▼" at bounding box center [1522, 34] width 76 height 11
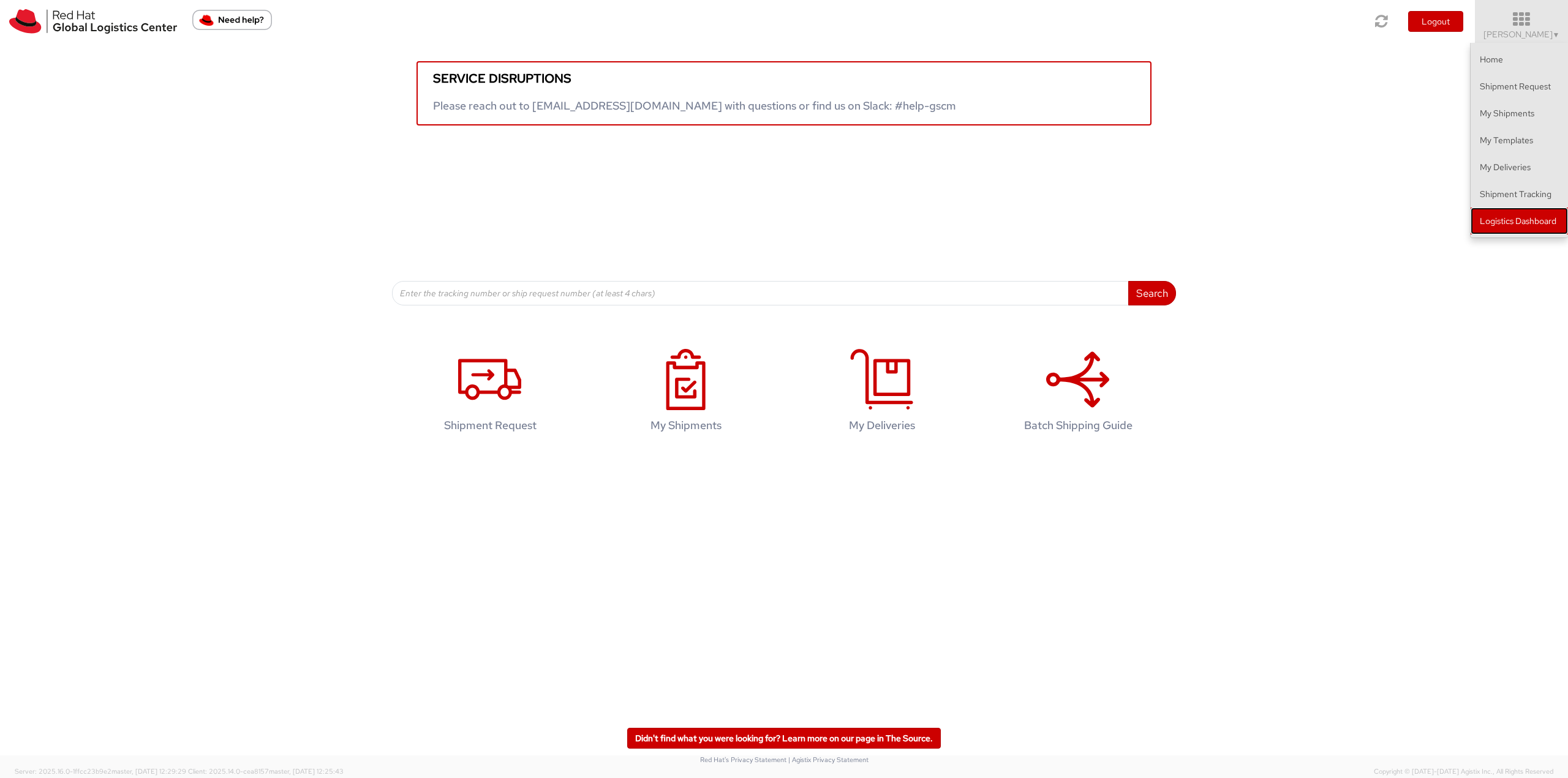
click at [1488, 226] on link "Logistics Dashboard" at bounding box center [1519, 221] width 97 height 27
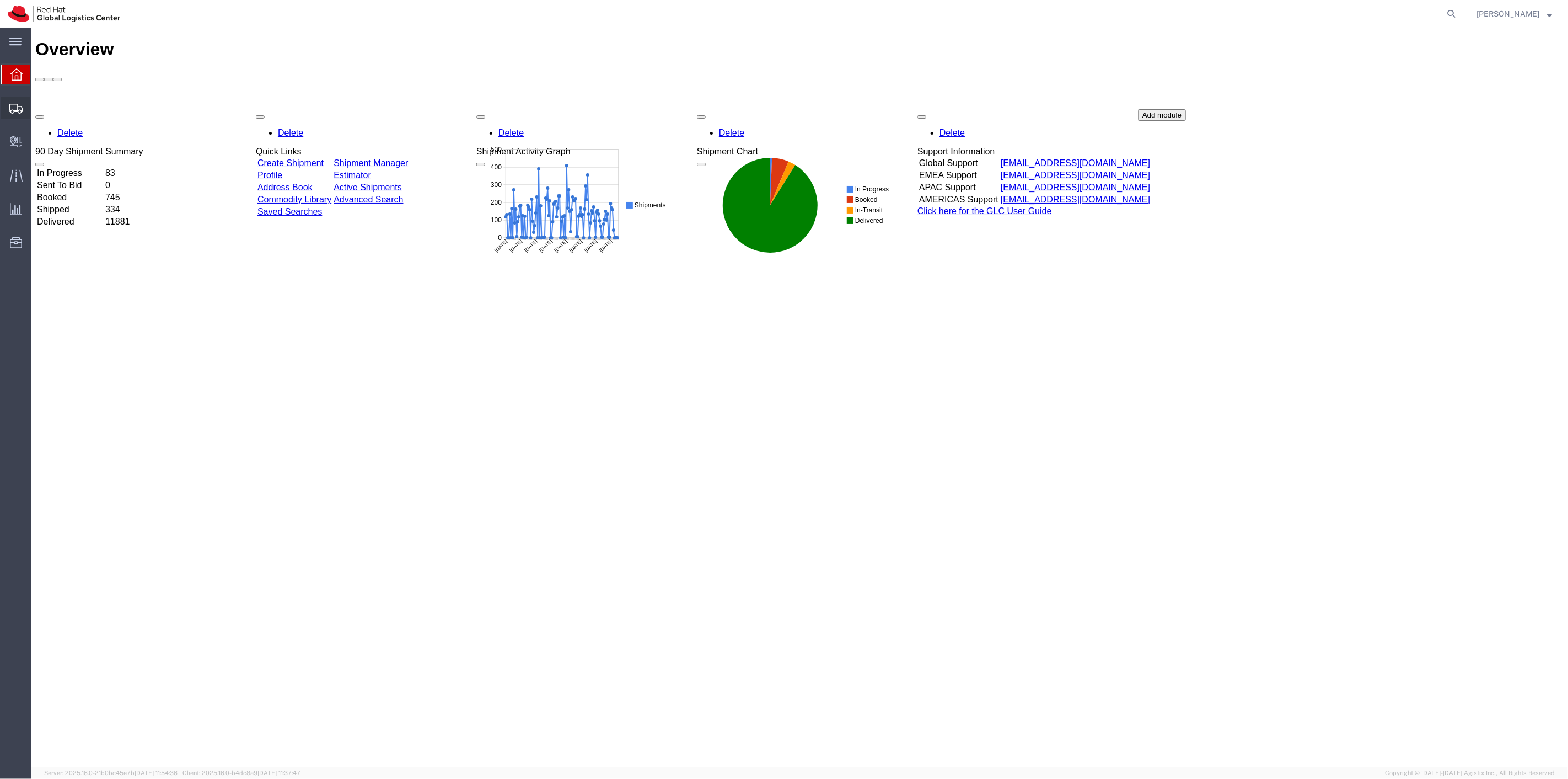
click at [0, 0] on span "Shipment Manager" at bounding box center [0, 0] width 0 height 0
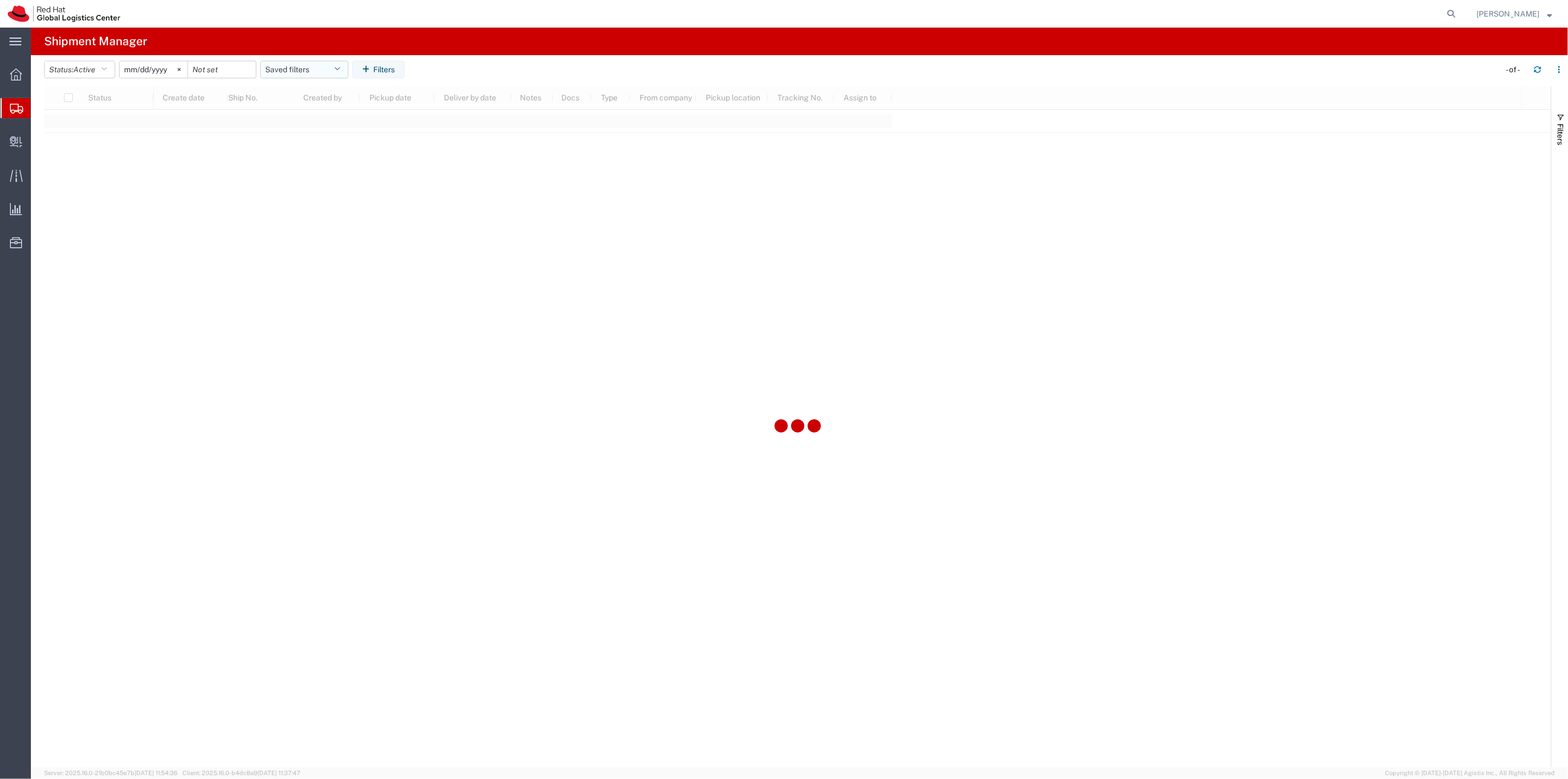
click at [297, 70] on button "Saved filters" at bounding box center [304, 69] width 88 height 18
click at [313, 112] on span "New filter save" at bounding box center [334, 118] width 145 height 20
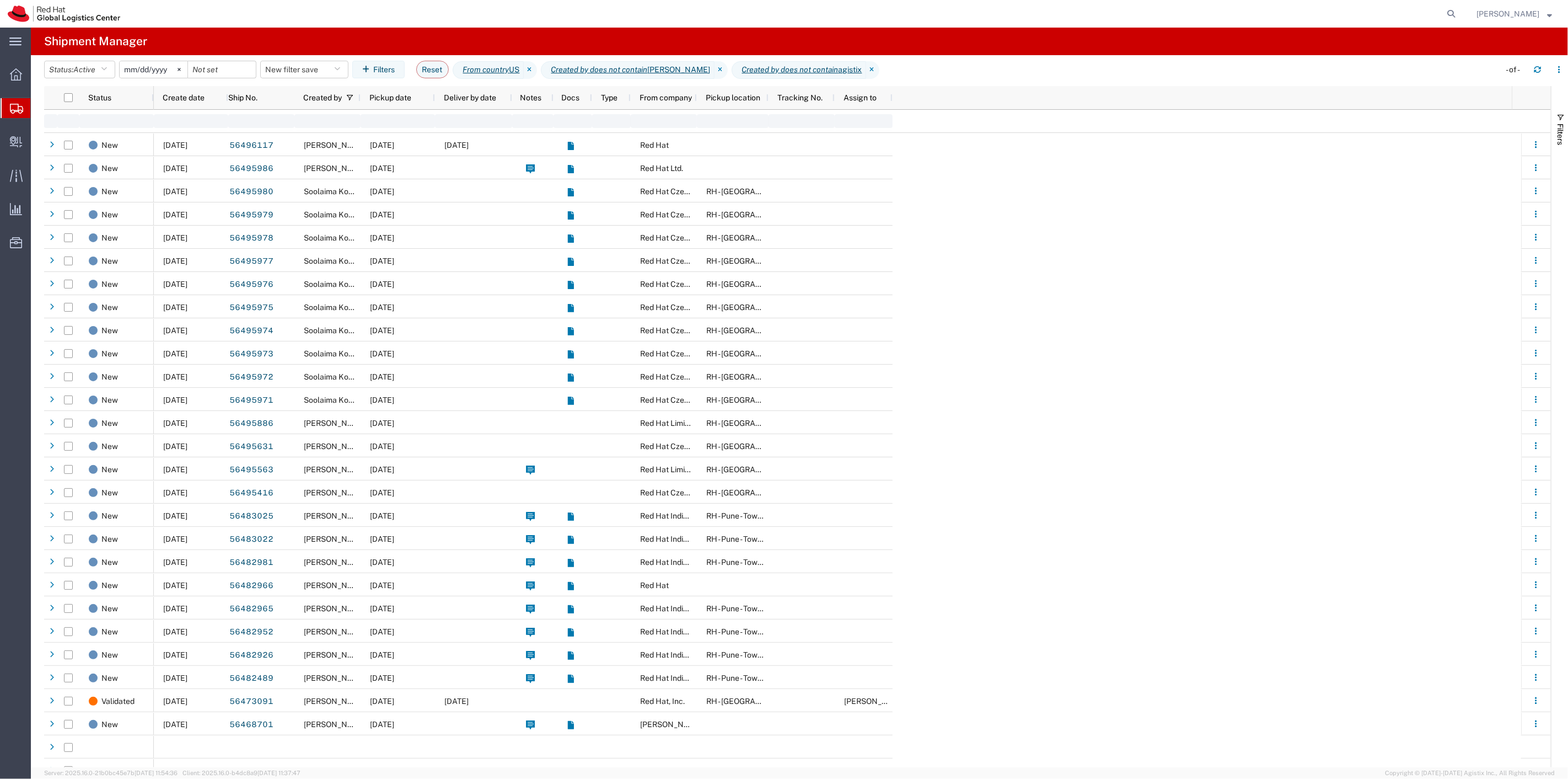
type input "[DATE]"
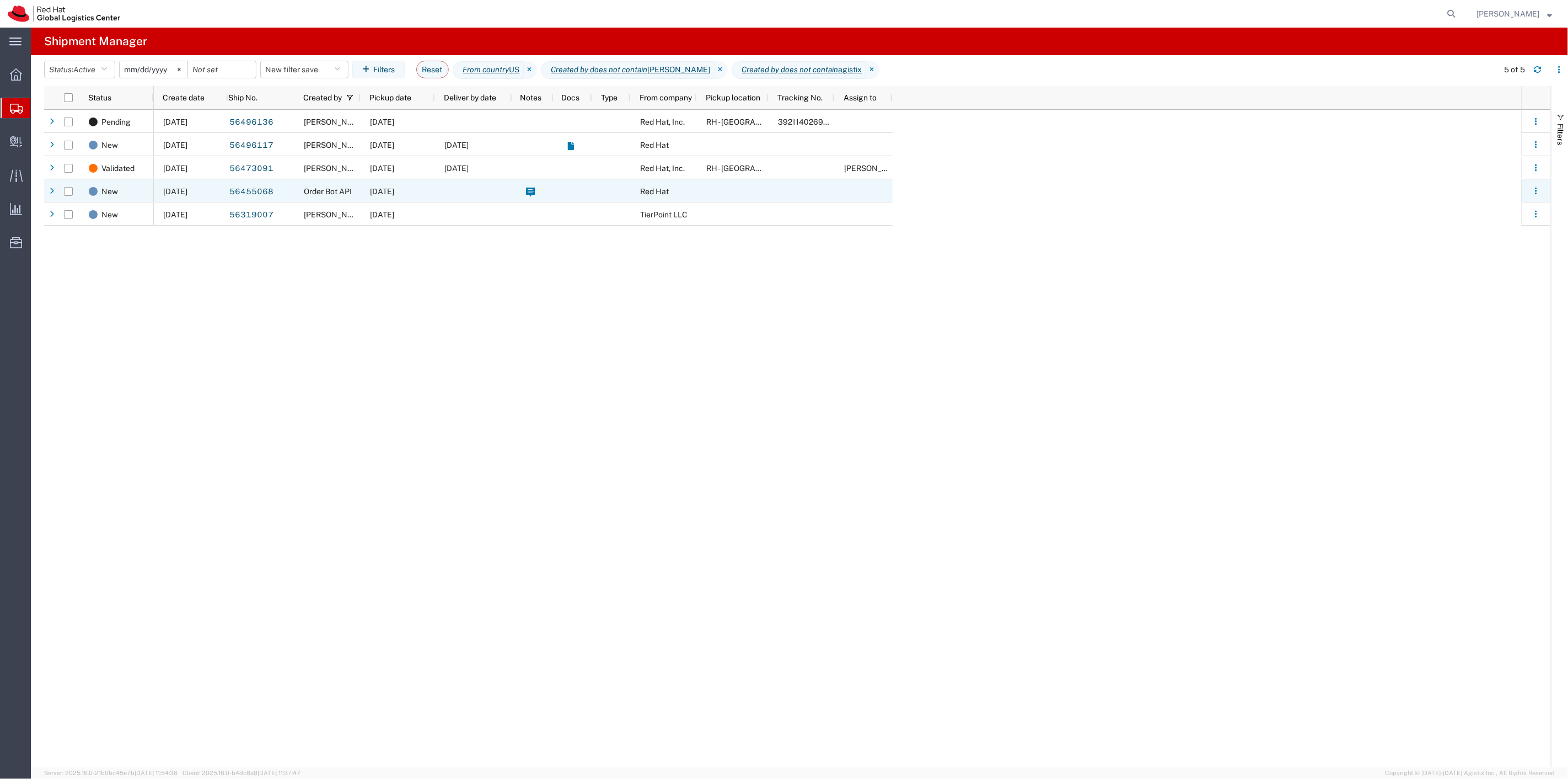
click at [361, 190] on div "[DATE]" at bounding box center [398, 191] width 74 height 23
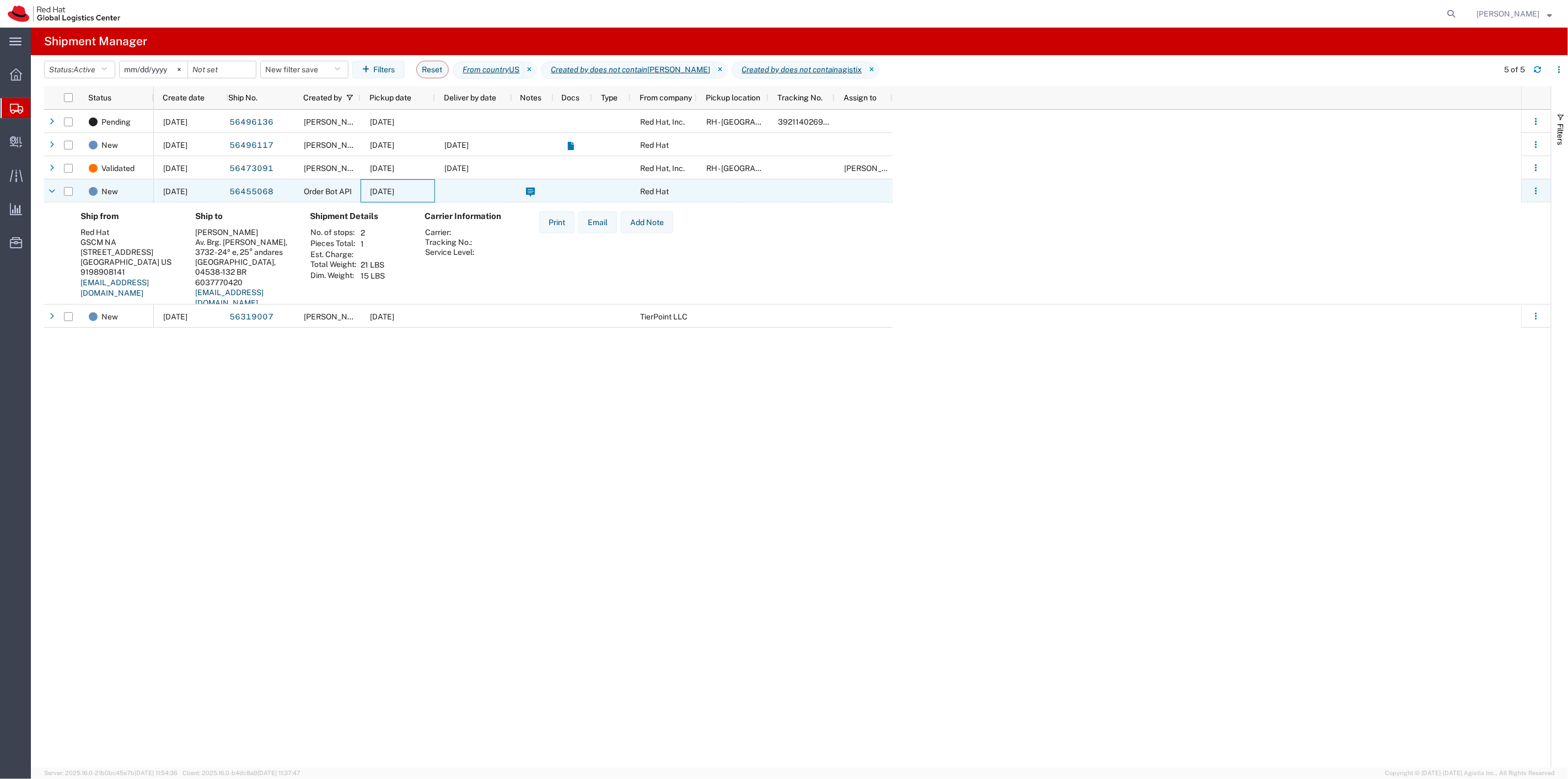
click at [361, 190] on div "[DATE]" at bounding box center [398, 191] width 74 height 23
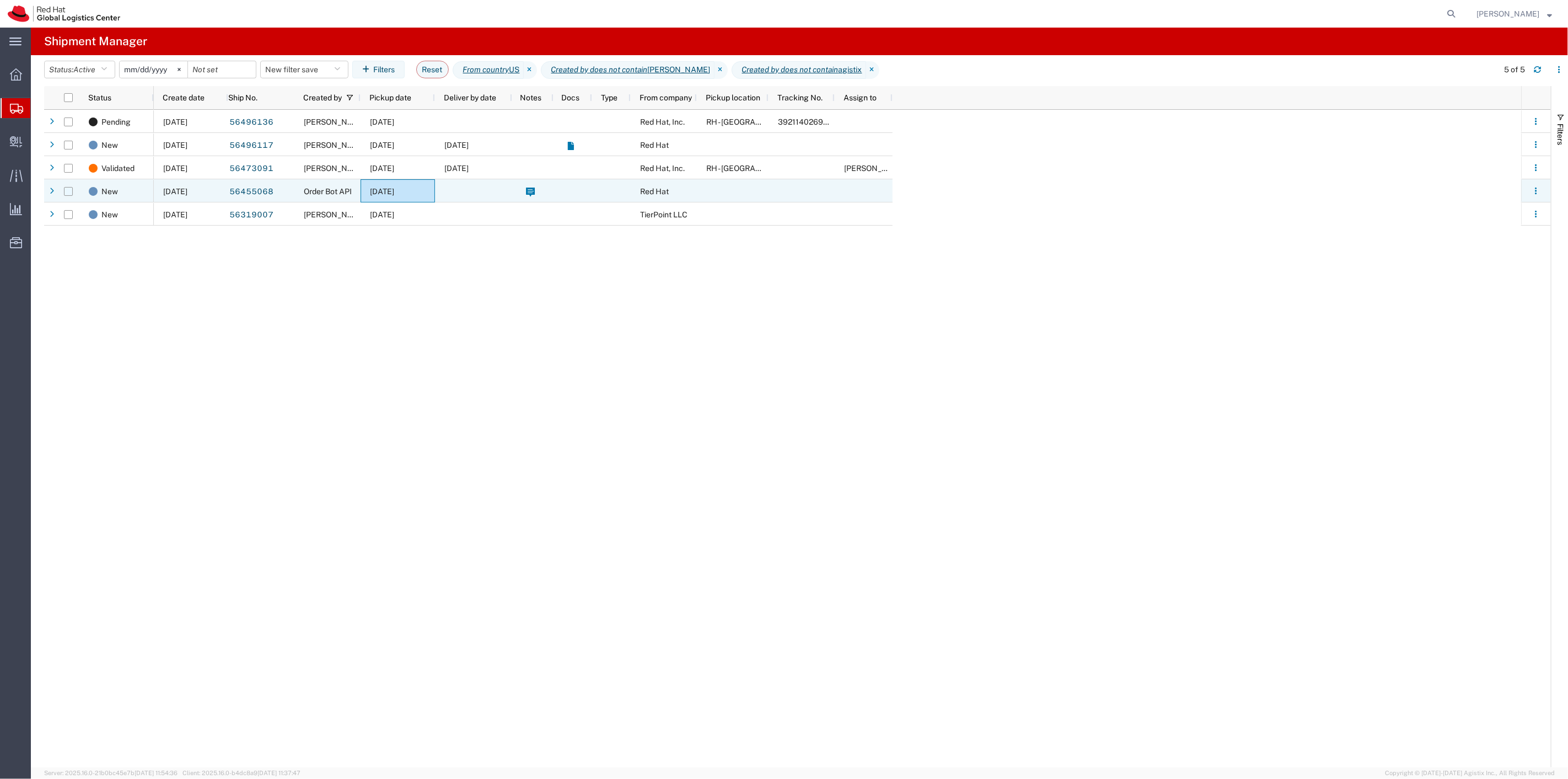
click at [69, 190] on input "Press Space to toggle row selection (unchecked)" at bounding box center [69, 191] width 9 height 9
checkbox input "true"
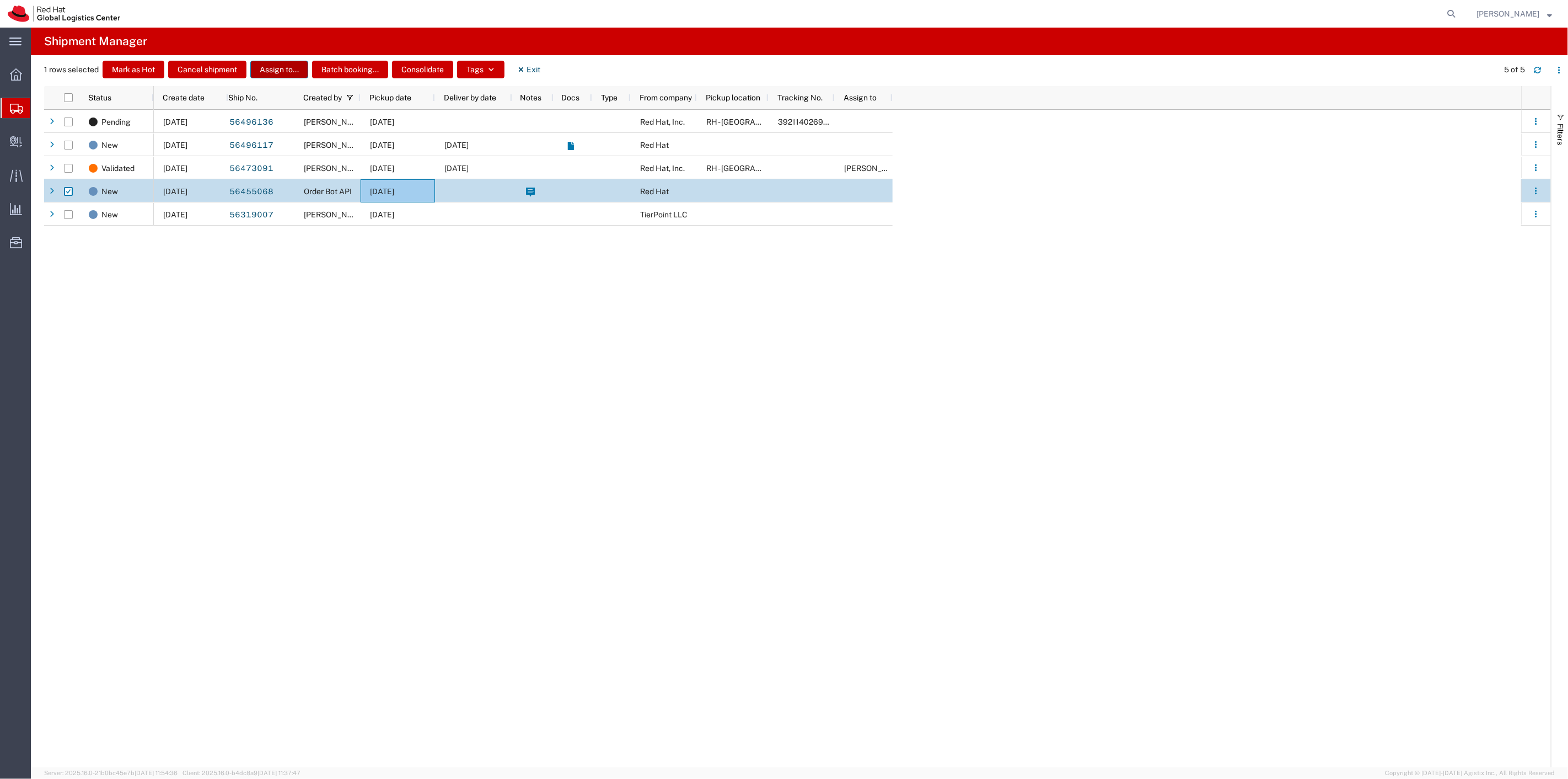
click at [283, 69] on button "Assign to..." at bounding box center [279, 69] width 58 height 18
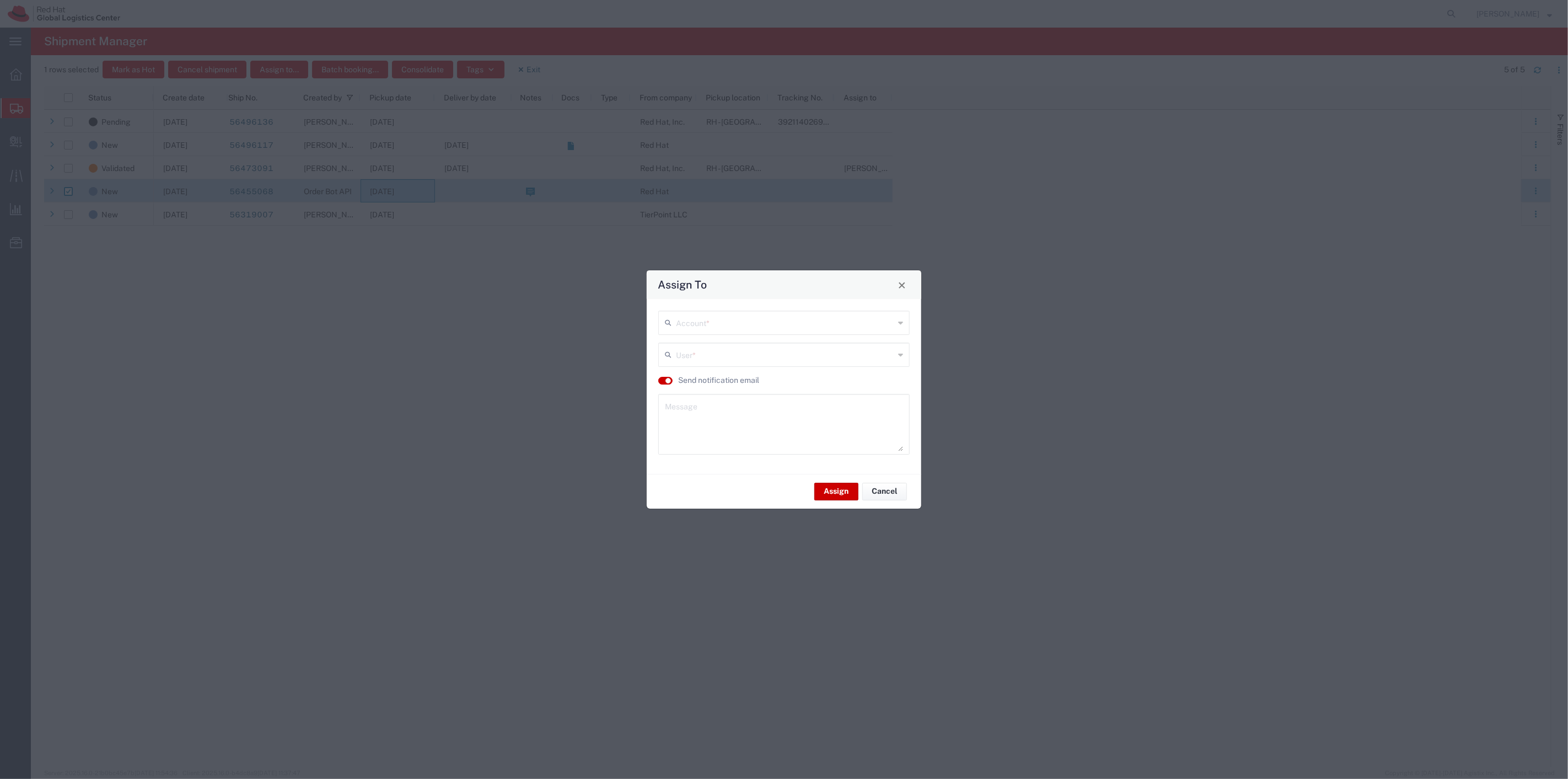
click at [706, 318] on input "text" at bounding box center [784, 322] width 218 height 19
click at [708, 343] on span "Red Hat" at bounding box center [784, 346] width 249 height 17
type input "Red Hat"
click at [706, 354] on input "text" at bounding box center [785, 354] width 219 height 19
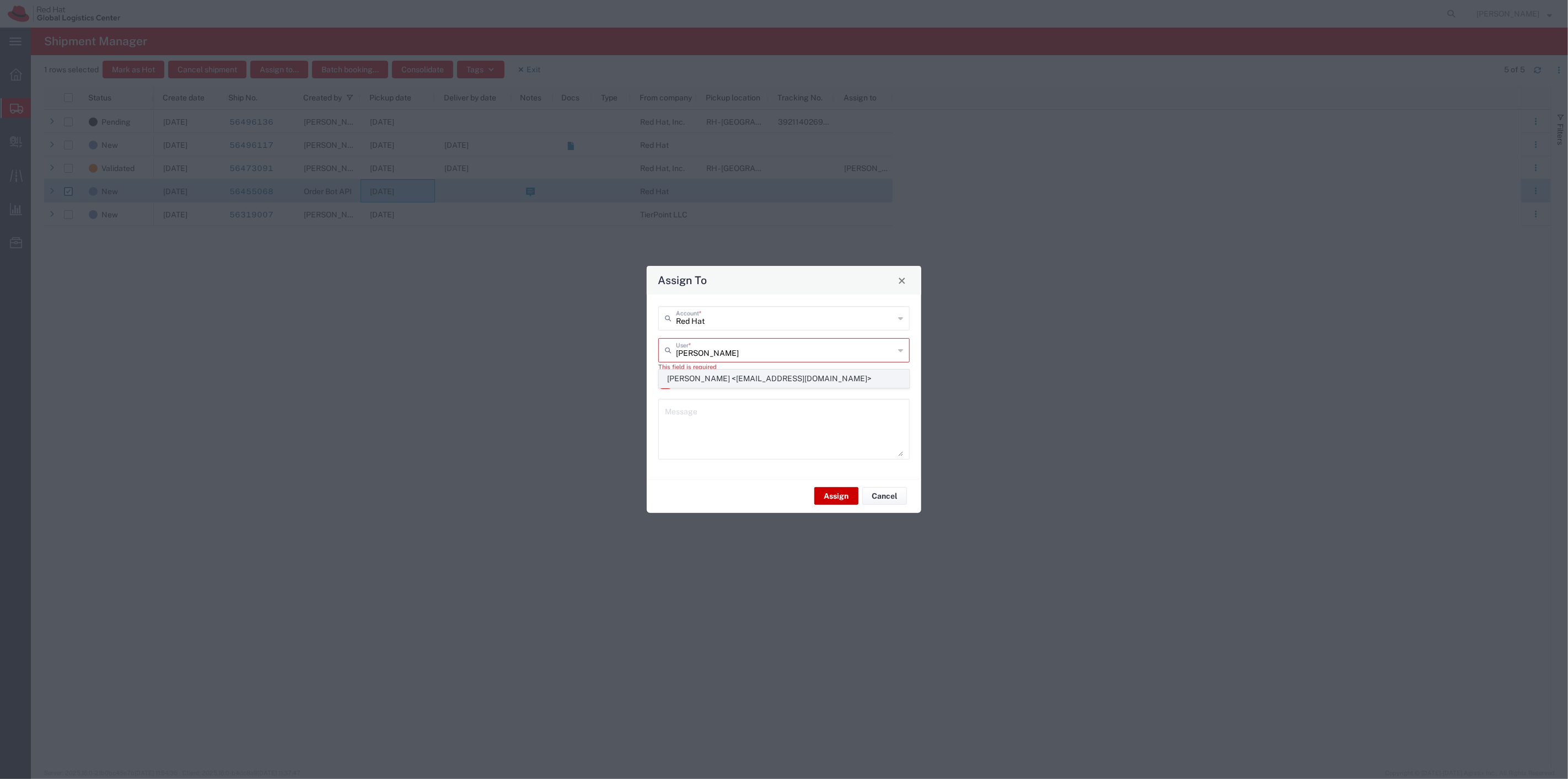
click at [702, 379] on span "[PERSON_NAME] <[EMAIL_ADDRESS][DOMAIN_NAME]>" at bounding box center [784, 378] width 249 height 17
type input "[PERSON_NAME] <[EMAIL_ADDRESS][DOMAIN_NAME]>"
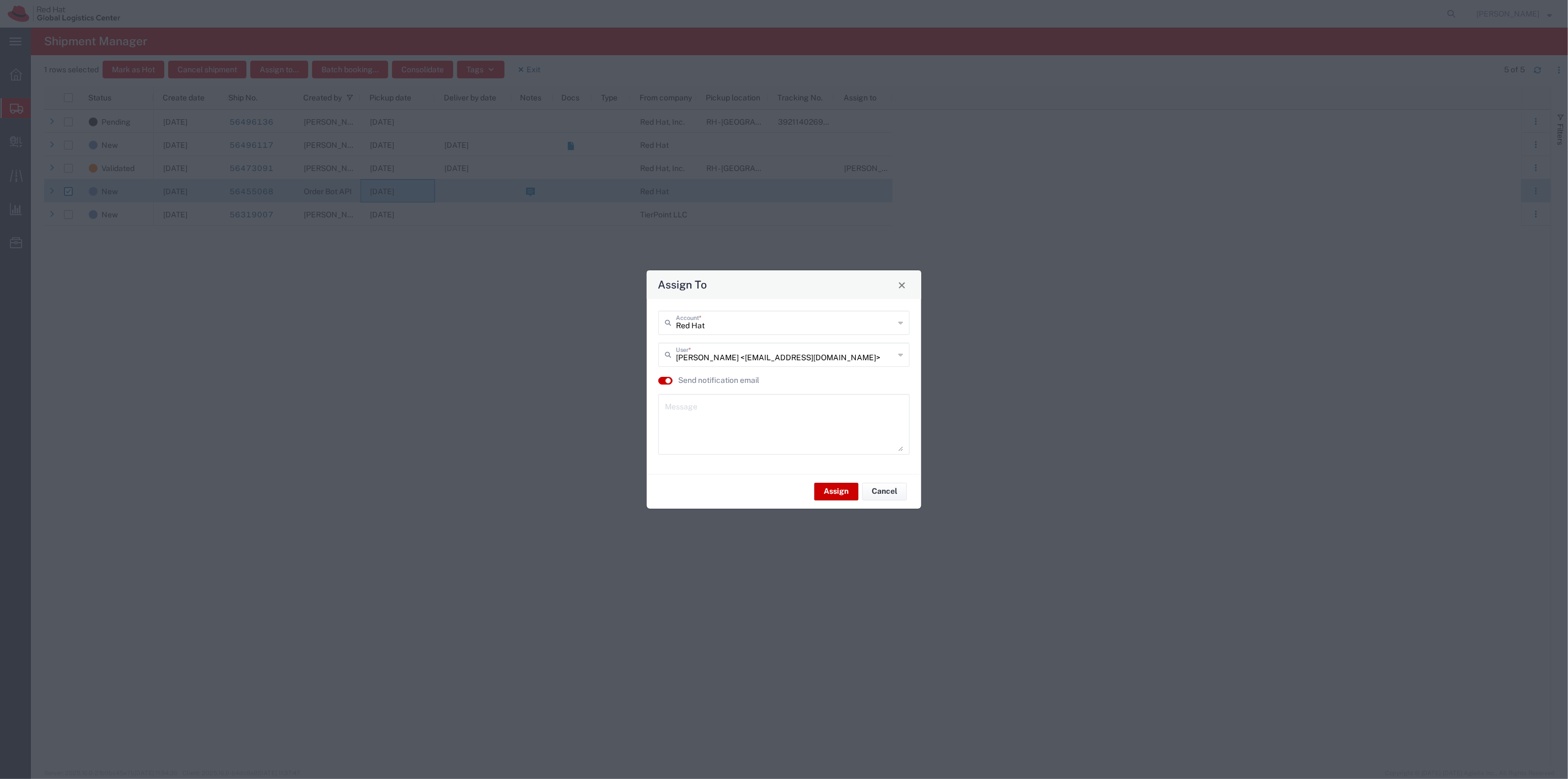
click at [722, 420] on textarea at bounding box center [784, 424] width 238 height 54
type textarea "CSR Shirts, no rush"
click at [834, 492] on button "Assign" at bounding box center [836, 491] width 44 height 18
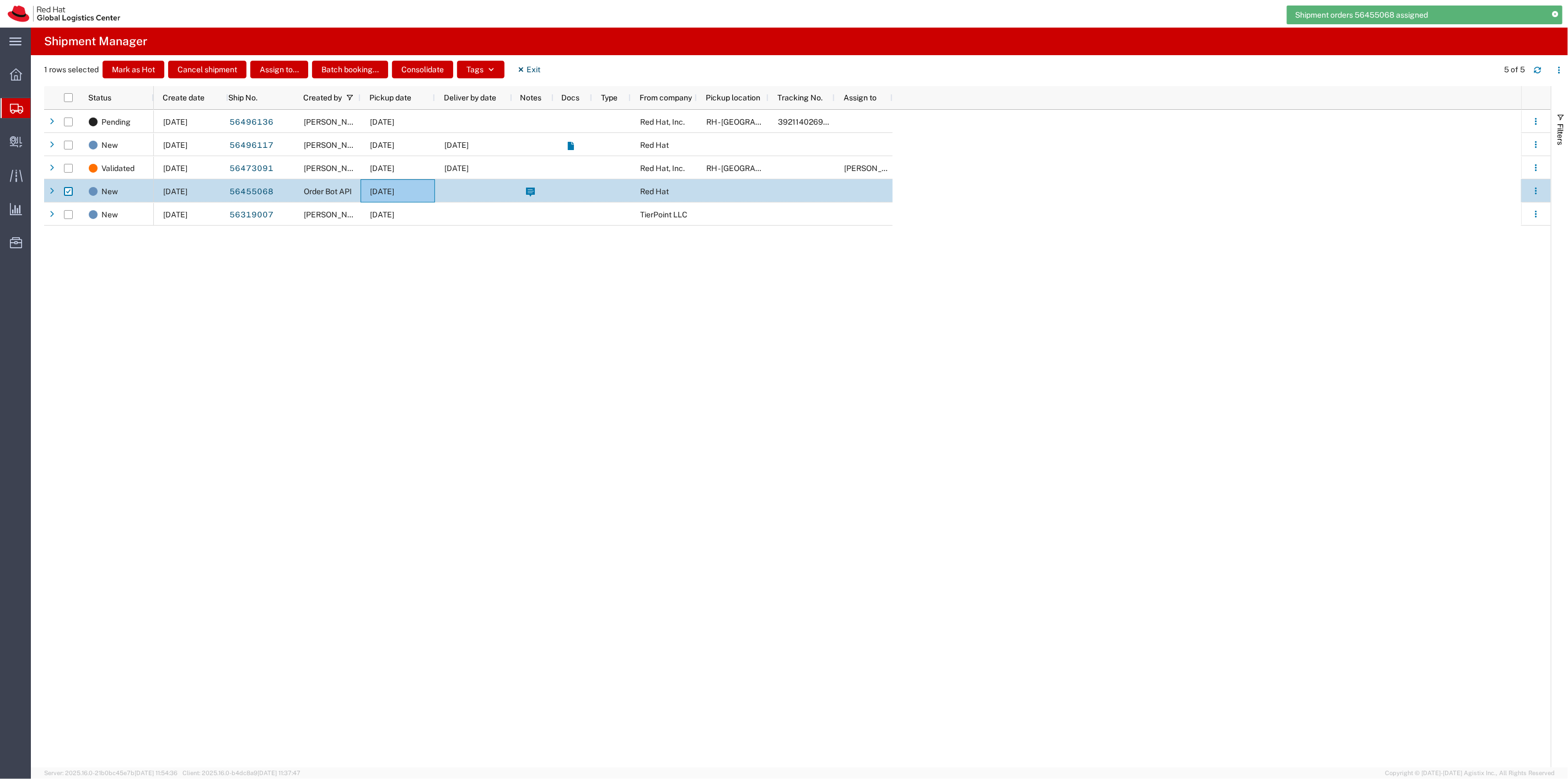
click at [467, 186] on div at bounding box center [474, 191] width 77 height 23
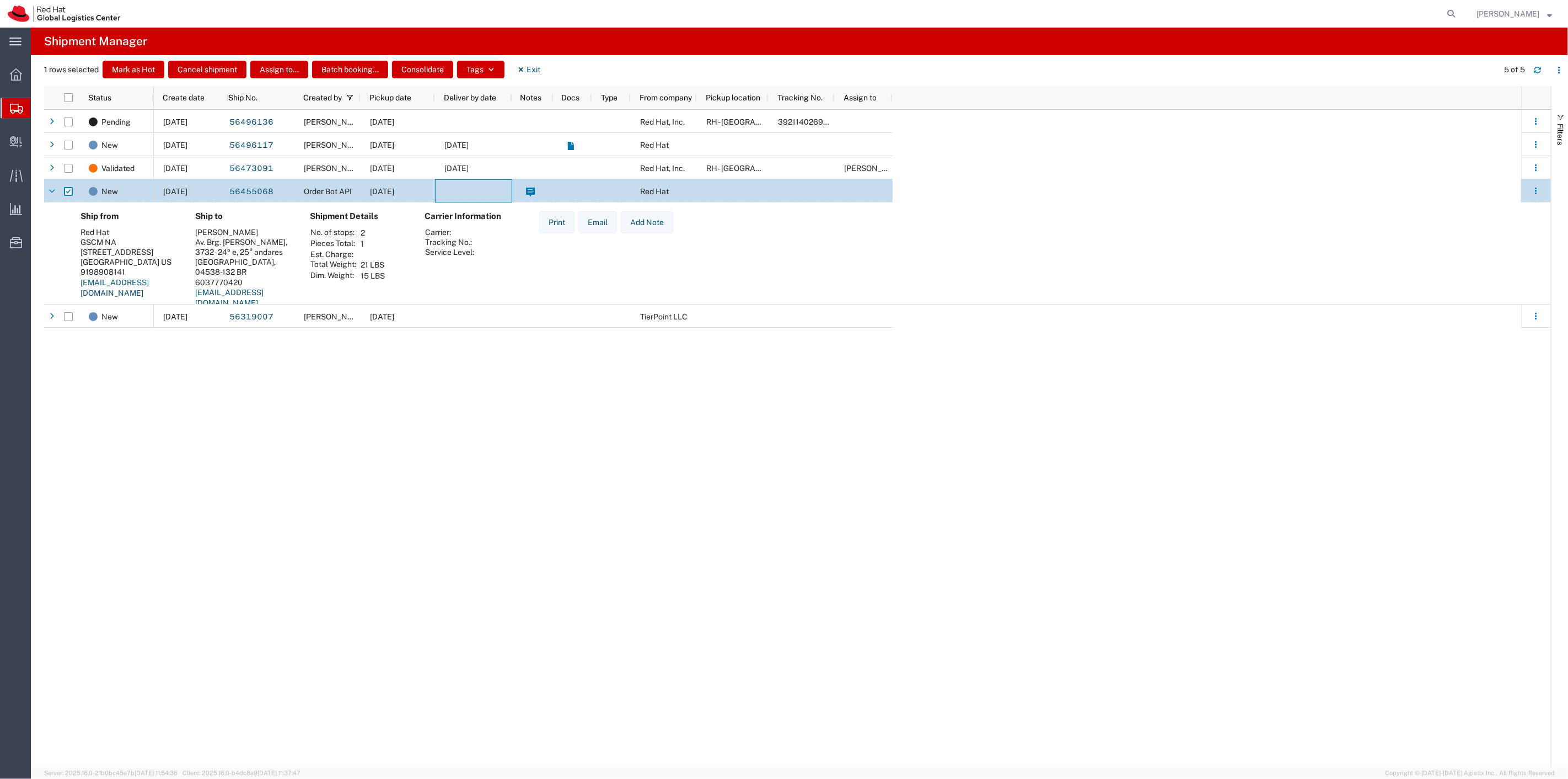
click at [467, 186] on div at bounding box center [474, 191] width 77 height 23
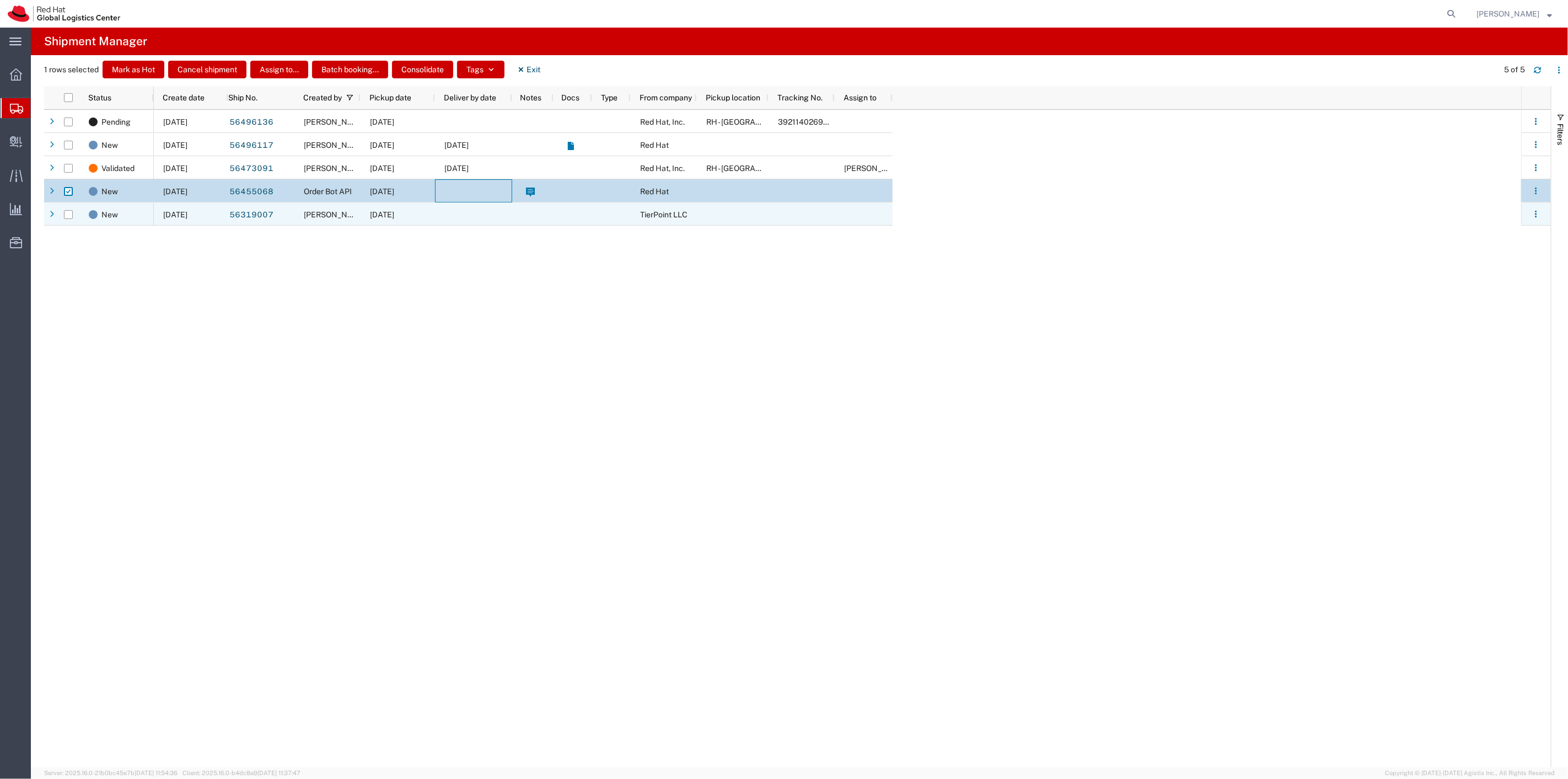
click at [459, 222] on div at bounding box center [474, 214] width 77 height 23
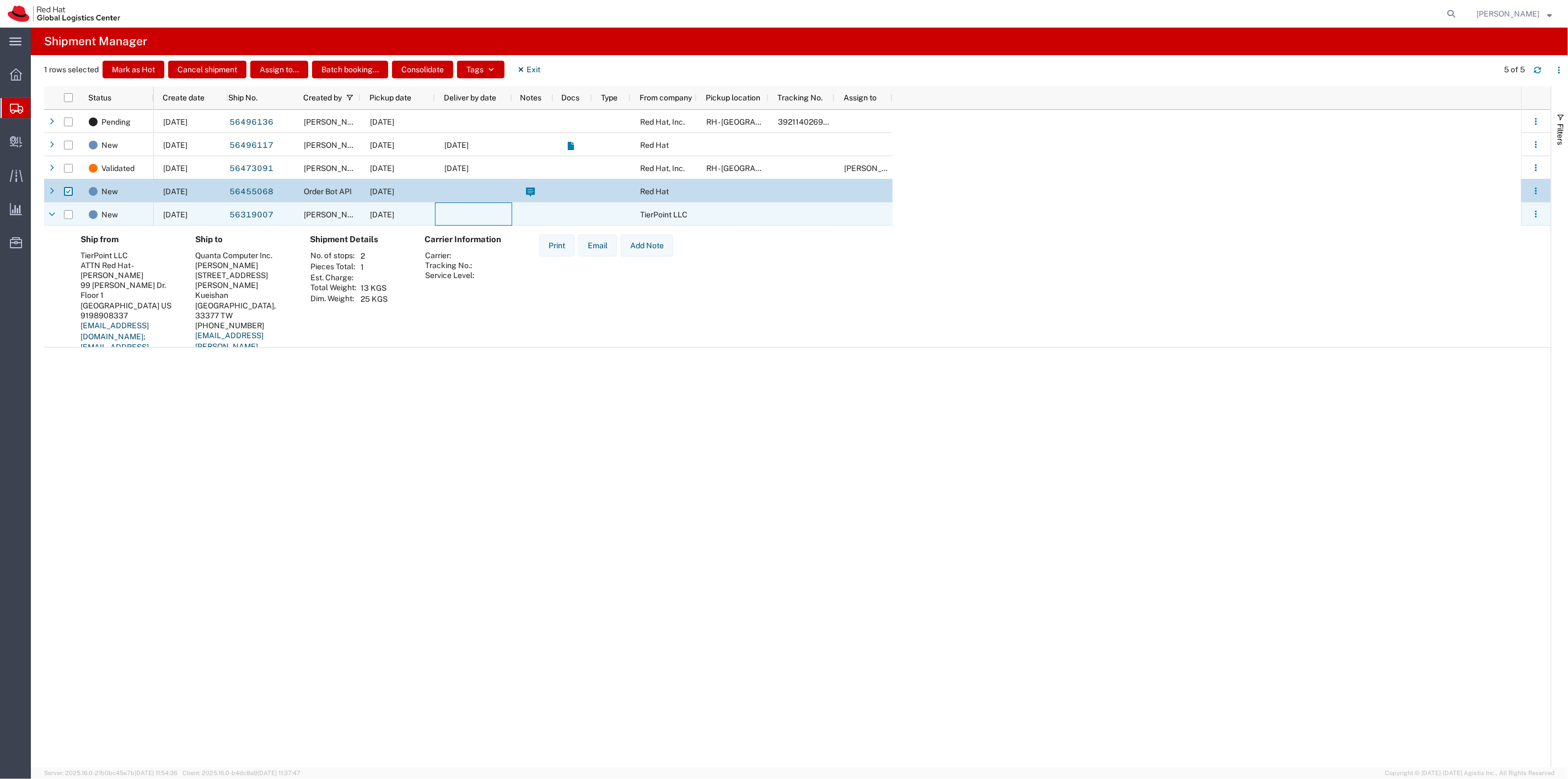
click at [461, 216] on div at bounding box center [474, 214] width 77 height 23
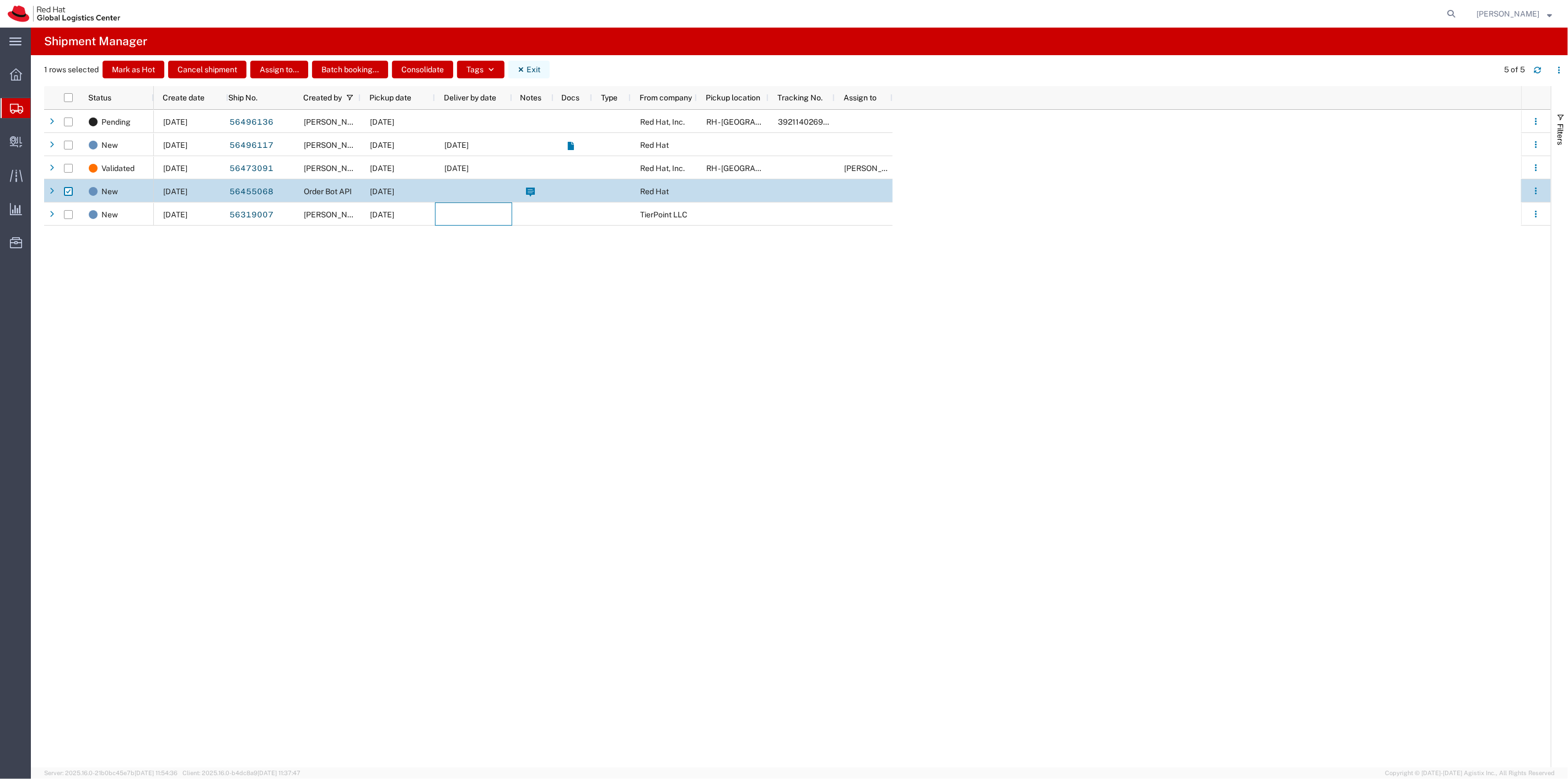
click at [532, 66] on button "Exit" at bounding box center [529, 69] width 42 height 18
checkbox input "false"
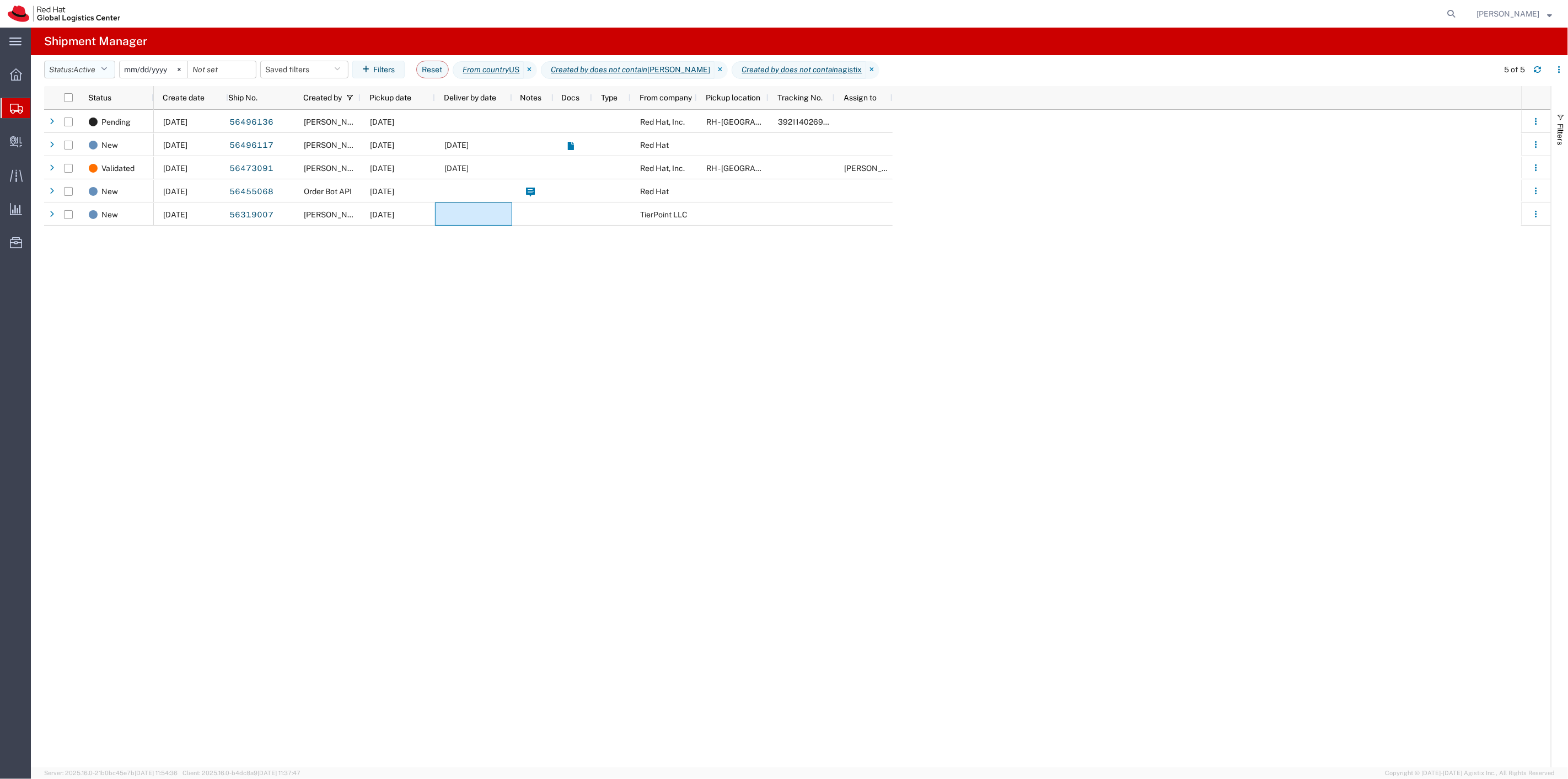
click at [102, 66] on button "Status: Active" at bounding box center [79, 69] width 71 height 18
click at [104, 98] on span "Booked" at bounding box center [109, 97] width 129 height 17
